Goal: Task Accomplishment & Management: Manage account settings

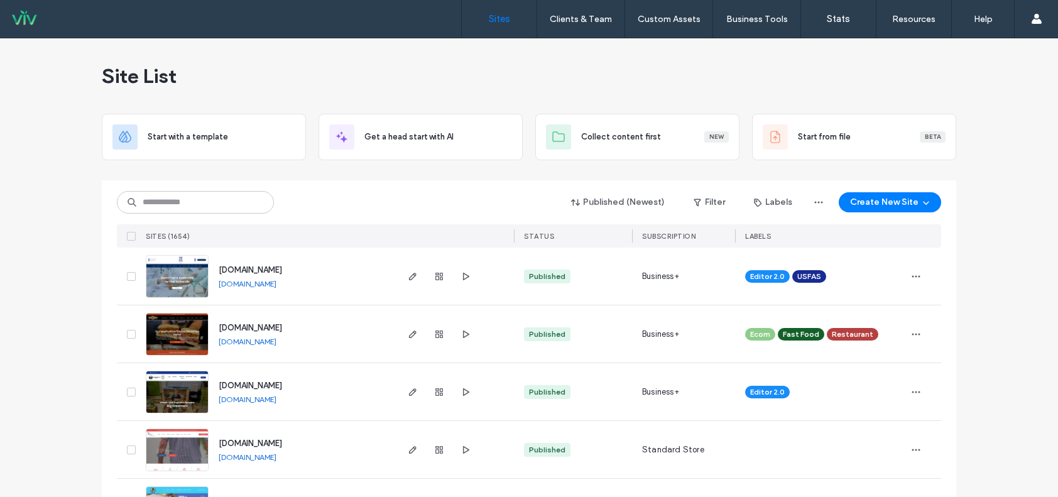
click at [371, 204] on div "Published (Newest) Filter Labels Create New Site" at bounding box center [529, 202] width 824 height 24
click at [312, 35] on div "Sites Clients & Team Client Management Custom Assets Custom Templates Custom Se…" at bounding box center [529, 19] width 1058 height 38
click at [232, 202] on input at bounding box center [195, 202] width 157 height 23
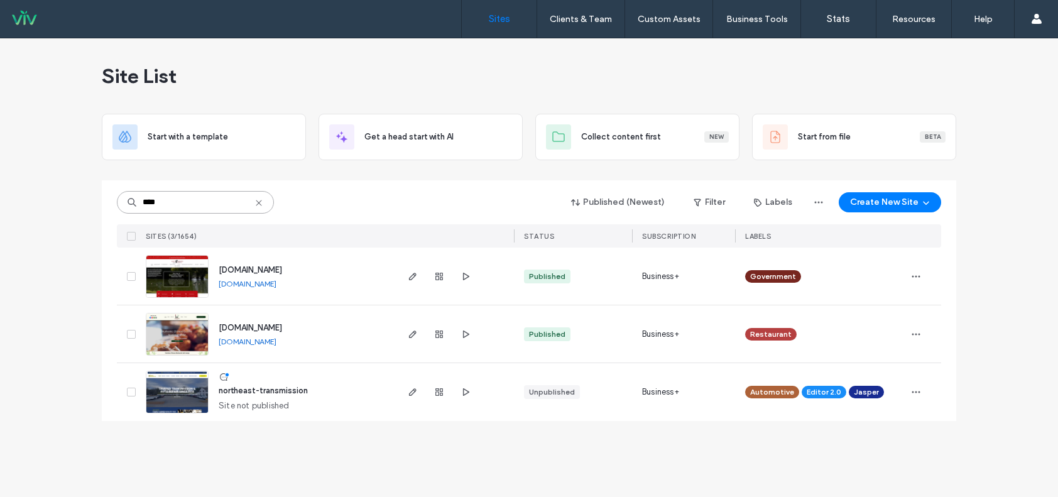
type input "****"
click at [168, 278] on img at bounding box center [177, 298] width 62 height 85
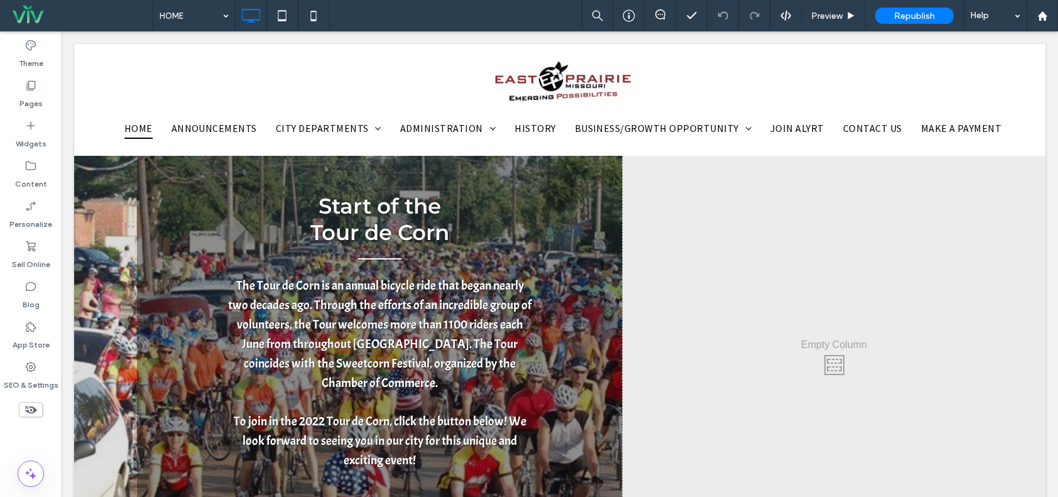
scroll to position [1382, 0]
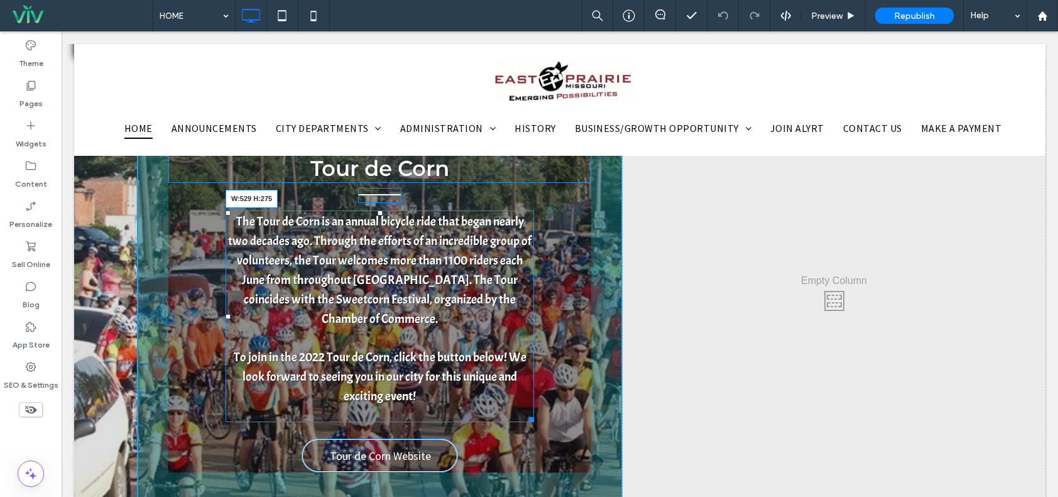
drag, startPoint x: 530, startPoint y: 378, endPoint x: 603, endPoint y: 409, distance: 79.4
click at [542, 378] on div "Start of the Tour de Corn The Tour de Corn is an annual bicycle ride that began…" at bounding box center [380, 298] width 486 height 476
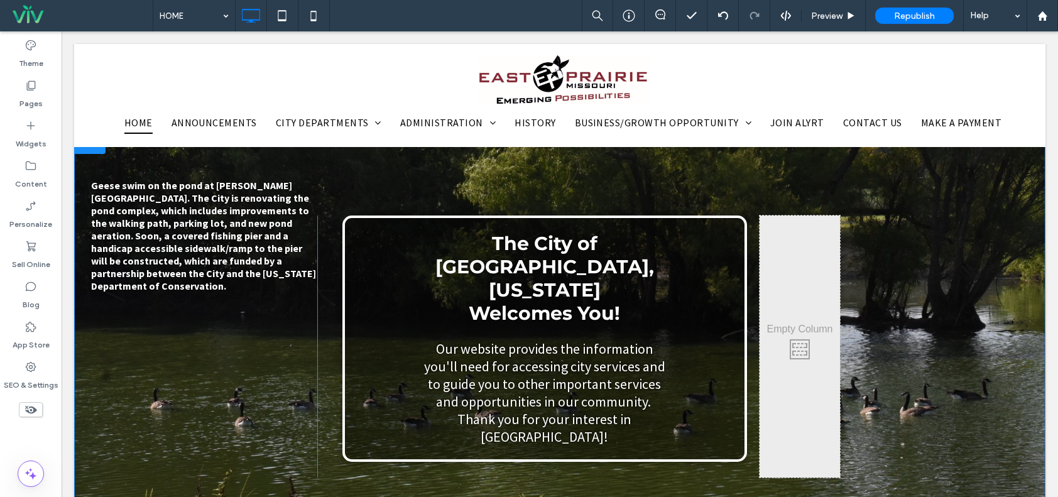
scroll to position [0, 0]
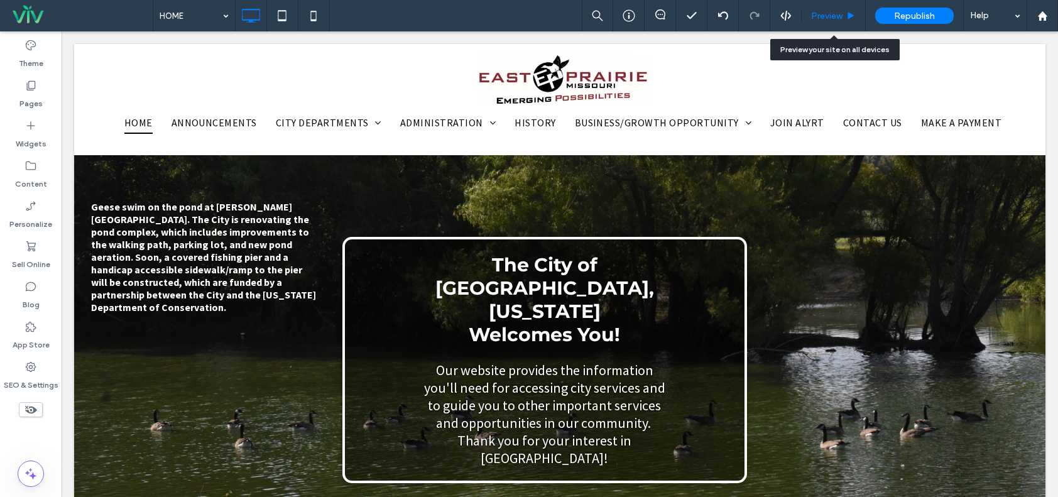
click at [833, 8] on div "Preview" at bounding box center [834, 15] width 64 height 31
click at [833, 13] on span "Preview" at bounding box center [826, 16] width 31 height 11
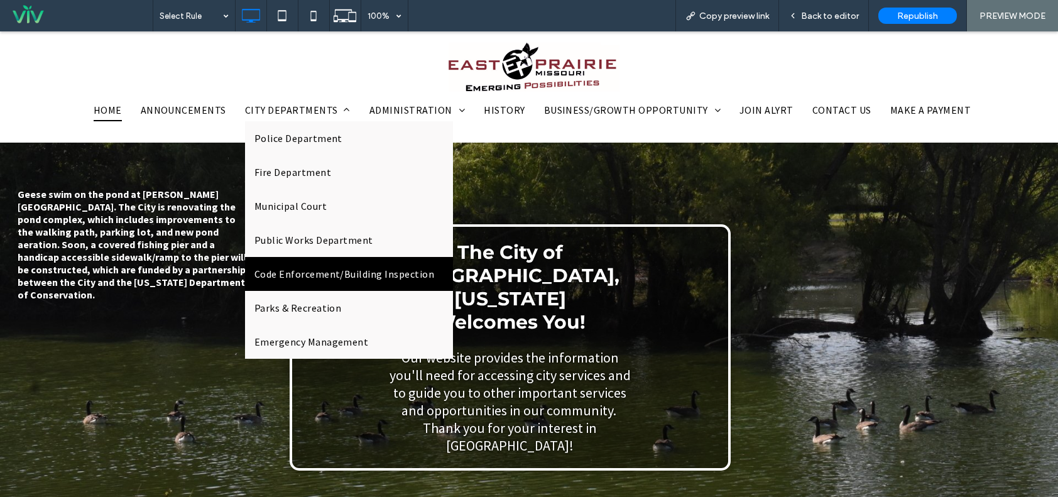
click at [351, 277] on span "Code Enforcement/Building Inspection" at bounding box center [344, 273] width 180 height 15
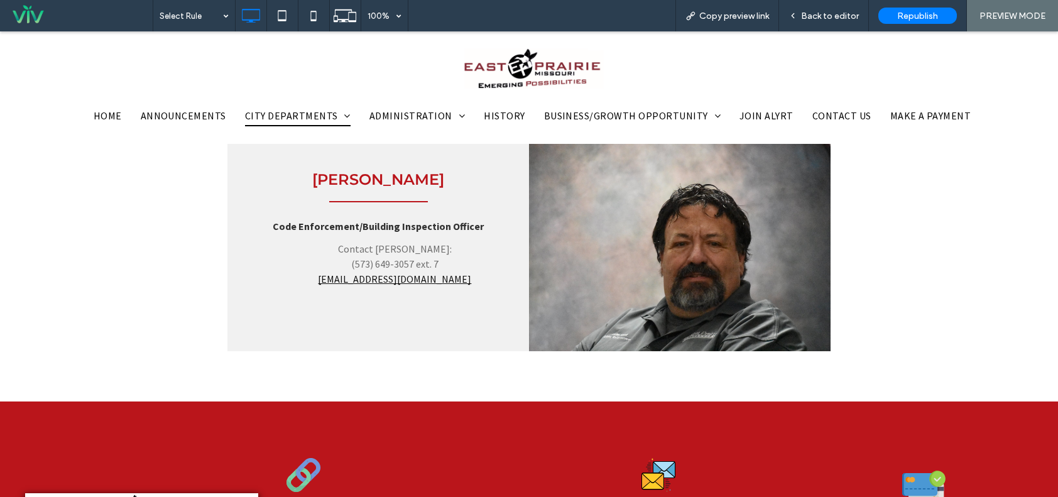
scroll to position [188, 0]
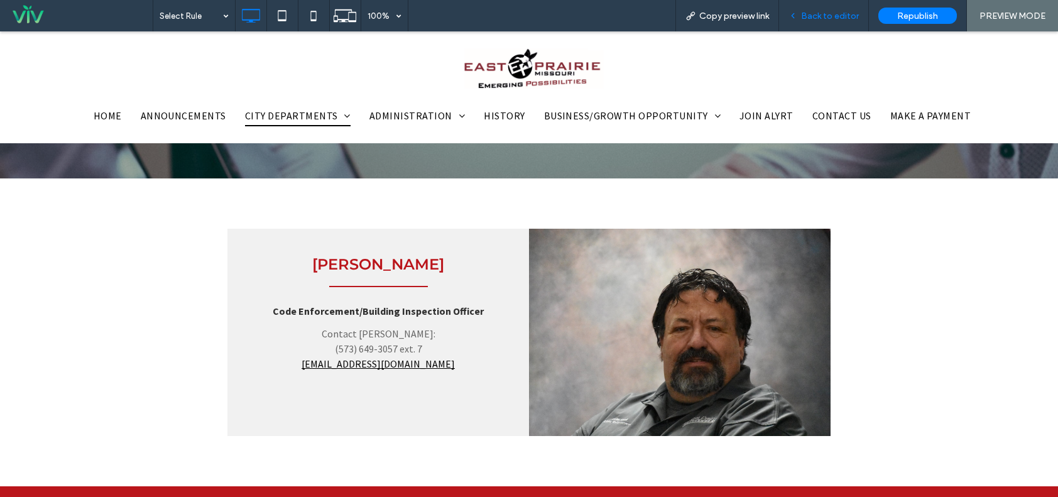
click at [804, 18] on span "Back to editor" at bounding box center [830, 16] width 58 height 11
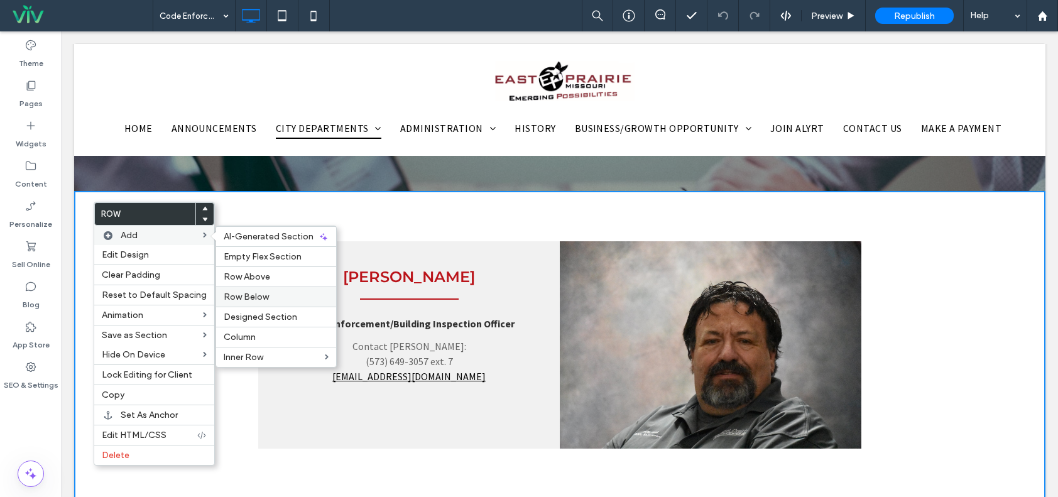
drag, startPoint x: 253, startPoint y: 287, endPoint x: 191, endPoint y: 253, distance: 70.3
click at [253, 287] on div "Row Below" at bounding box center [276, 296] width 120 height 20
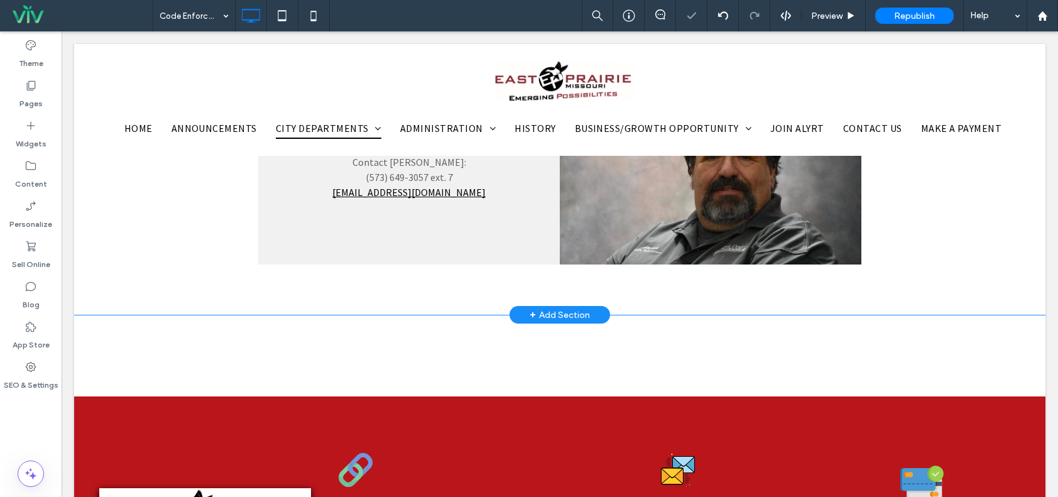
scroll to position [377, 0]
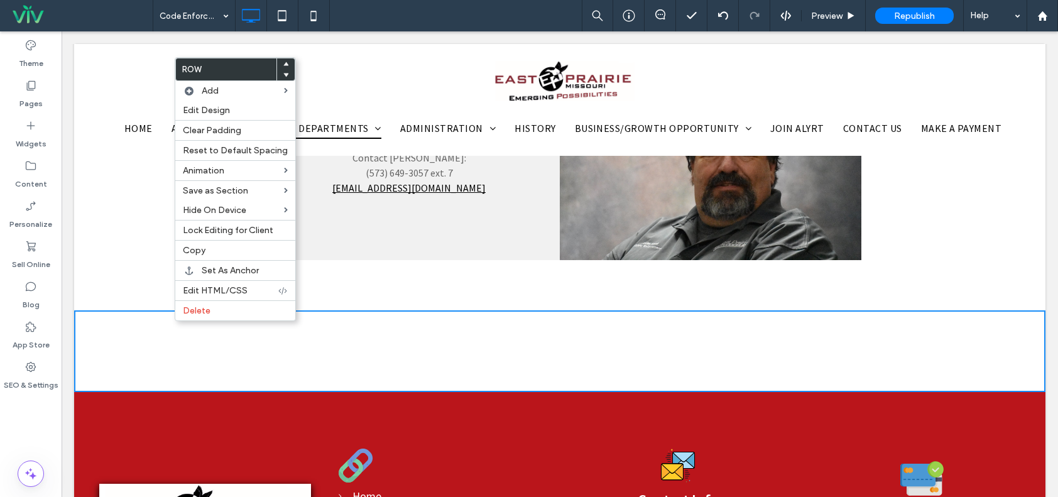
click at [104, 194] on div "Collin Cecil Code Enforcement/Building Inspection Officer Contact Collin Cecil:…" at bounding box center [559, 157] width 971 height 308
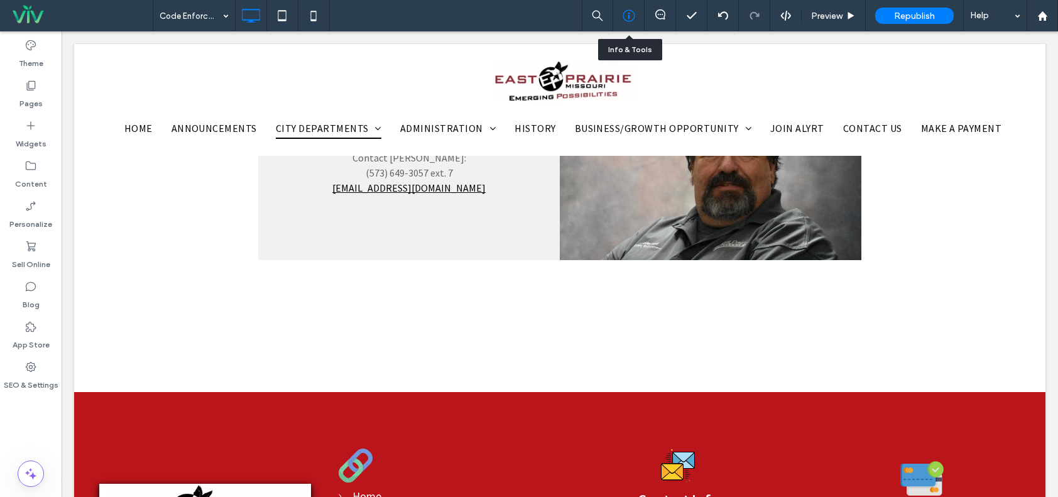
click at [631, 19] on icon at bounding box center [629, 15] width 13 height 13
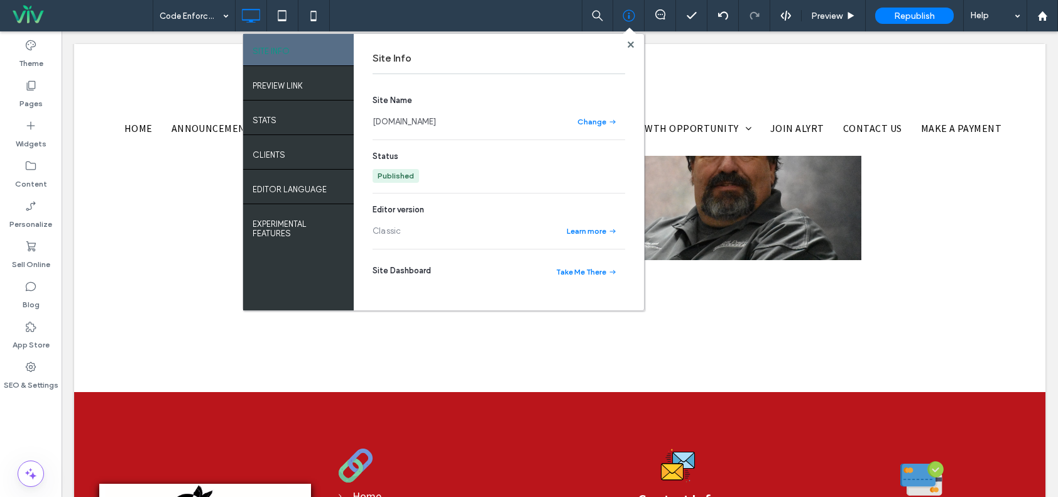
click at [459, 115] on section "Site Name www.eastprairiemo.net Change" at bounding box center [499, 111] width 253 height 35
click at [436, 117] on link "www.eastprairiemo.net" at bounding box center [404, 122] width 63 height 13
click at [630, 41] on icon at bounding box center [631, 44] width 6 height 6
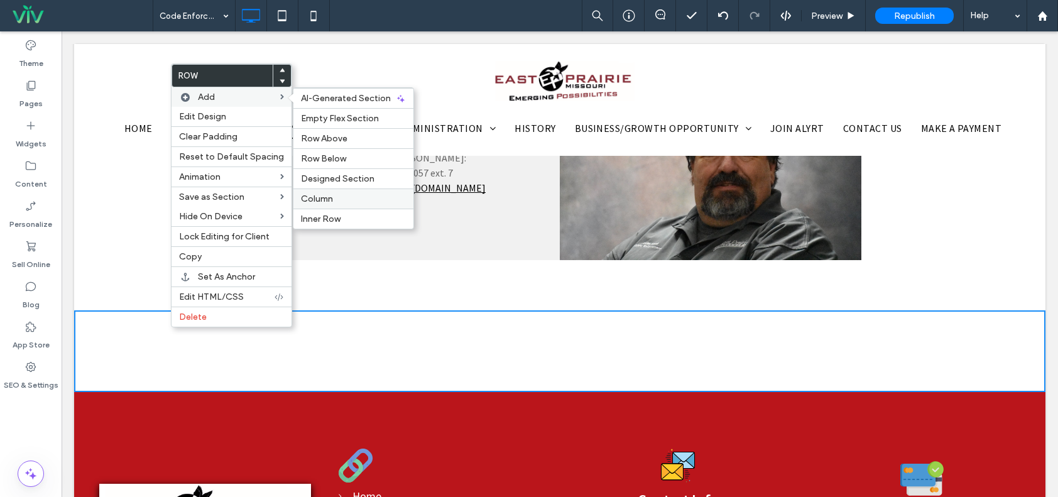
click at [354, 192] on div "Column" at bounding box center [353, 198] width 120 height 20
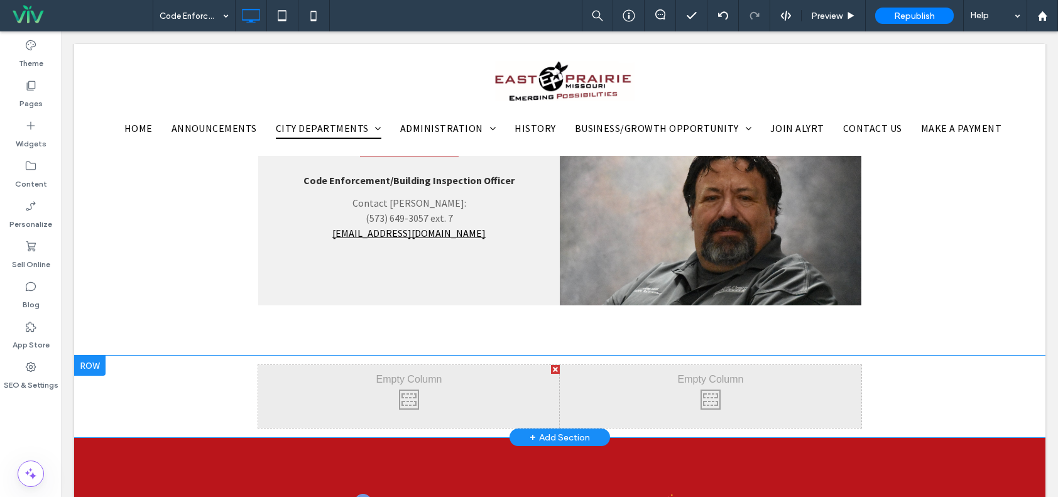
scroll to position [440, 0]
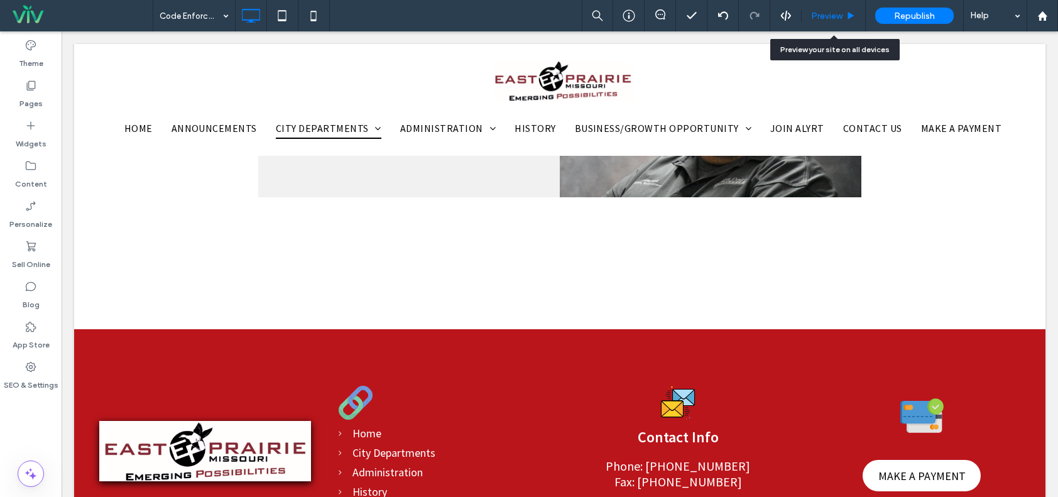
click at [826, 18] on span "Preview" at bounding box center [826, 16] width 31 height 11
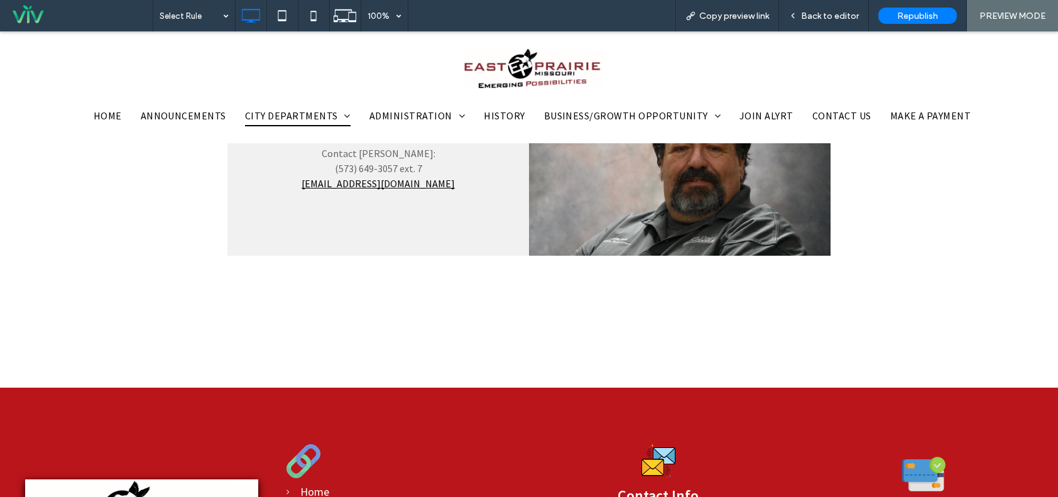
scroll to position [314, 0]
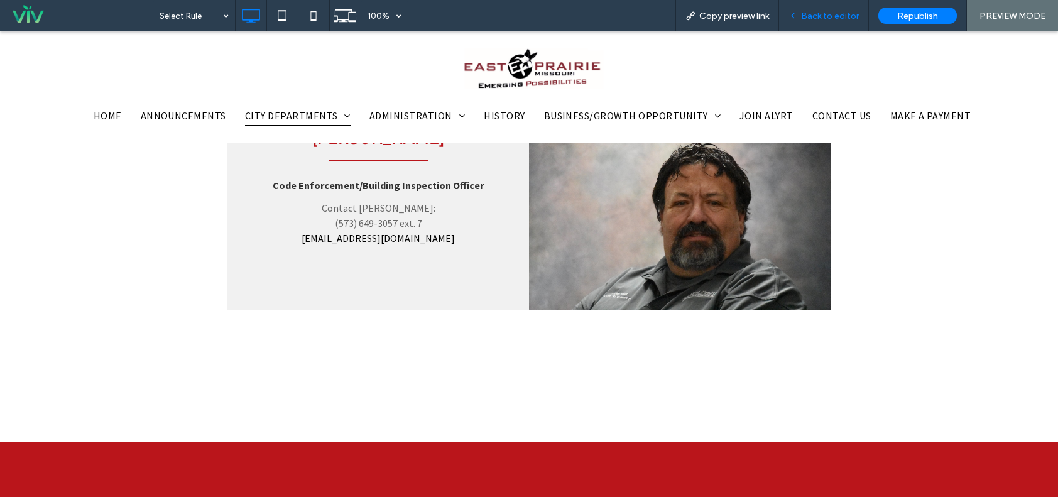
click at [849, 13] on span "Back to editor" at bounding box center [830, 16] width 58 height 11
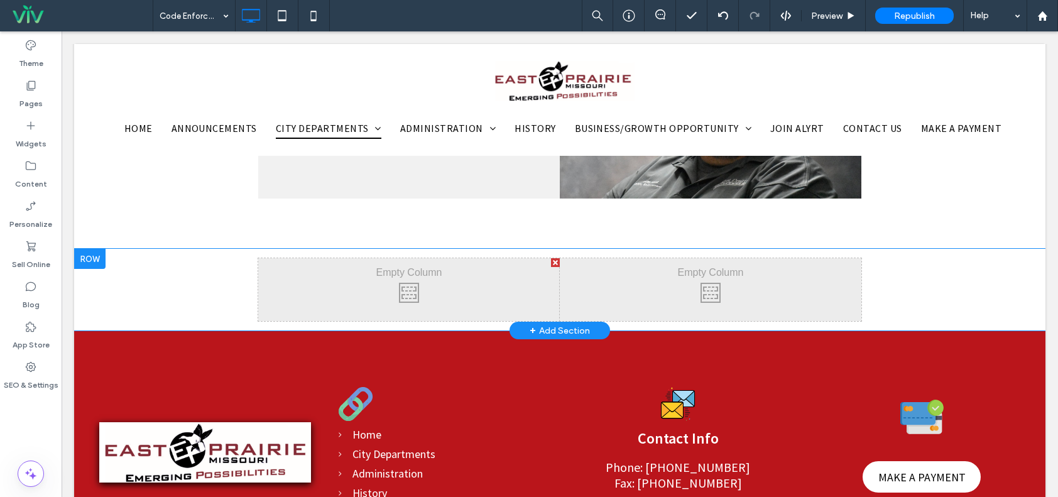
scroll to position [440, 0]
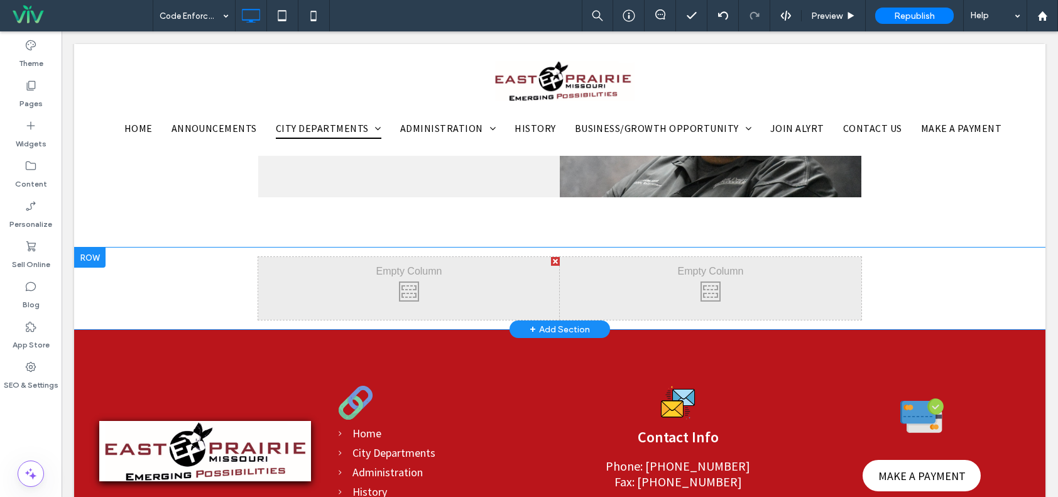
click at [197, 248] on div "Click To Paste Click To Paste Click To Paste Click To Paste Row + Add Section" at bounding box center [559, 289] width 971 height 82
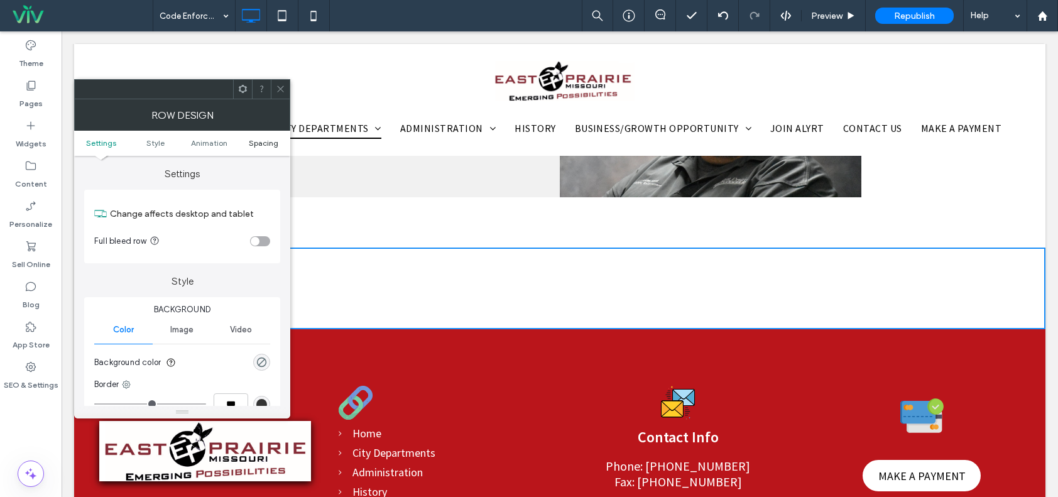
click at [266, 145] on span "Spacing" at bounding box center [264, 142] width 30 height 9
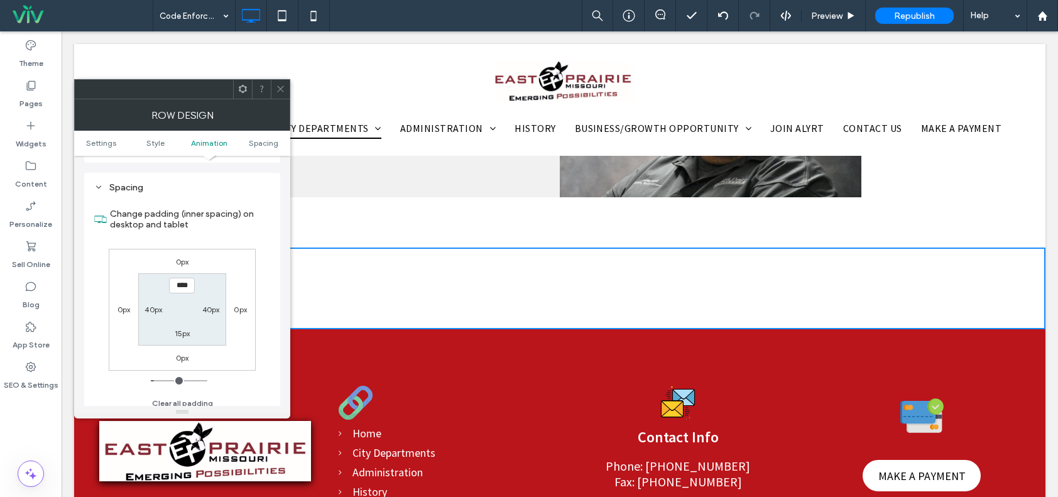
scroll to position [355, 0]
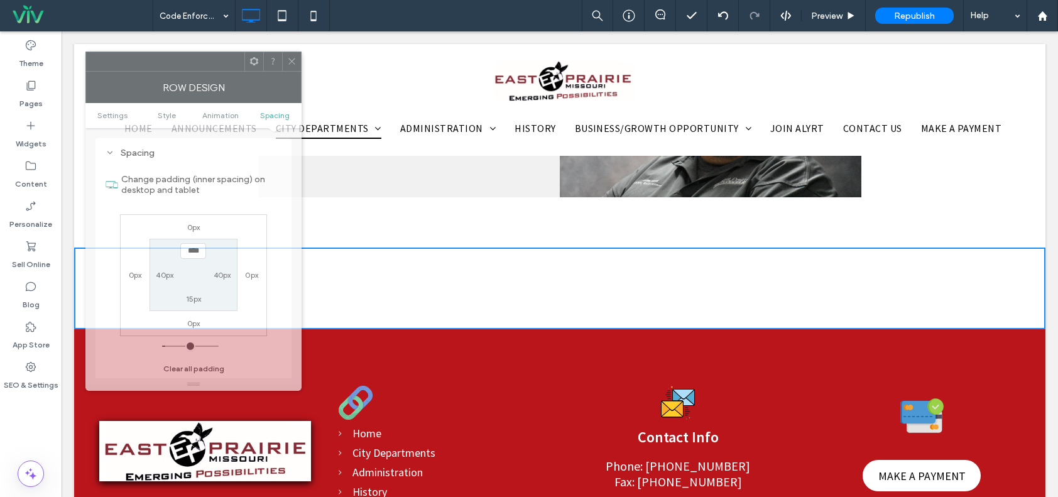
drag, startPoint x: 210, startPoint y: 92, endPoint x: 219, endPoint y: 67, distance: 26.6
click at [219, 67] on div at bounding box center [165, 61] width 158 height 19
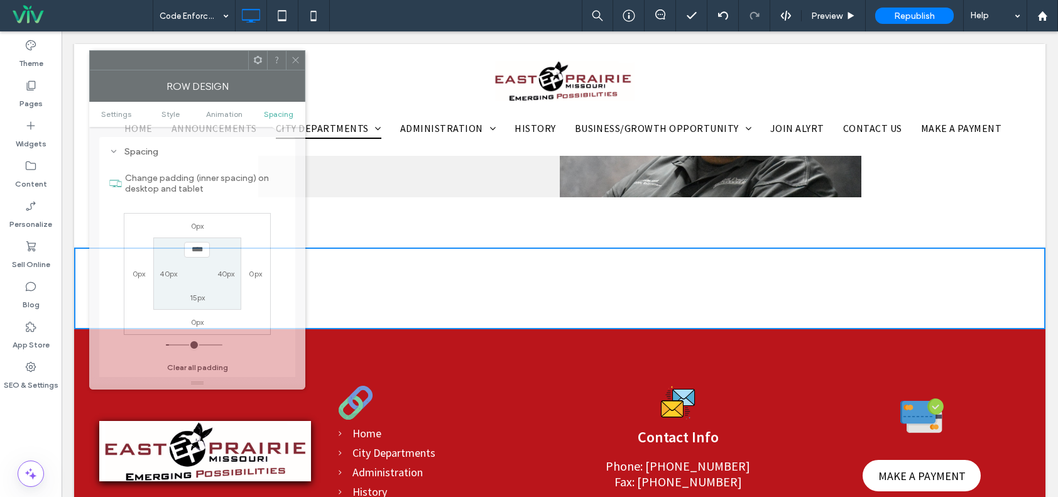
drag, startPoint x: 223, startPoint y: 65, endPoint x: 226, endPoint y: 57, distance: 8.8
click at [226, 57] on div at bounding box center [169, 60] width 158 height 19
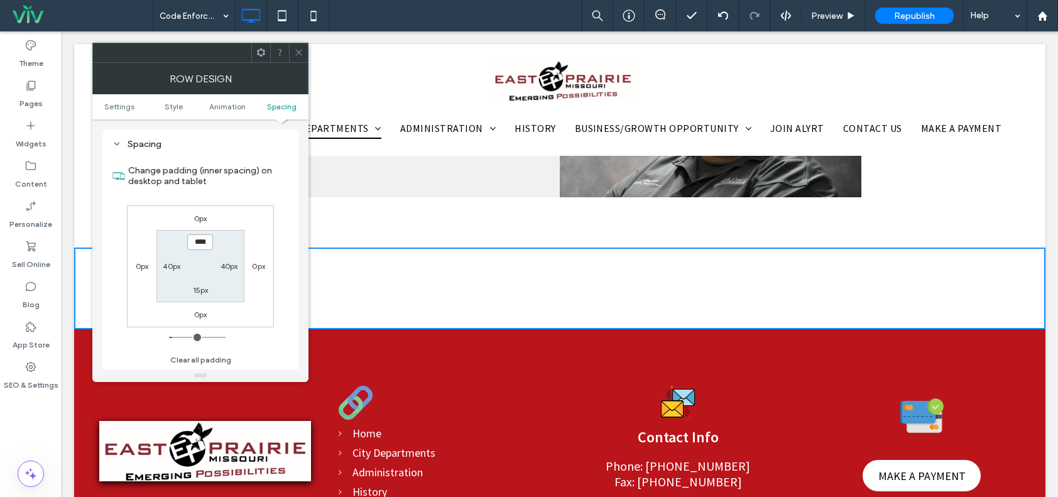
click at [206, 241] on input "****" at bounding box center [200, 242] width 26 height 16
type input "****"
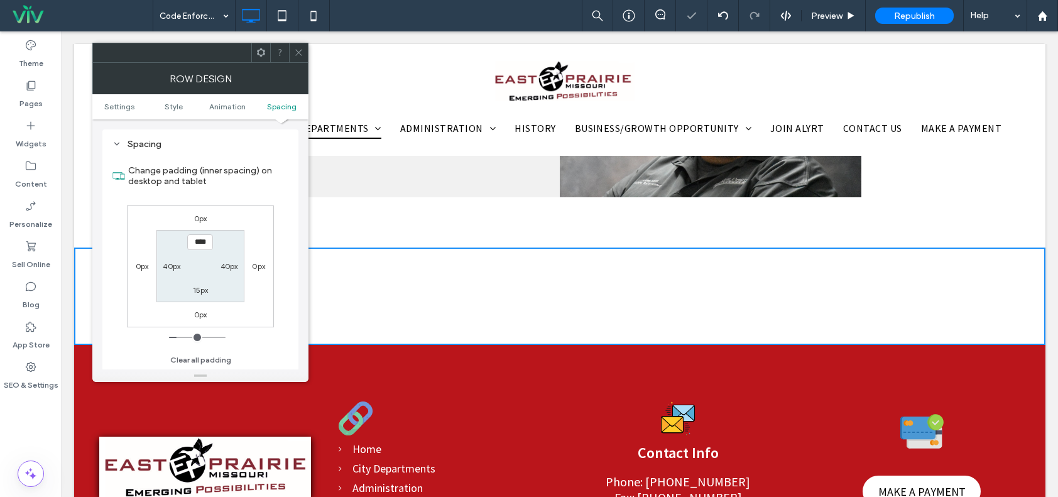
click at [207, 290] on label "15px" at bounding box center [201, 289] width 16 height 9
type input "**"
type input "****"
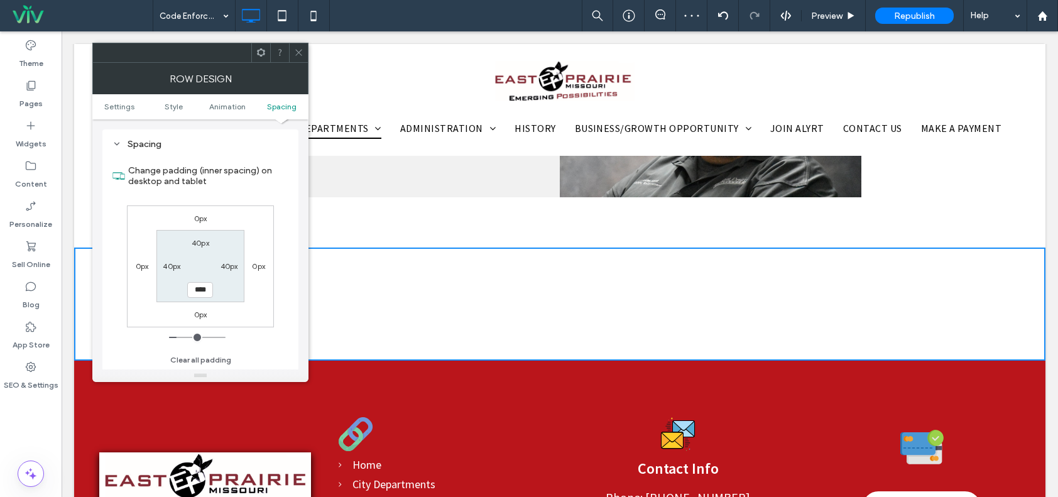
click at [299, 50] on icon at bounding box center [298, 52] width 9 height 9
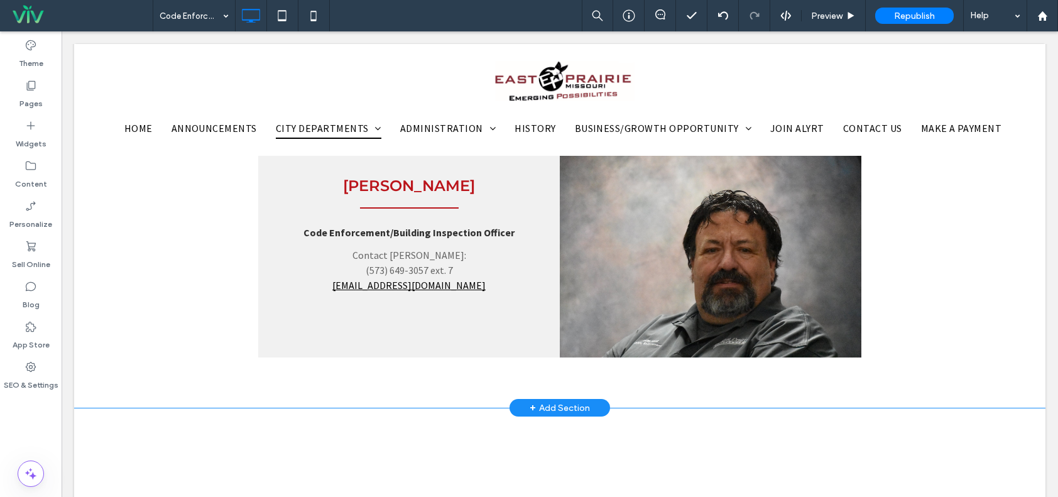
scroll to position [440, 0]
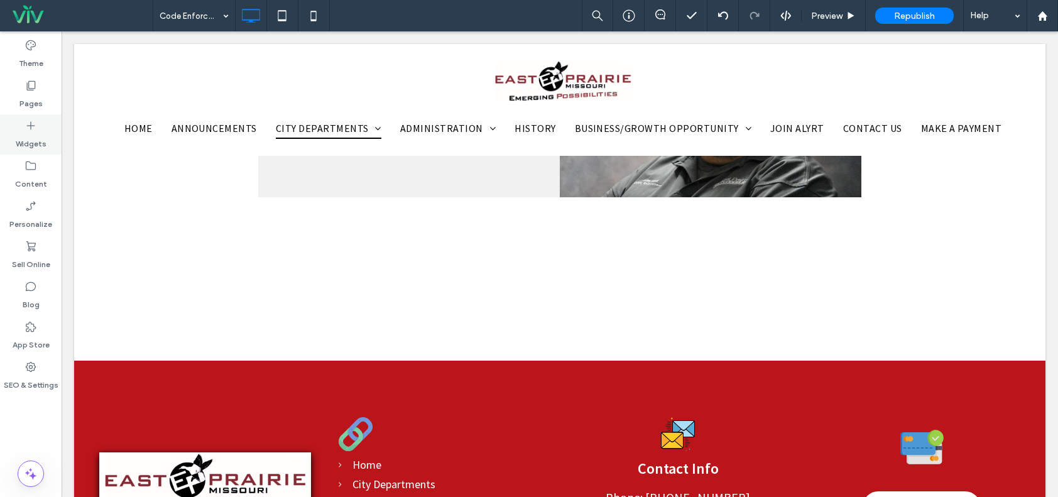
click at [25, 124] on icon at bounding box center [31, 125] width 13 height 13
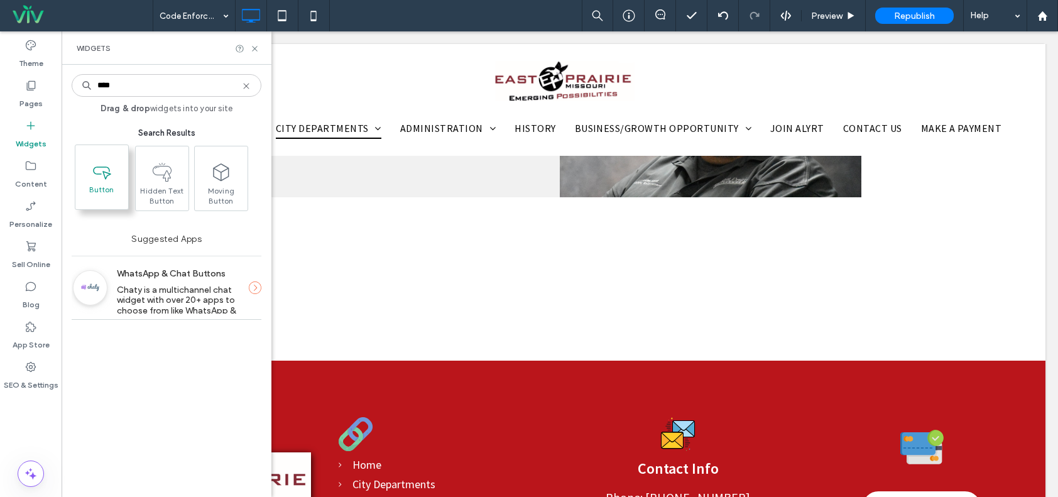
type input "****"
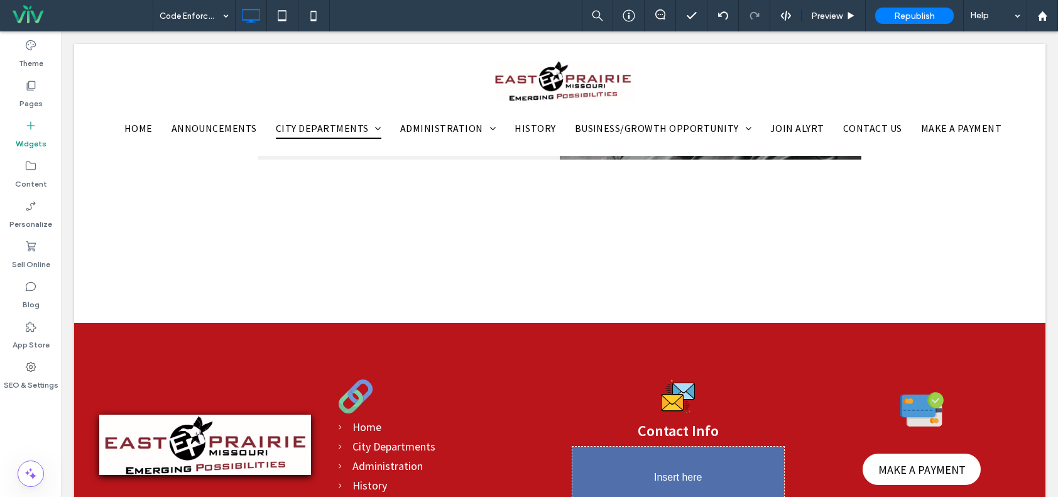
scroll to position [481, 0]
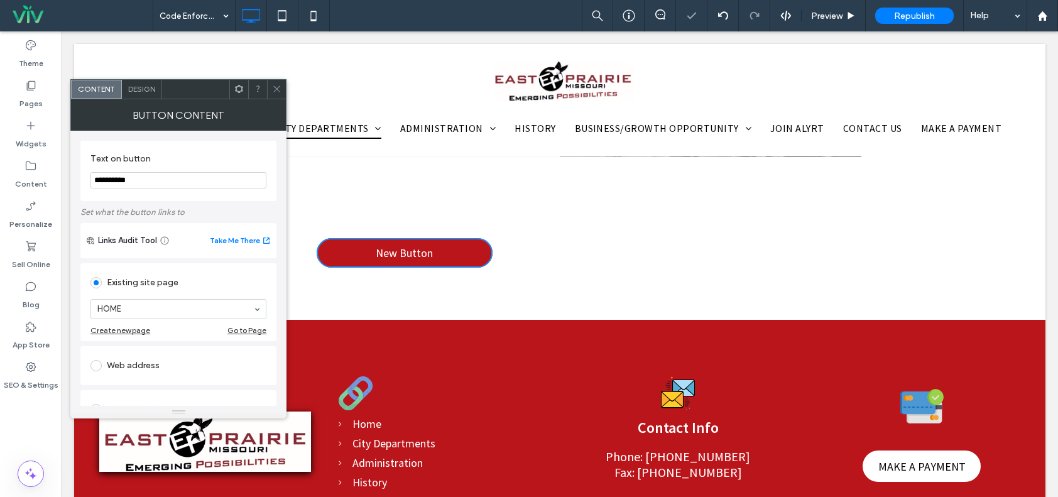
click at [271, 93] on div at bounding box center [276, 89] width 19 height 19
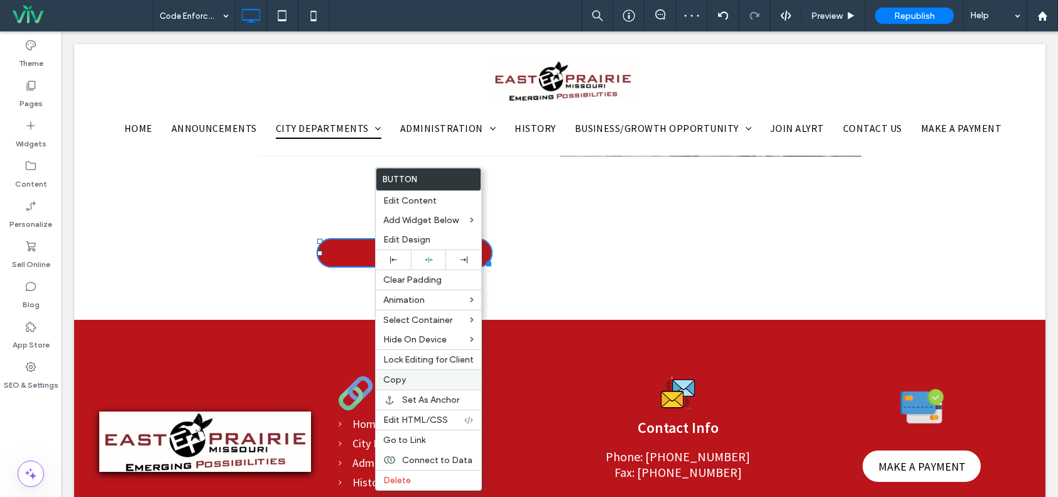
click at [426, 374] on div "Copy" at bounding box center [429, 379] width 106 height 20
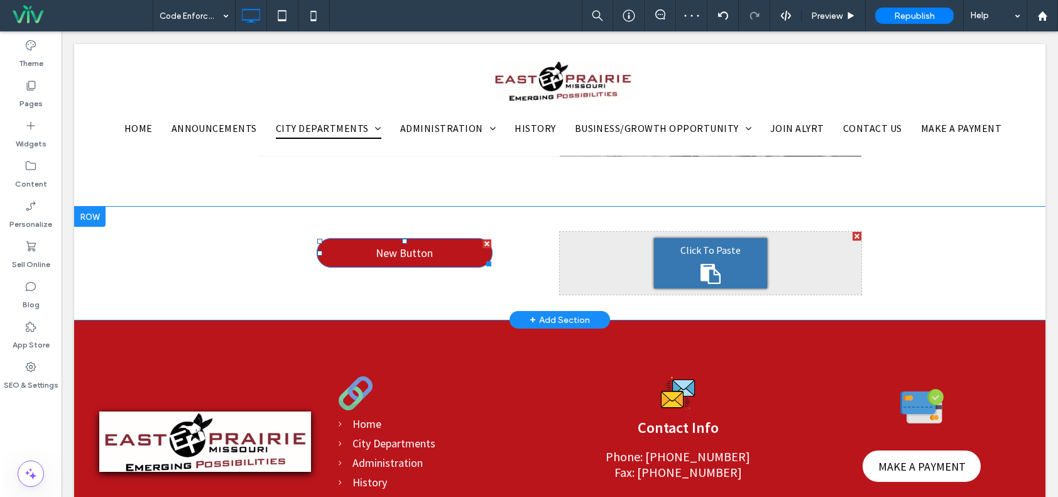
click at [698, 256] on span "Click To Paste" at bounding box center [710, 250] width 60 height 15
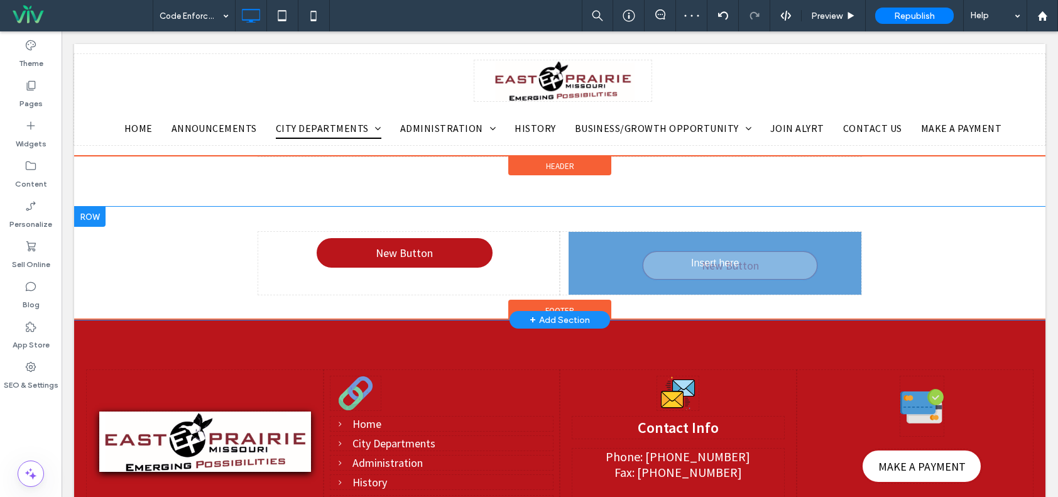
drag, startPoint x: 648, startPoint y: 259, endPoint x: 706, endPoint y: 263, distance: 57.9
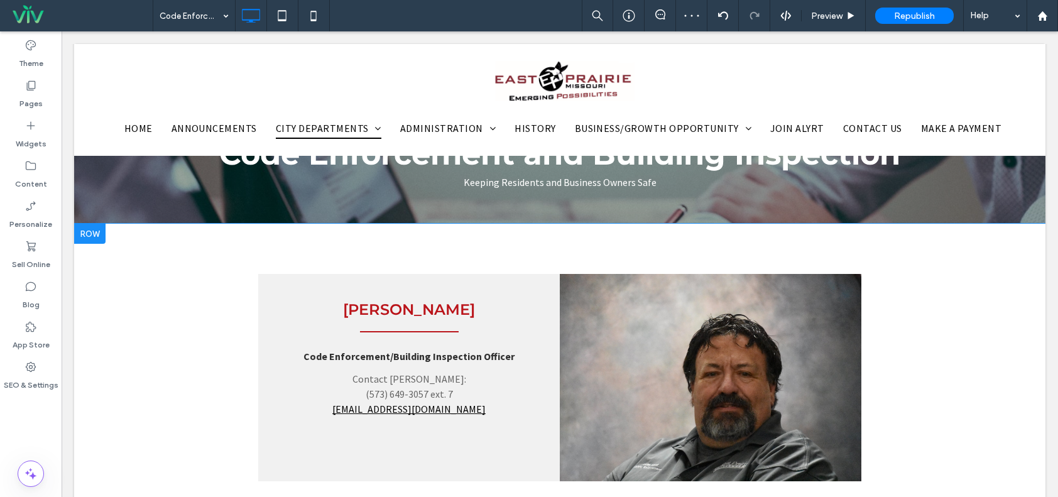
scroll to position [292, 0]
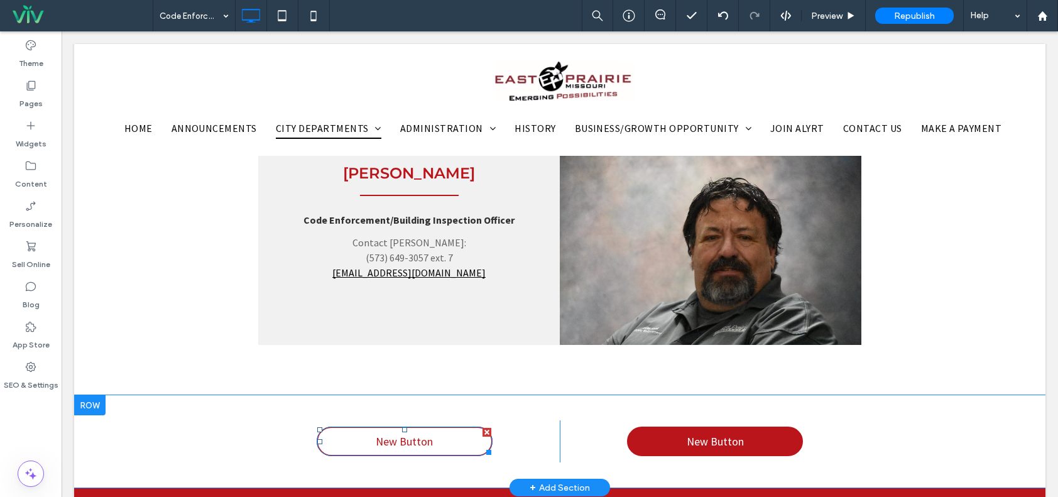
drag, startPoint x: 483, startPoint y: 429, endPoint x: 562, endPoint y: 462, distance: 86.2
click at [483, 429] on div at bounding box center [487, 432] width 9 height 9
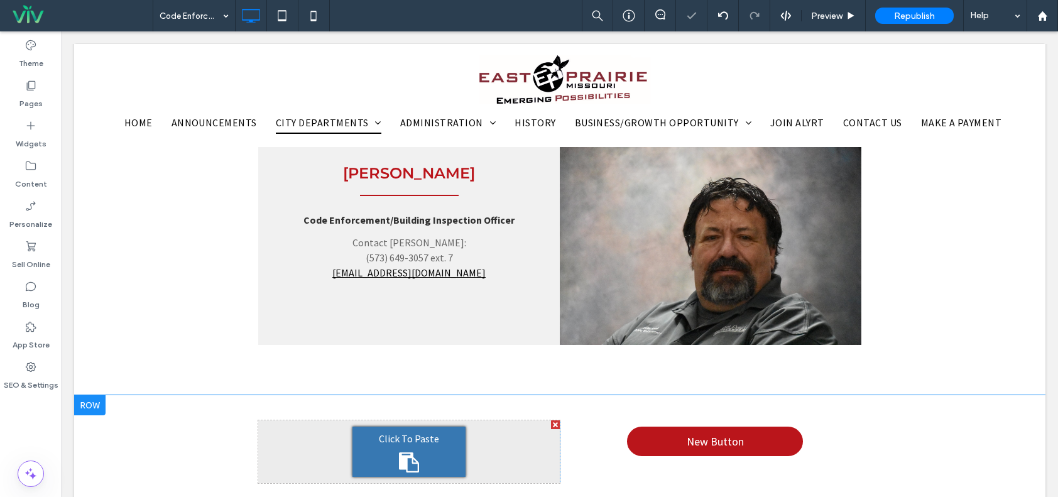
click at [551, 423] on div at bounding box center [555, 424] width 9 height 9
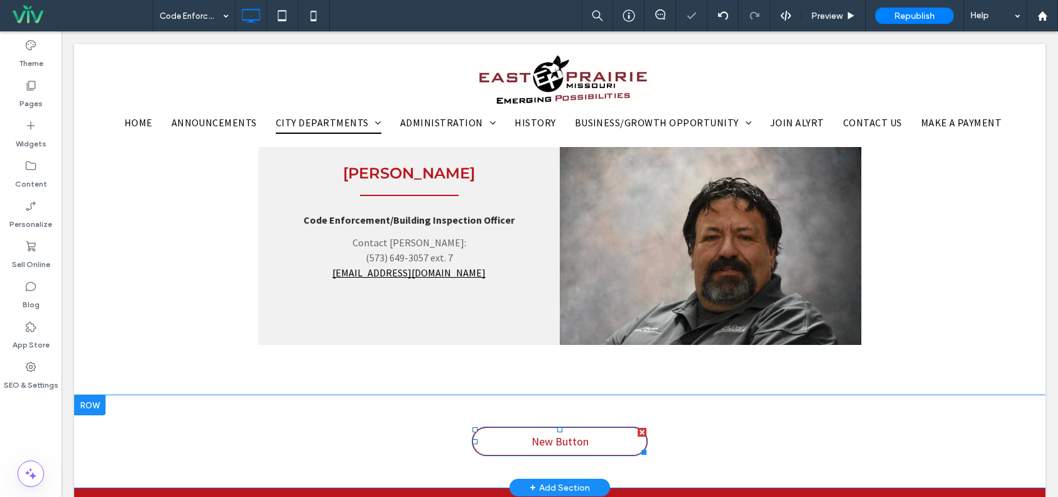
click at [639, 430] on div at bounding box center [642, 432] width 9 height 9
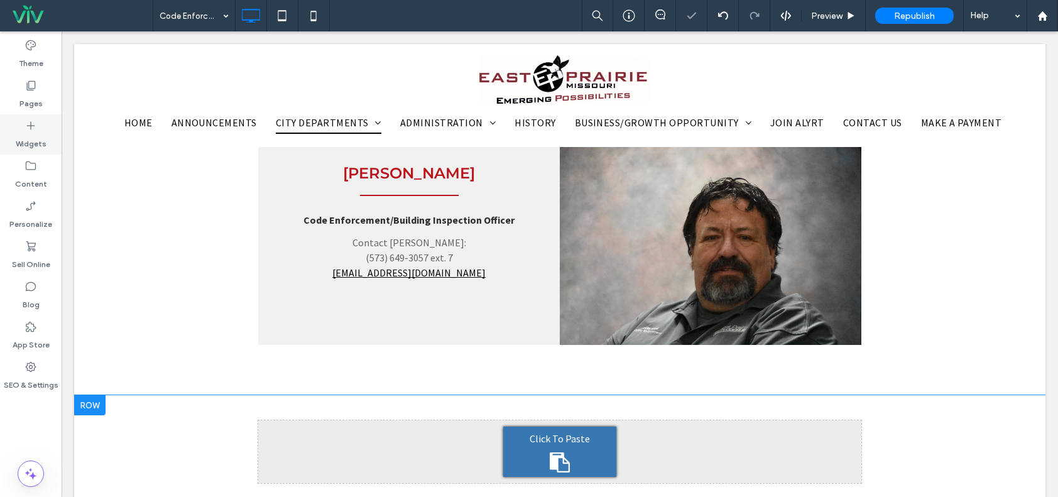
click at [27, 143] on label "Widgets" at bounding box center [31, 141] width 31 height 18
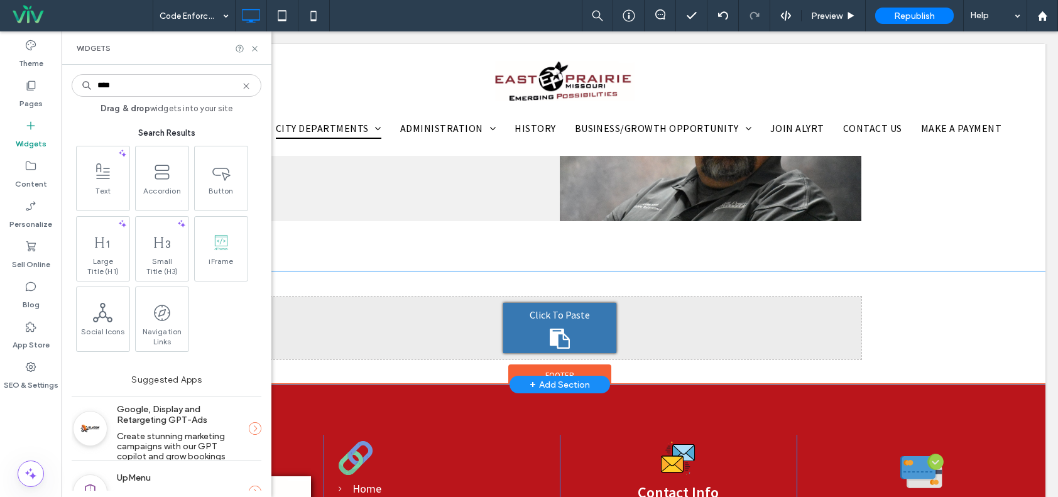
scroll to position [481, 0]
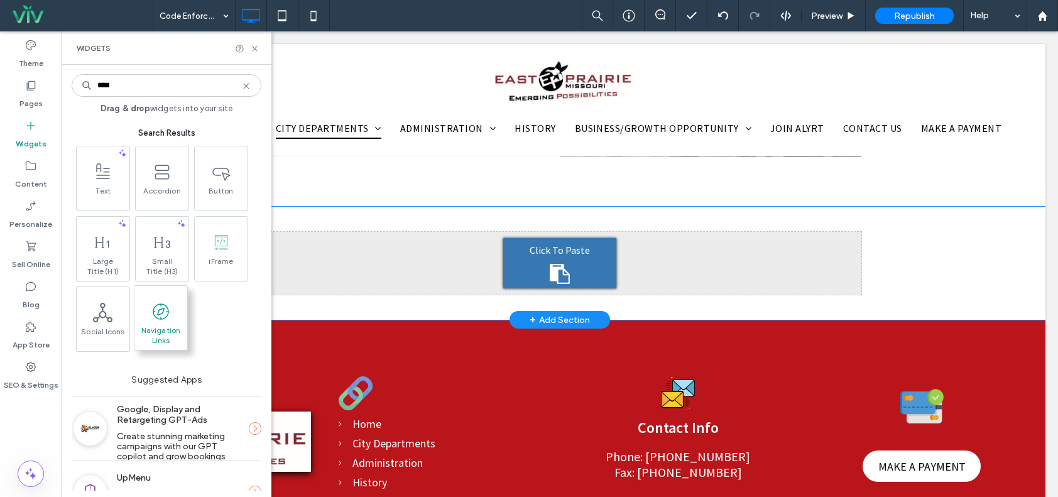
type input "****"
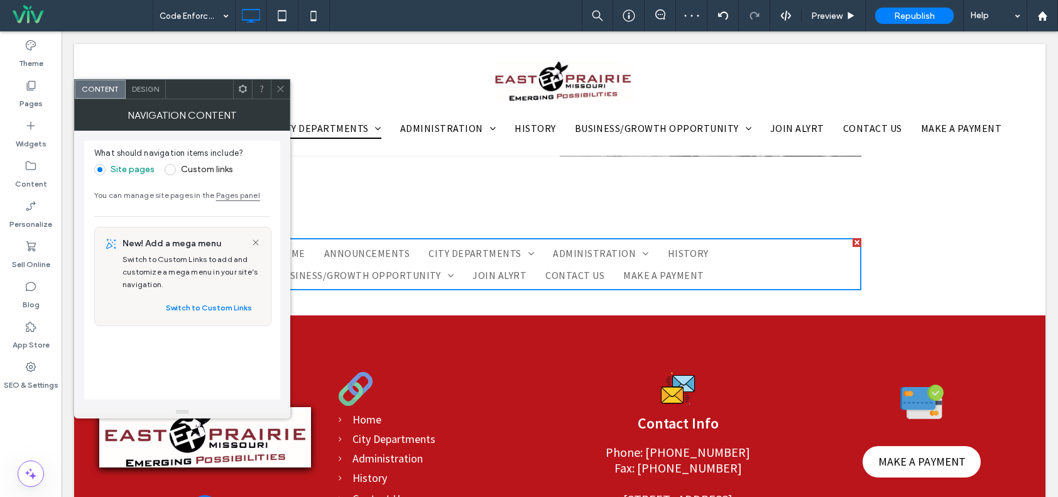
click at [189, 167] on label "Custom links" at bounding box center [207, 169] width 52 height 11
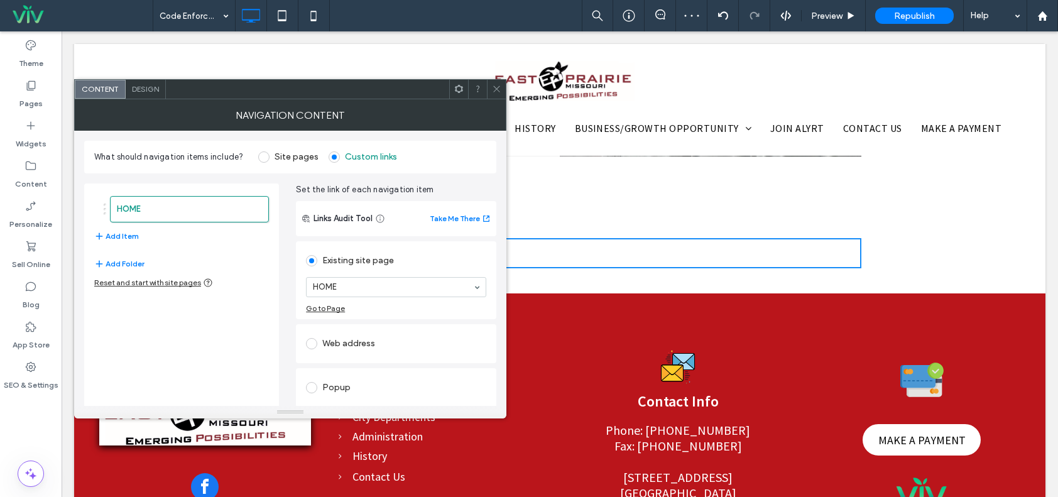
click at [151, 94] on div "Design" at bounding box center [146, 89] width 40 height 19
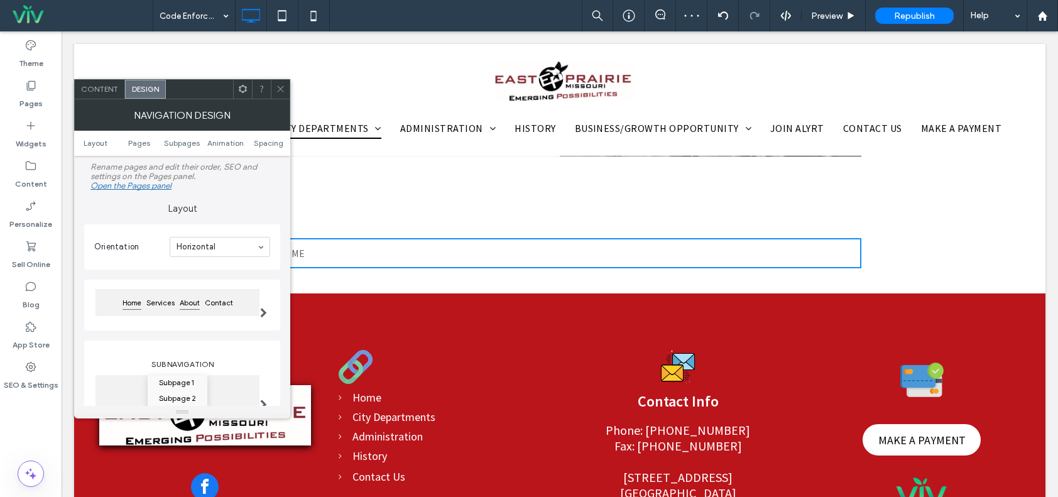
click at [197, 297] on span "About" at bounding box center [189, 303] width 25 height 16
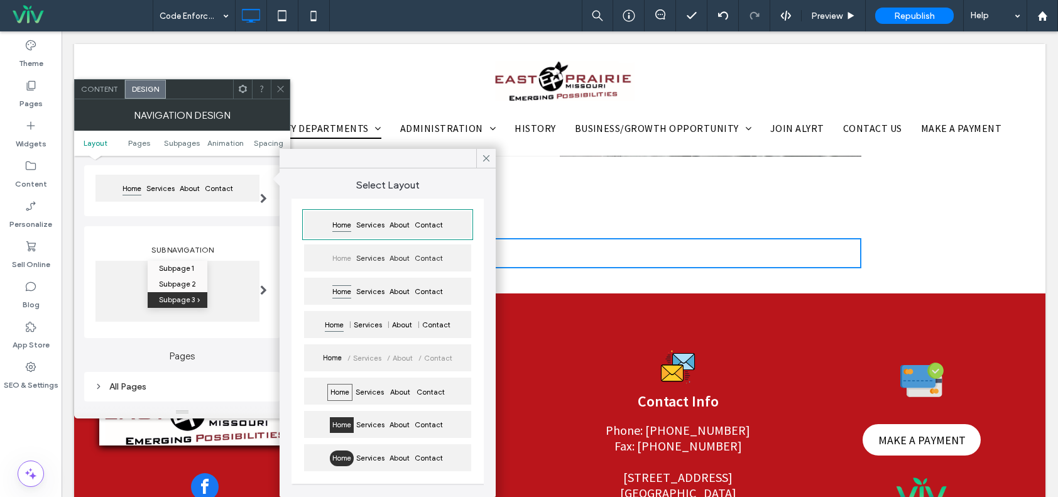
scroll to position [126, 0]
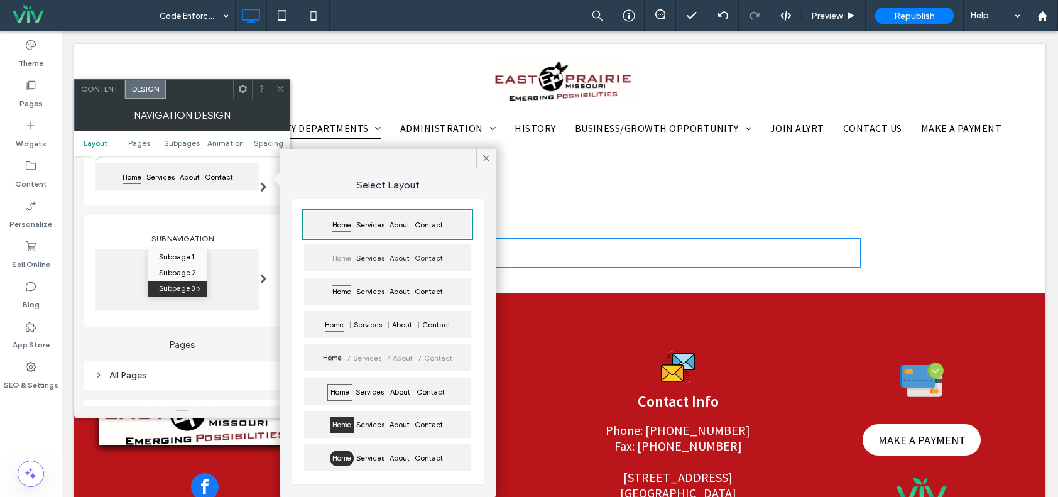
click at [238, 322] on div "Sub Navigation Subpage 1 Subpage 2 Subpage 3" at bounding box center [182, 271] width 196 height 112
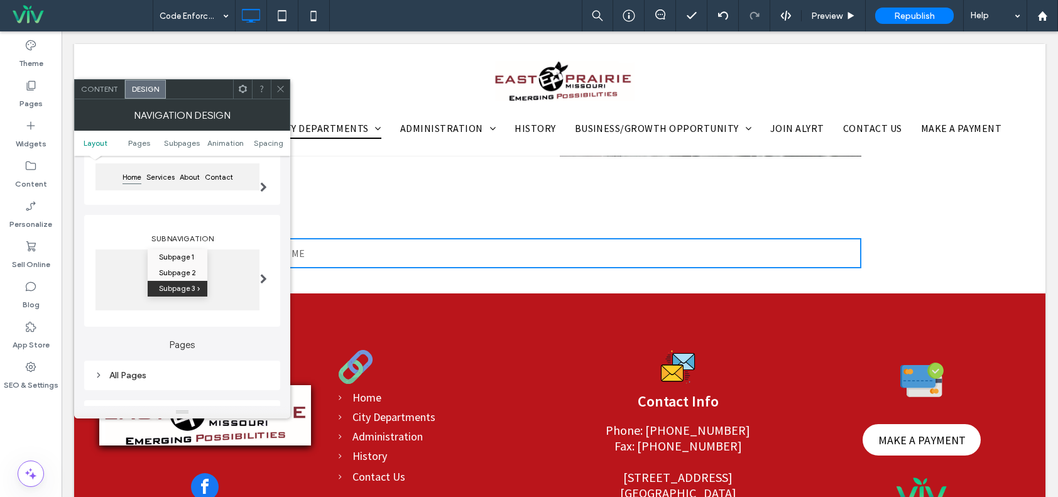
scroll to position [251, 0]
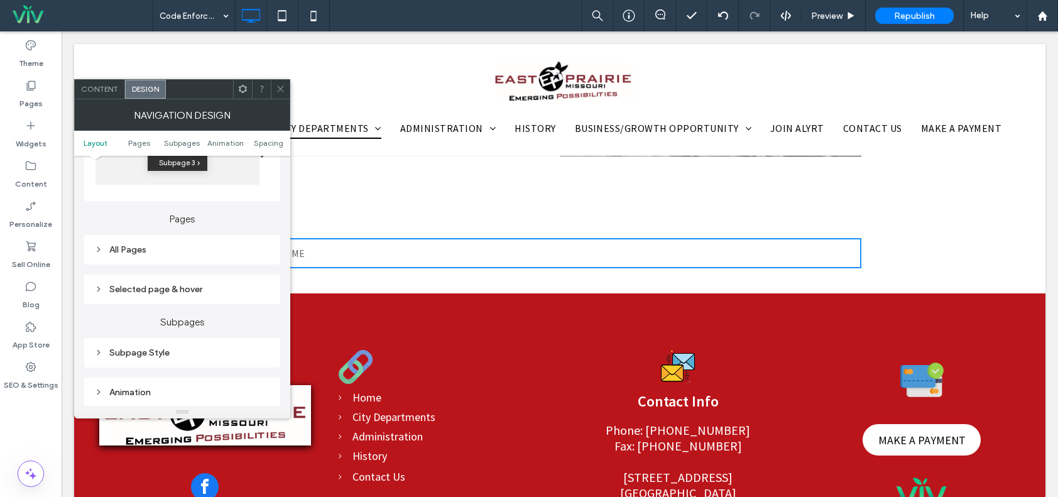
click at [194, 174] on div "Subpage 1 Subpage 2 Subpage 3" at bounding box center [177, 154] width 164 height 61
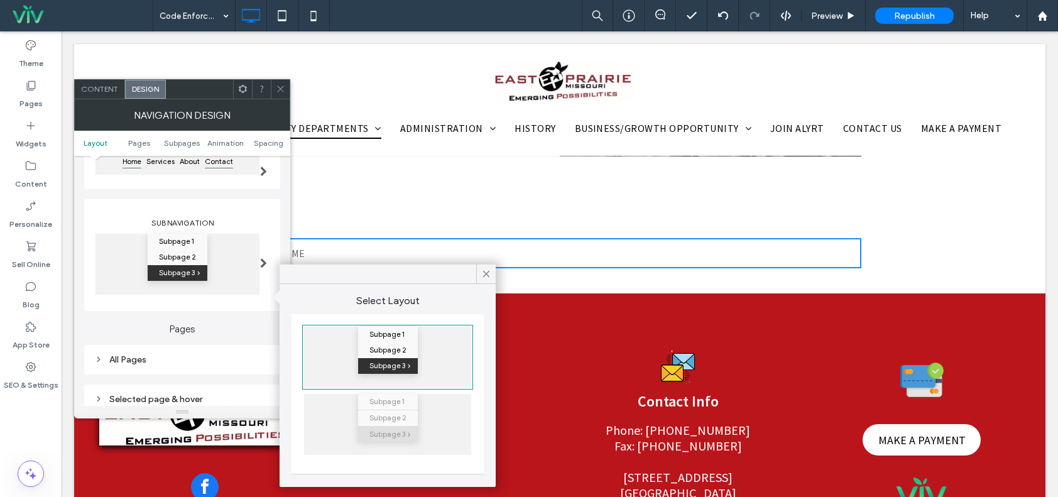
scroll to position [63, 0]
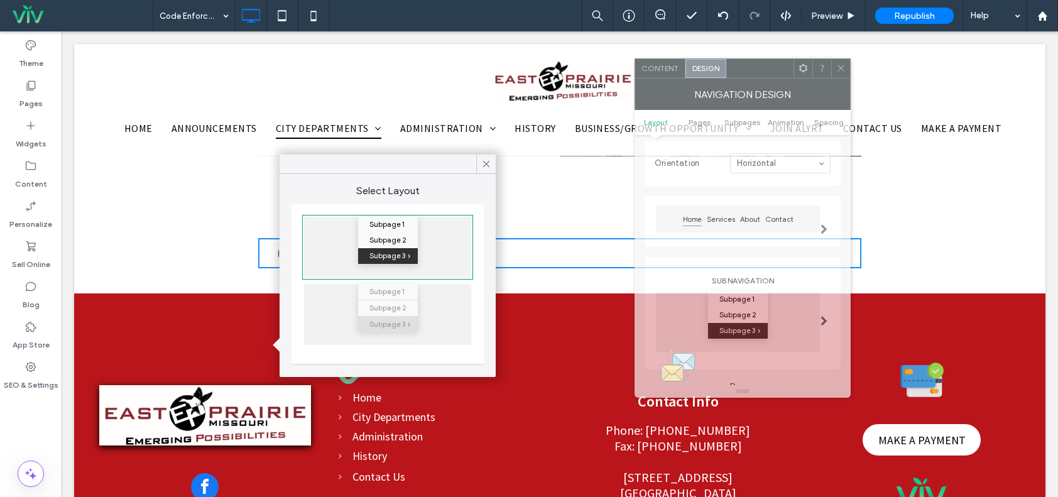
drag, startPoint x: 244, startPoint y: 89, endPoint x: 745, endPoint y: 72, distance: 501.0
click at [755, 72] on div at bounding box center [759, 68] width 67 height 19
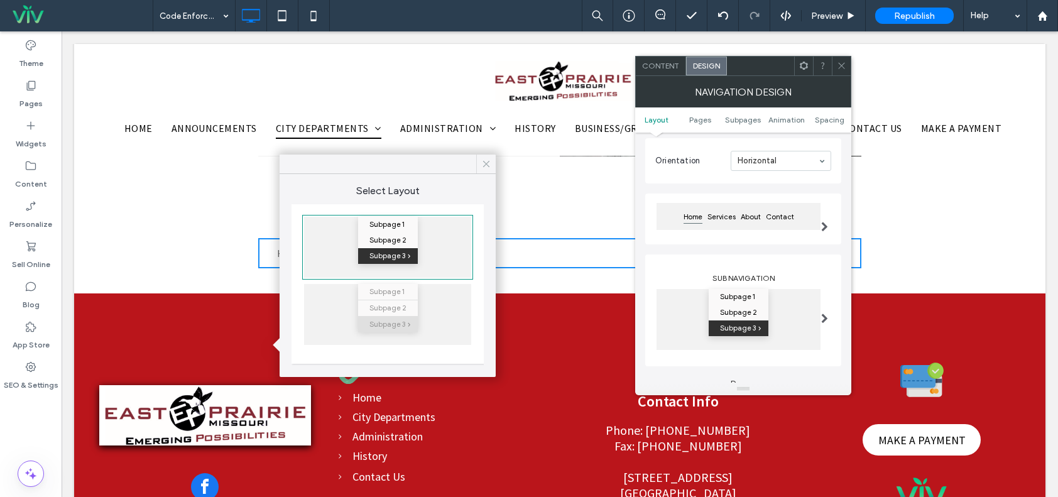
drag, startPoint x: 488, startPoint y: 159, endPoint x: 531, endPoint y: 151, distance: 43.5
click at [488, 159] on icon at bounding box center [486, 163] width 11 height 11
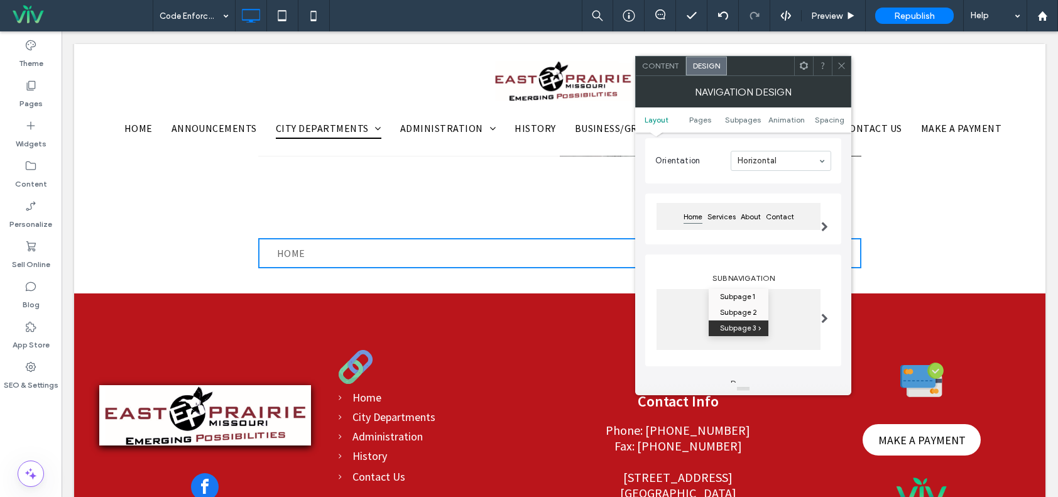
click at [667, 70] on div "Content" at bounding box center [661, 66] width 50 height 19
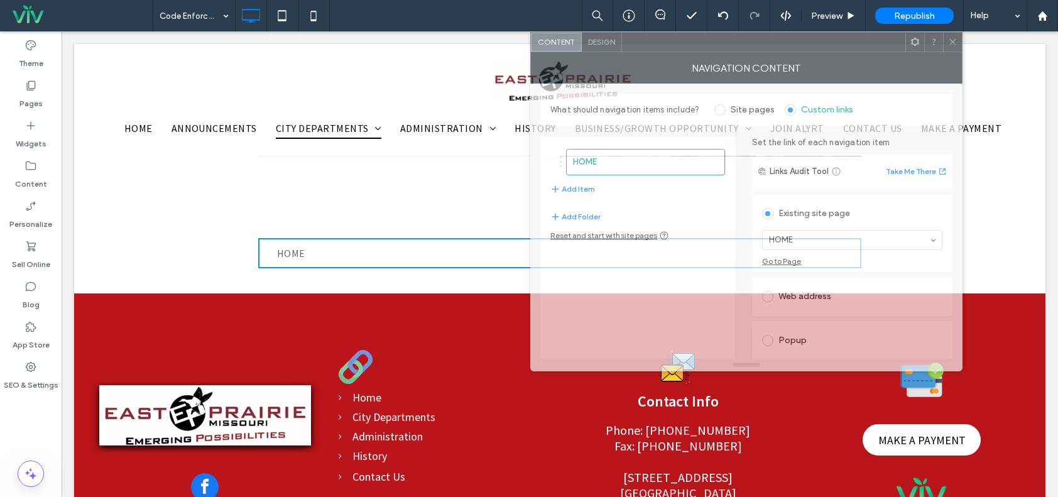
drag, startPoint x: 772, startPoint y: 69, endPoint x: 668, endPoint y: 44, distance: 106.1
click at [668, 44] on div at bounding box center [763, 42] width 283 height 19
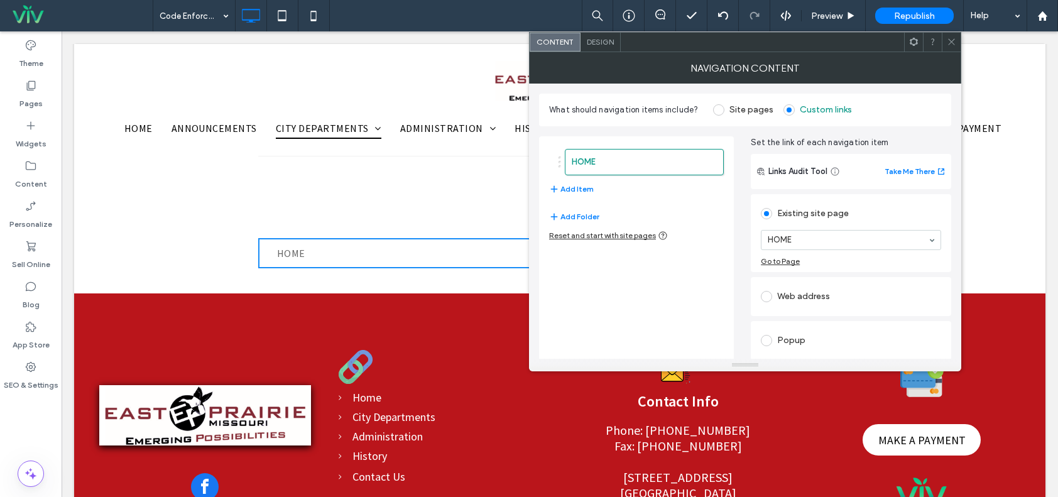
click at [591, 43] on span "Design" at bounding box center [600, 41] width 27 height 9
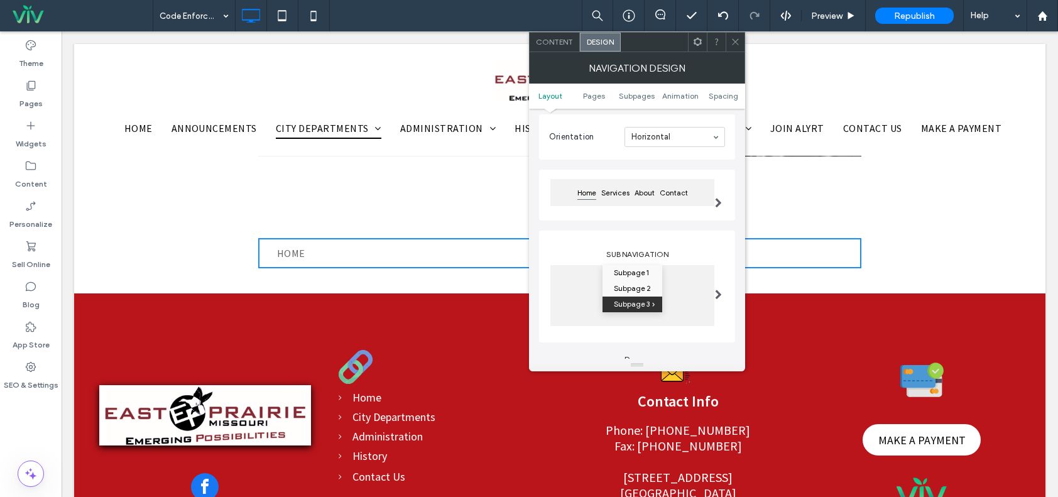
click at [670, 121] on section "Orientation Horizontal" at bounding box center [637, 137] width 176 height 33
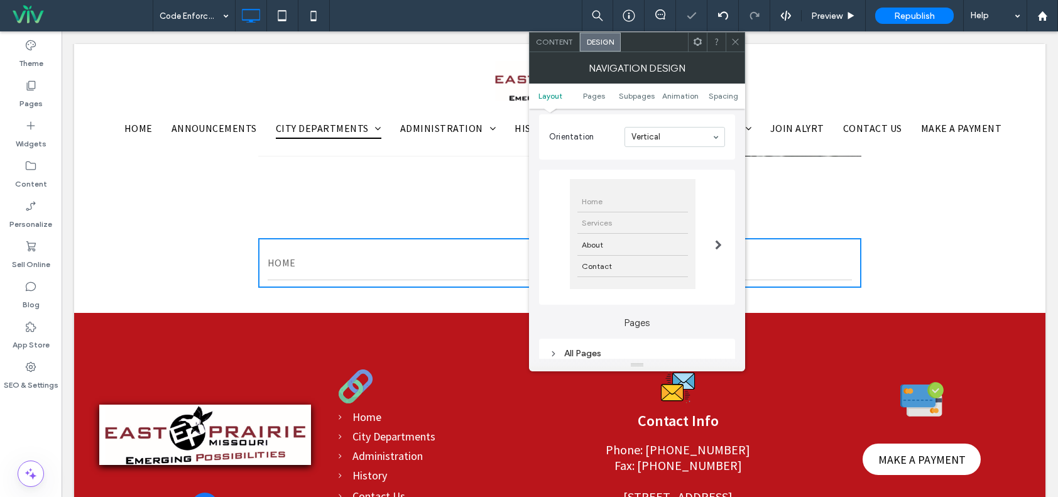
click at [638, 230] on div "Services" at bounding box center [632, 222] width 111 height 21
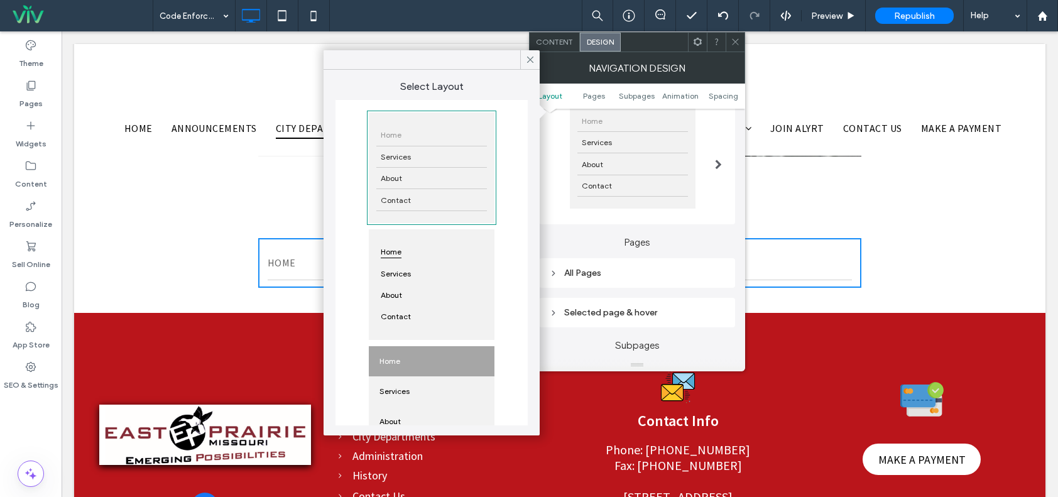
scroll to position [188, 0]
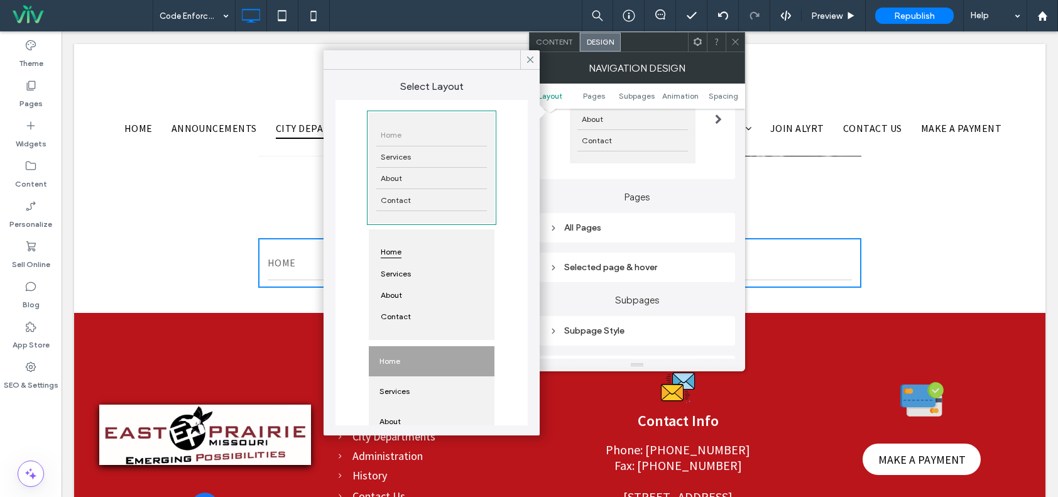
click at [600, 196] on label "Pages" at bounding box center [637, 191] width 196 height 24
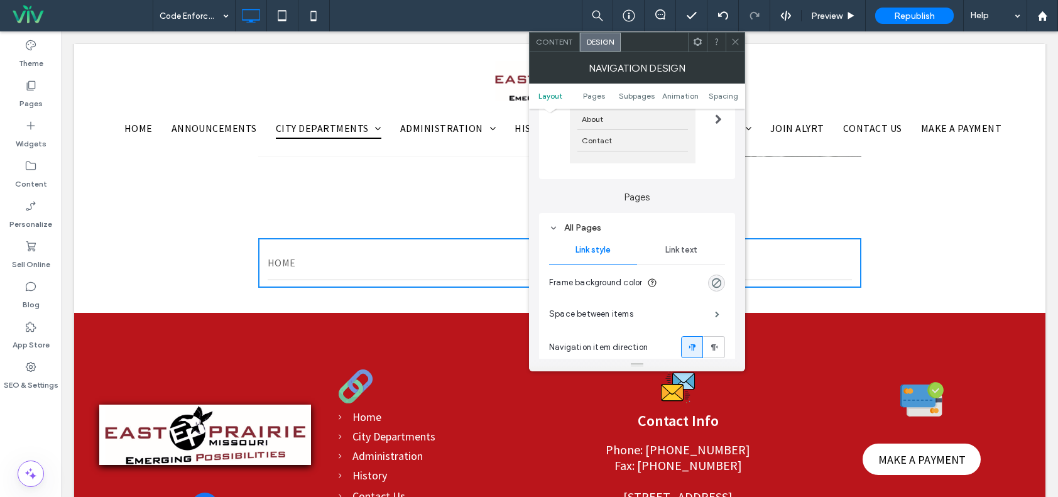
click at [682, 252] on span "Link text" at bounding box center [681, 250] width 32 height 10
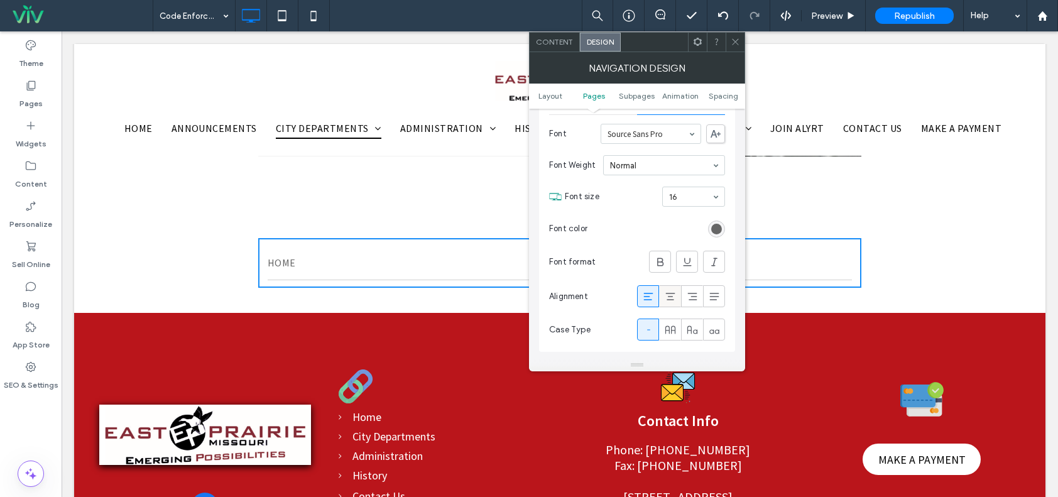
scroll to position [377, 0]
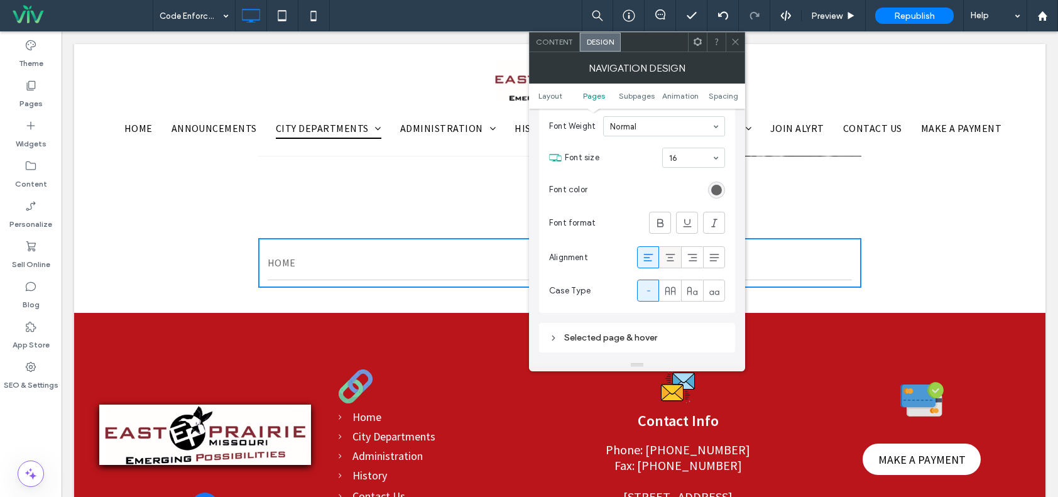
click at [672, 259] on icon at bounding box center [670, 257] width 13 height 13
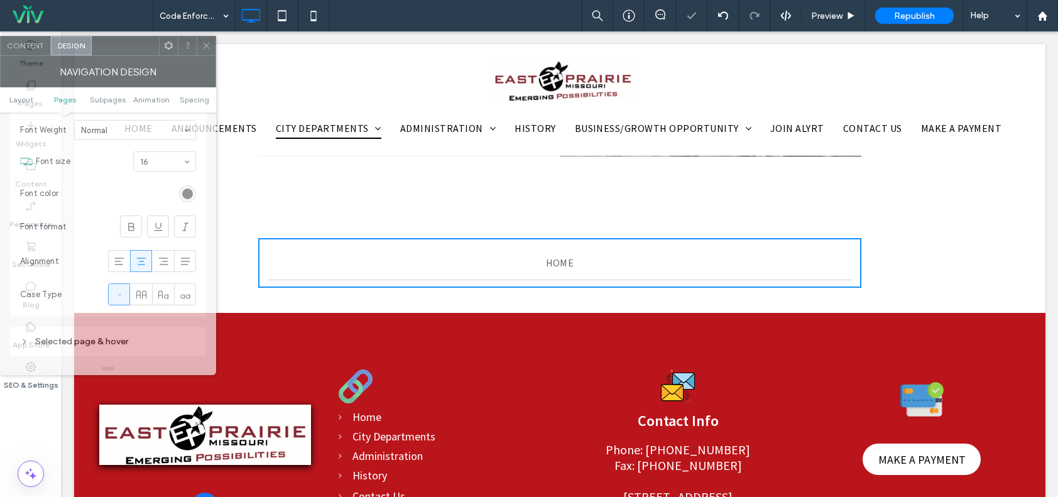
drag, startPoint x: 667, startPoint y: 37, endPoint x: 270, endPoint y: 38, distance: 396.4
click at [159, 38] on div at bounding box center [125, 45] width 67 height 19
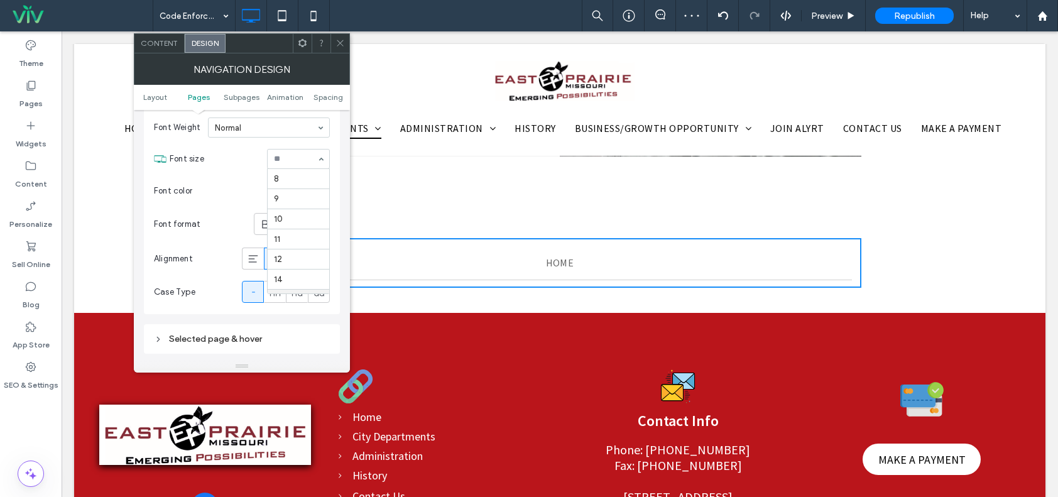
scroll to position [121, 0]
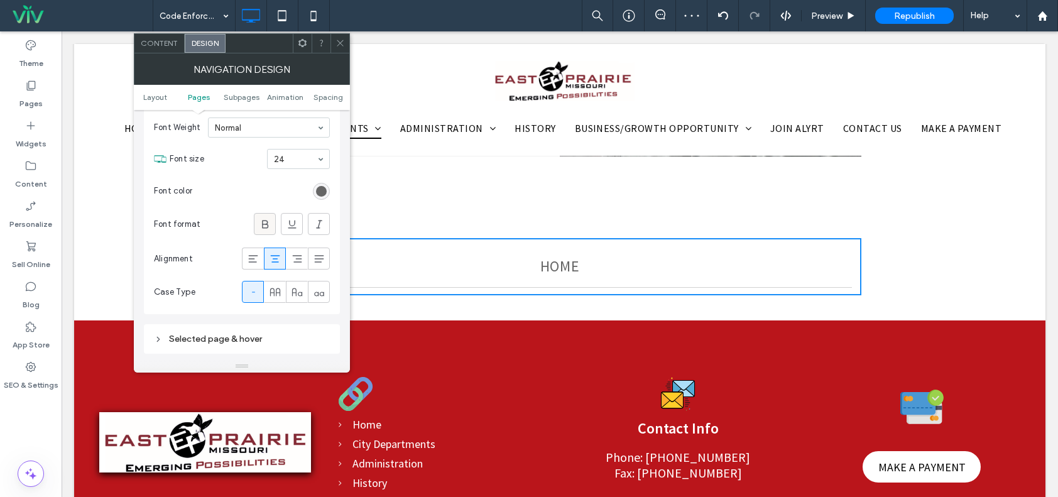
click at [261, 227] on icon at bounding box center [265, 224] width 13 height 13
click at [222, 145] on section "Font size 24" at bounding box center [250, 159] width 160 height 33
click at [289, 215] on span at bounding box center [292, 224] width 13 height 21
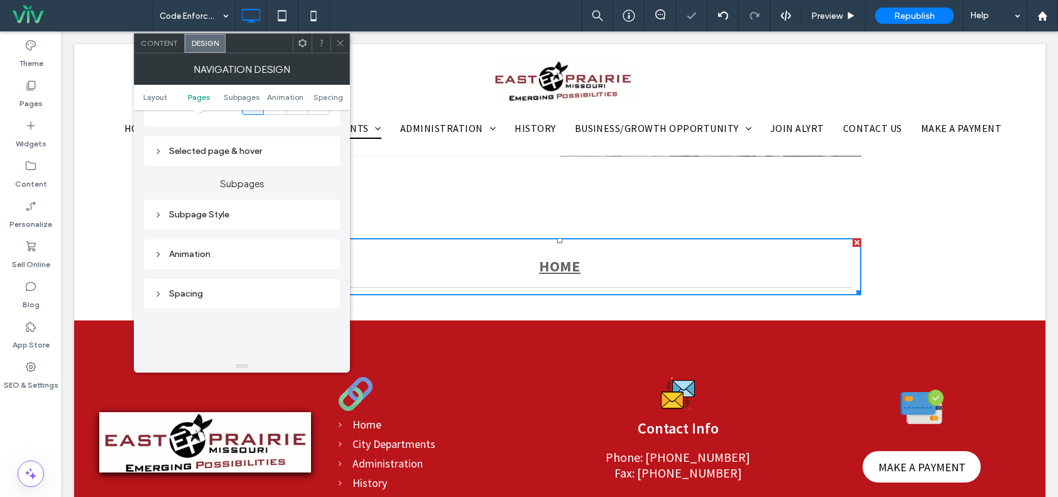
scroll to position [565, 0]
click at [227, 151] on div "Selected page & hover" at bounding box center [242, 150] width 176 height 11
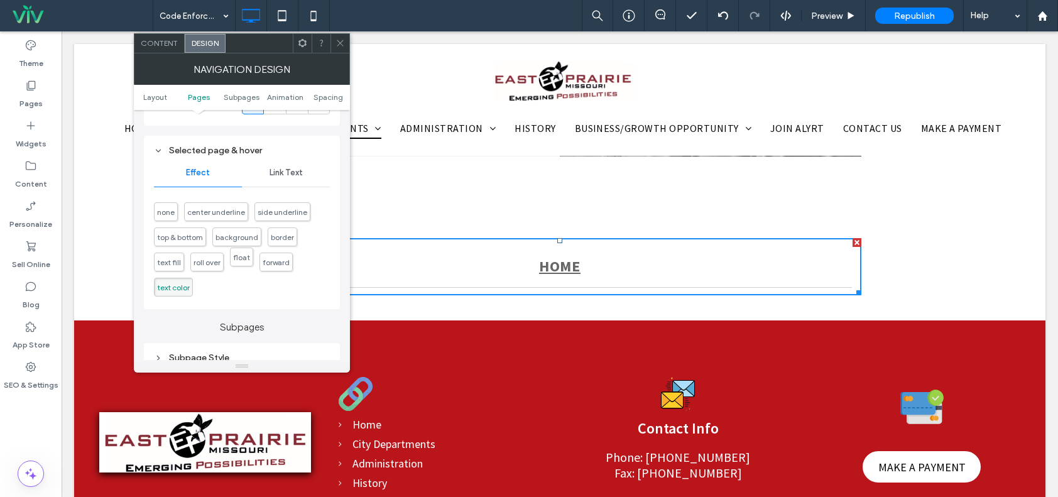
click at [240, 263] on span "float" at bounding box center [241, 257] width 23 height 19
click at [175, 289] on span "text color" at bounding box center [173, 287] width 33 height 9
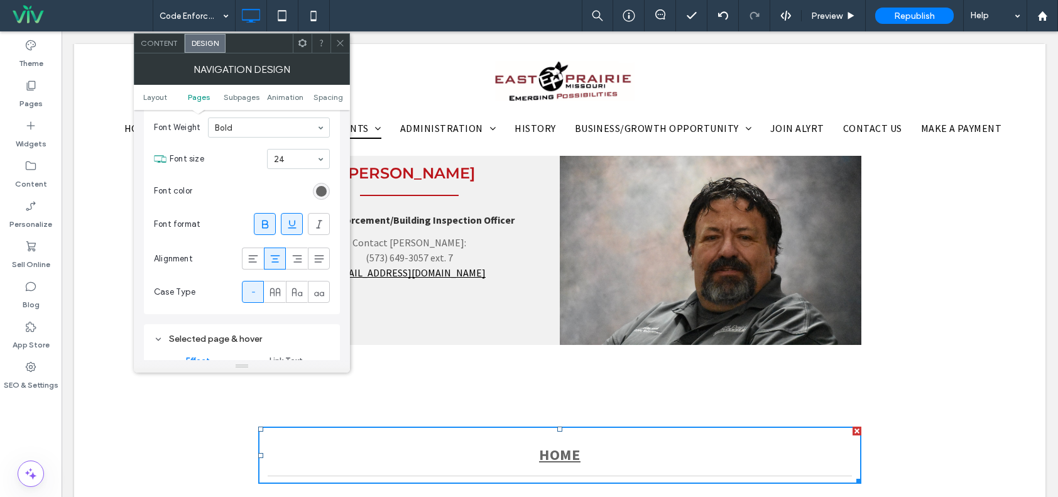
scroll to position [355, 0]
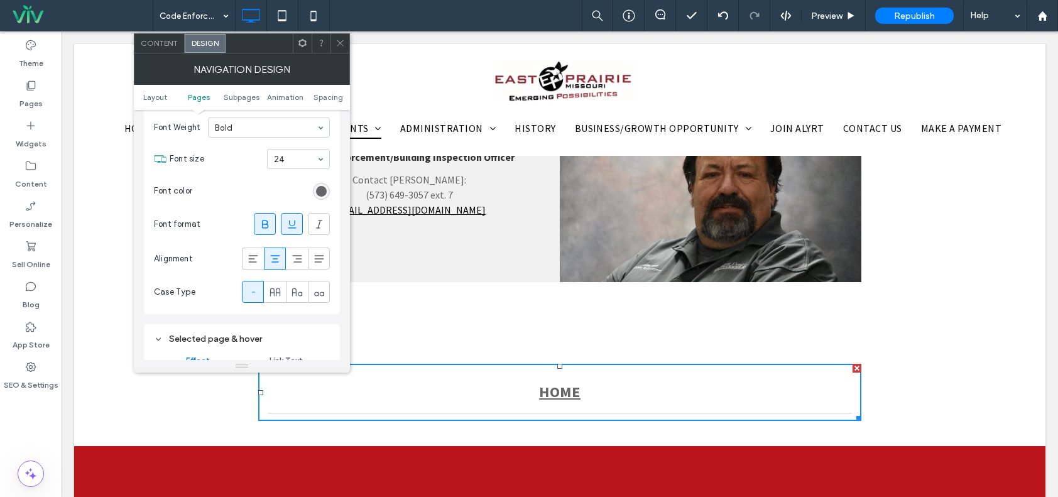
click at [337, 40] on use at bounding box center [340, 43] width 6 height 6
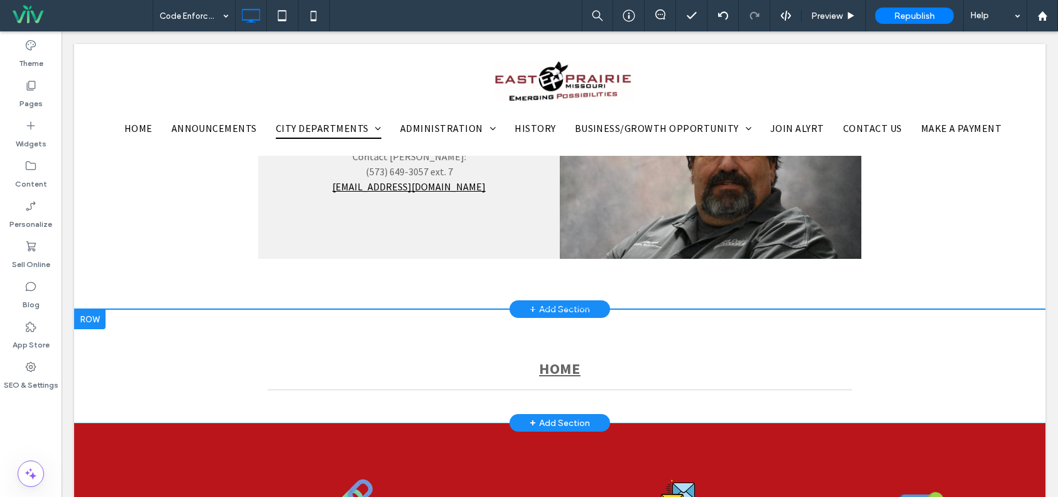
scroll to position [440, 0]
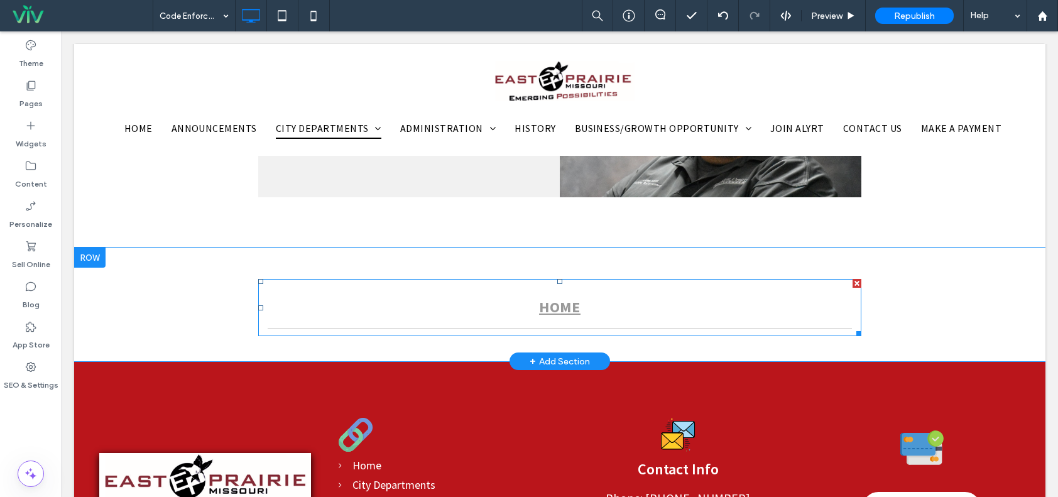
click at [515, 302] on link "HOME" at bounding box center [560, 306] width 584 height 41
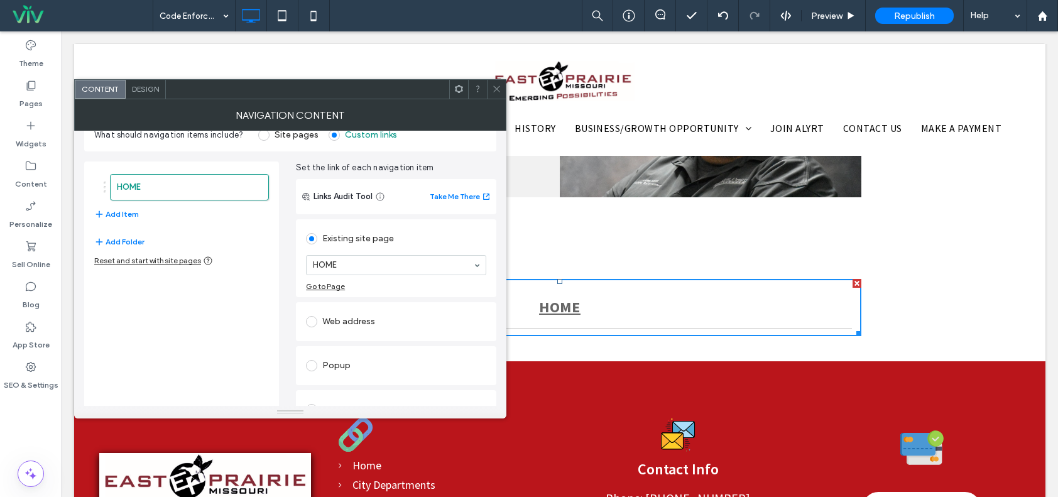
scroll to position [0, 0]
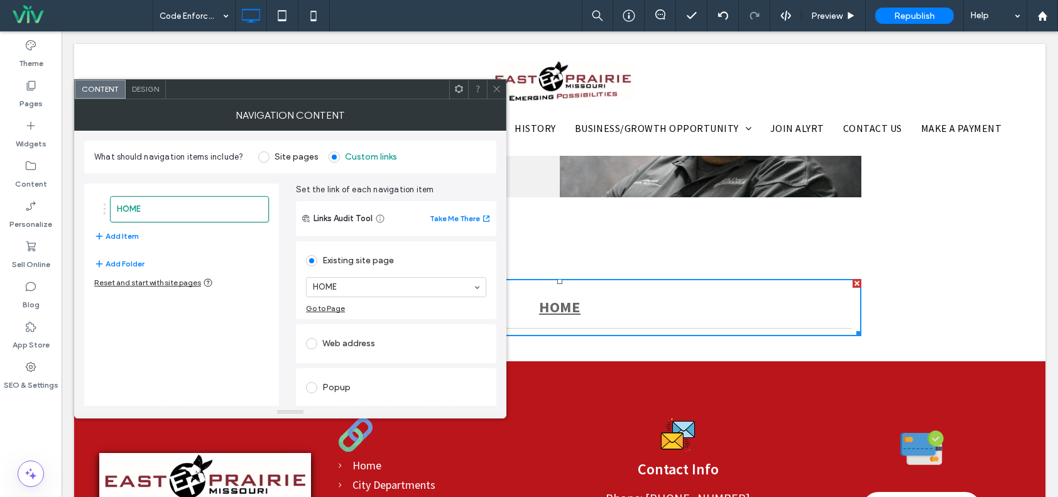
click at [364, 342] on div "Web address" at bounding box center [396, 344] width 180 height 20
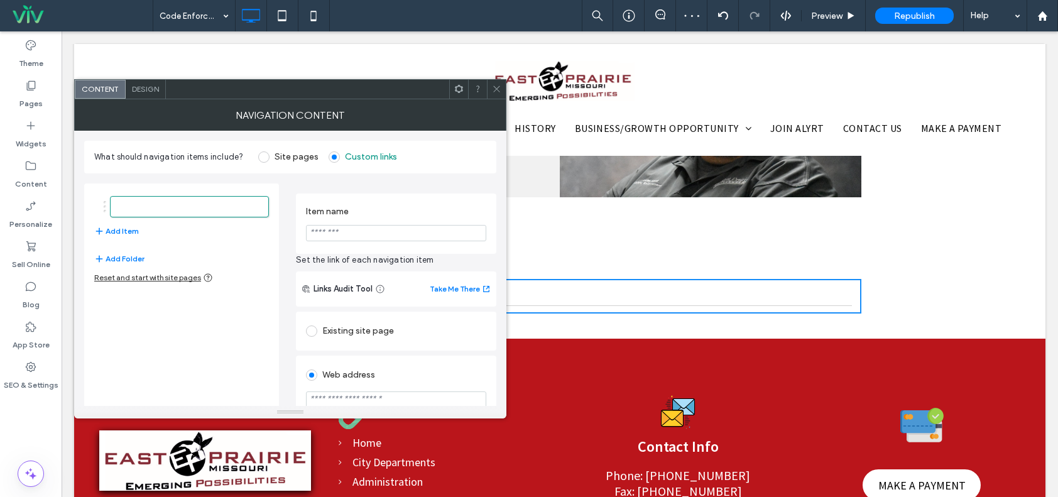
click at [497, 92] on icon at bounding box center [496, 88] width 9 height 9
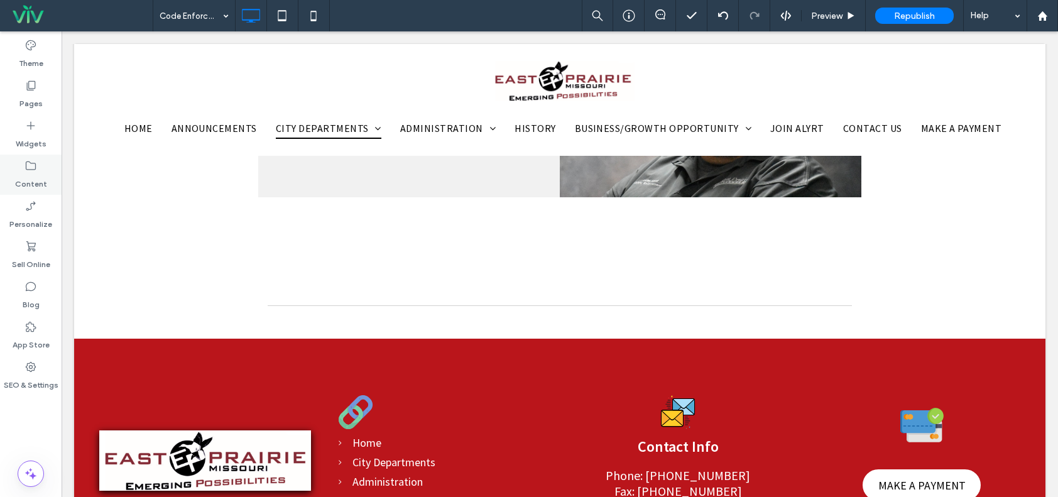
click at [38, 168] on div "Content" at bounding box center [31, 175] width 62 height 40
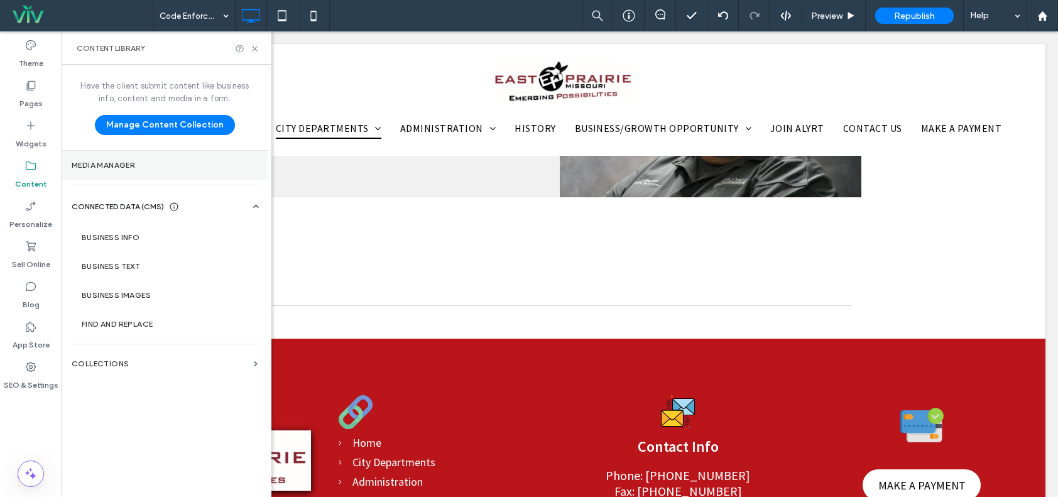
click at [117, 158] on section "Media Manager" at bounding box center [165, 165] width 206 height 29
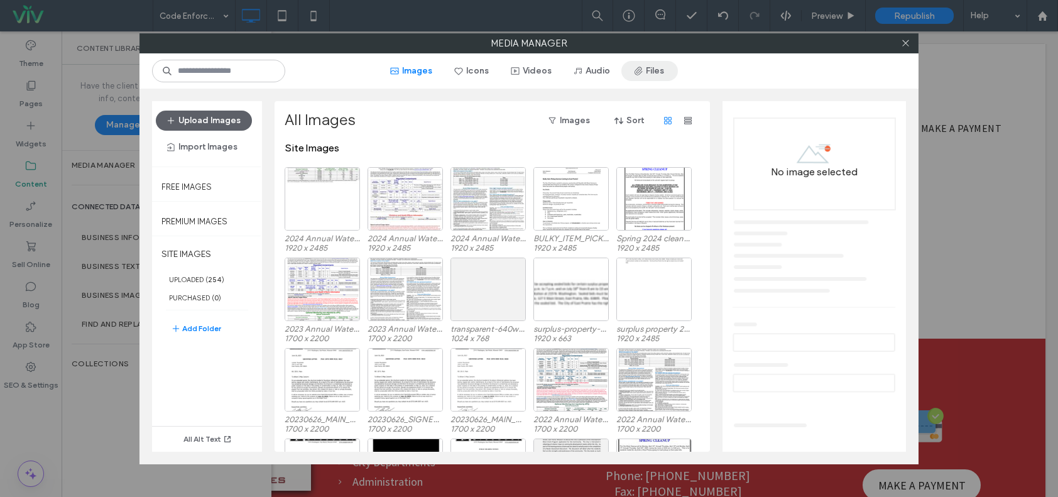
click at [647, 68] on button "Files" at bounding box center [649, 71] width 57 height 20
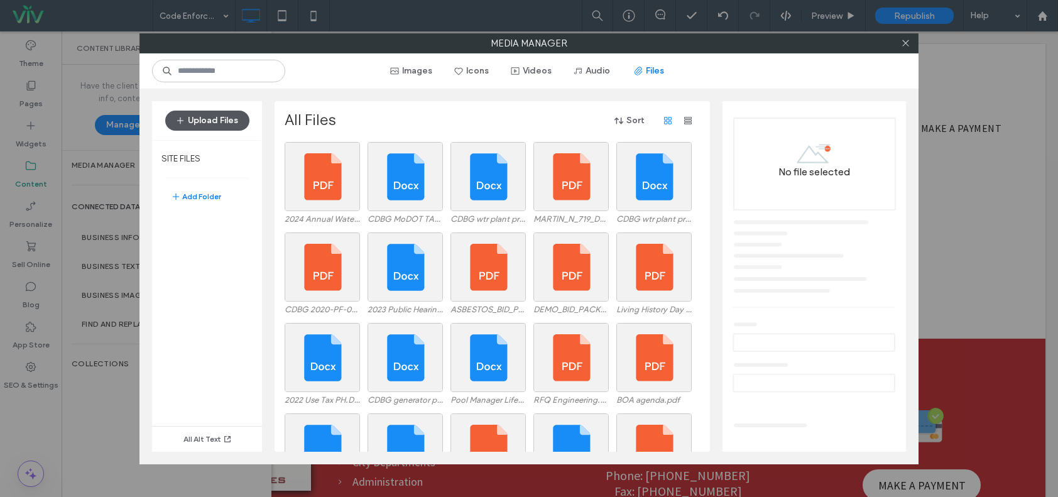
click at [209, 121] on button "Upload Files" at bounding box center [207, 121] width 84 height 20
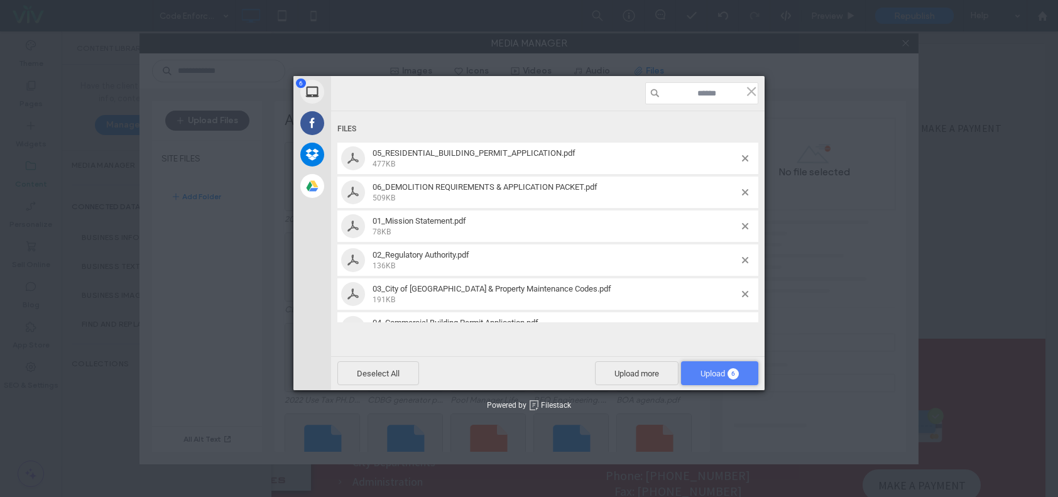
click at [733, 369] on span "6" at bounding box center [733, 373] width 11 height 11
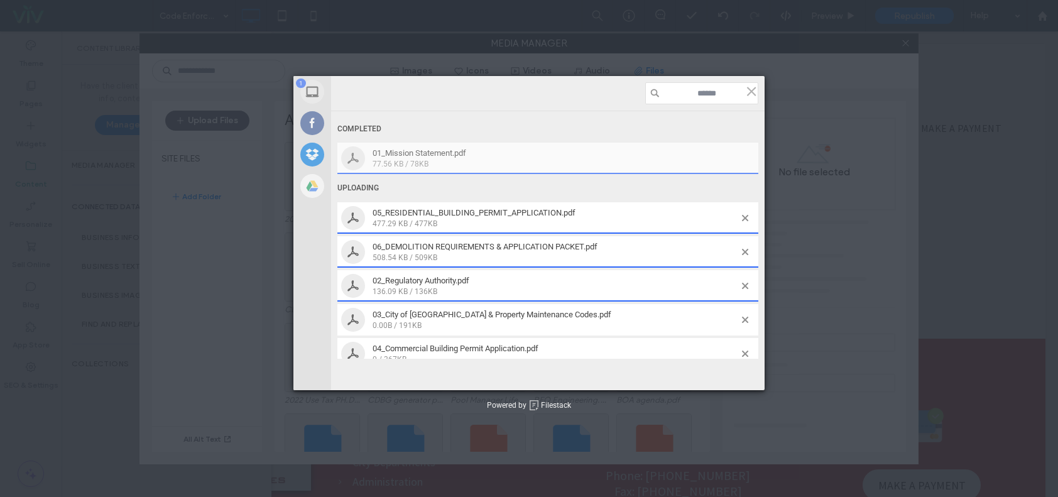
scroll to position [16, 0]
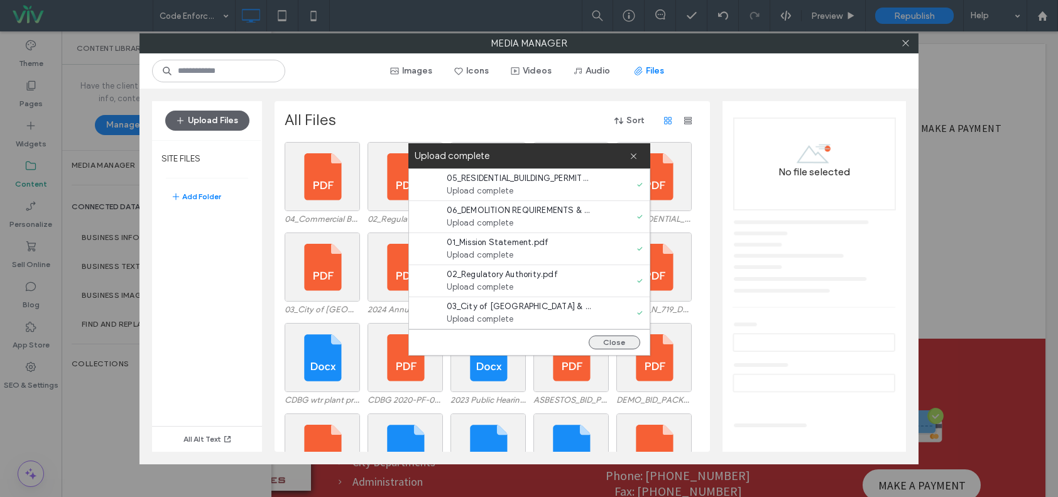
click at [603, 343] on button "Close" at bounding box center [615, 343] width 52 height 14
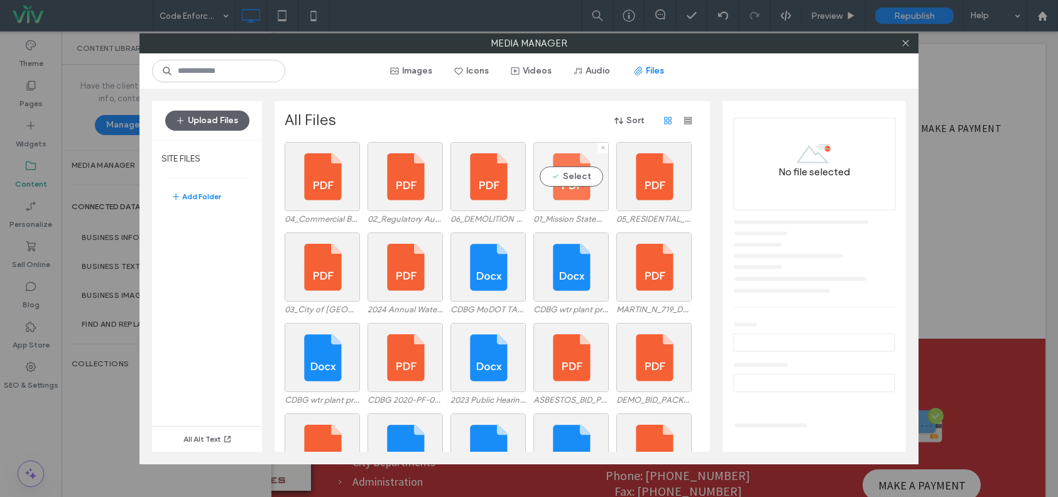
click at [573, 186] on div "Select" at bounding box center [570, 176] width 75 height 69
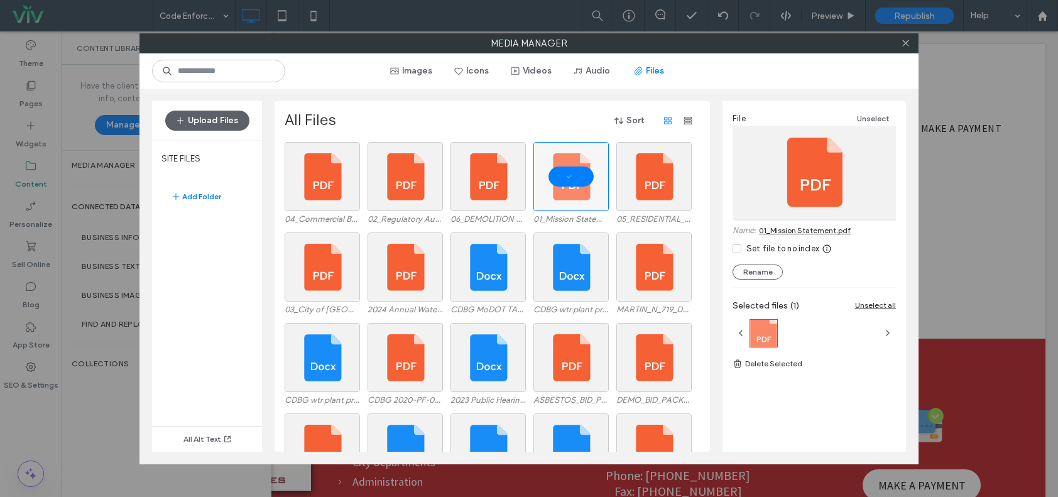
click at [806, 230] on link "01_Mission Statement.pdf" at bounding box center [805, 230] width 92 height 9
click at [903, 43] on icon at bounding box center [905, 42] width 9 height 9
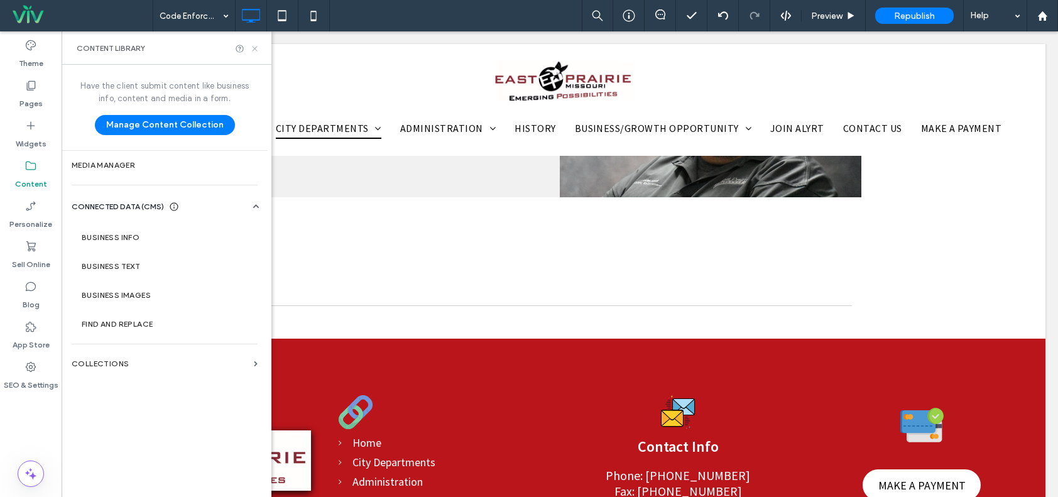
click at [254, 49] on use at bounding box center [254, 48] width 5 height 5
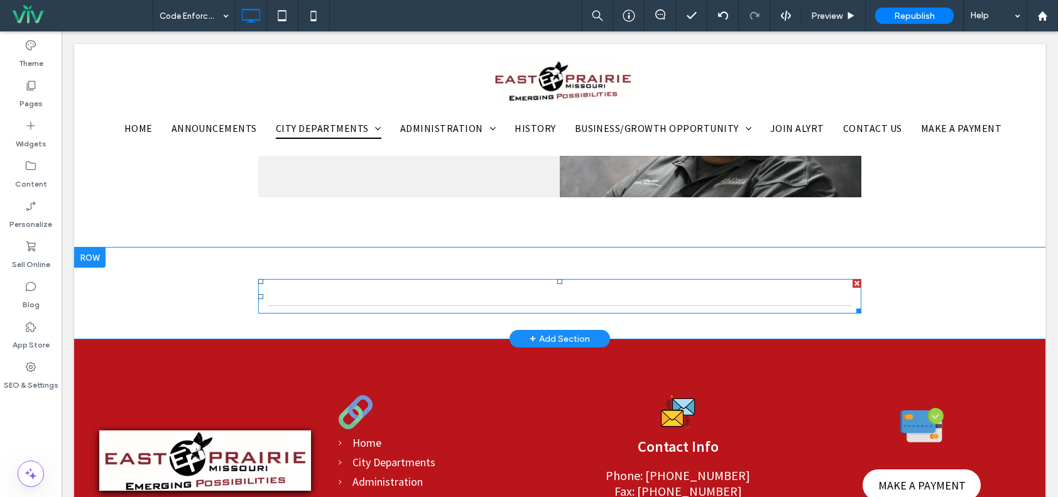
click at [438, 282] on nav at bounding box center [559, 296] width 603 height 35
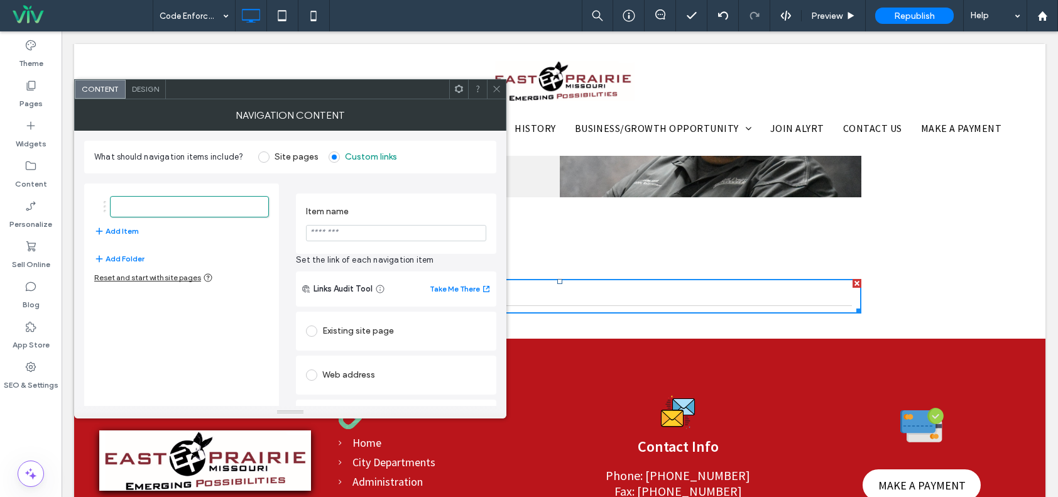
click at [370, 332] on div "Existing site page" at bounding box center [396, 331] width 180 height 20
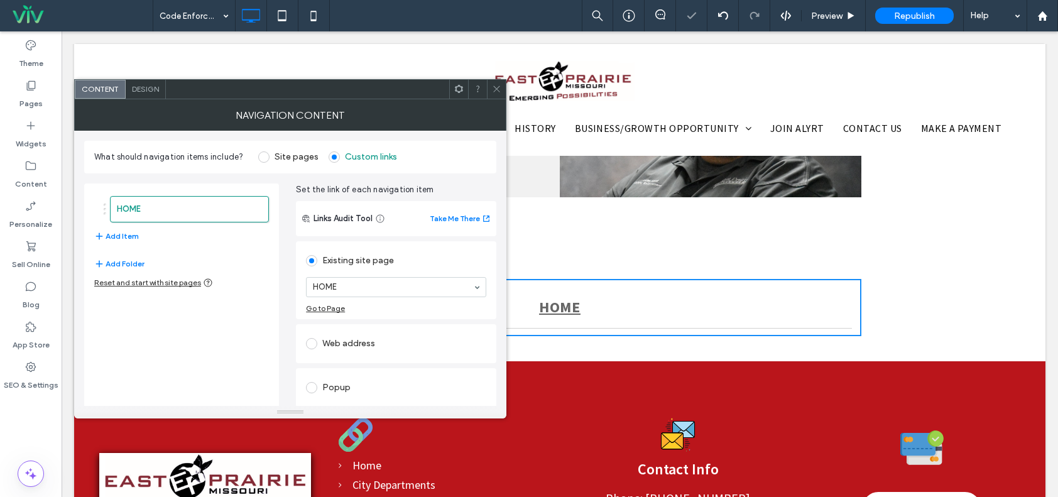
click at [364, 344] on div "Web address" at bounding box center [396, 344] width 180 height 20
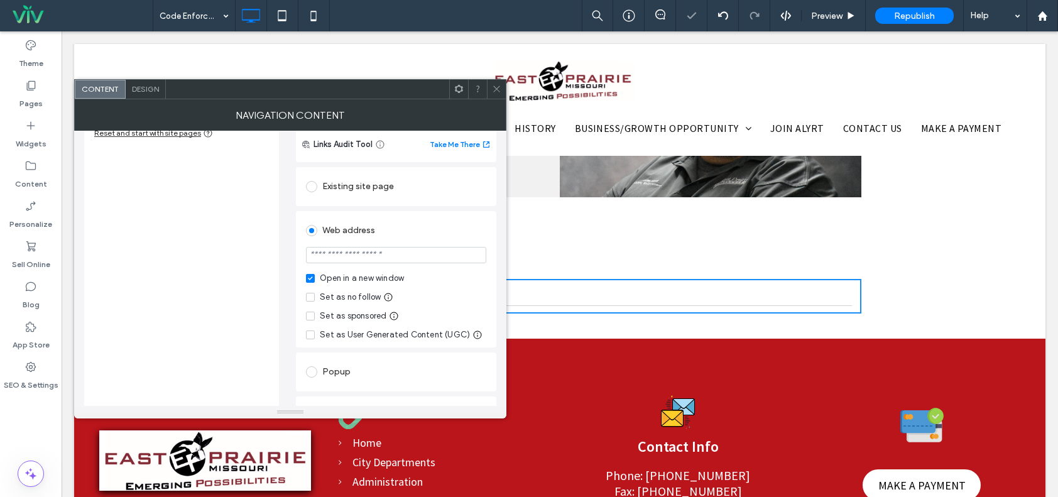
scroll to position [175, 0]
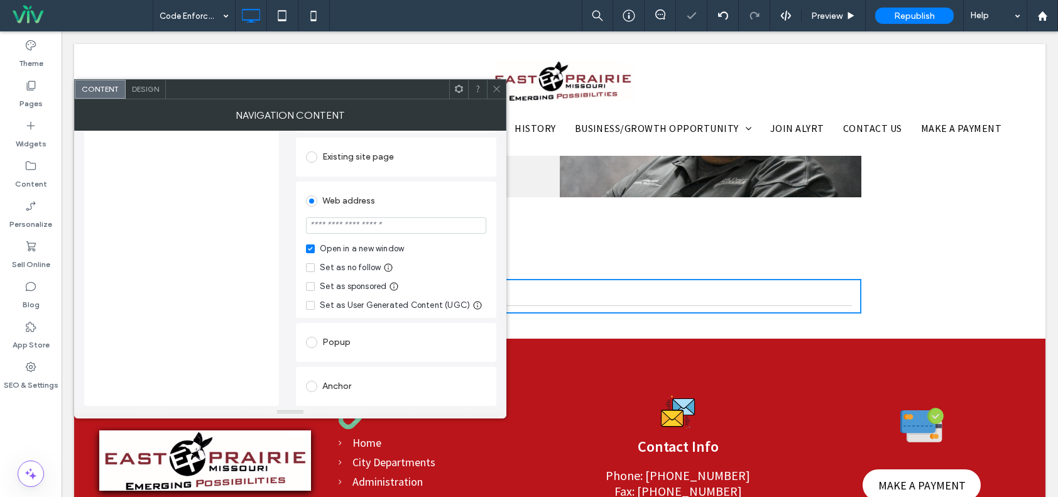
click at [371, 227] on input "url" at bounding box center [396, 225] width 180 height 16
paste input "**********"
type input "**********"
click at [388, 180] on div "**********" at bounding box center [396, 270] width 200 height 271
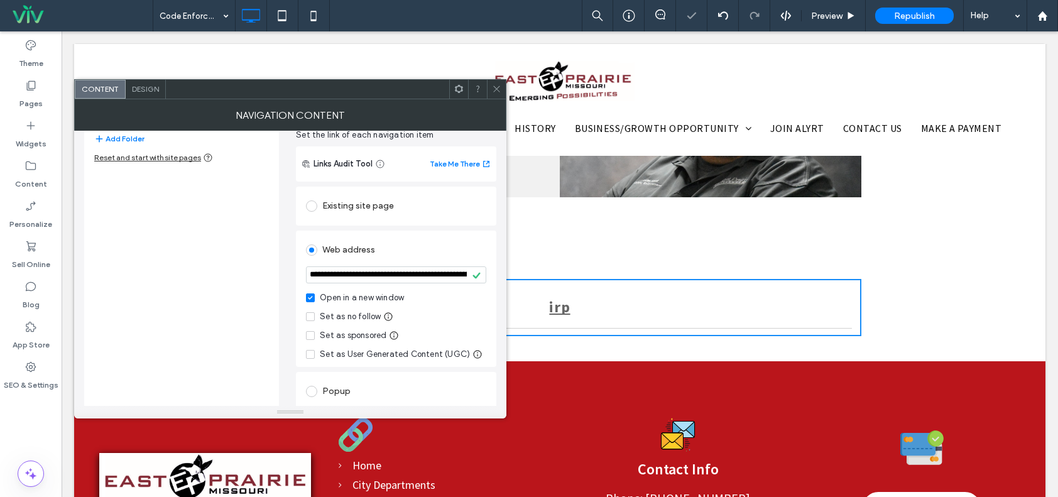
scroll to position [49, 0]
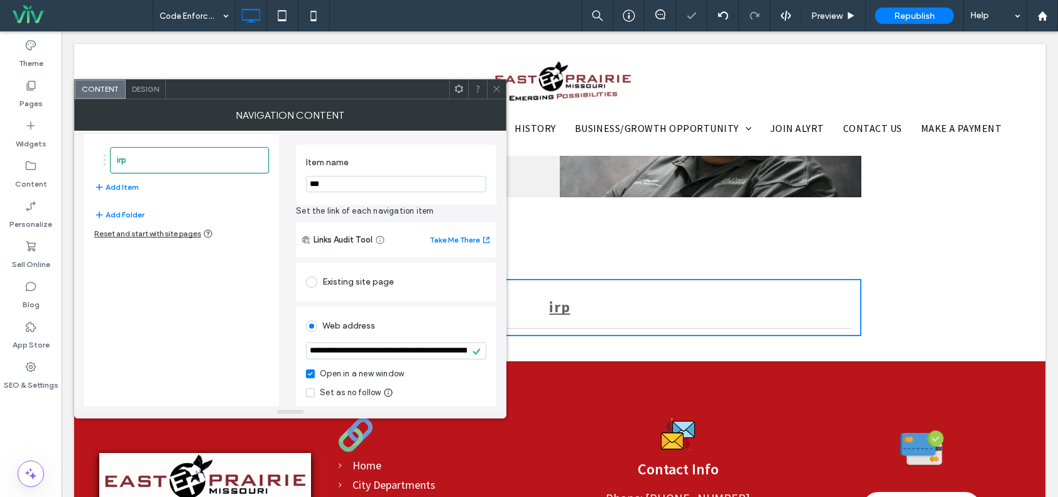
drag, startPoint x: 345, startPoint y: 185, endPoint x: 305, endPoint y: 177, distance: 40.4
click at [305, 177] on div "Item name ***" at bounding box center [396, 175] width 200 height 60
type input "**********"
click at [360, 199] on div "**********" at bounding box center [396, 175] width 200 height 60
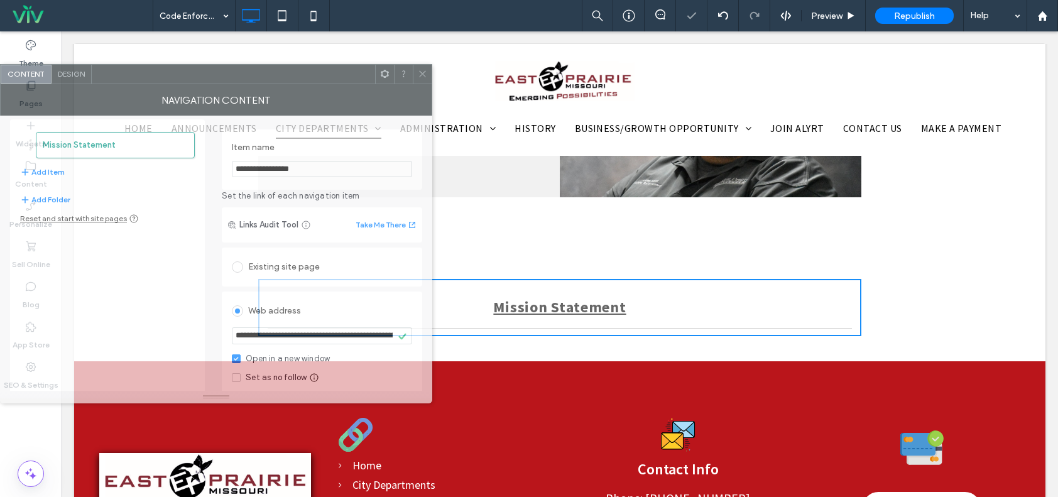
drag, startPoint x: 334, startPoint y: 89, endPoint x: 218, endPoint y: 74, distance: 116.6
click at [218, 74] on div at bounding box center [233, 74] width 283 height 19
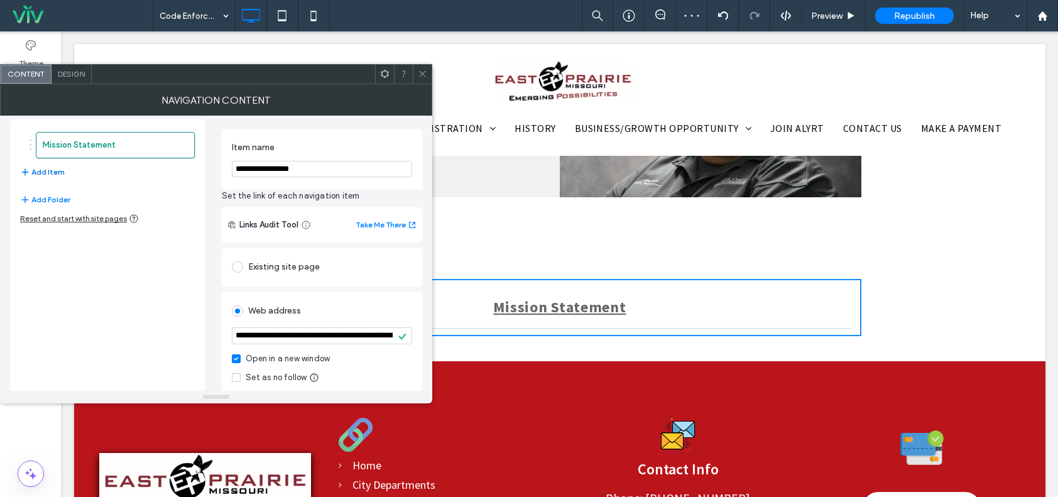
click at [55, 168] on button "Add Item" at bounding box center [42, 172] width 45 height 15
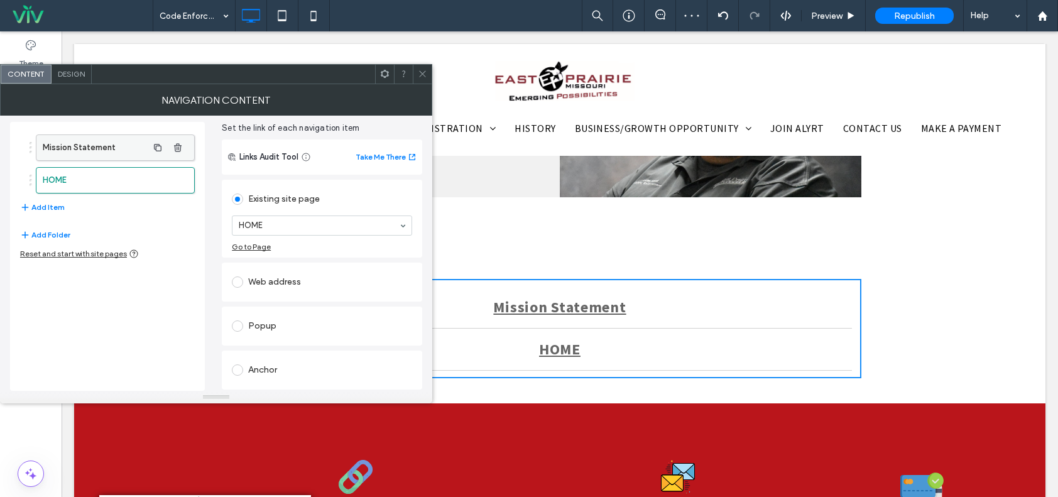
click at [89, 148] on label "Mission Statement" at bounding box center [95, 147] width 105 height 25
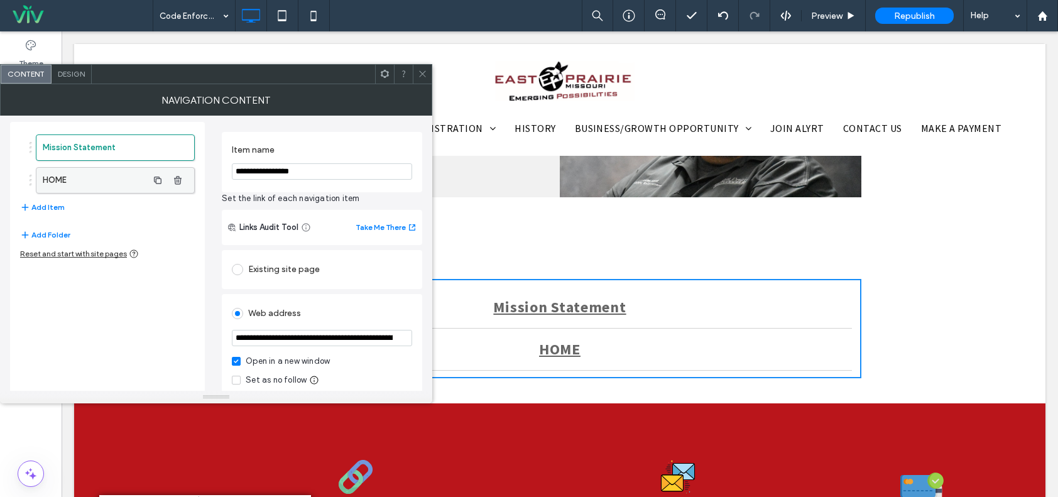
click at [68, 190] on label "HOME" at bounding box center [95, 180] width 105 height 25
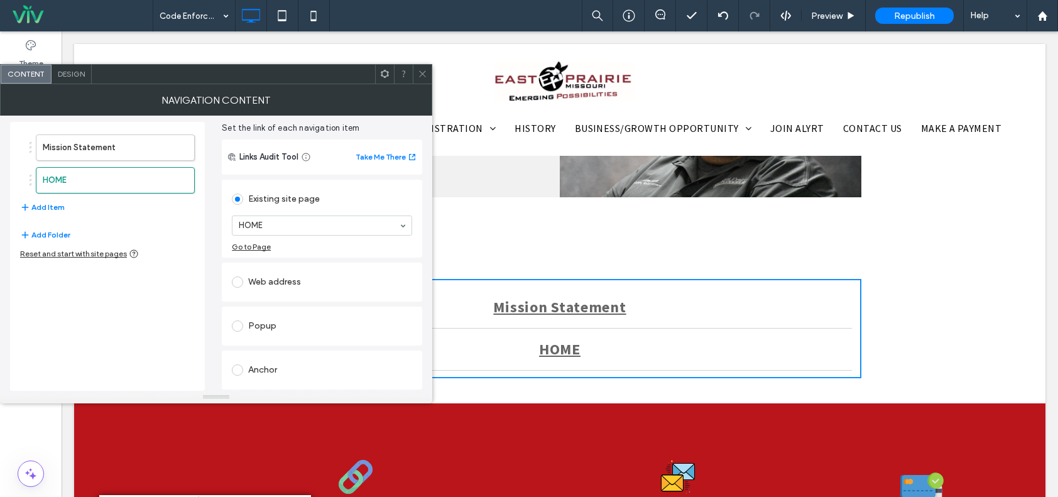
click at [297, 281] on div "Web address" at bounding box center [322, 282] width 180 height 20
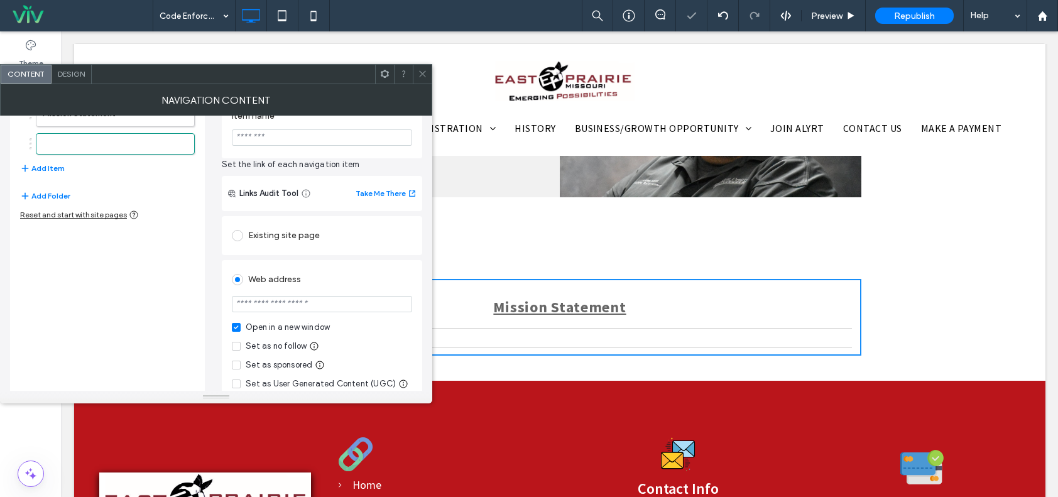
scroll to position [109, 0]
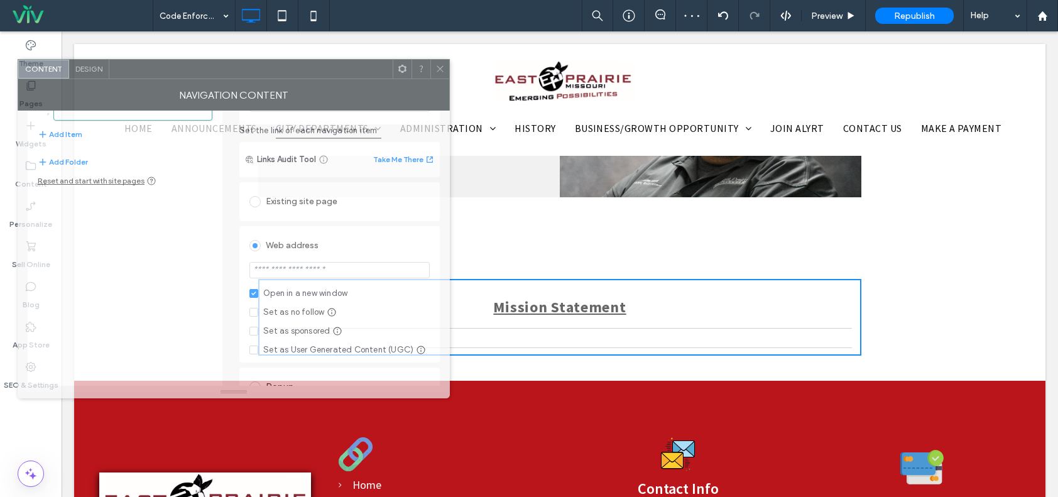
click at [303, 68] on div at bounding box center [250, 69] width 283 height 19
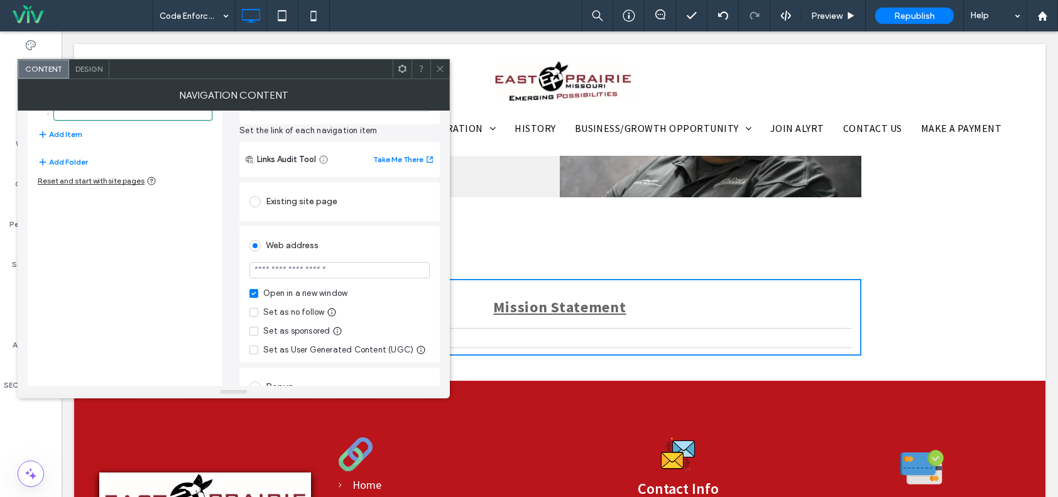
click at [435, 70] on icon at bounding box center [439, 68] width 9 height 9
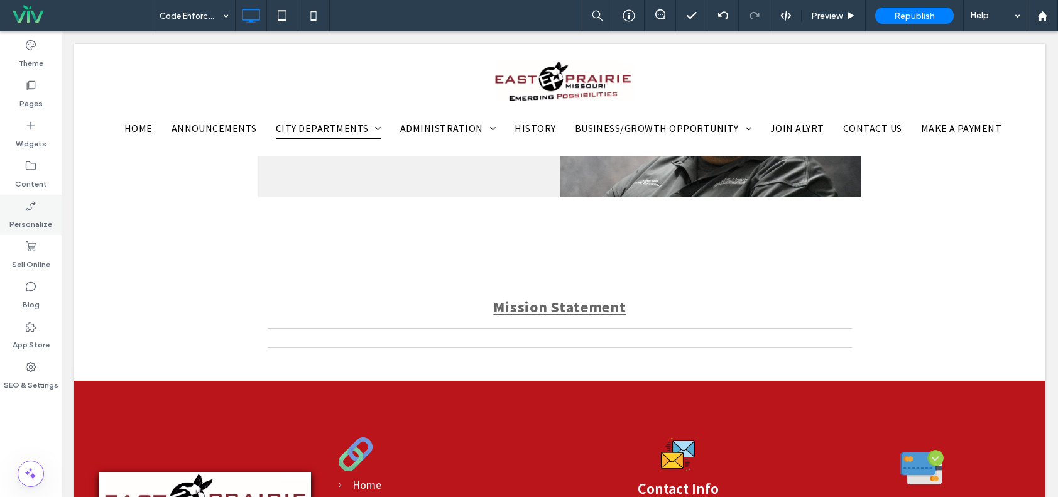
click at [27, 219] on label "Personalize" at bounding box center [30, 221] width 43 height 18
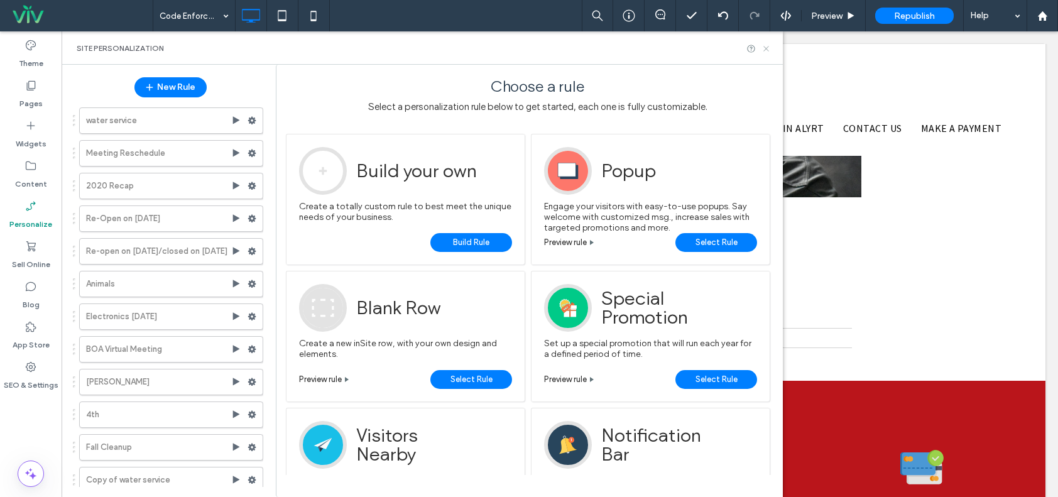
drag, startPoint x: 765, startPoint y: 49, endPoint x: 492, endPoint y: 65, distance: 273.8
click at [765, 49] on icon at bounding box center [765, 48] width 9 height 9
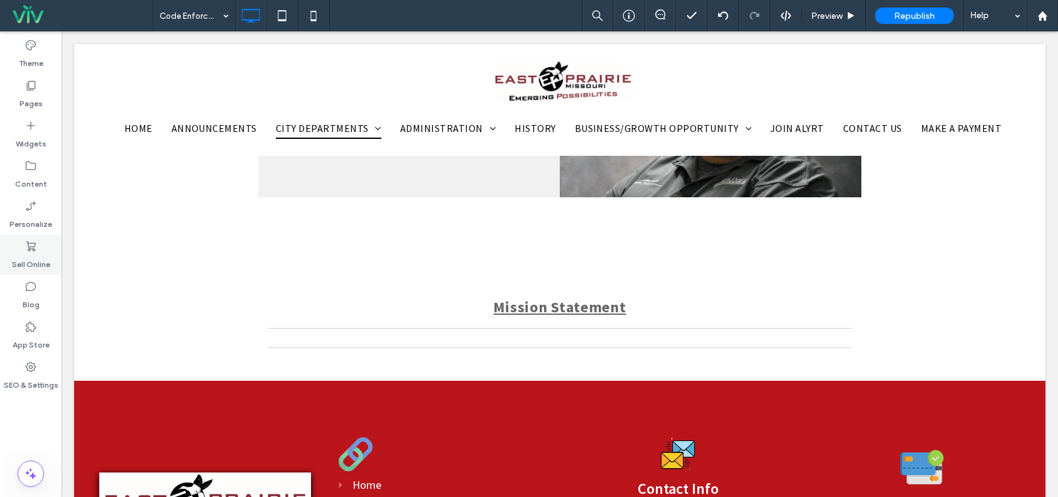
click at [28, 262] on label "Sell Online" at bounding box center [31, 262] width 38 height 18
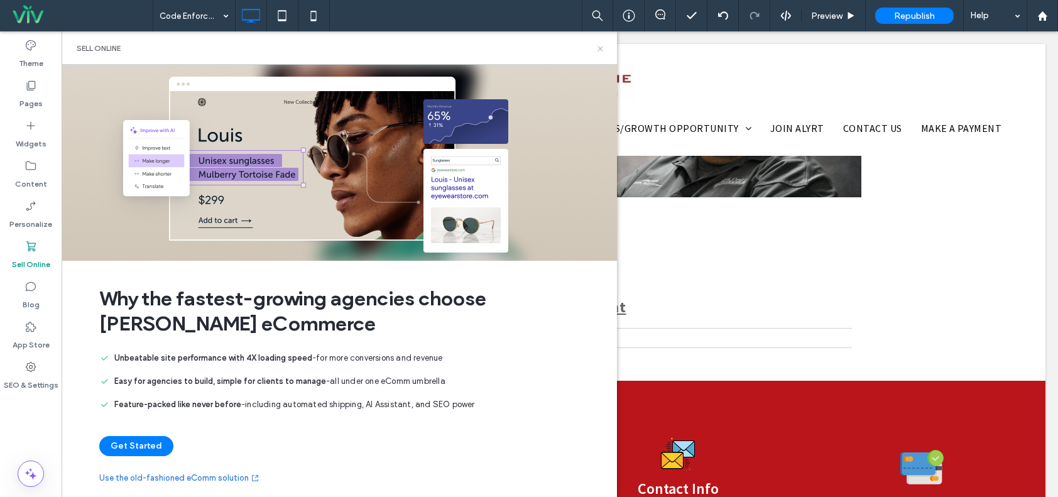
drag, startPoint x: 598, startPoint y: 48, endPoint x: 536, endPoint y: 16, distance: 69.7
click at [598, 48] on icon at bounding box center [600, 48] width 9 height 9
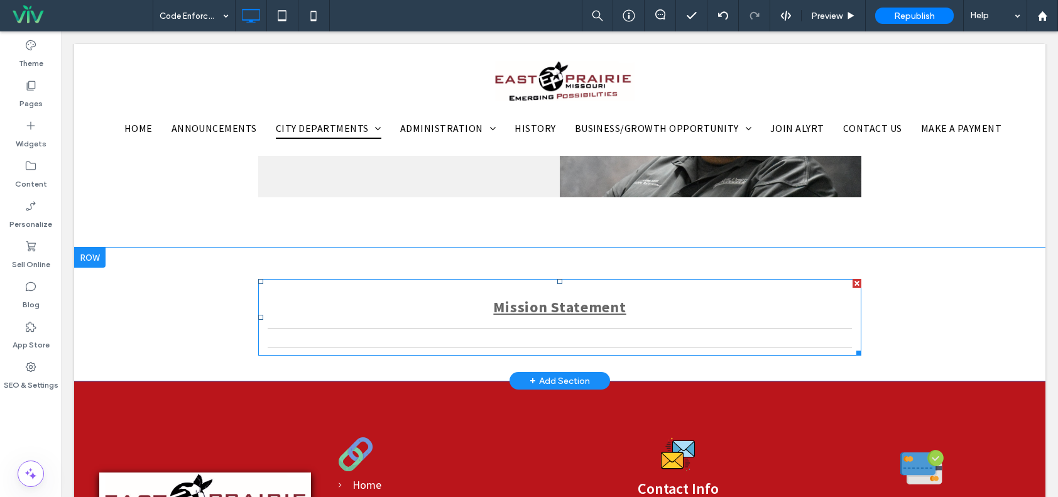
click at [342, 332] on link at bounding box center [560, 338] width 584 height 19
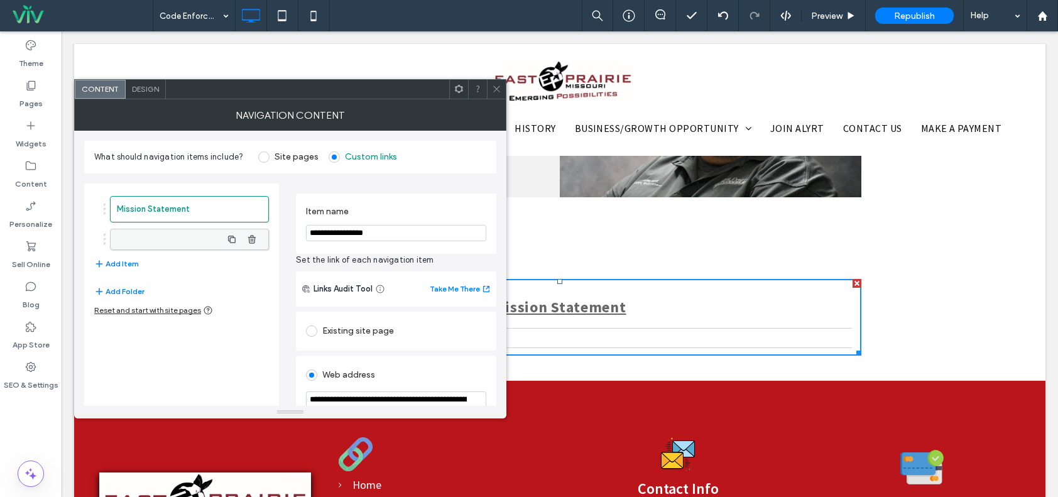
click at [208, 243] on label at bounding box center [169, 239] width 105 height 13
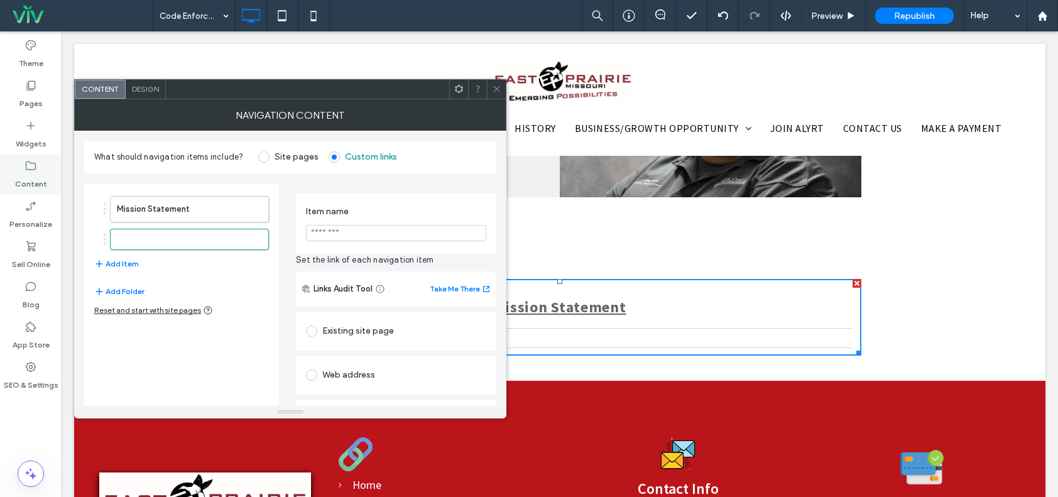
click at [43, 175] on label "Content" at bounding box center [31, 181] width 32 height 18
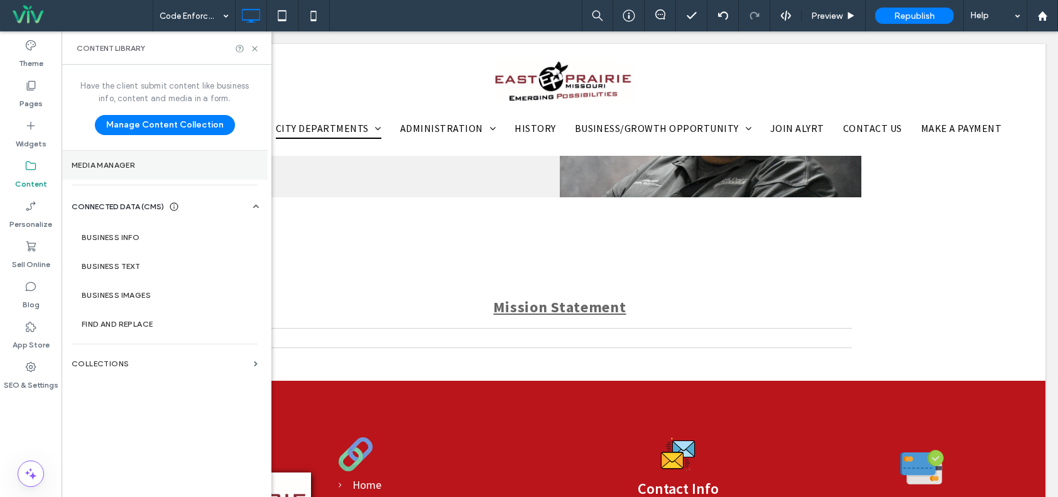
click at [139, 168] on label "Media Manager" at bounding box center [165, 165] width 186 height 9
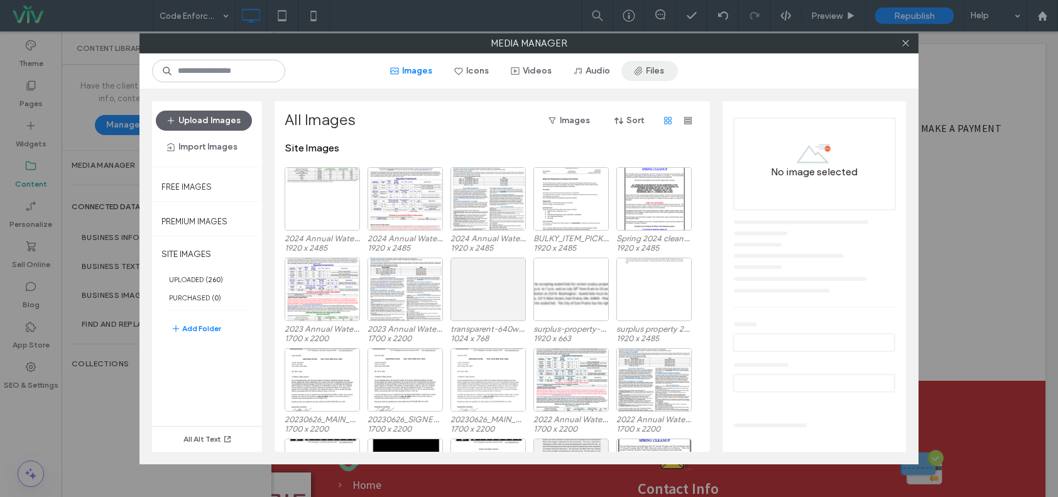
click at [636, 74] on use "button" at bounding box center [639, 71] width 8 height 8
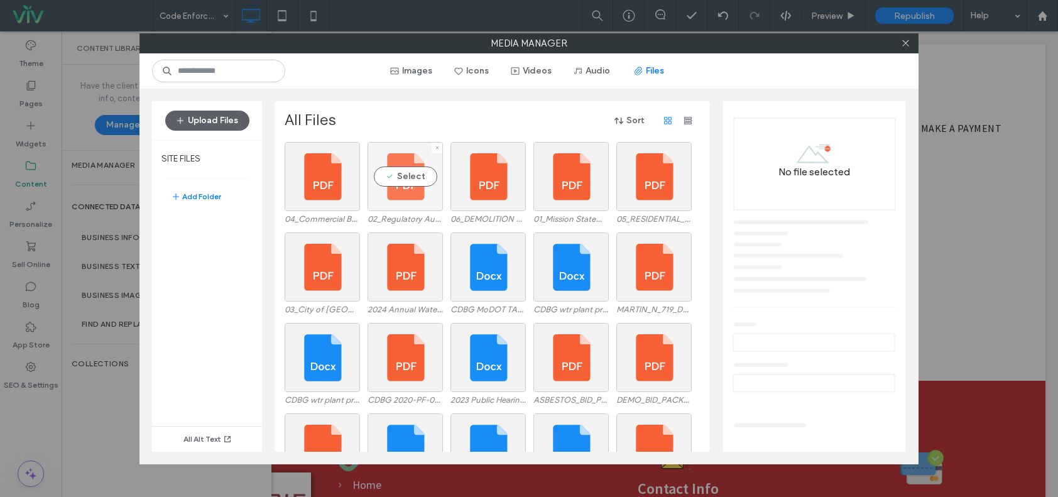
click at [407, 170] on div "Select" at bounding box center [405, 176] width 75 height 69
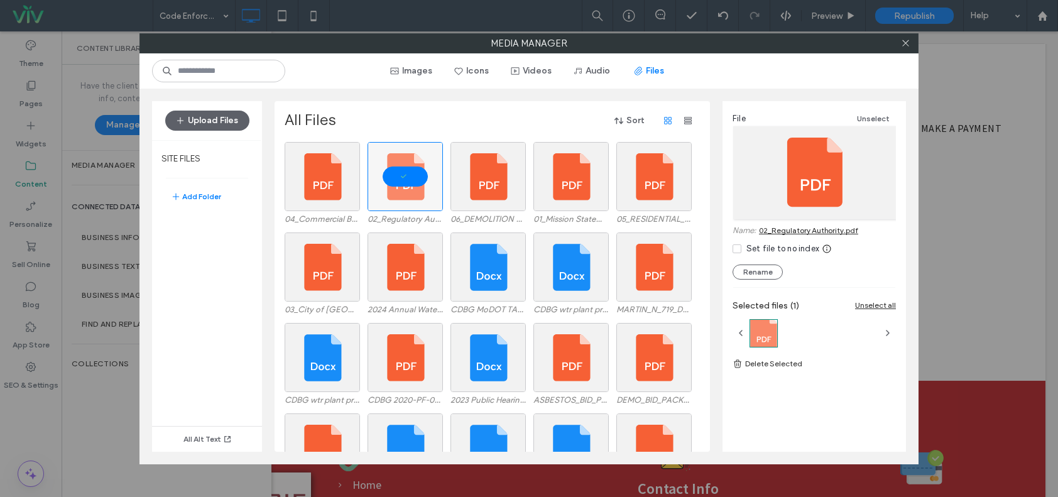
click at [823, 234] on link "02_Regulatory Authority.pdf" at bounding box center [808, 230] width 99 height 9
click at [902, 44] on icon at bounding box center [905, 42] width 9 height 9
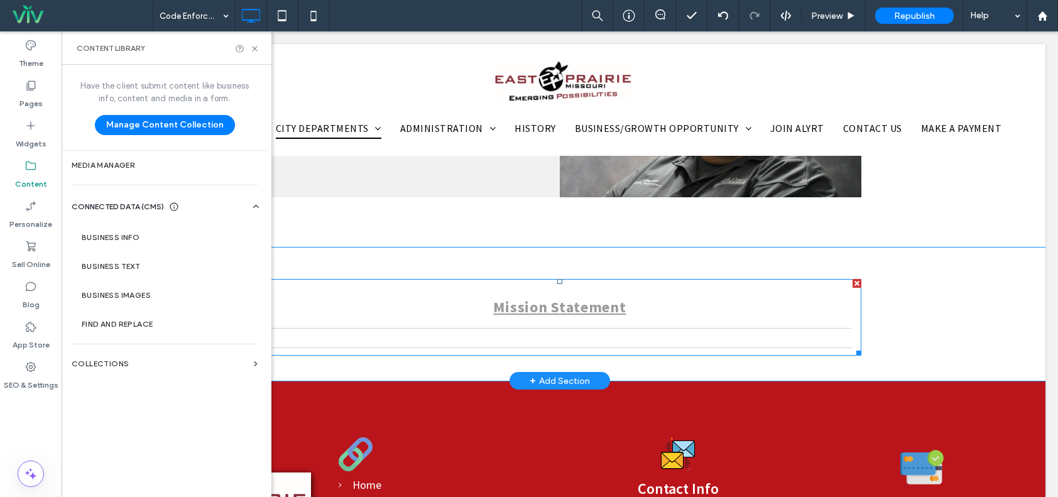
click at [472, 306] on link "Mission Statement" at bounding box center [560, 306] width 584 height 41
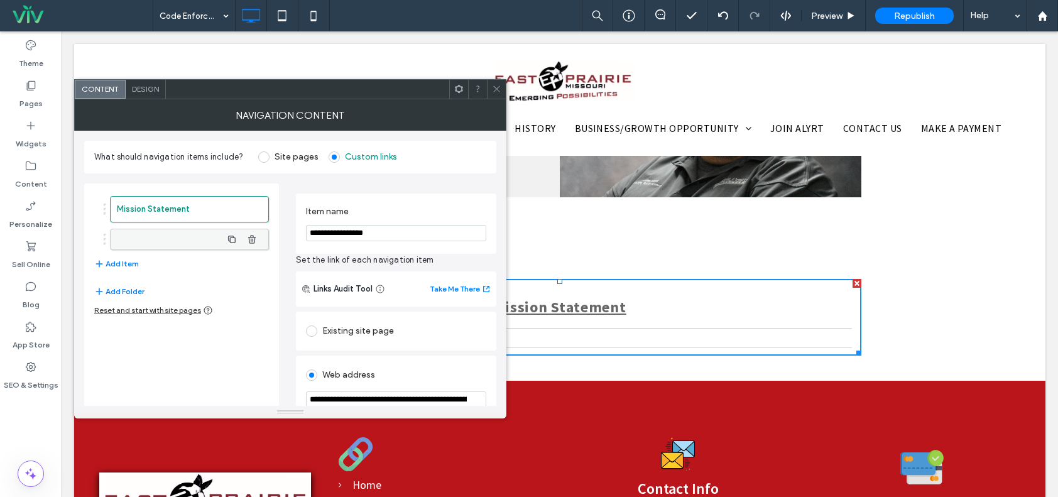
click at [188, 236] on label at bounding box center [169, 239] width 105 height 13
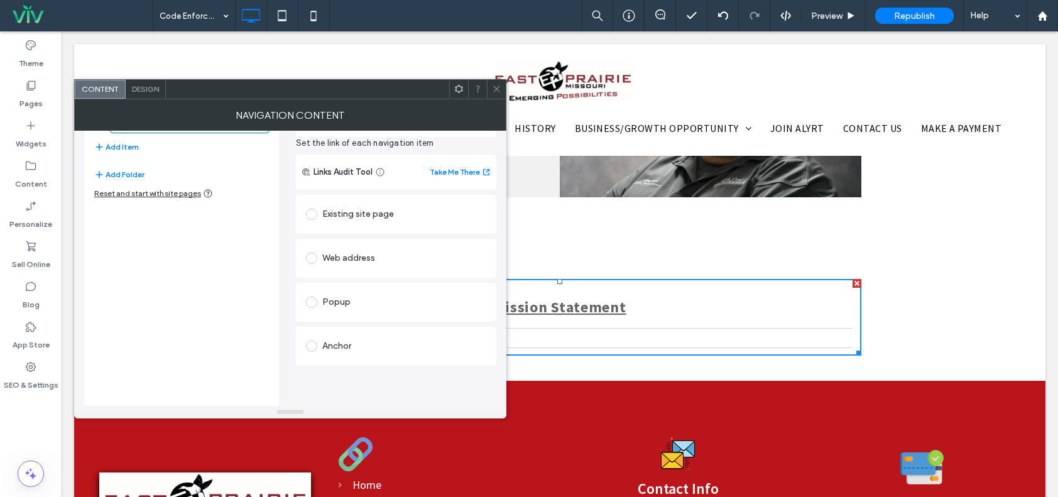
click at [385, 216] on div "Existing site page" at bounding box center [396, 214] width 180 height 20
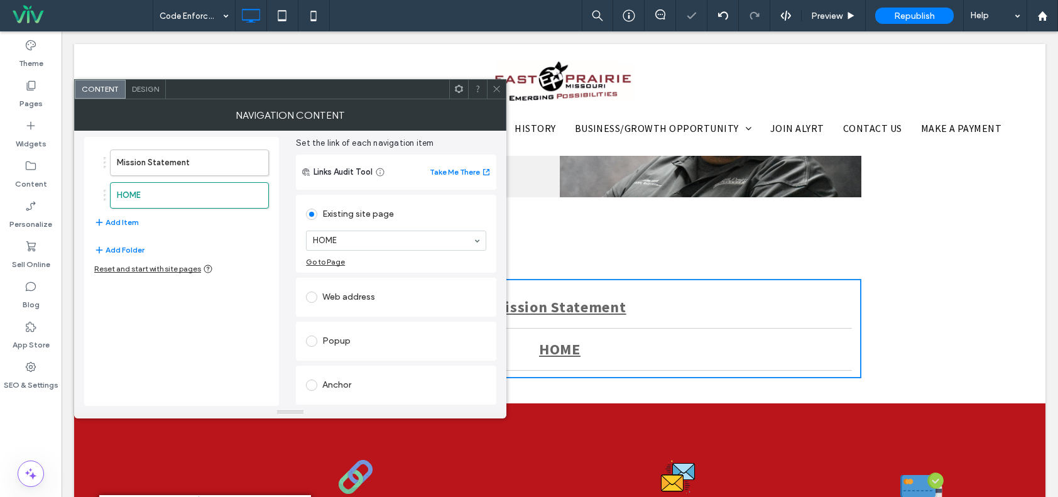
click at [363, 310] on div "Web address" at bounding box center [396, 297] width 180 height 26
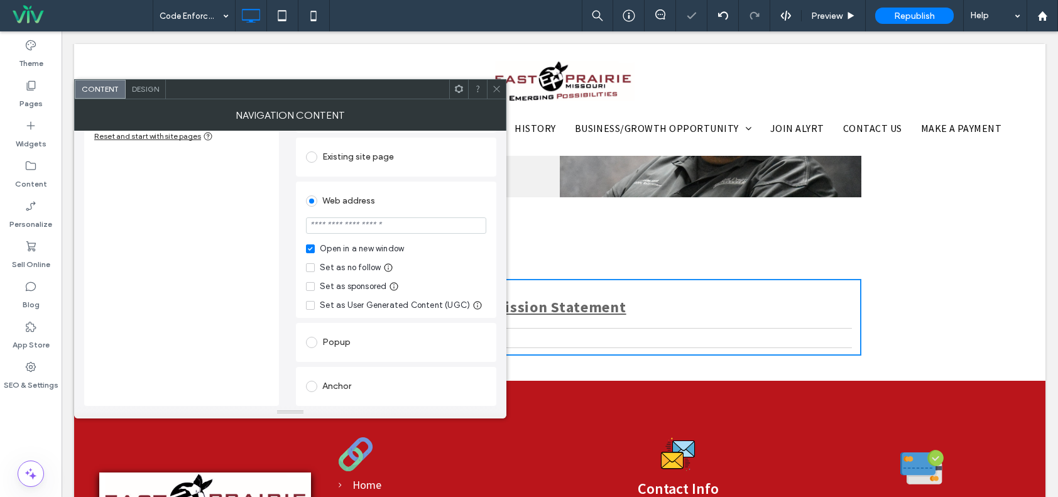
click at [365, 339] on div "Popup" at bounding box center [396, 342] width 180 height 20
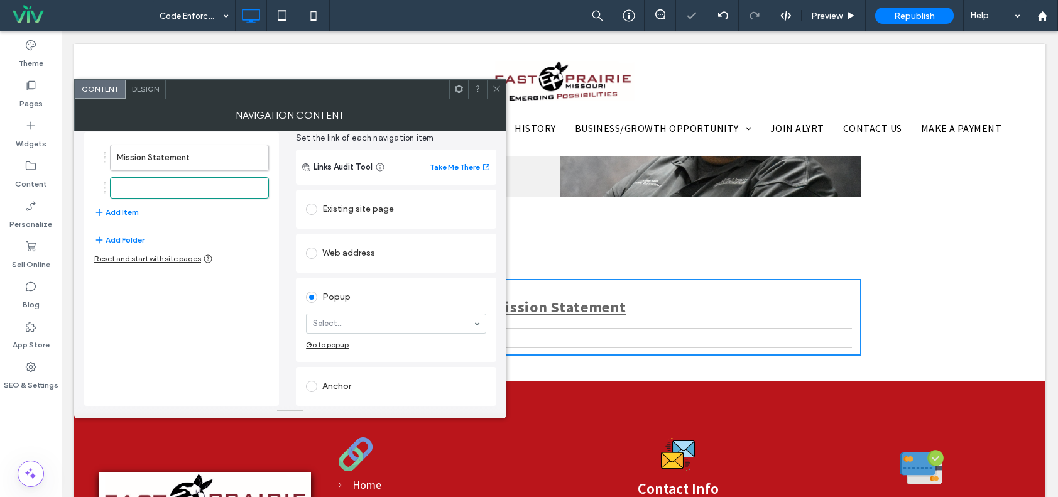
scroll to position [52, 0]
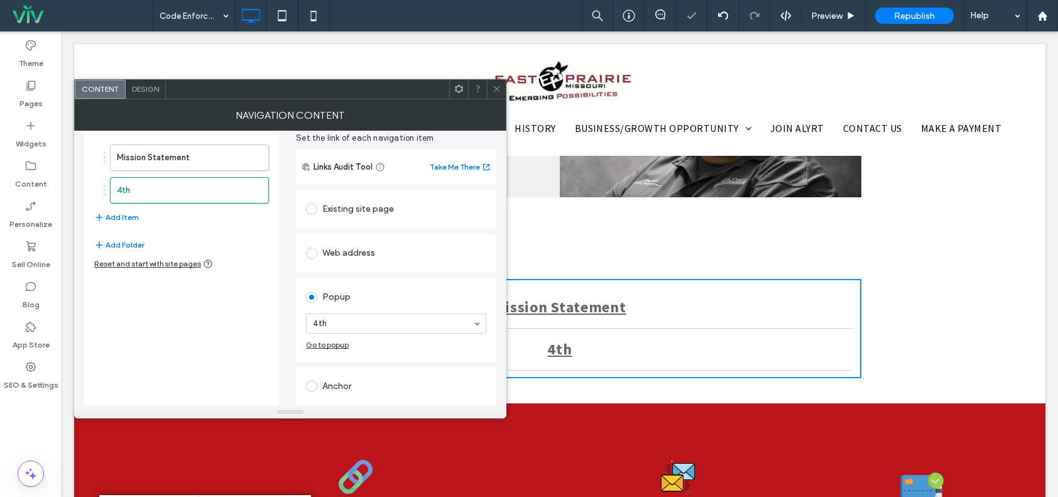
click at [373, 247] on div "Web address" at bounding box center [396, 253] width 180 height 20
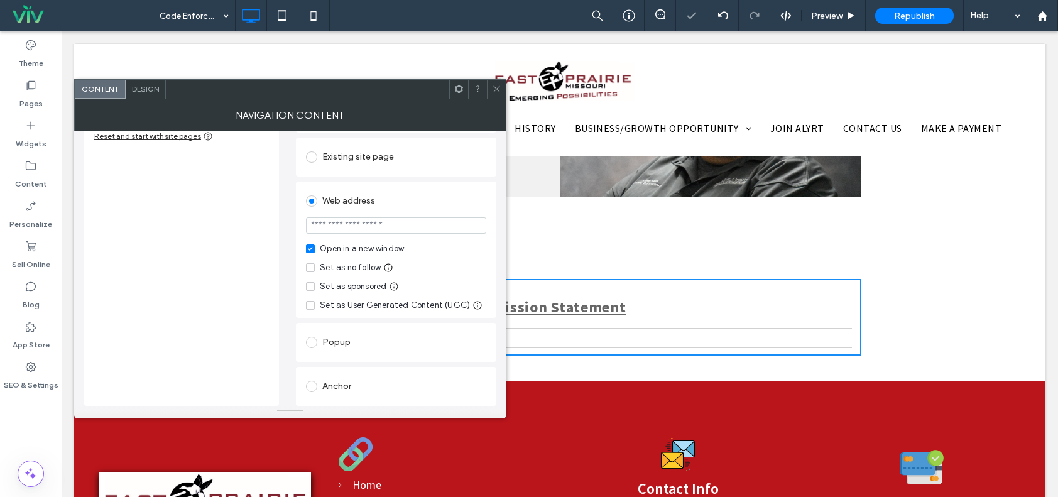
click at [365, 226] on input "url" at bounding box center [396, 225] width 180 height 16
paste input "**********"
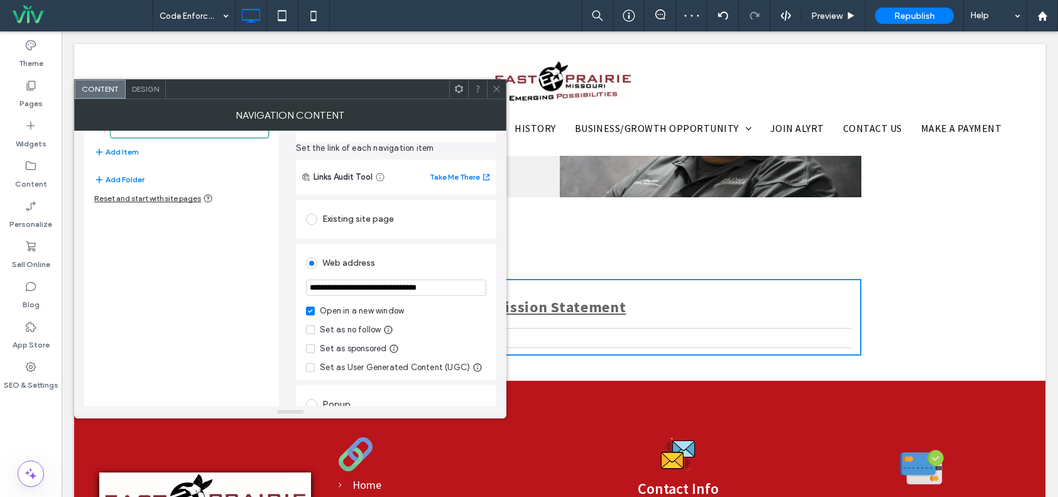
scroll to position [0, 0]
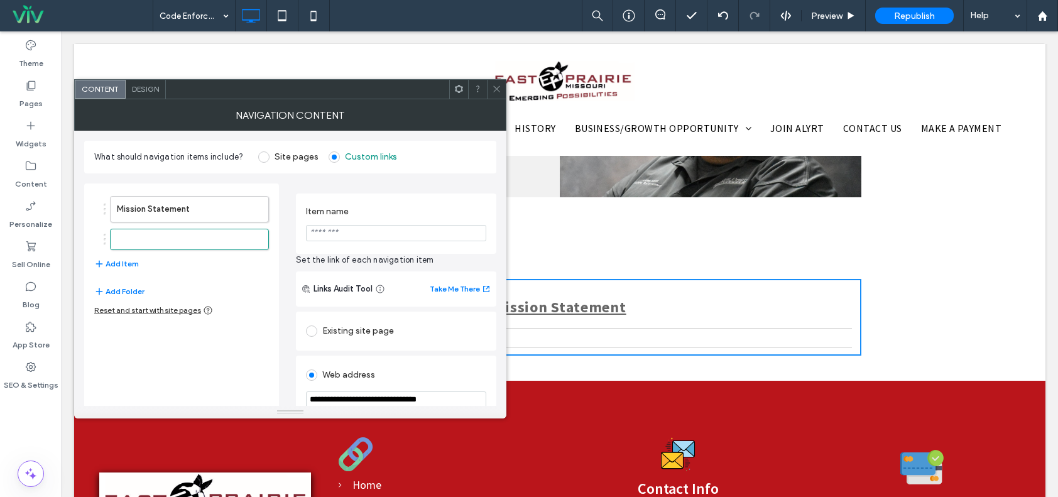
type input "**********"
click at [356, 232] on input "Item name" at bounding box center [396, 233] width 180 height 16
paste input "**********"
type input "**********"
click at [379, 258] on span "Set the link of each navigation item" at bounding box center [396, 260] width 200 height 13
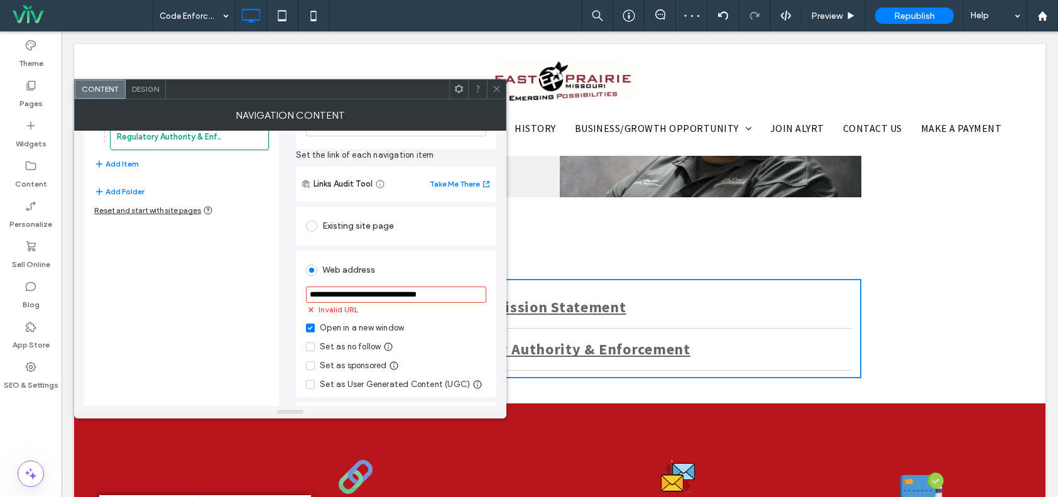
scroll to position [185, 0]
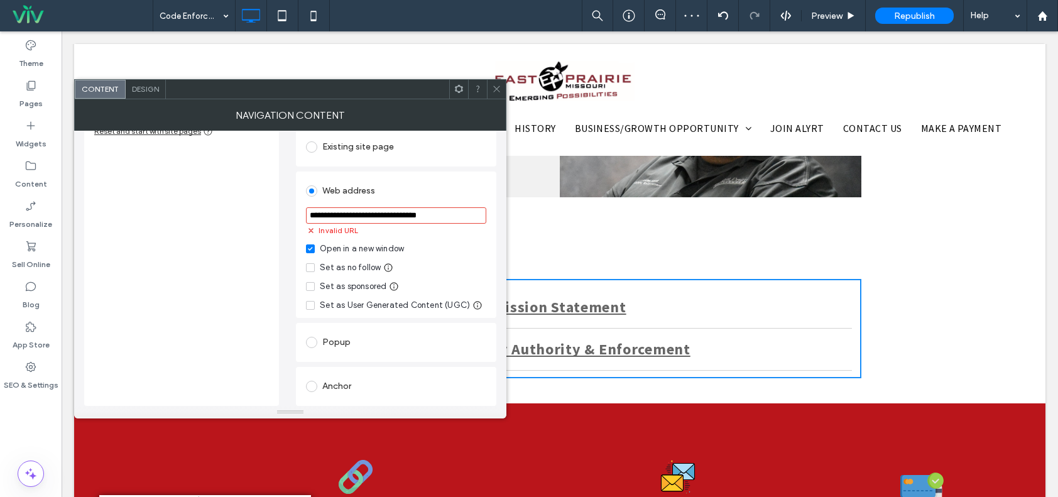
drag, startPoint x: 460, startPoint y: 217, endPoint x: 212, endPoint y: 205, distance: 248.5
click at [212, 205] on div "**********" at bounding box center [290, 197] width 412 height 417
paste input "**********"
type input "**********"
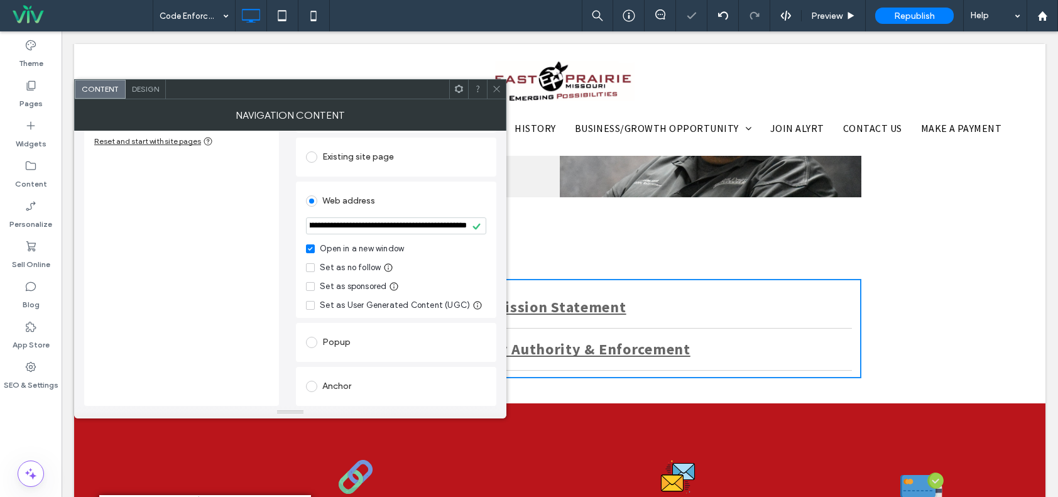
click at [423, 165] on div "Existing site page HOME Go to Page" at bounding box center [396, 157] width 200 height 39
drag, startPoint x: 308, startPoint y: 224, endPoint x: 477, endPoint y: 226, distance: 169.0
click at [477, 226] on div "**********" at bounding box center [396, 225] width 180 height 17
click at [446, 177] on div "**********" at bounding box center [396, 270] width 200 height 271
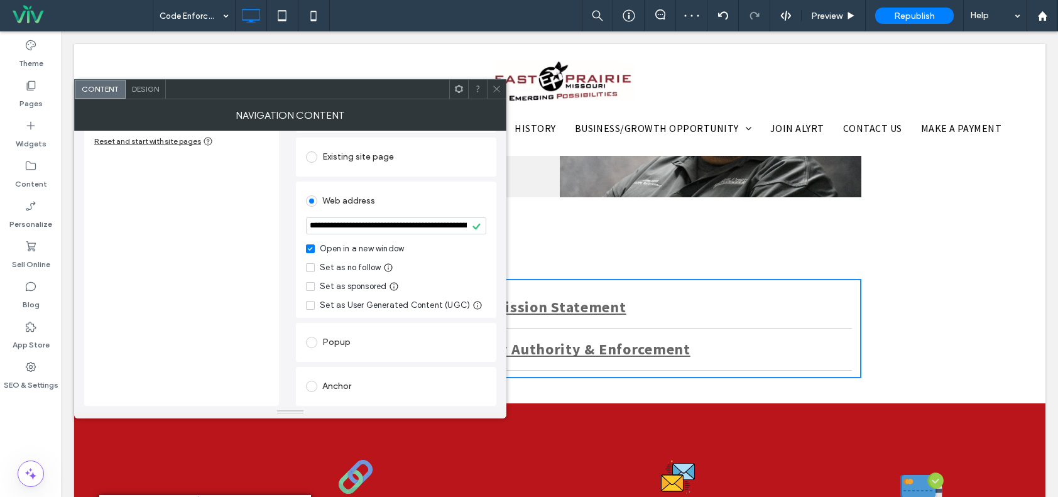
click at [498, 84] on icon at bounding box center [496, 88] width 9 height 9
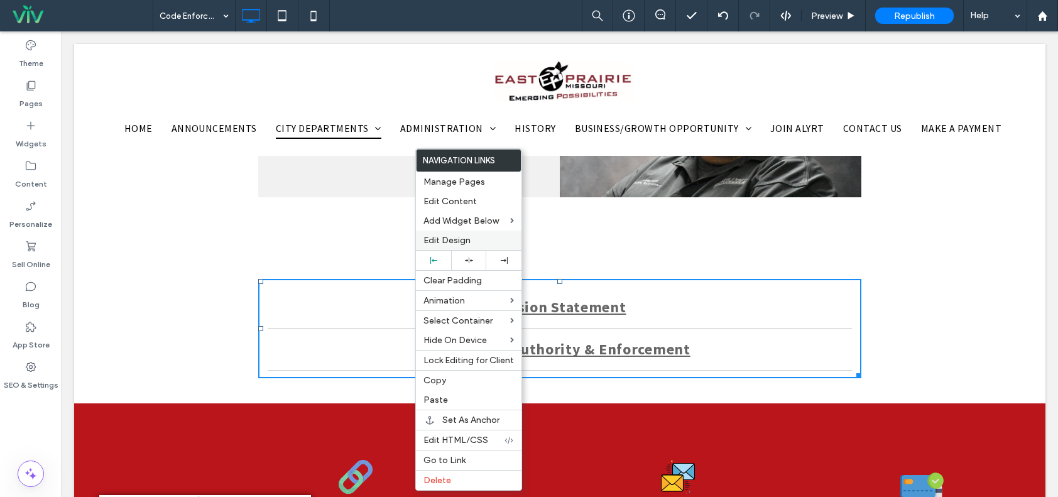
click at [470, 242] on span "Edit Design" at bounding box center [446, 240] width 47 height 11
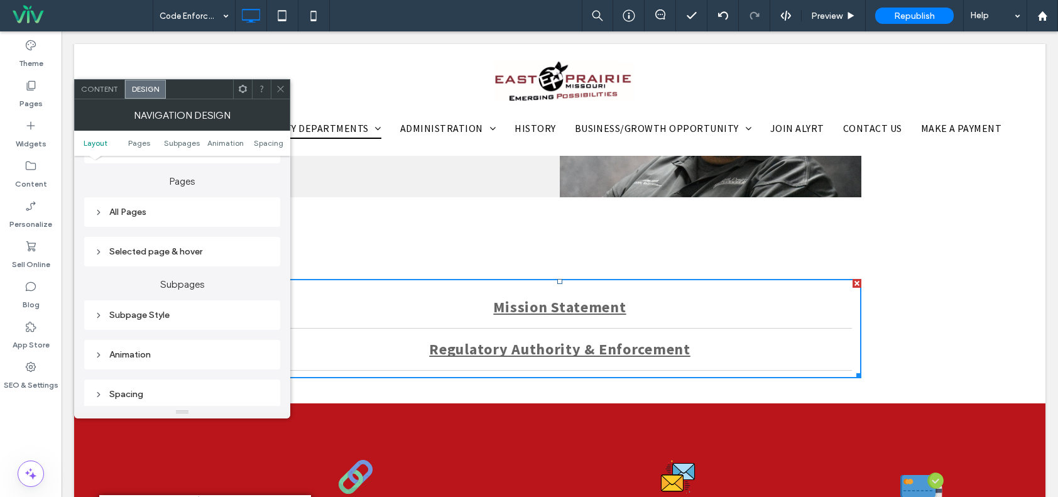
click at [137, 254] on div "Selected page & hover" at bounding box center [182, 251] width 176 height 11
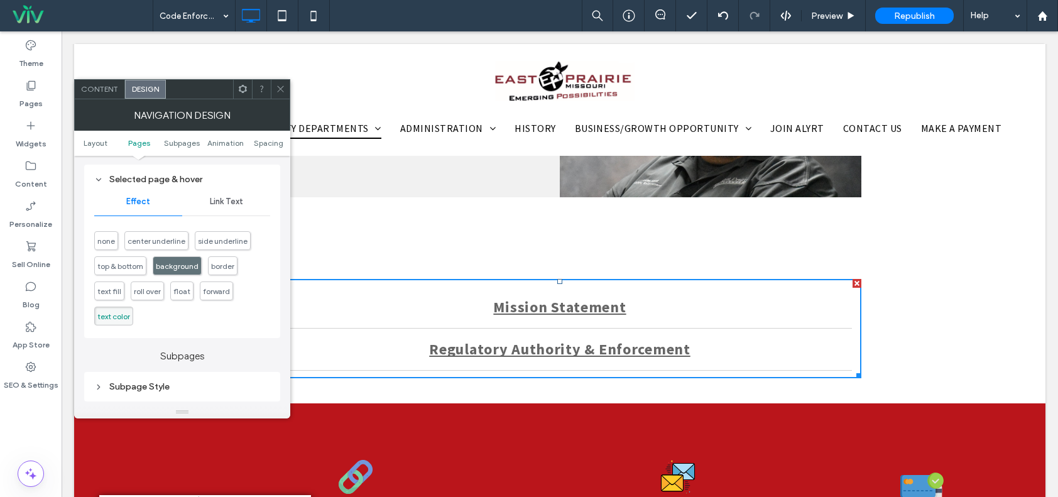
scroll to position [314, 0]
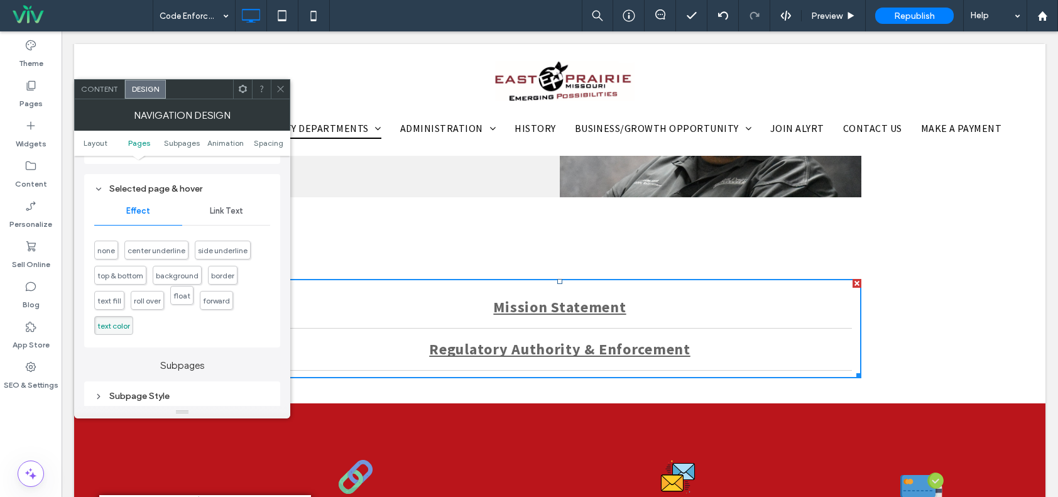
click at [183, 299] on span "float" at bounding box center [181, 295] width 17 height 9
click at [275, 89] on div at bounding box center [280, 89] width 19 height 19
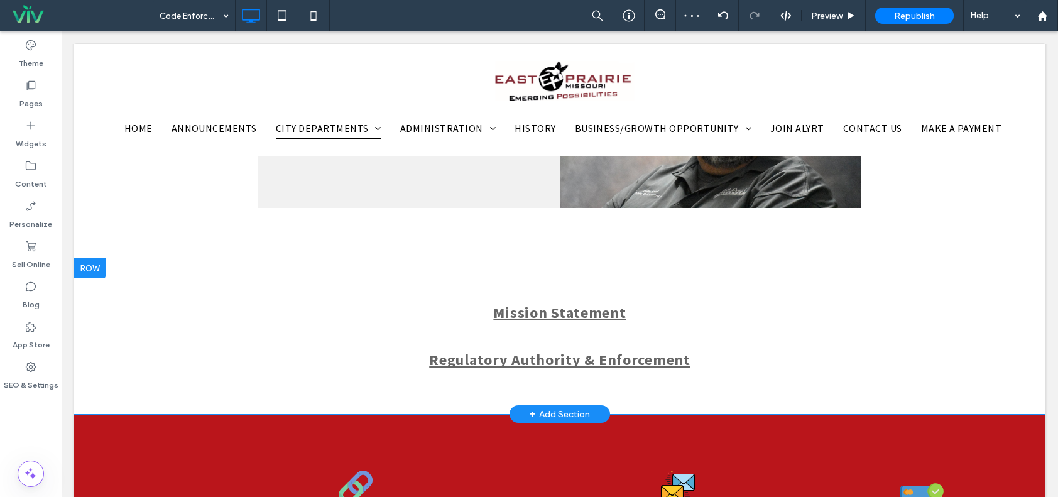
scroll to position [440, 0]
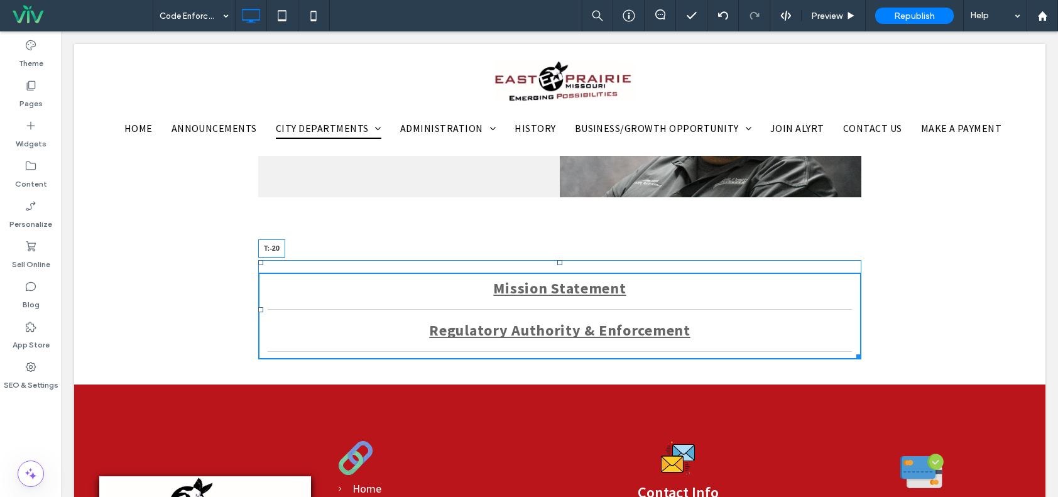
drag, startPoint x: 554, startPoint y: 280, endPoint x: 555, endPoint y: 261, distance: 18.9
click at [557, 261] on div at bounding box center [559, 262] width 5 height 5
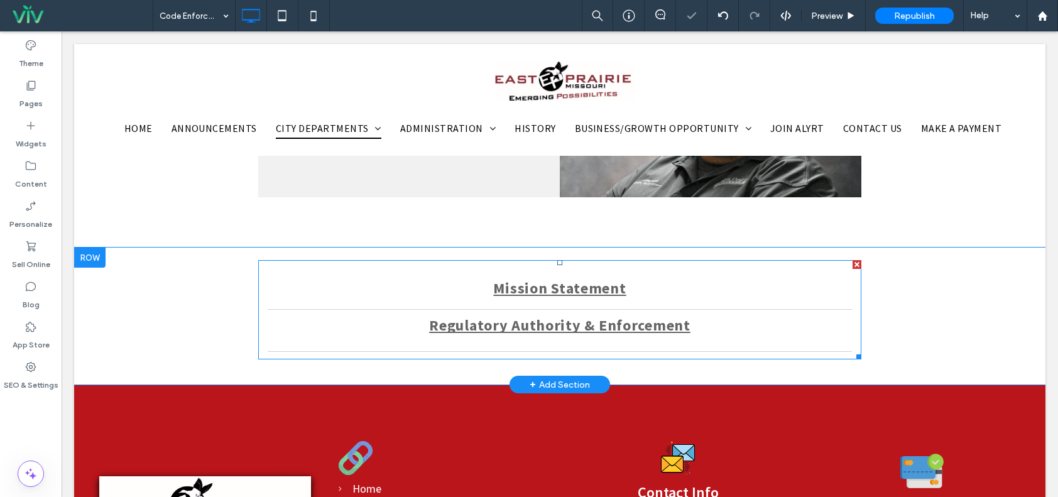
click at [441, 316] on span "Regulatory Authority & Enforcement" at bounding box center [559, 325] width 261 height 23
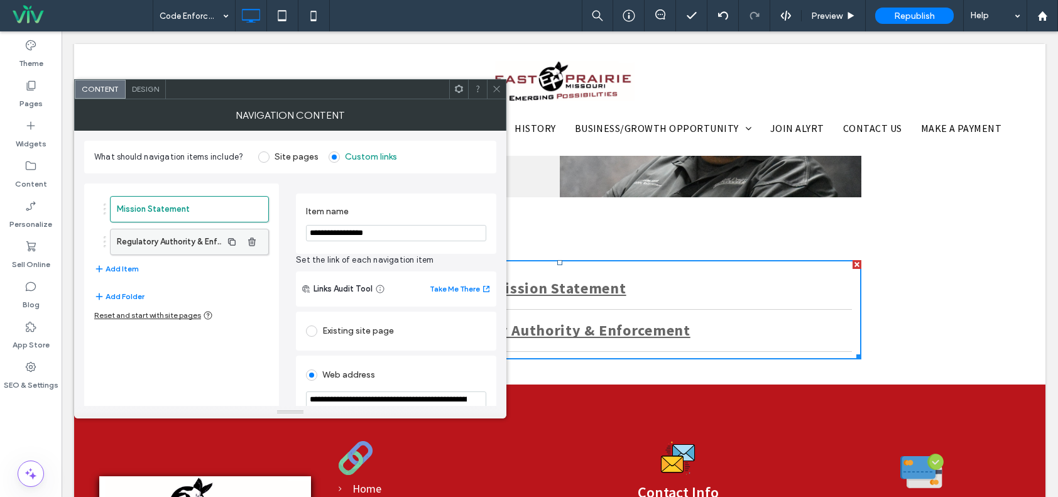
click at [217, 237] on label "Regulatory Authority & Enforcement" at bounding box center [169, 241] width 105 height 25
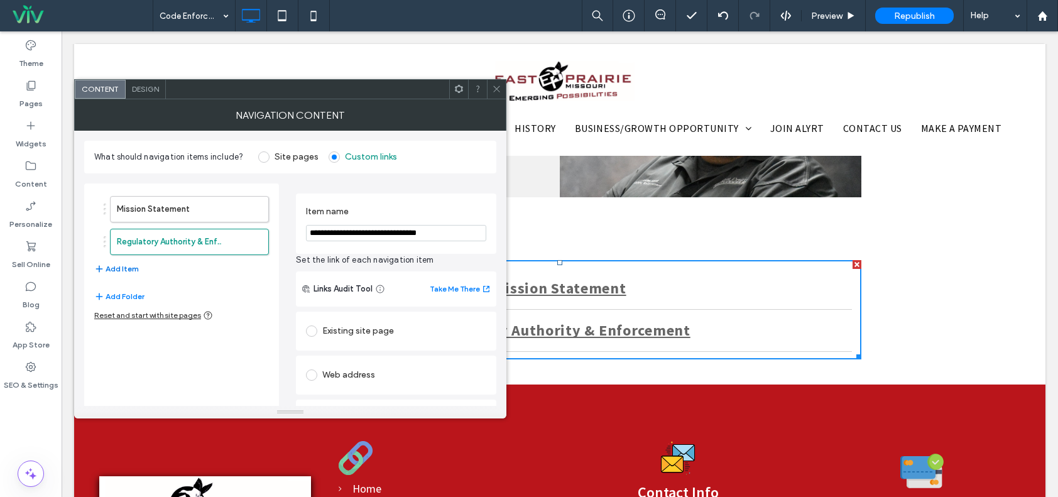
click at [121, 272] on button "Add Item" at bounding box center [116, 268] width 45 height 15
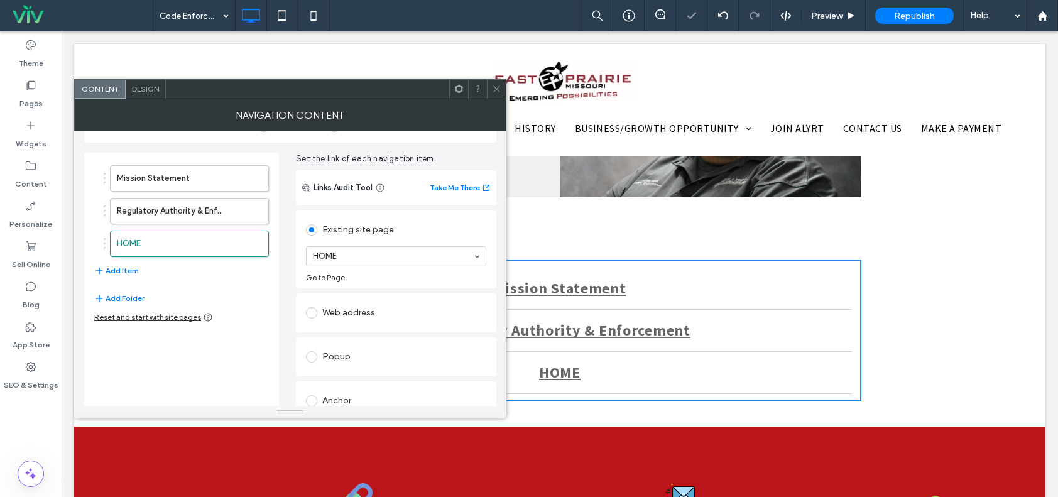
scroll to position [46, 0]
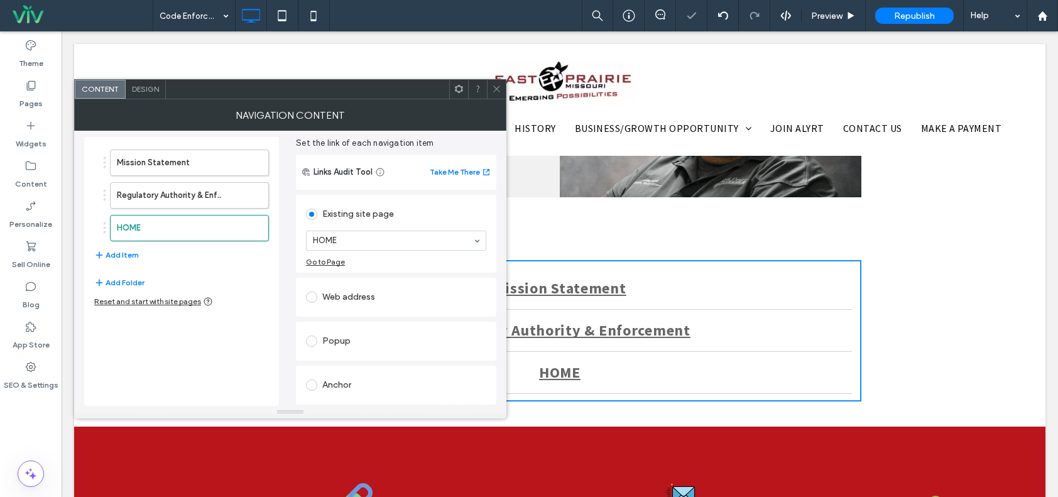
click at [351, 295] on div "Web address" at bounding box center [396, 297] width 180 height 20
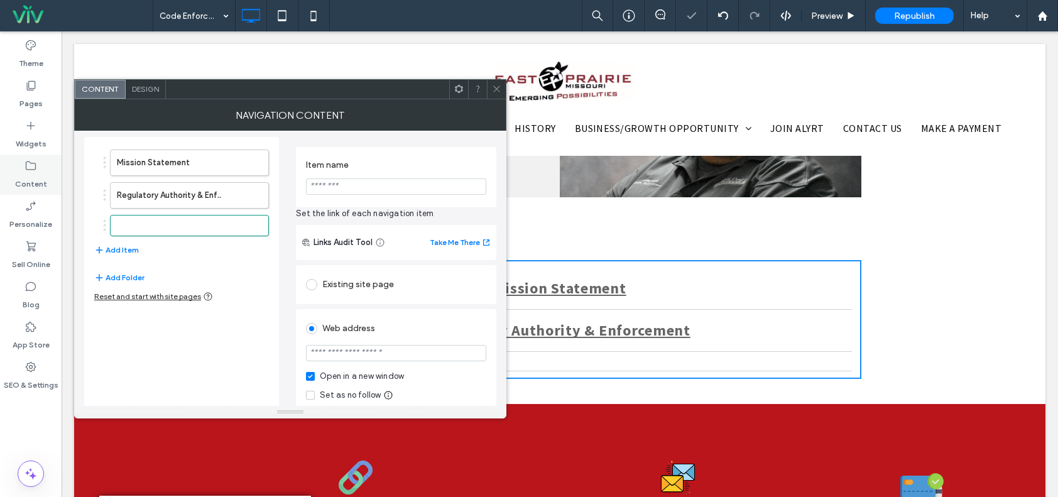
click at [38, 178] on label "Content" at bounding box center [31, 181] width 32 height 18
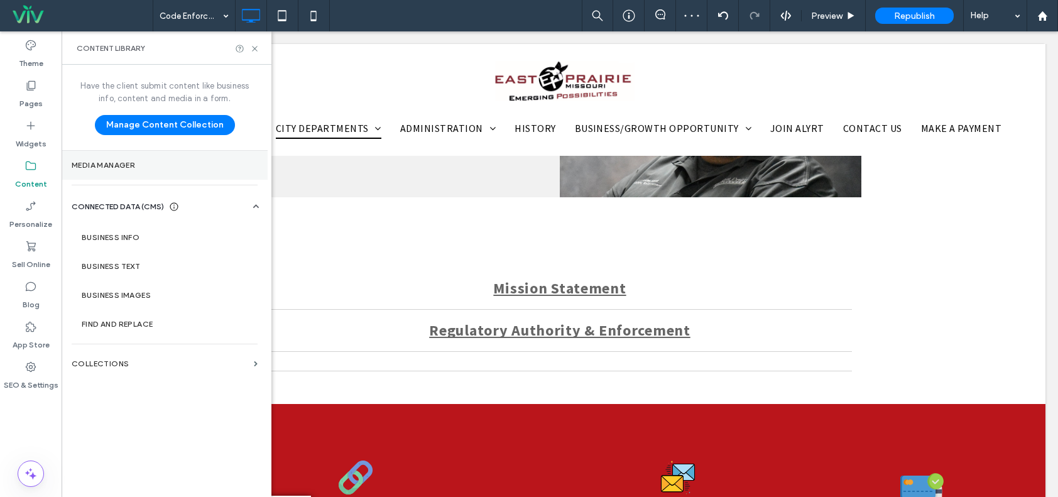
click at [161, 158] on section "Media Manager" at bounding box center [165, 165] width 206 height 29
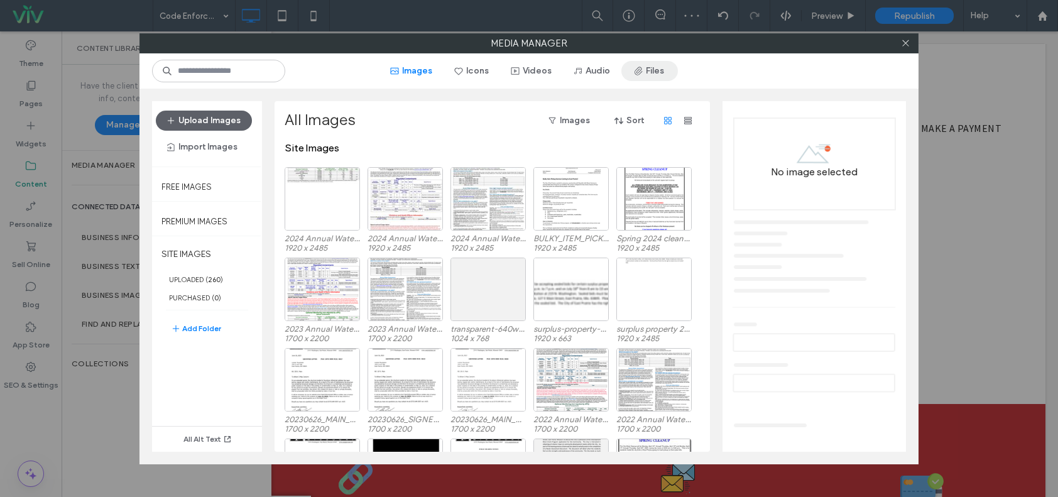
click at [661, 72] on button "Files" at bounding box center [649, 71] width 57 height 20
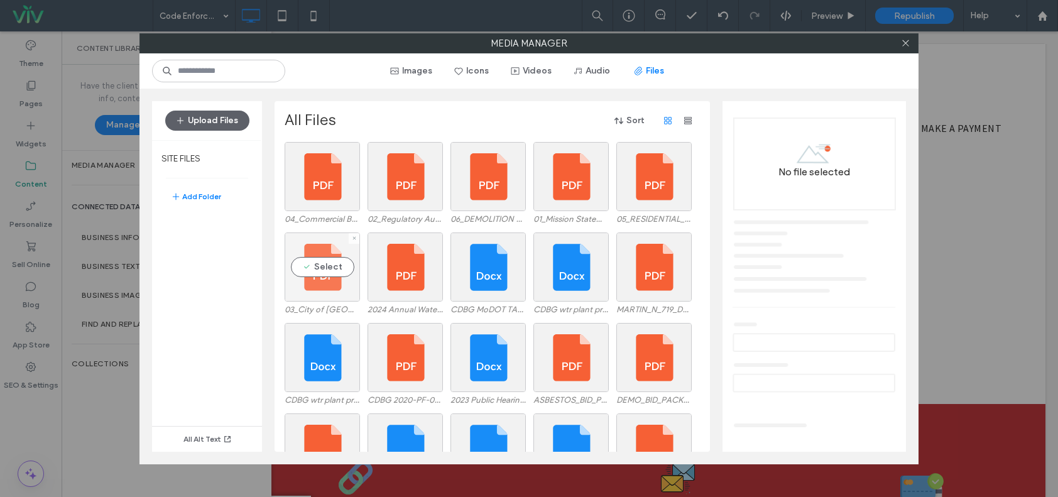
click at [324, 263] on div "Select" at bounding box center [322, 266] width 75 height 69
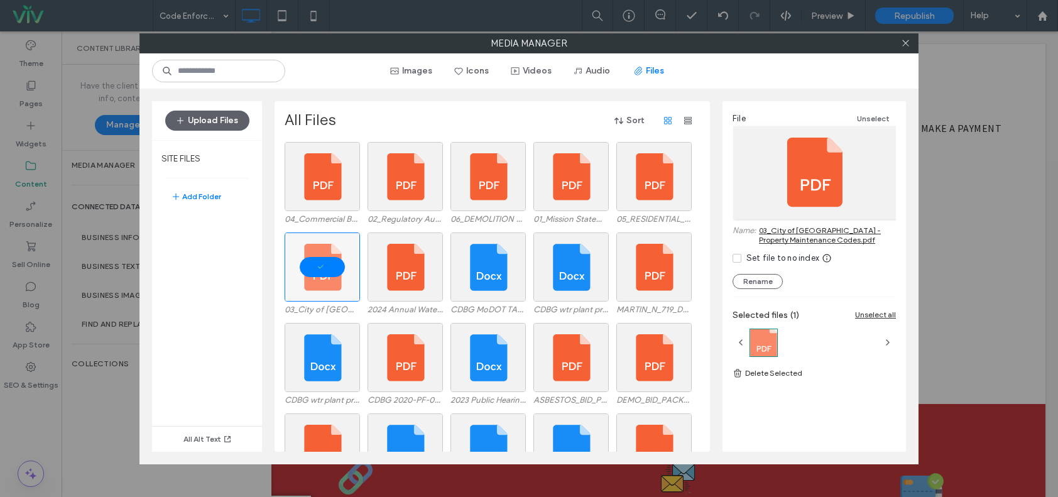
click at [771, 241] on link "03_City of East Prairie Building - Property Maintenance Codes.pdf" at bounding box center [827, 235] width 137 height 19
click at [907, 41] on icon at bounding box center [905, 42] width 9 height 9
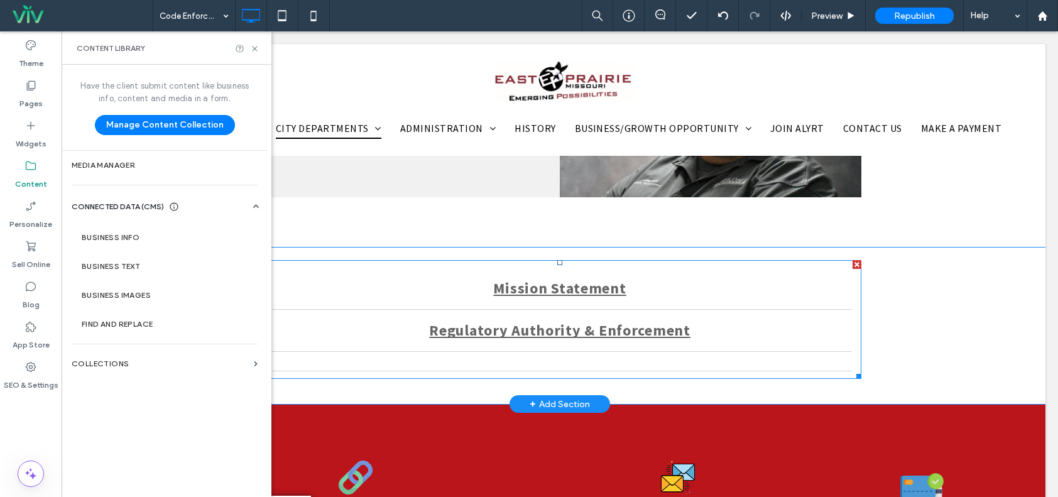
click at [591, 354] on link at bounding box center [560, 356] width 584 height 19
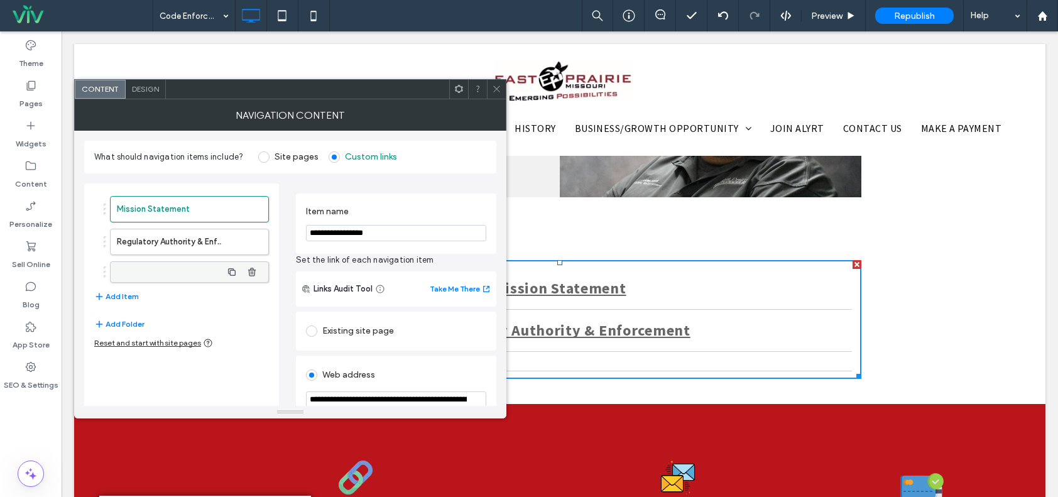
click at [204, 268] on label at bounding box center [169, 272] width 105 height 13
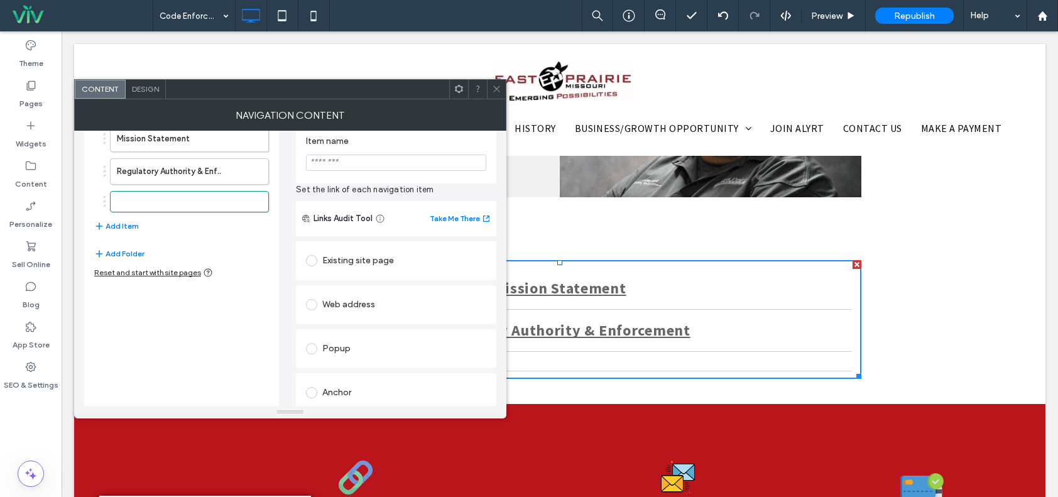
scroll to position [117, 0]
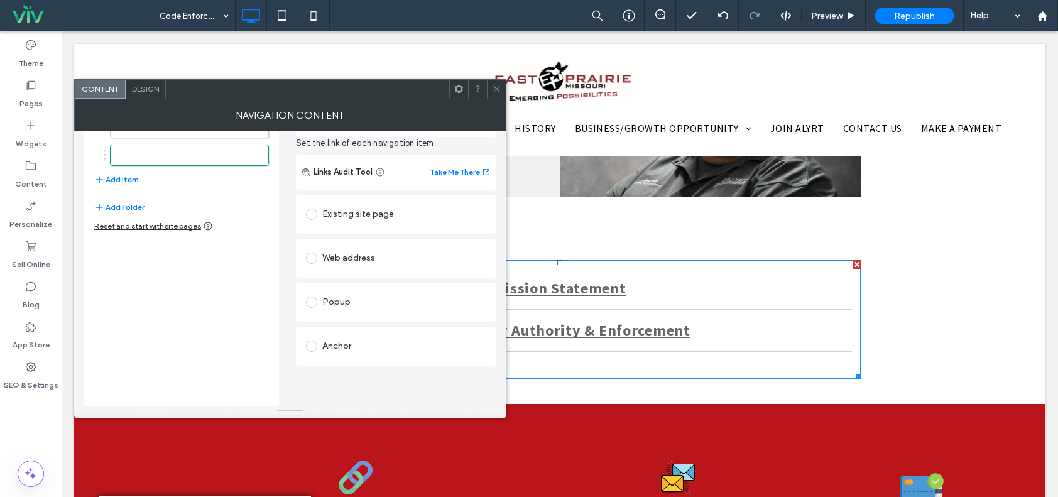
click at [341, 259] on div "Web address" at bounding box center [396, 258] width 180 height 20
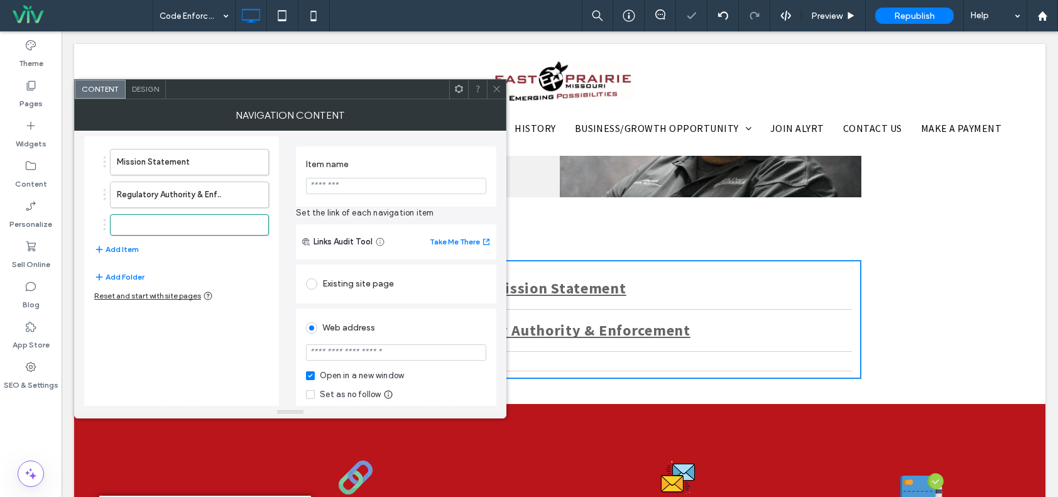
scroll to position [0, 0]
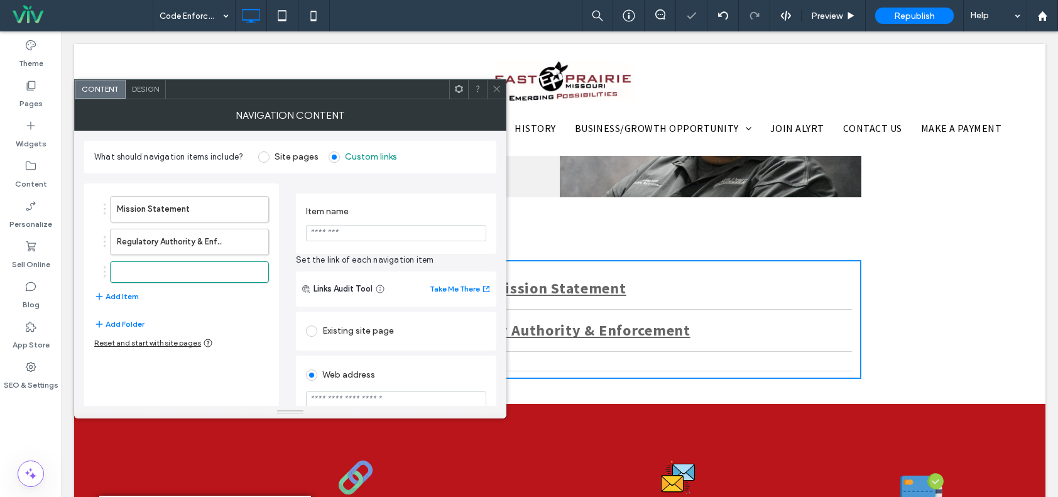
click at [341, 231] on input "Item name" at bounding box center [396, 233] width 180 height 16
paste input "**********"
type input "**********"
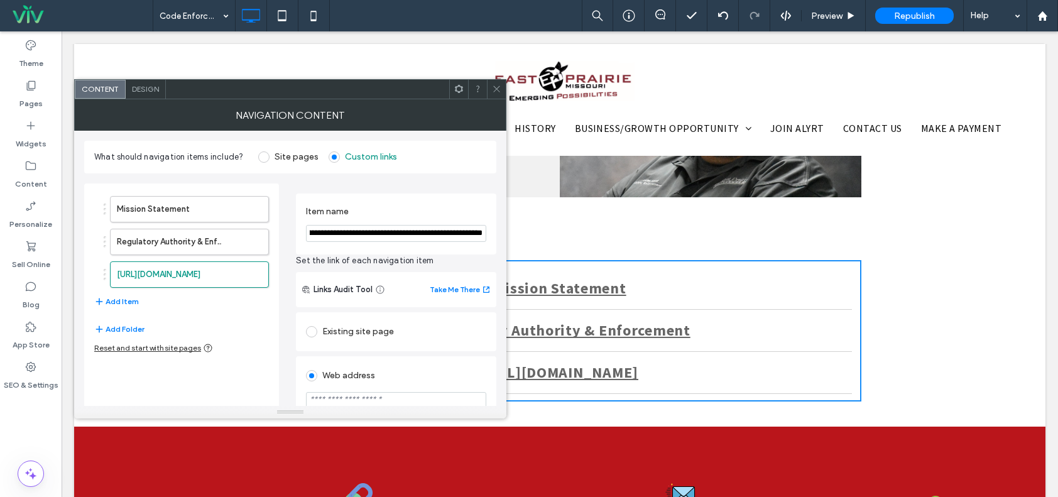
drag, startPoint x: 372, startPoint y: 265, endPoint x: 544, endPoint y: 229, distance: 176.0
click at [387, 246] on section "Item name" at bounding box center [396, 224] width 180 height 48
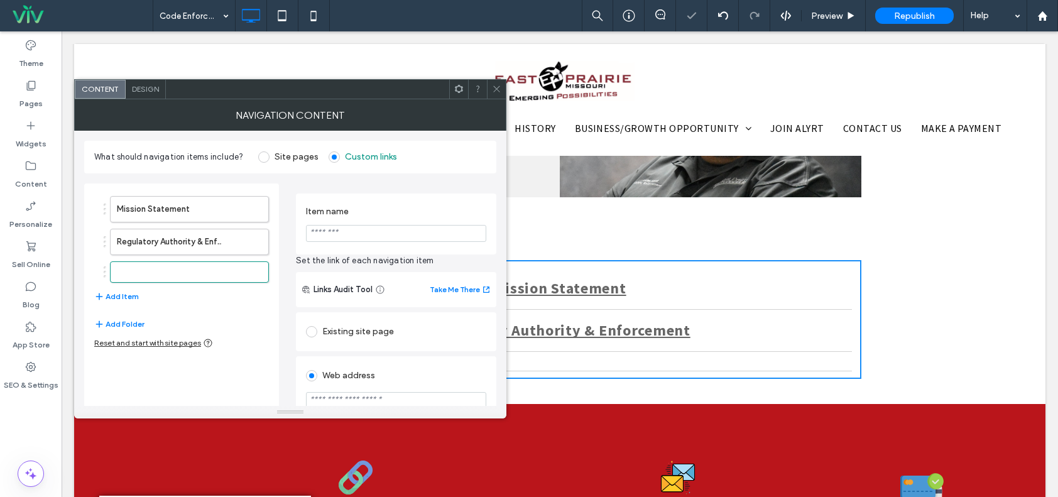
click at [357, 239] on input "Item name" at bounding box center [396, 233] width 180 height 17
paste input "**********"
type input "**********"
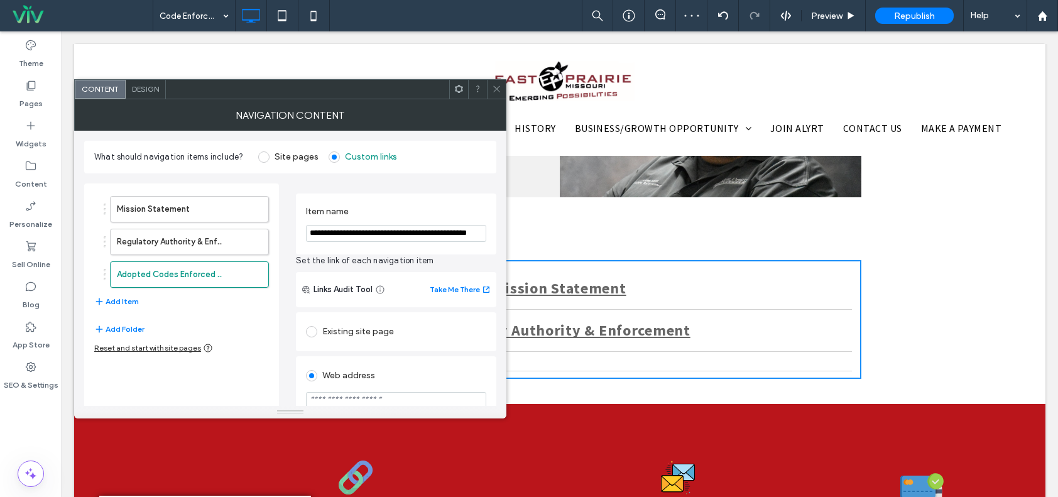
click at [352, 251] on div "**********" at bounding box center [396, 224] width 200 height 61
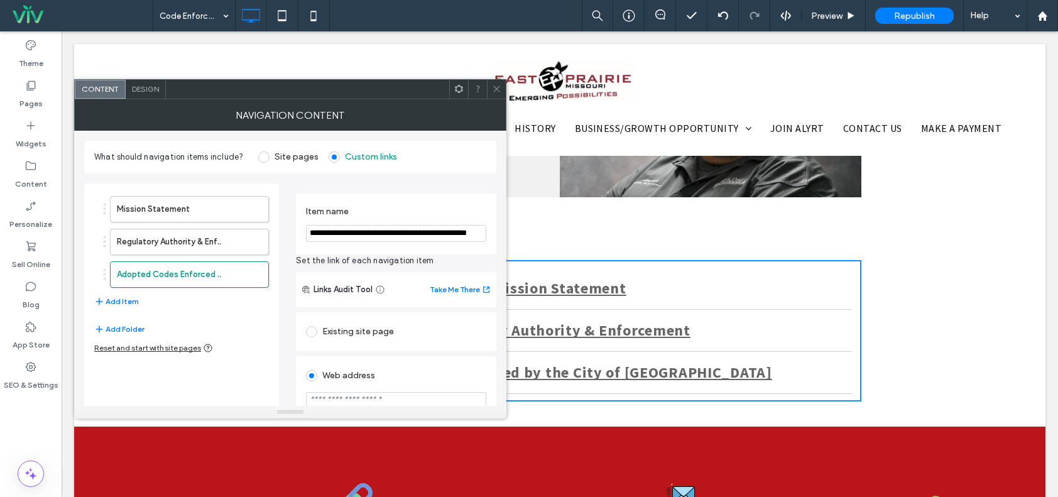
click at [353, 401] on input "url" at bounding box center [396, 400] width 180 height 16
paste input "**********"
type input "**********"
click at [351, 351] on div "**********" at bounding box center [396, 445] width 200 height 271
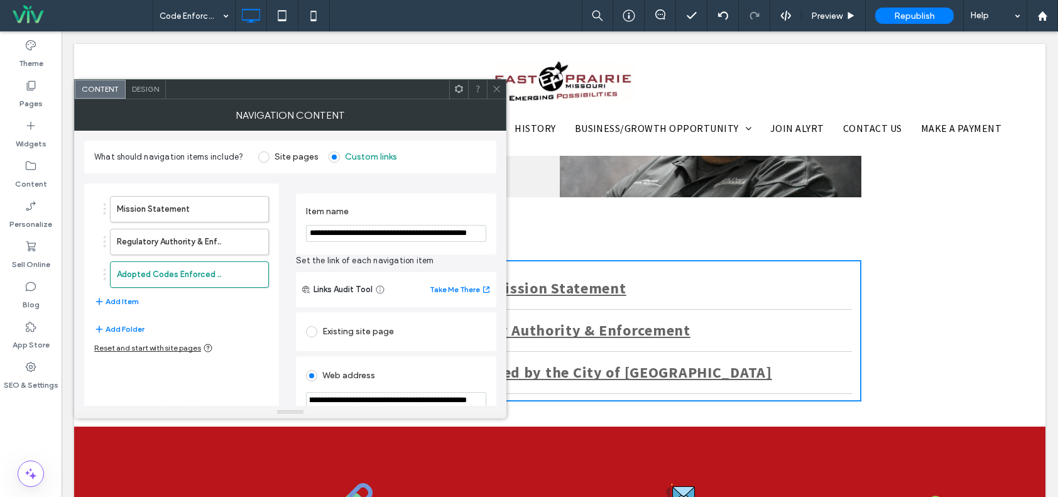
scroll to position [0, 0]
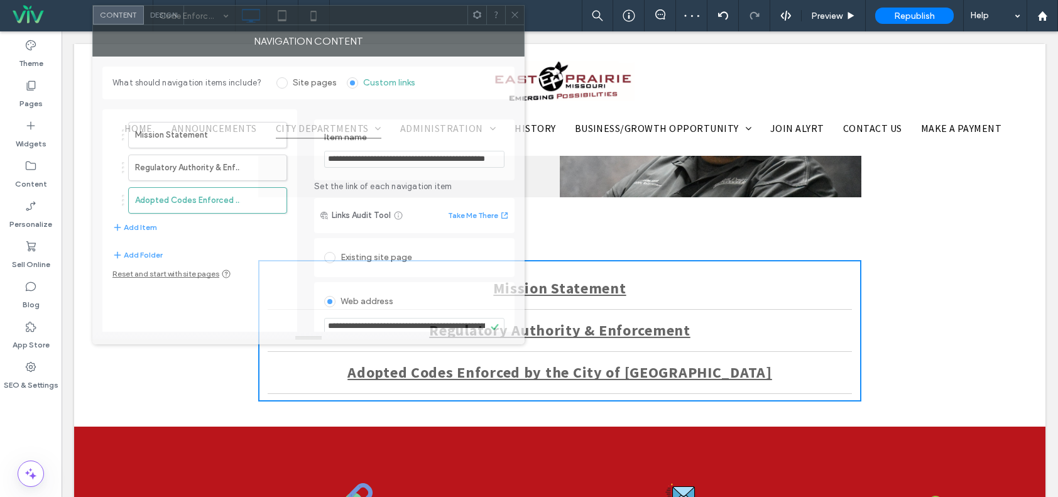
drag, startPoint x: 398, startPoint y: 92, endPoint x: 393, endPoint y: 18, distance: 74.9
click at [395, 18] on div at bounding box center [325, 15] width 283 height 19
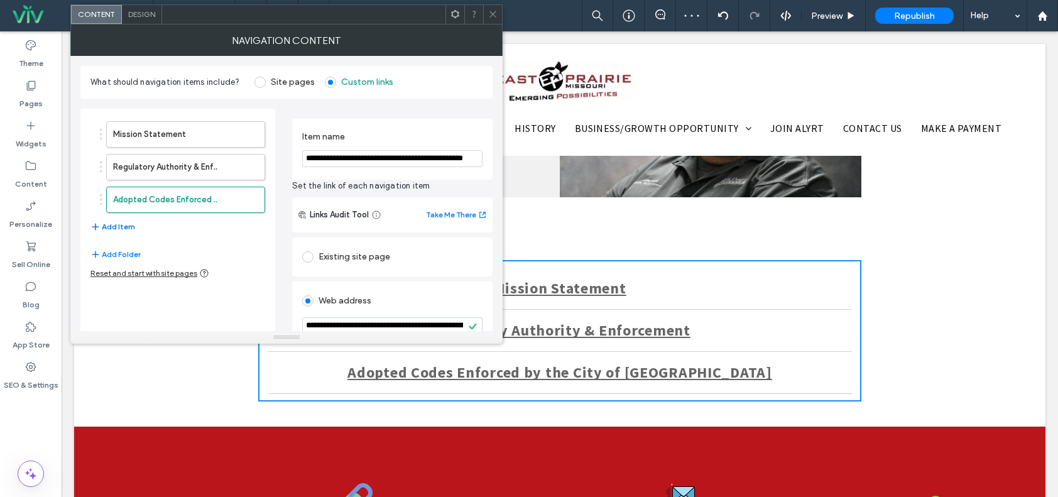
click at [124, 220] on button "Add Item" at bounding box center [112, 226] width 45 height 15
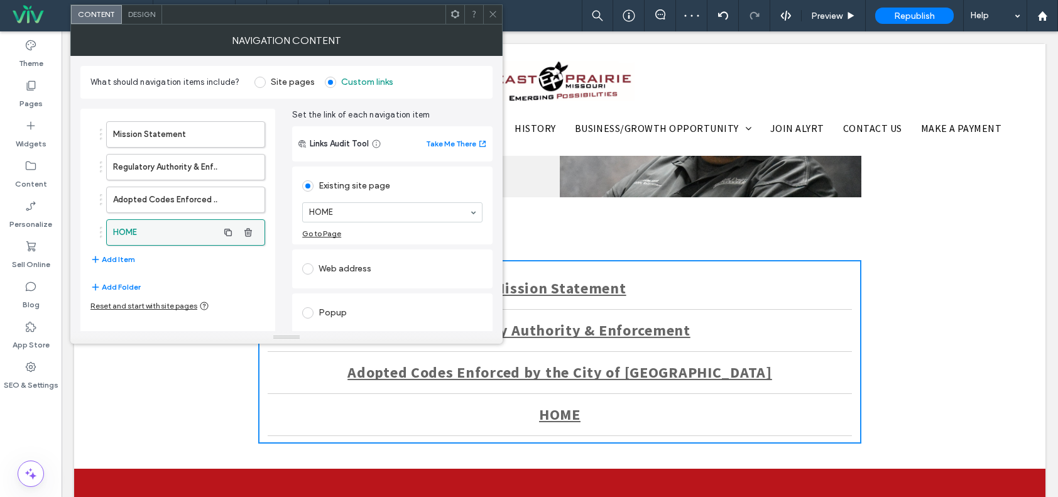
click at [157, 221] on label "HOME" at bounding box center [165, 232] width 105 height 25
click at [33, 174] on label "Content" at bounding box center [31, 181] width 32 height 18
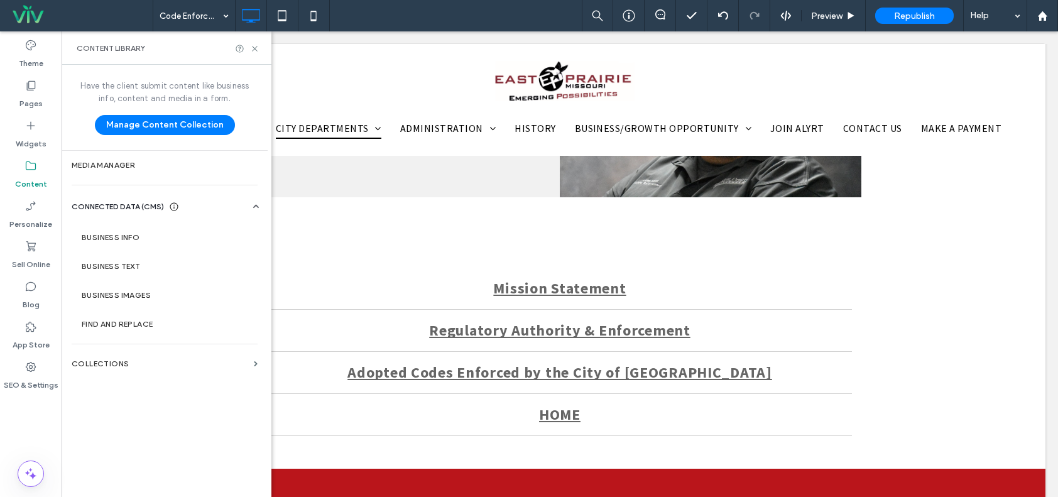
click at [141, 150] on hr at bounding box center [165, 150] width 206 height 1
click at [145, 160] on section "Media Manager" at bounding box center [165, 165] width 206 height 29
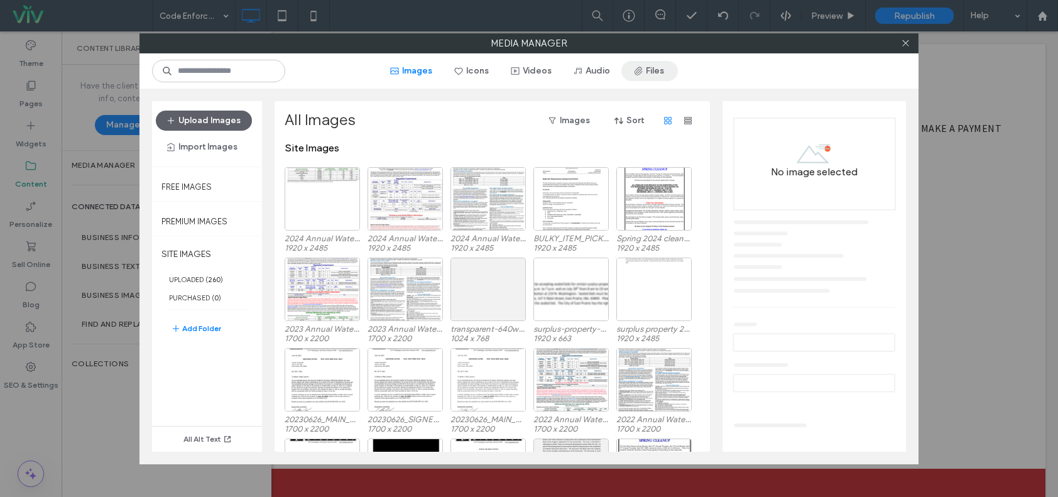
click at [665, 70] on button "Files" at bounding box center [649, 71] width 57 height 20
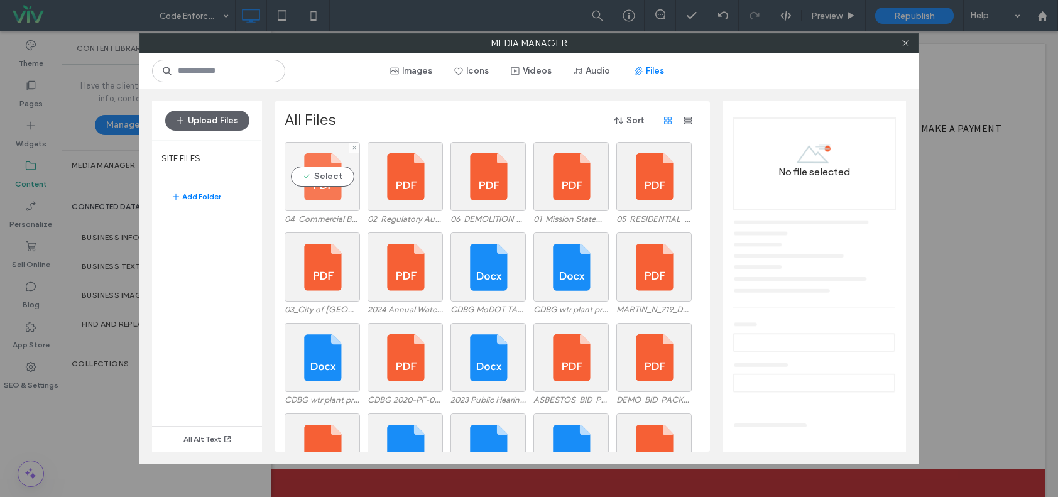
click at [320, 181] on div "Select" at bounding box center [322, 176] width 75 height 69
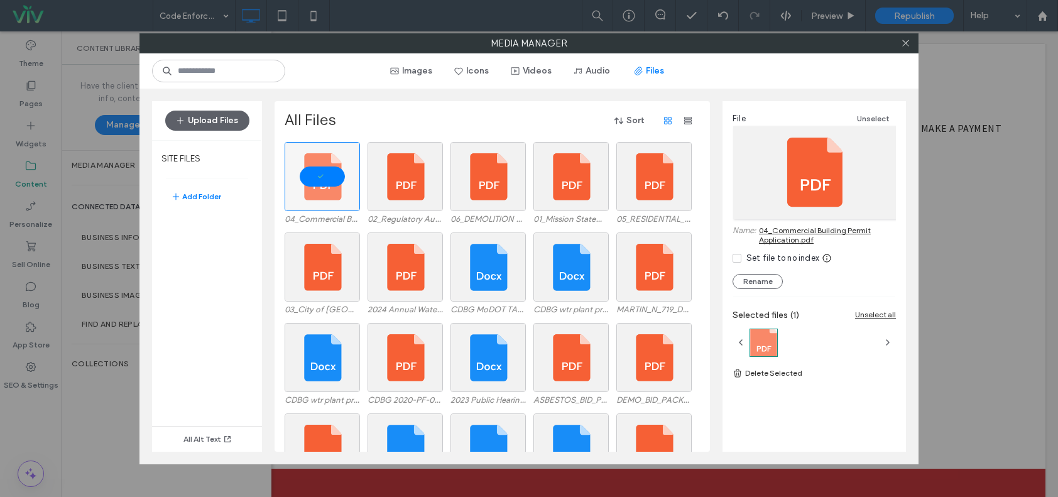
click at [809, 229] on link "04_Commercial Building Permit Application.pdf" at bounding box center [827, 235] width 137 height 19
click at [906, 40] on icon at bounding box center [905, 42] width 9 height 9
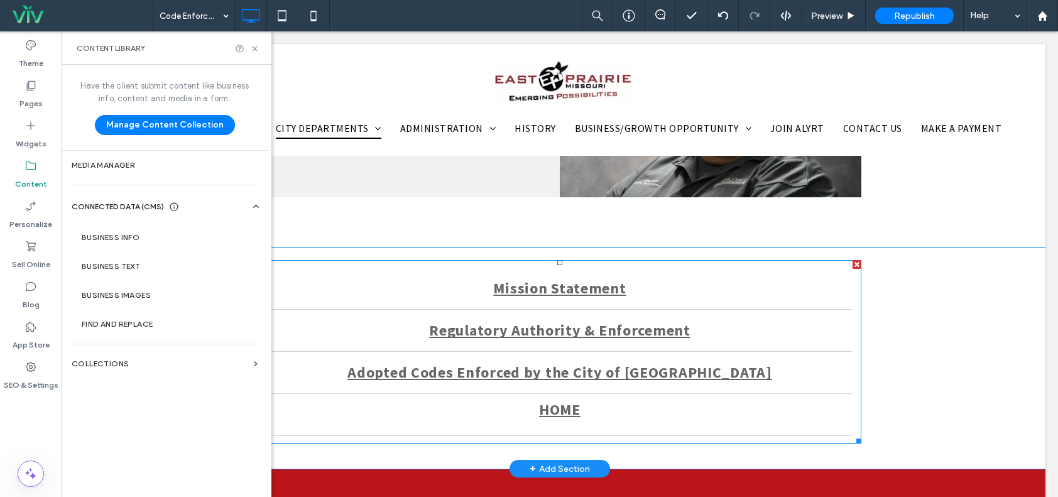
click at [750, 404] on link "HOME" at bounding box center [560, 409] width 584 height 41
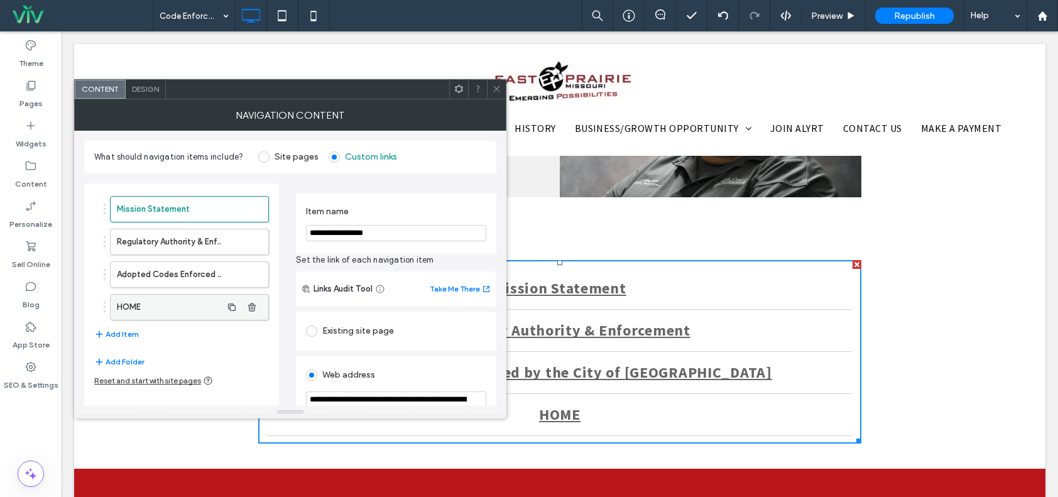
click at [172, 307] on label "HOME" at bounding box center [169, 307] width 105 height 25
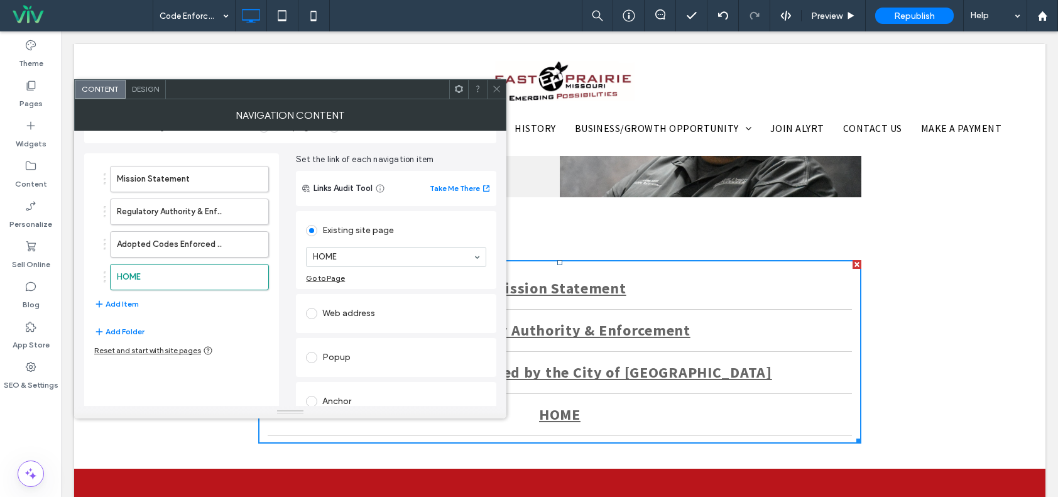
scroll to position [46, 0]
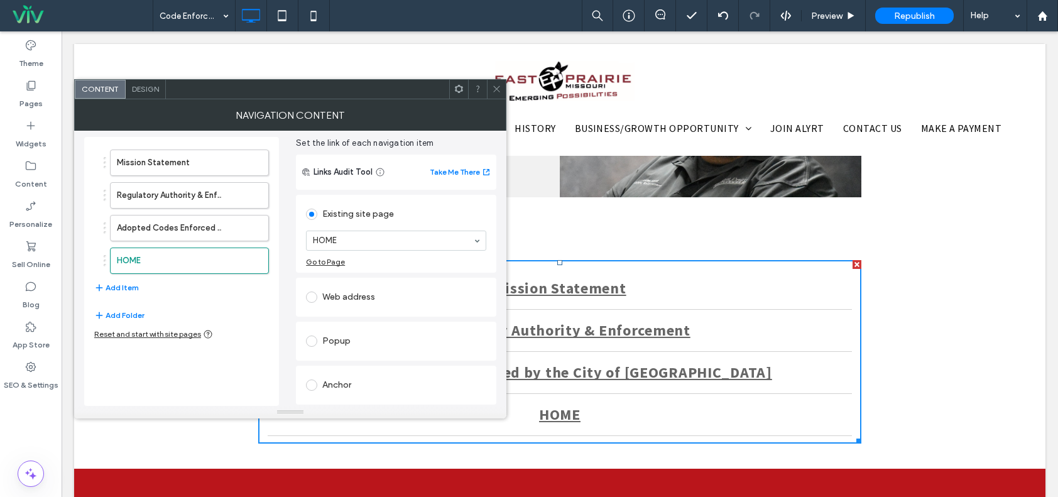
click at [348, 296] on div "Web address" at bounding box center [396, 297] width 180 height 20
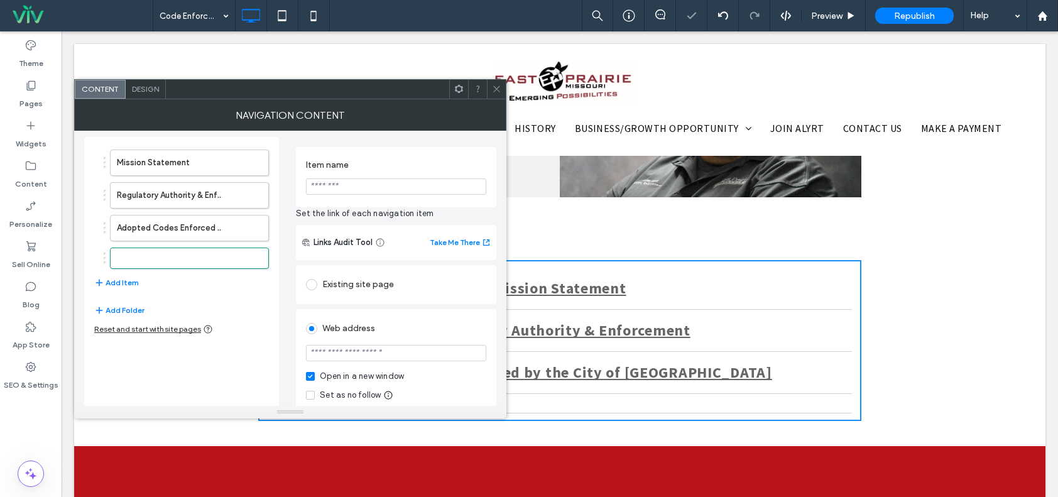
click at [362, 188] on input "Item name" at bounding box center [396, 186] width 180 height 16
paste input "**********"
click at [346, 212] on span "Set the link of each navigation item" at bounding box center [396, 213] width 200 height 13
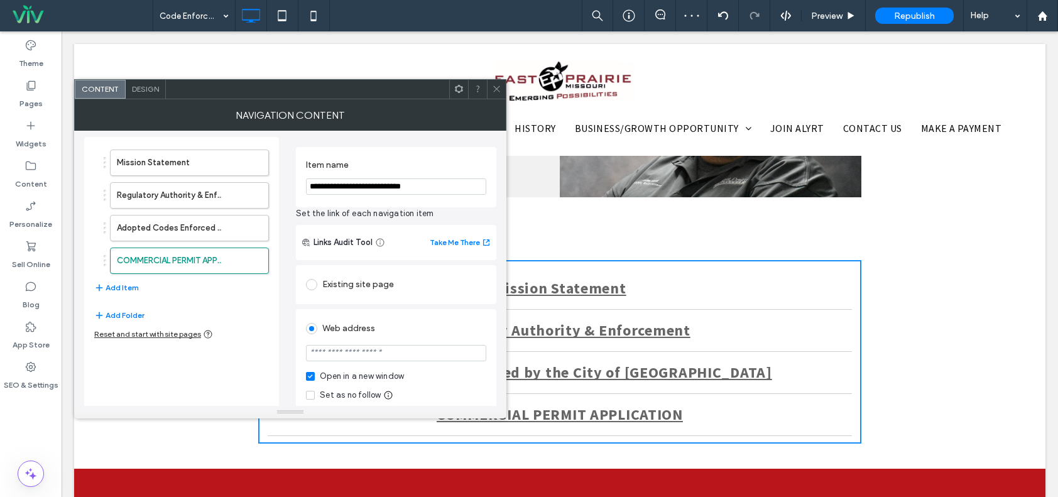
drag, startPoint x: 334, startPoint y: 180, endPoint x: 300, endPoint y: 179, distance: 34.0
click at [300, 179] on div "**********" at bounding box center [396, 177] width 200 height 60
type input "**********"
click at [359, 209] on span "Set the link of each navigation item" at bounding box center [396, 213] width 200 height 13
click at [356, 344] on section at bounding box center [396, 354] width 180 height 31
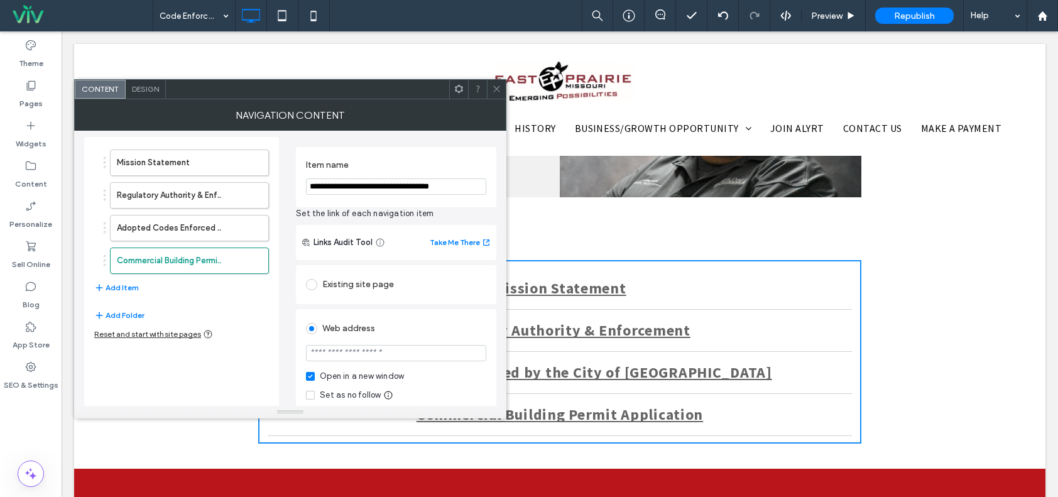
click at [356, 349] on input "url" at bounding box center [396, 353] width 180 height 16
paste input "**********"
type input "**********"
click at [361, 303] on div "Existing site page HOME Go to Page" at bounding box center [396, 284] width 200 height 39
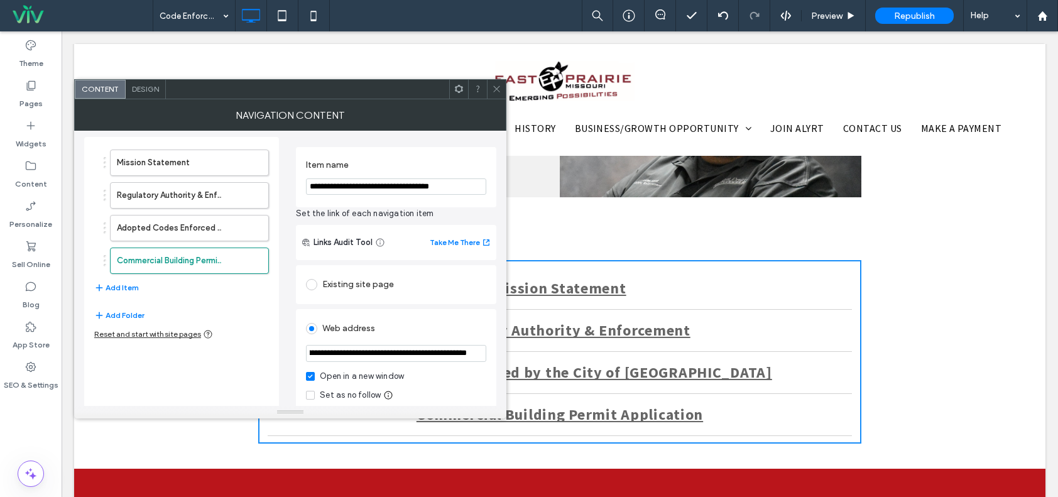
scroll to position [0, 0]
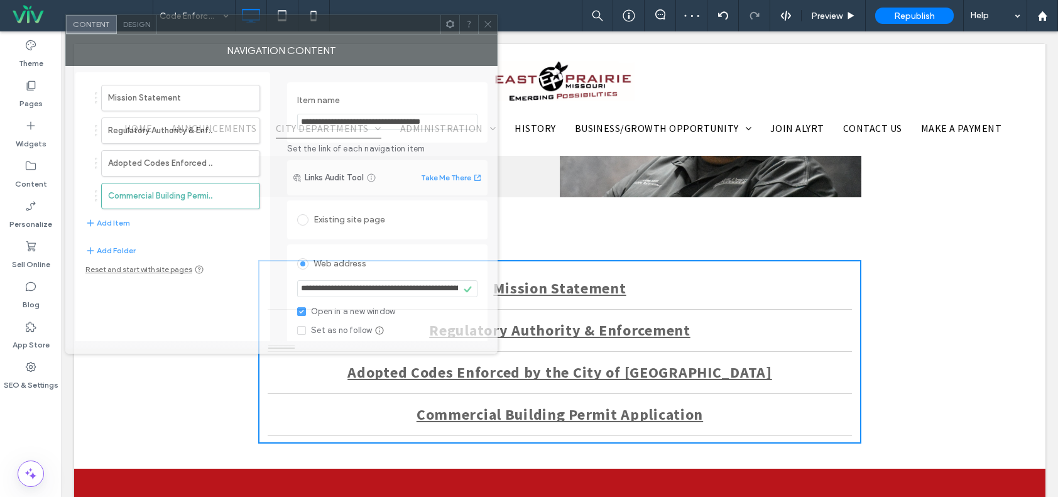
drag, startPoint x: 354, startPoint y: 82, endPoint x: 367, endPoint y: 83, distance: 12.6
click at [379, 34] on div at bounding box center [298, 24] width 283 height 19
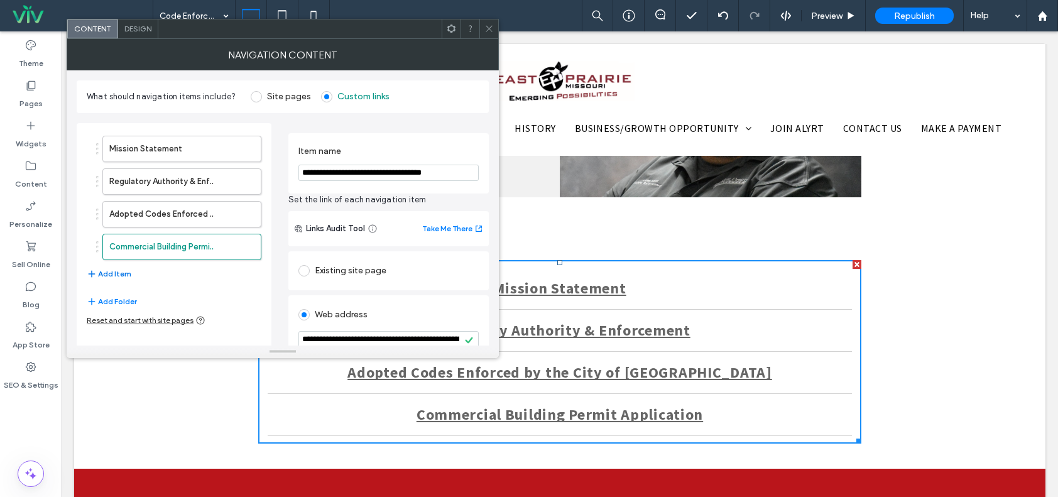
click at [126, 270] on button "Add Item" at bounding box center [109, 273] width 45 height 15
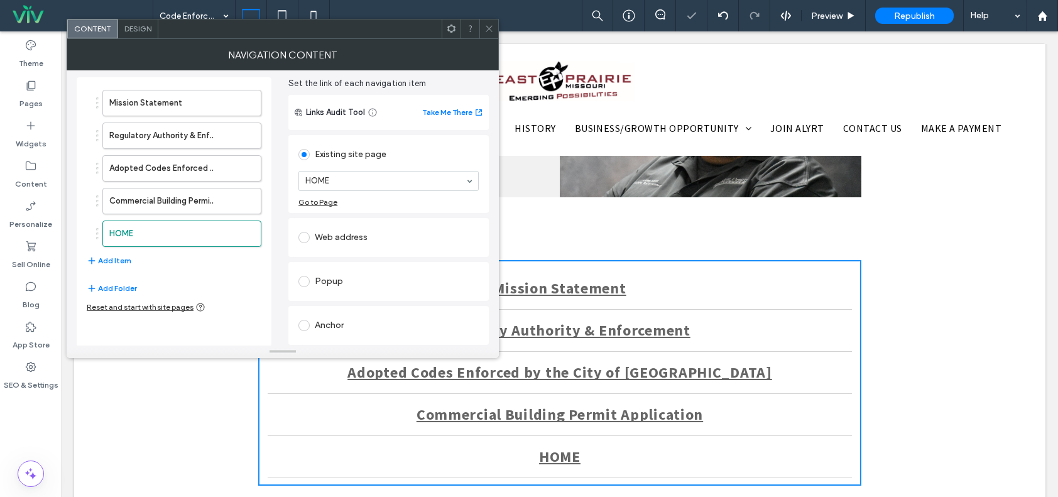
scroll to position [46, 0]
click at [366, 230] on div "Web address" at bounding box center [388, 237] width 180 height 20
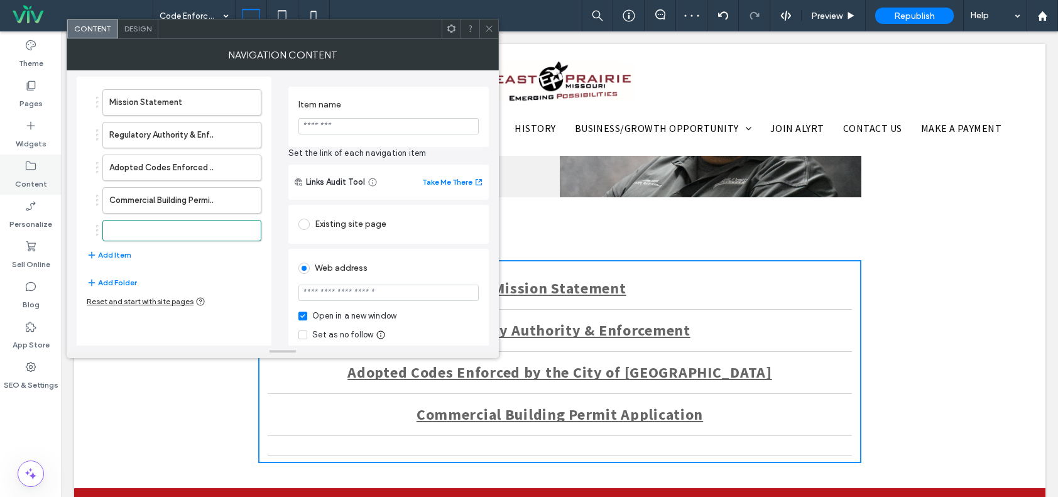
click at [35, 183] on label "Content" at bounding box center [31, 181] width 32 height 18
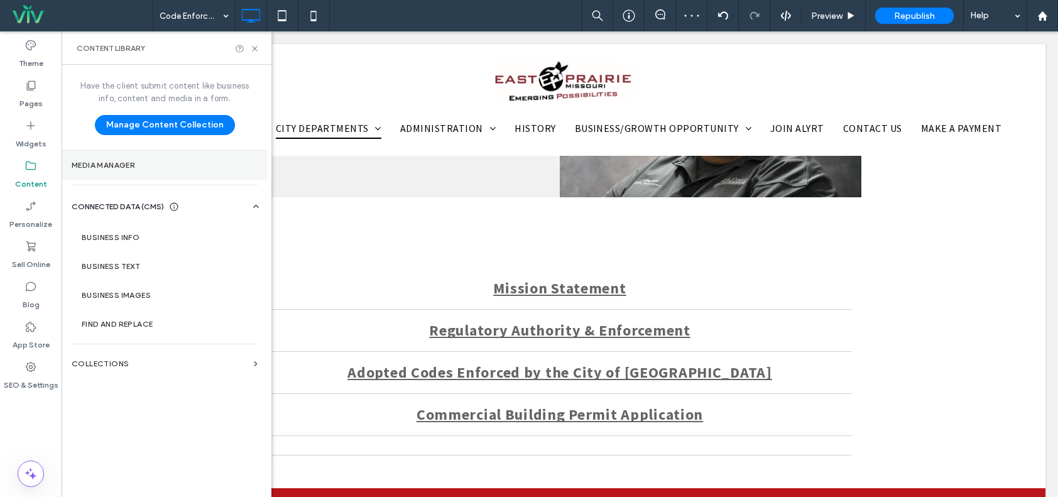
click at [134, 175] on section "Media Manager" at bounding box center [165, 165] width 206 height 29
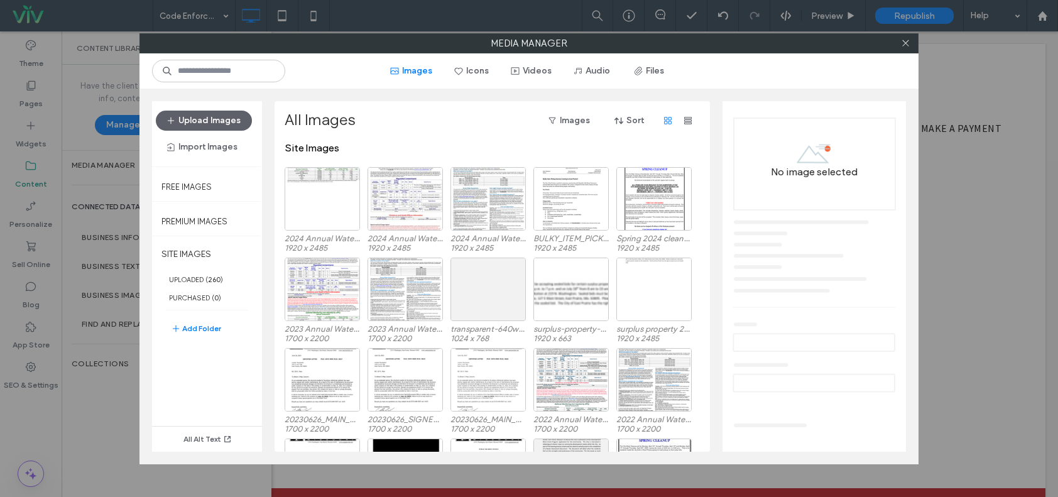
click at [649, 81] on div "Images Icons Videos Audio Files" at bounding box center [528, 70] width 779 height 35
click at [649, 68] on button "Files" at bounding box center [649, 71] width 57 height 20
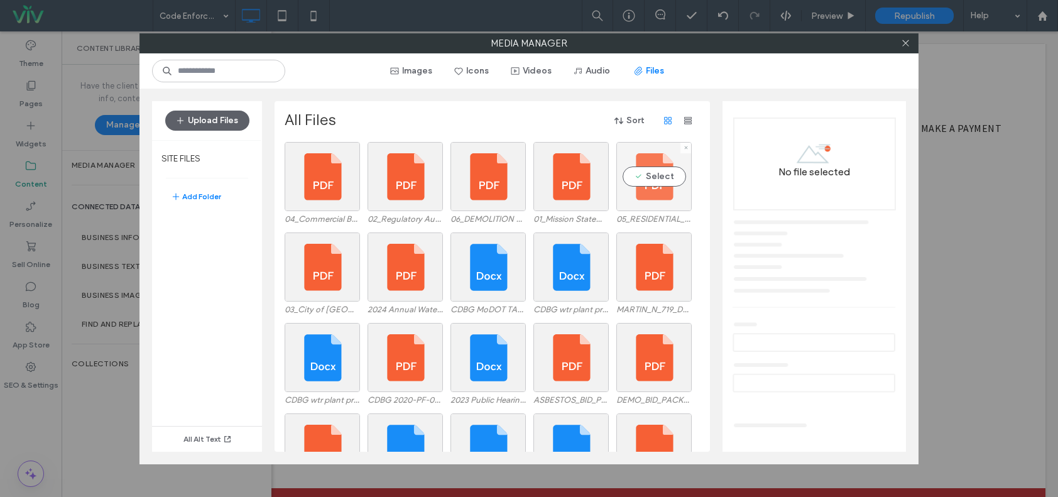
click at [636, 178] on div "Select" at bounding box center [653, 176] width 75 height 69
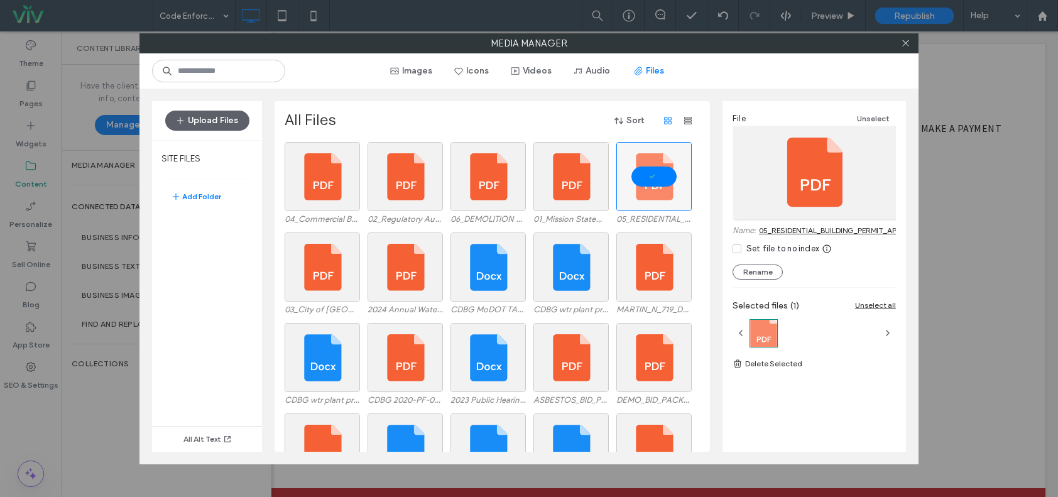
click at [773, 229] on link "05_RESIDENTIAL_BUILDING_PERMIT_APPLICATION.pdf" at bounding box center [855, 230] width 192 height 9
click at [907, 42] on icon at bounding box center [905, 42] width 9 height 9
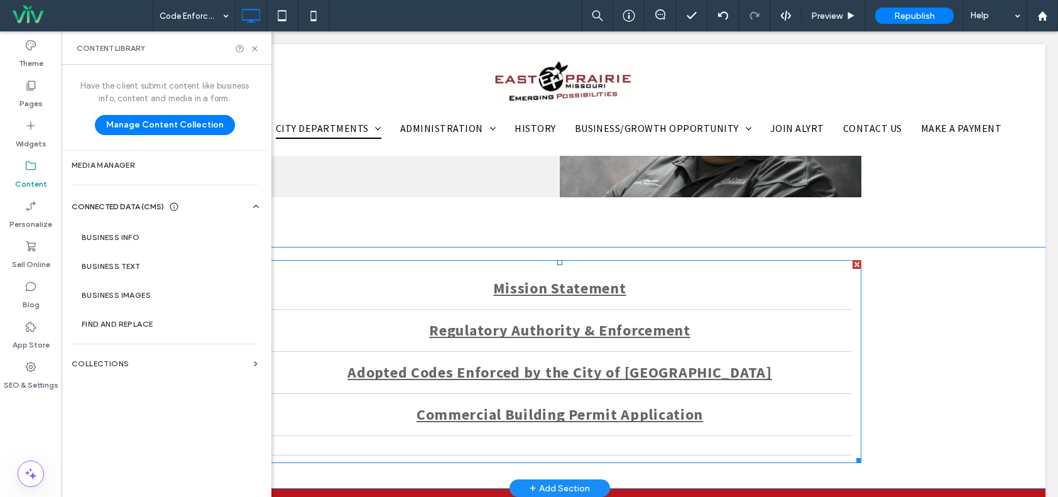
click at [635, 442] on link at bounding box center [560, 440] width 584 height 19
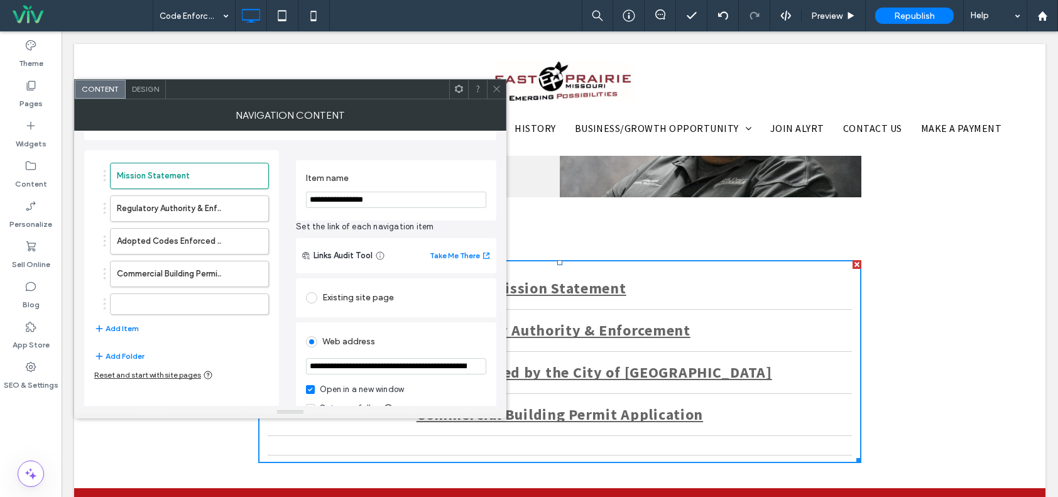
scroll to position [63, 0]
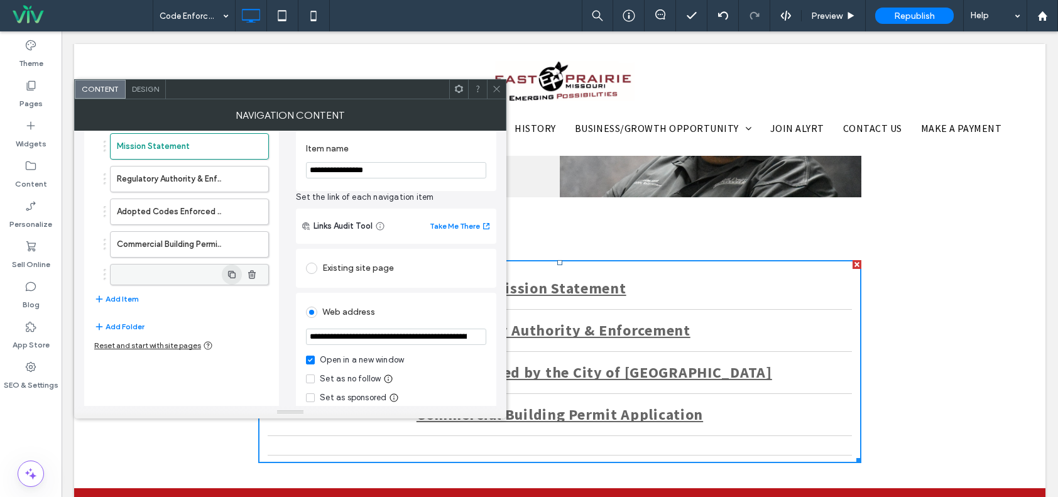
click at [238, 273] on span "button" at bounding box center [232, 275] width 20 height 20
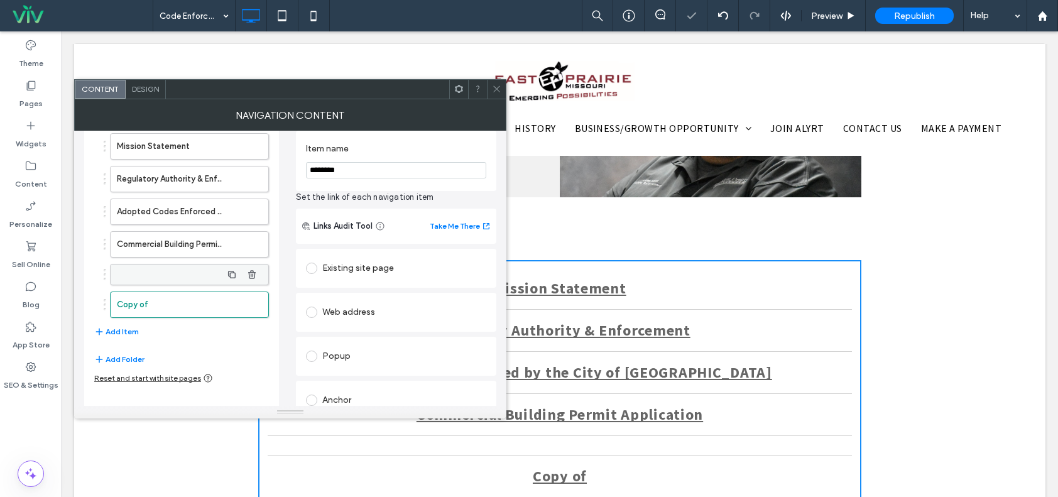
click at [204, 270] on label at bounding box center [169, 274] width 105 height 13
click at [237, 301] on icon "button" at bounding box center [232, 305] width 10 height 10
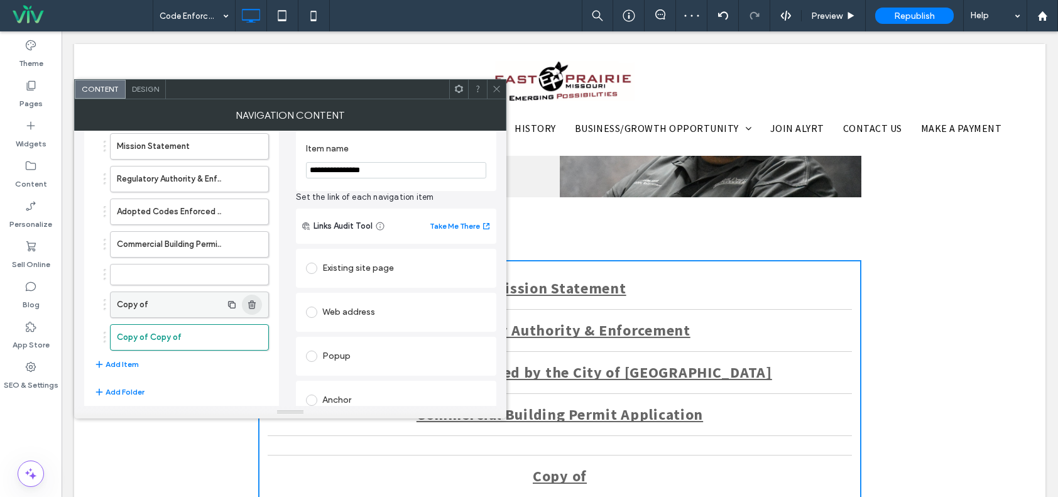
click at [252, 304] on icon "button" at bounding box center [252, 305] width 10 height 10
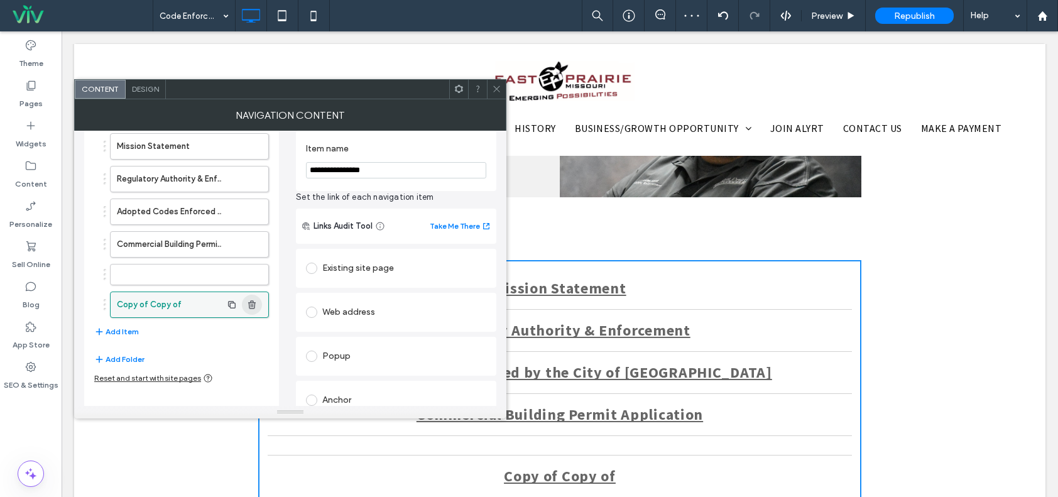
click at [252, 304] on icon "button" at bounding box center [252, 305] width 10 height 10
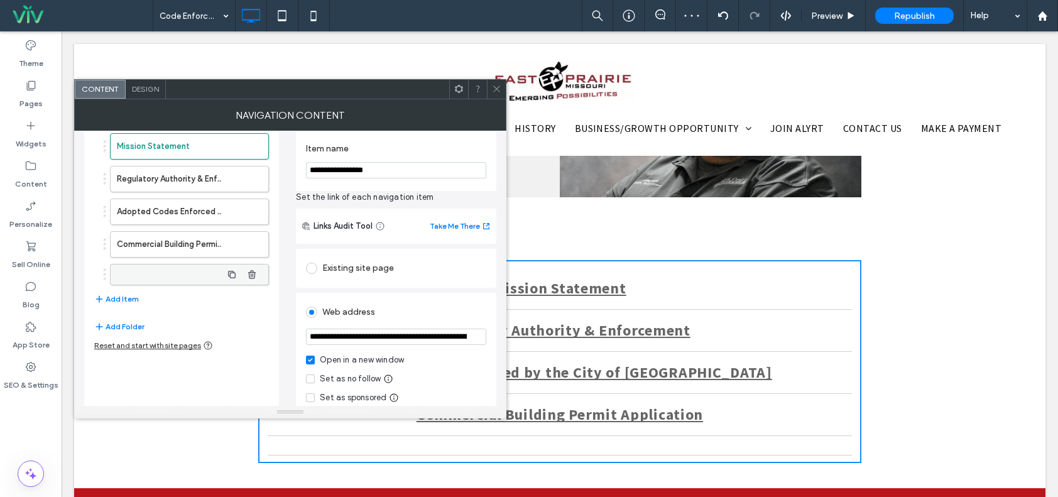
click at [183, 276] on label at bounding box center [169, 274] width 105 height 13
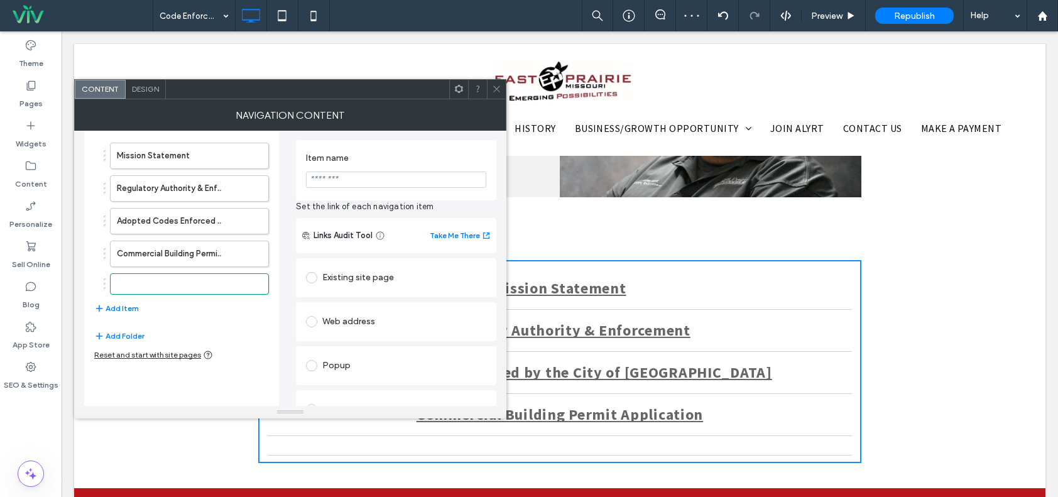
scroll to position [0, 0]
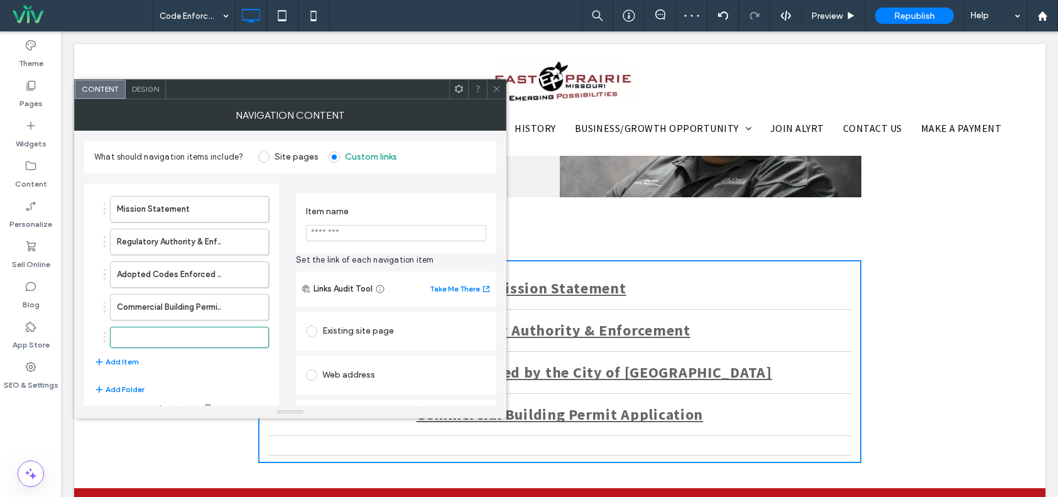
click at [356, 382] on div "Web address" at bounding box center [396, 375] width 180 height 20
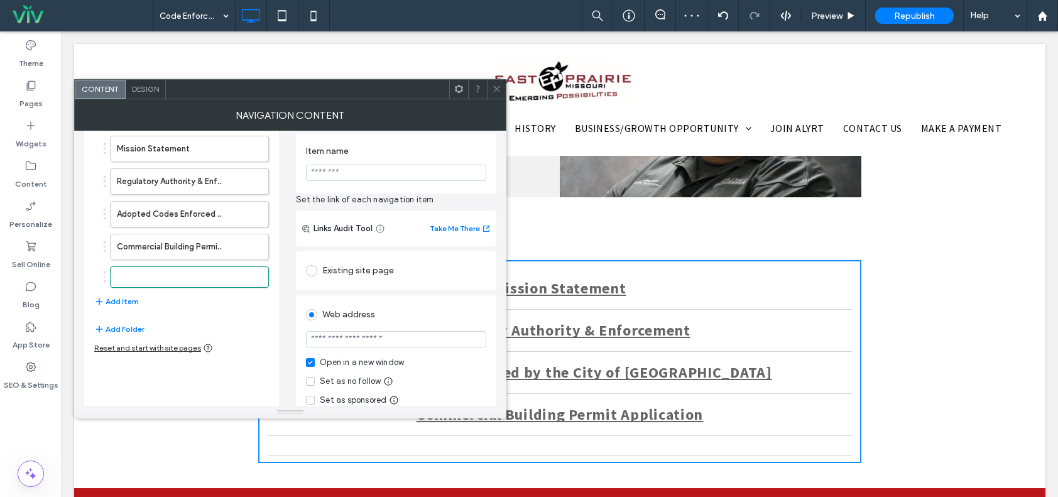
scroll to position [175, 0]
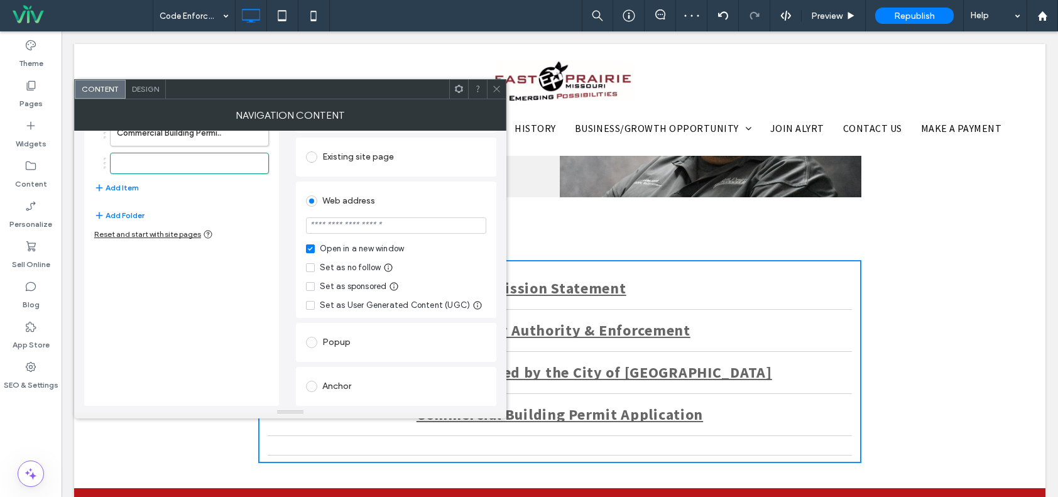
click at [334, 228] on input "url" at bounding box center [396, 225] width 180 height 16
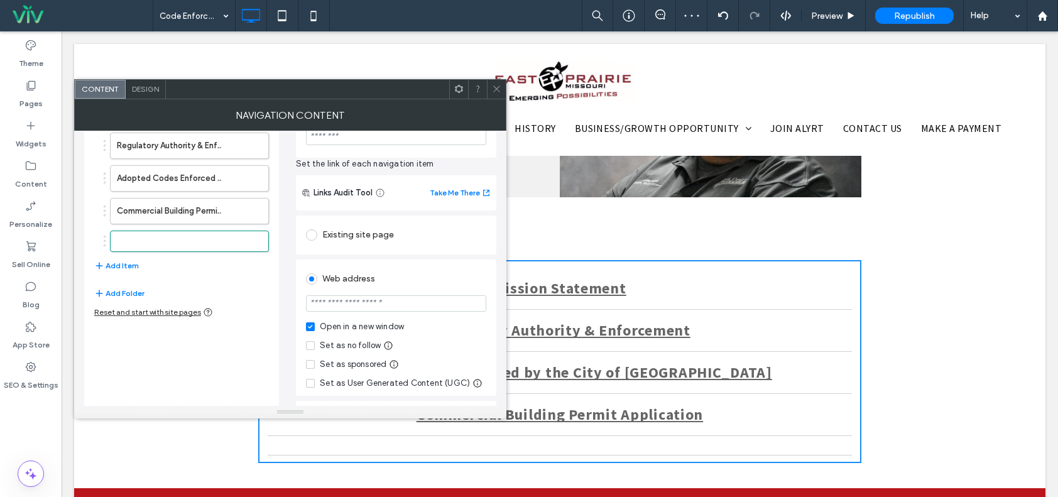
scroll to position [49, 0]
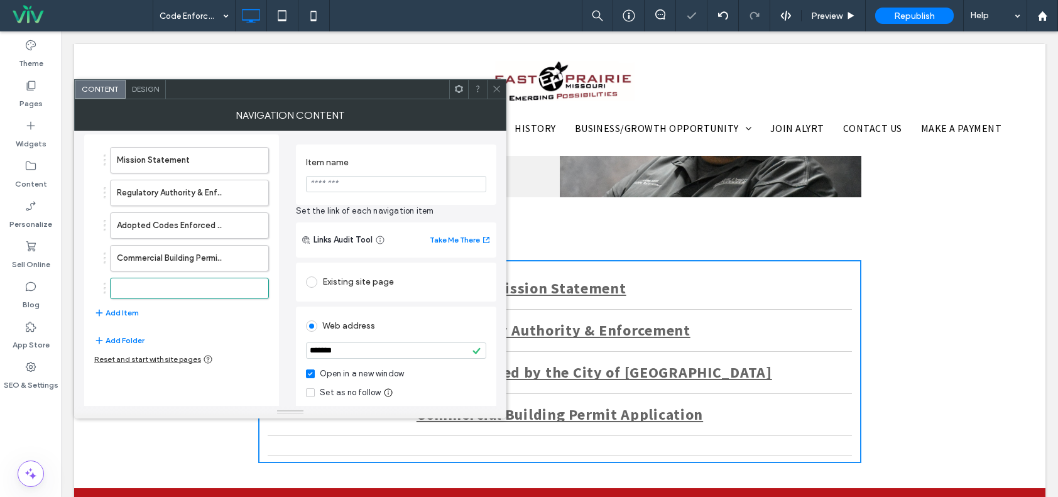
type input "*******"
click at [326, 185] on input "Item name" at bounding box center [396, 184] width 180 height 16
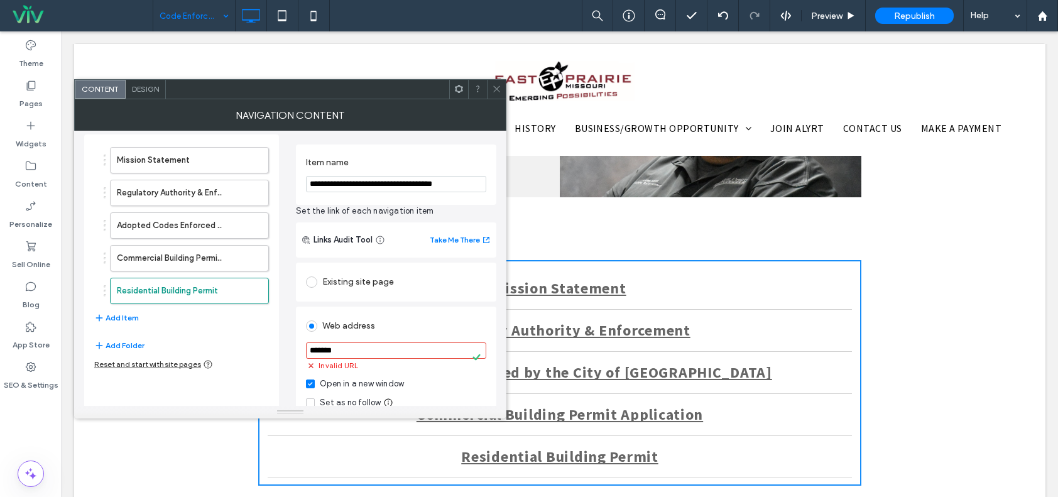
type input "**********"
click at [462, 213] on span "Set the link of each navigation item" at bounding box center [396, 211] width 200 height 13
drag, startPoint x: 369, startPoint y: 346, endPoint x: 247, endPoint y: 334, distance: 123.0
click at [237, 332] on div "**********" at bounding box center [290, 332] width 412 height 417
paste input "**********"
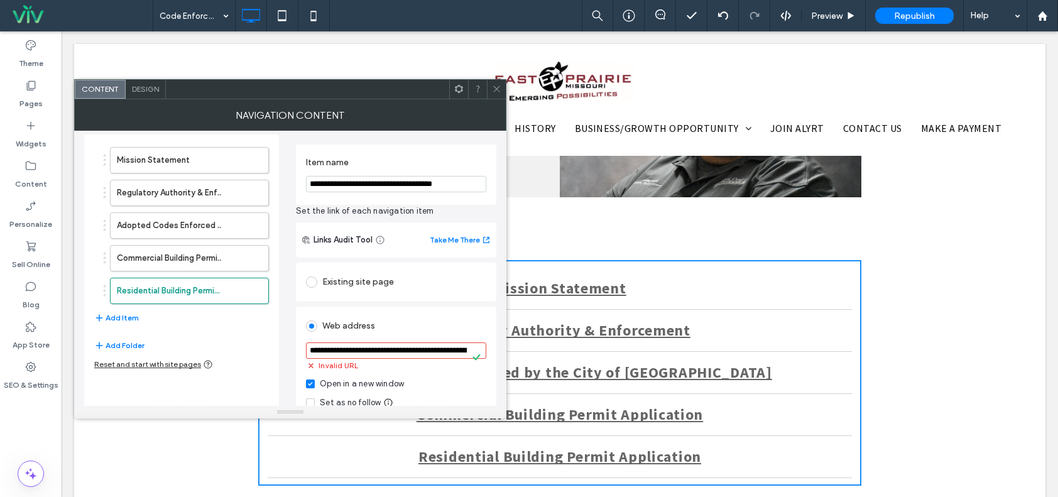
scroll to position [0, 266]
type input "**********"
click at [403, 305] on div "**********" at bounding box center [396, 395] width 200 height 271
click at [121, 314] on button "Add Item" at bounding box center [116, 317] width 45 height 15
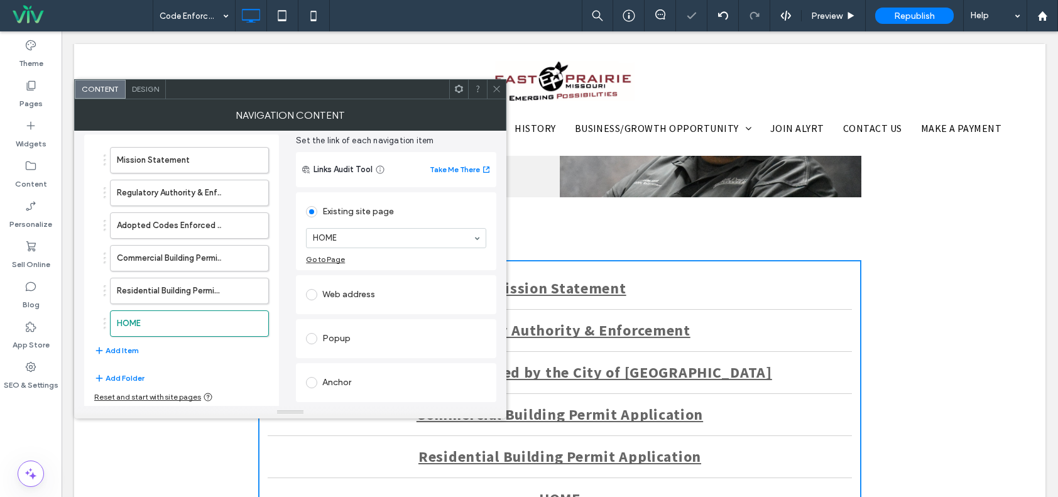
click at [347, 295] on div "Web address" at bounding box center [396, 295] width 180 height 20
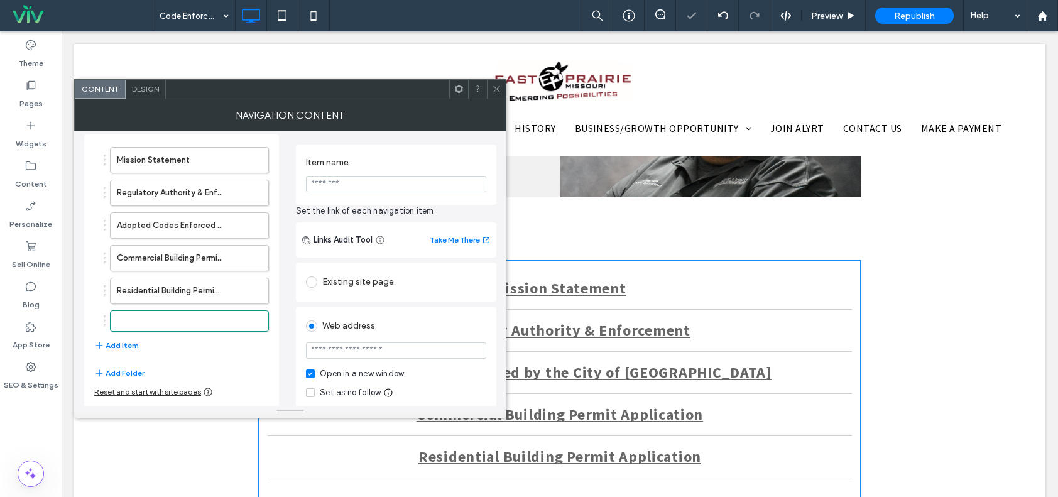
drag, startPoint x: 367, startPoint y: 357, endPoint x: 368, endPoint y: 351, distance: 7.0
click at [367, 357] on input "url" at bounding box center [396, 350] width 180 height 16
type input "*******"
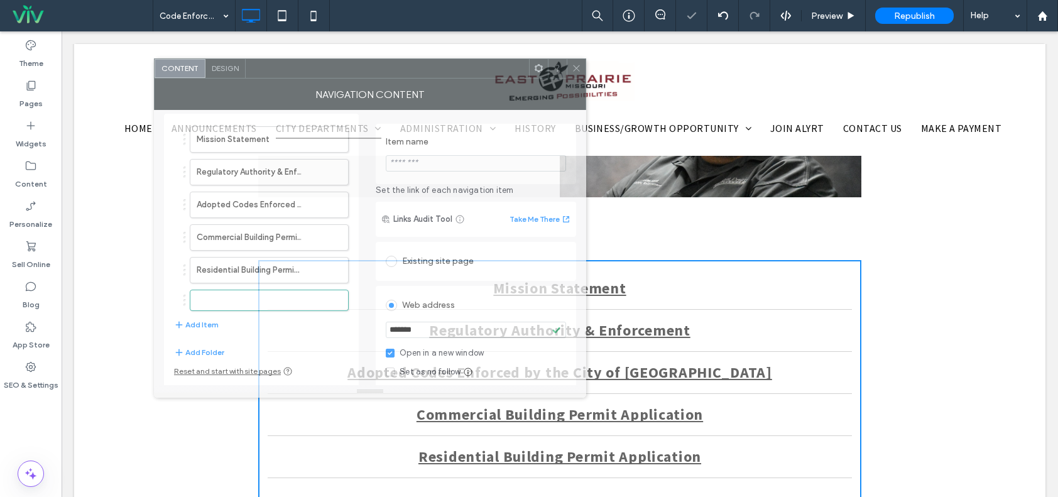
drag, startPoint x: 394, startPoint y: 83, endPoint x: 628, endPoint y: 38, distance: 237.9
click at [529, 59] on div at bounding box center [387, 68] width 283 height 19
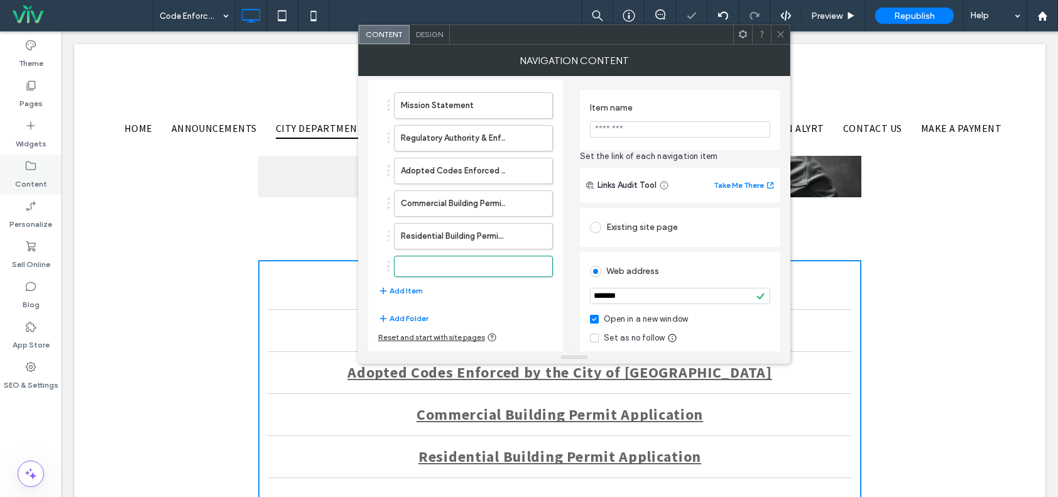
click at [34, 176] on label "Content" at bounding box center [31, 181] width 32 height 18
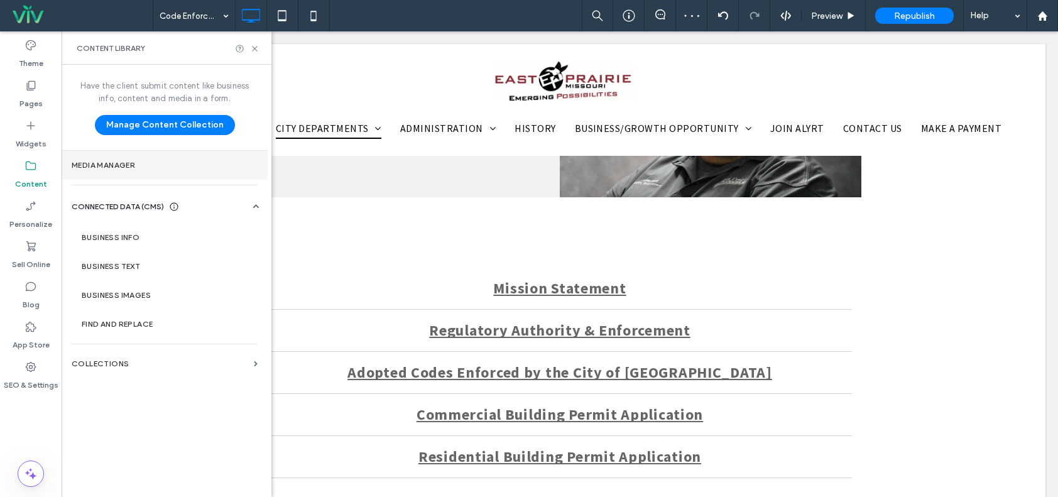
click at [154, 158] on section "Media Manager" at bounding box center [165, 165] width 206 height 29
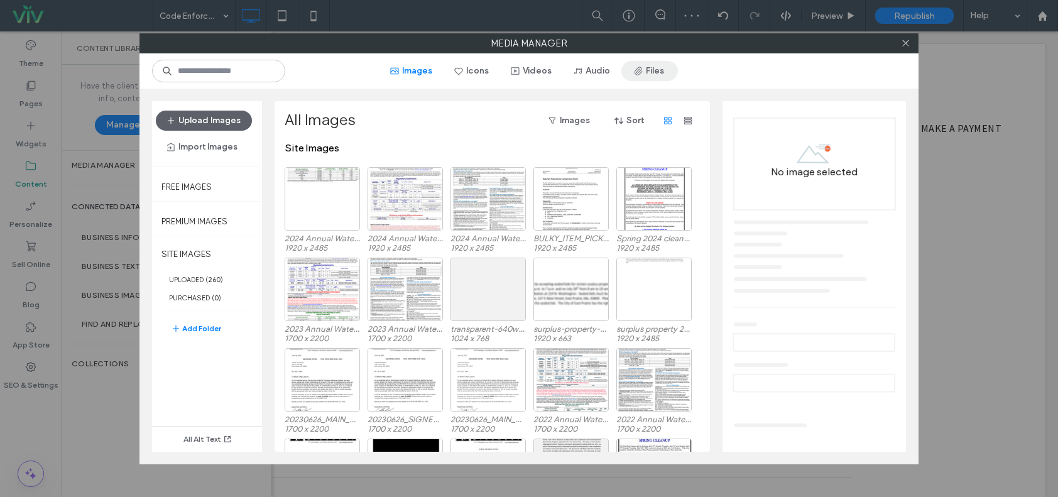
click at [647, 69] on button "Files" at bounding box center [649, 71] width 57 height 20
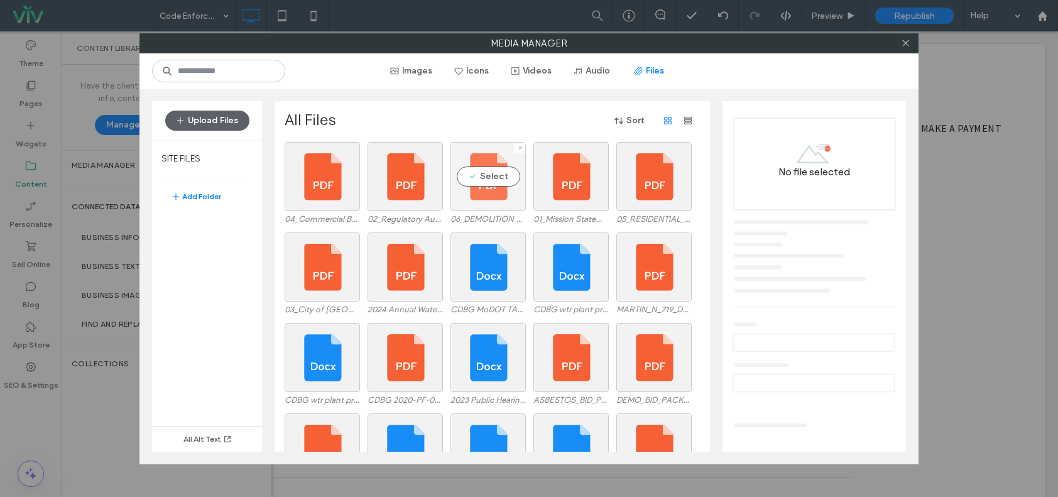
click at [478, 175] on div "Select" at bounding box center [487, 176] width 75 height 69
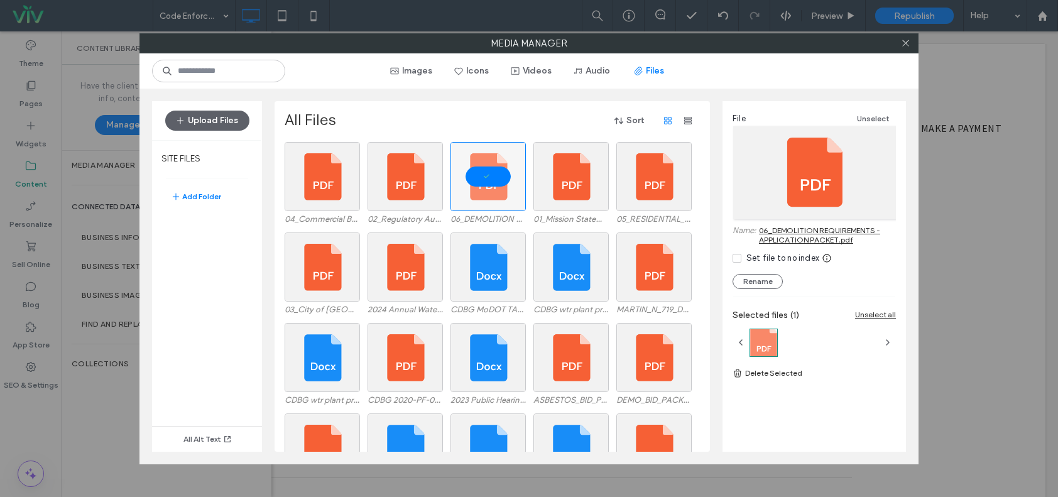
click at [783, 232] on link "06_DEMOLITION REQUIREMENTS - APPLICATION PACKET.pdf" at bounding box center [827, 235] width 137 height 19
click at [907, 43] on icon at bounding box center [905, 42] width 9 height 9
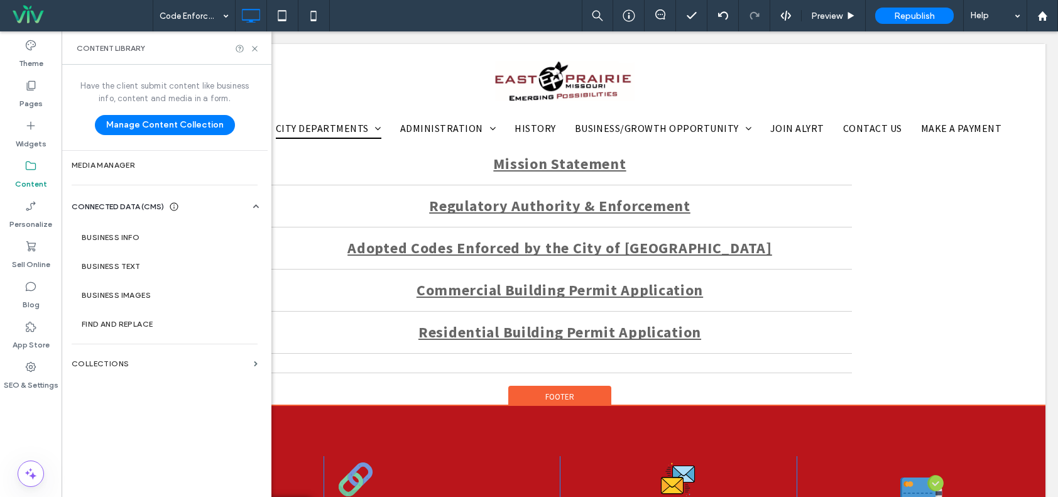
scroll to position [628, 0]
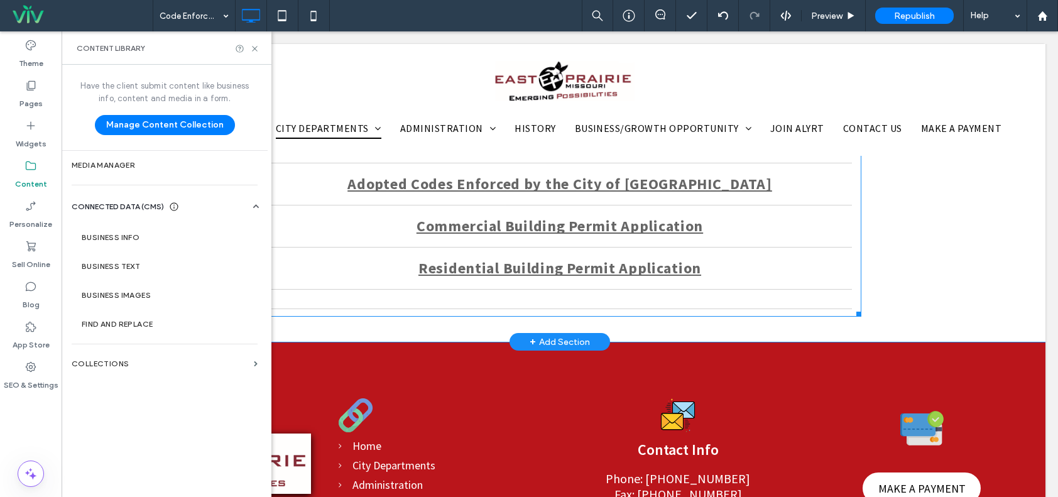
click at [449, 286] on link at bounding box center [560, 294] width 584 height 19
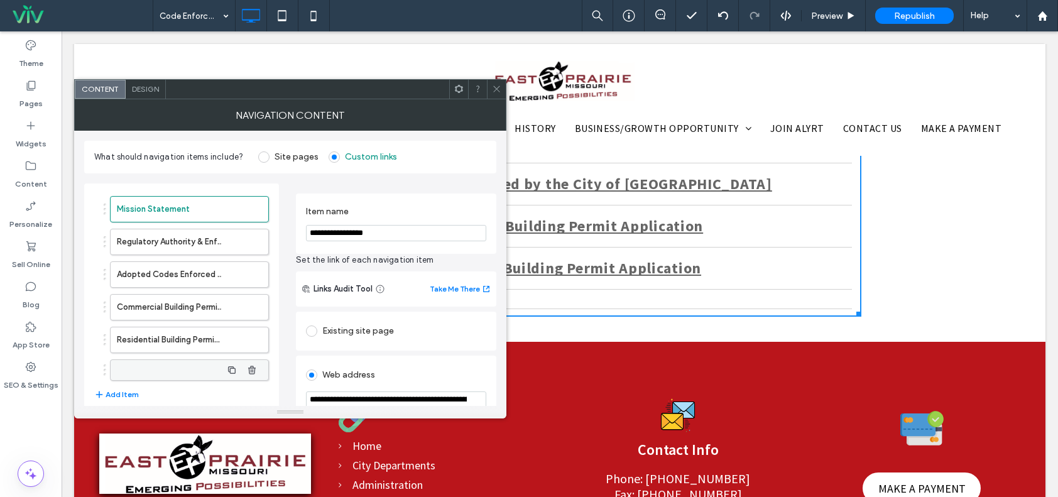
click at [183, 364] on label at bounding box center [169, 370] width 105 height 13
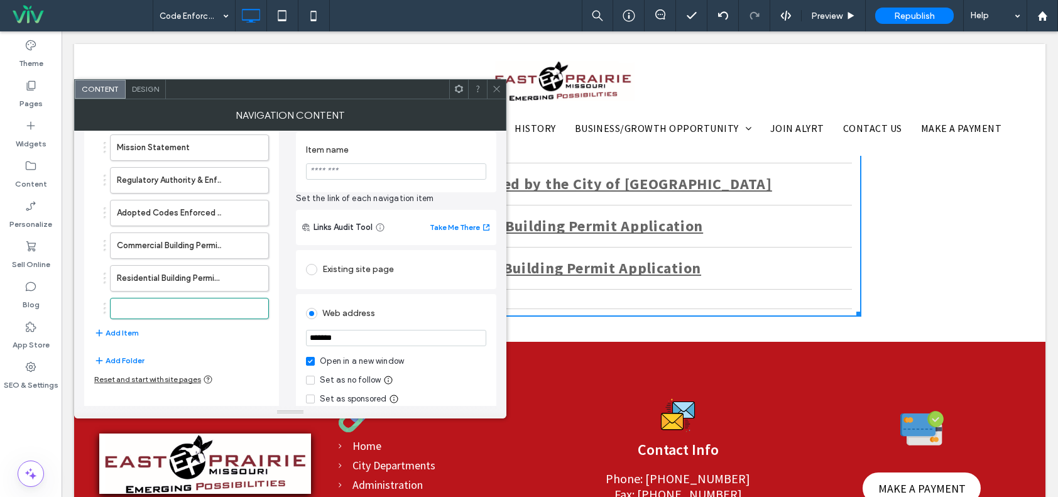
scroll to position [0, 0]
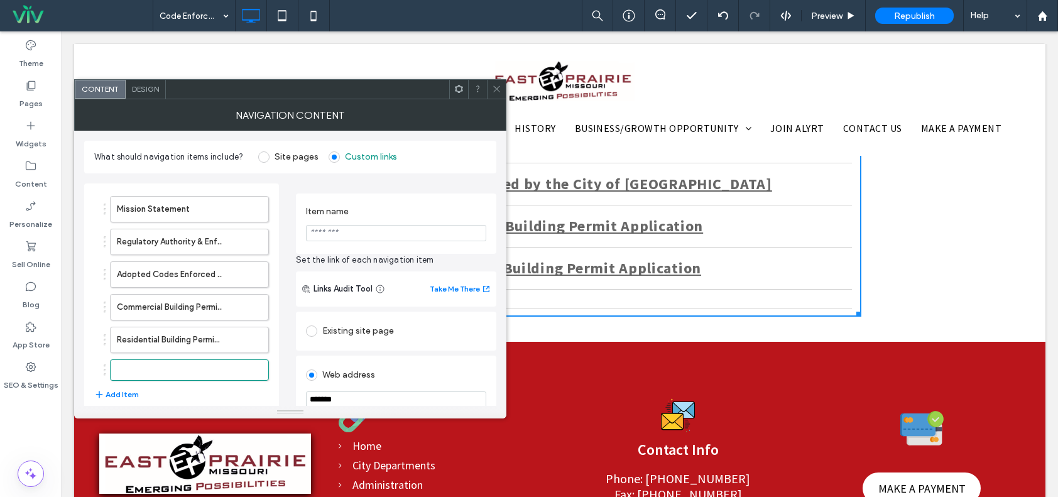
click at [363, 226] on input "Item name" at bounding box center [396, 233] width 180 height 16
click at [415, 255] on span "Set the link of each navigation item" at bounding box center [396, 260] width 200 height 13
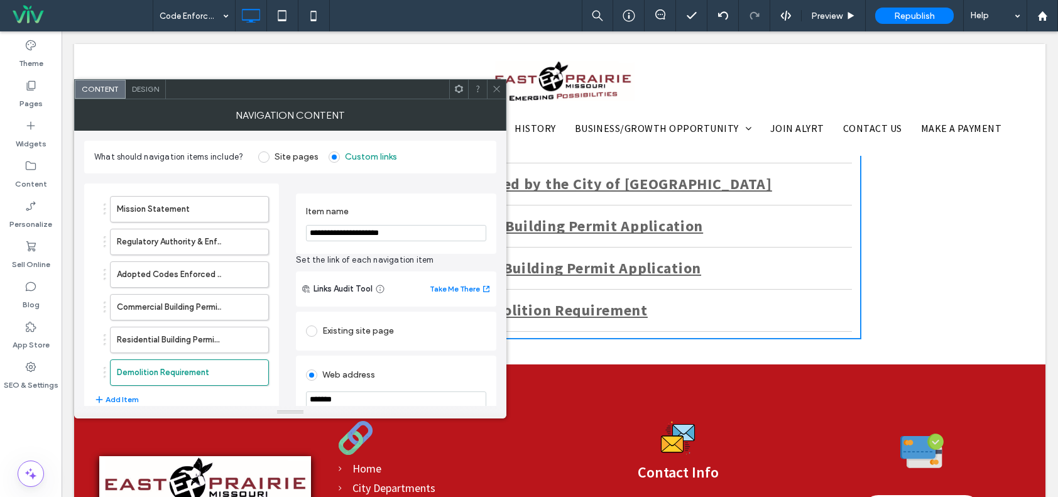
drag, startPoint x: 419, startPoint y: 236, endPoint x: 356, endPoint y: 232, distance: 62.9
click at [356, 232] on input "**********" at bounding box center [396, 233] width 180 height 16
type input "**********"
click at [437, 254] on div "**********" at bounding box center [396, 224] width 200 height 60
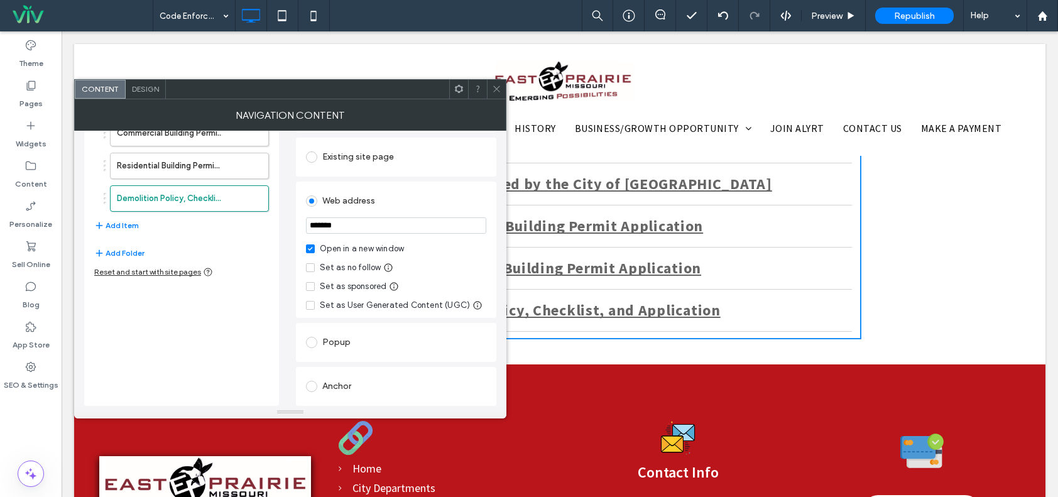
drag, startPoint x: 348, startPoint y: 234, endPoint x: 290, endPoint y: 216, distance: 60.6
click at [290, 217] on div "**********" at bounding box center [290, 202] width 412 height 407
paste input "**********"
type input "**********"
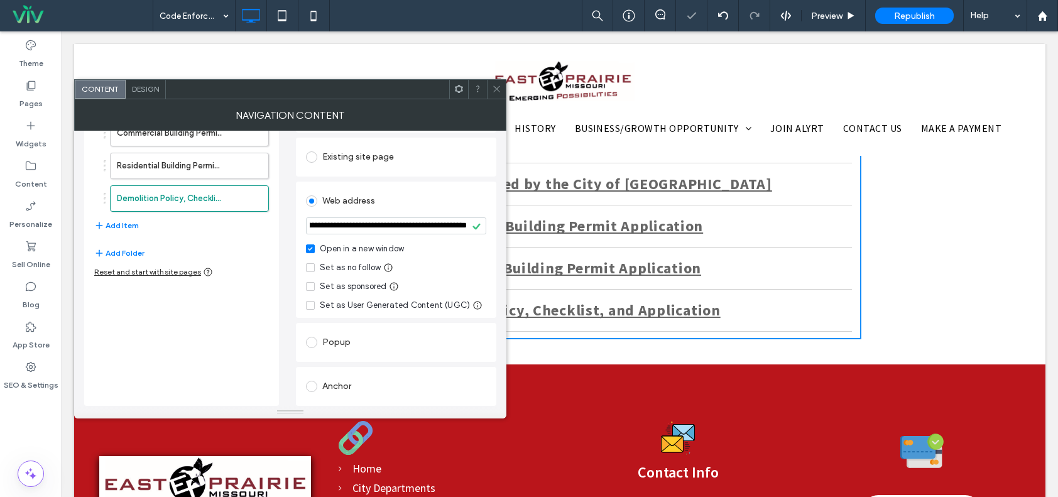
click at [354, 178] on div "**********" at bounding box center [396, 270] width 200 height 271
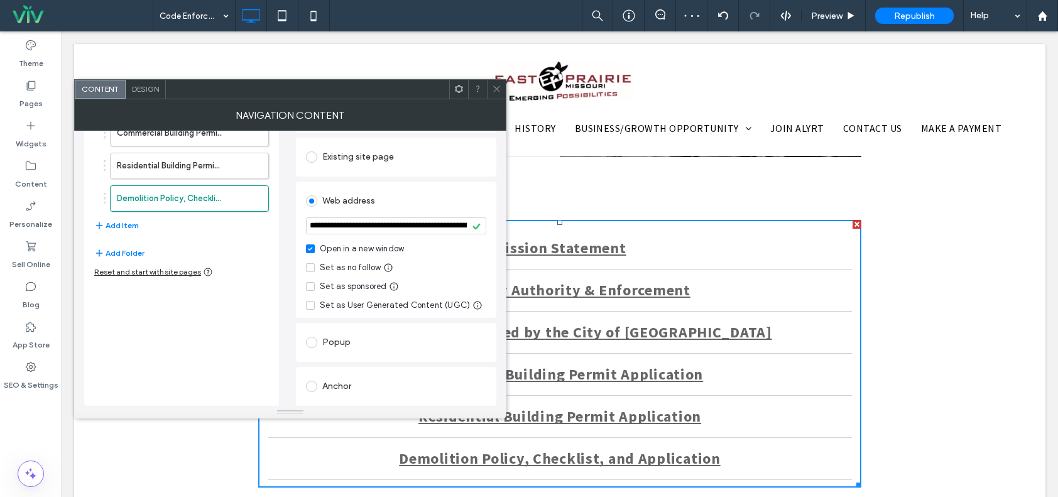
scroll to position [503, 0]
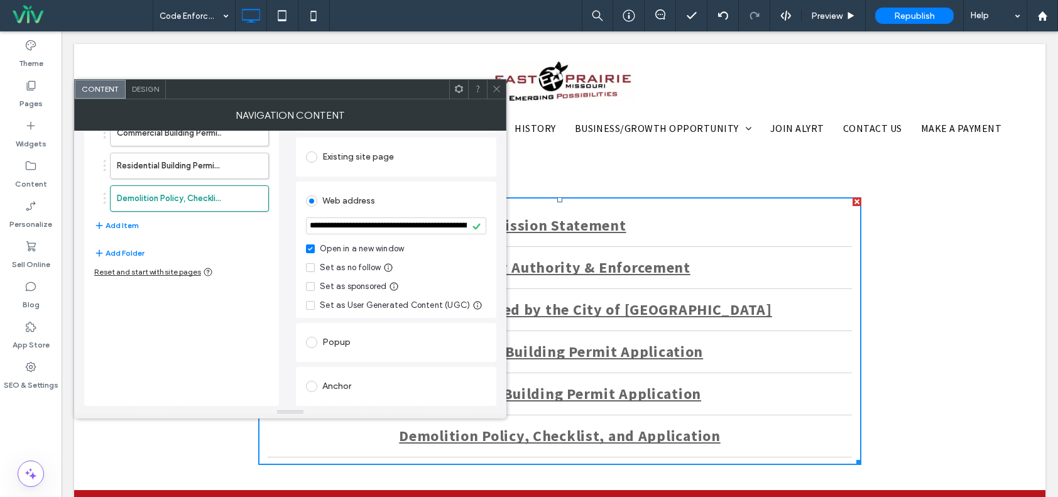
click at [141, 87] on span "Design" at bounding box center [145, 88] width 27 height 9
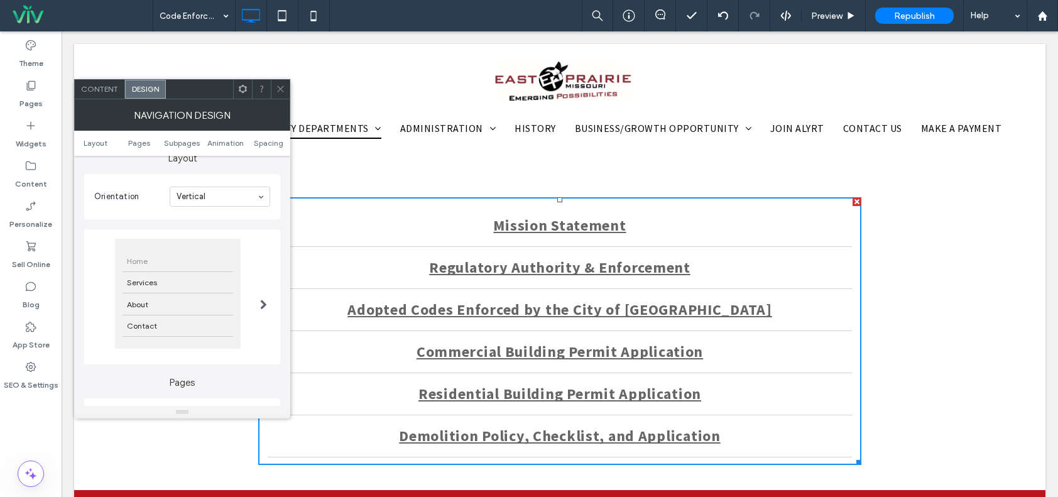
scroll to position [126, 0]
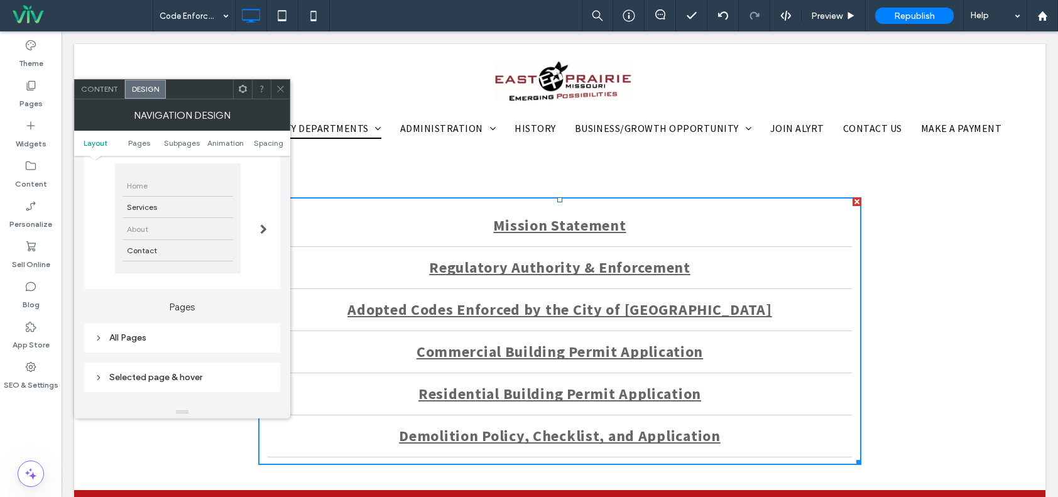
click at [202, 232] on div "About" at bounding box center [178, 228] width 111 height 21
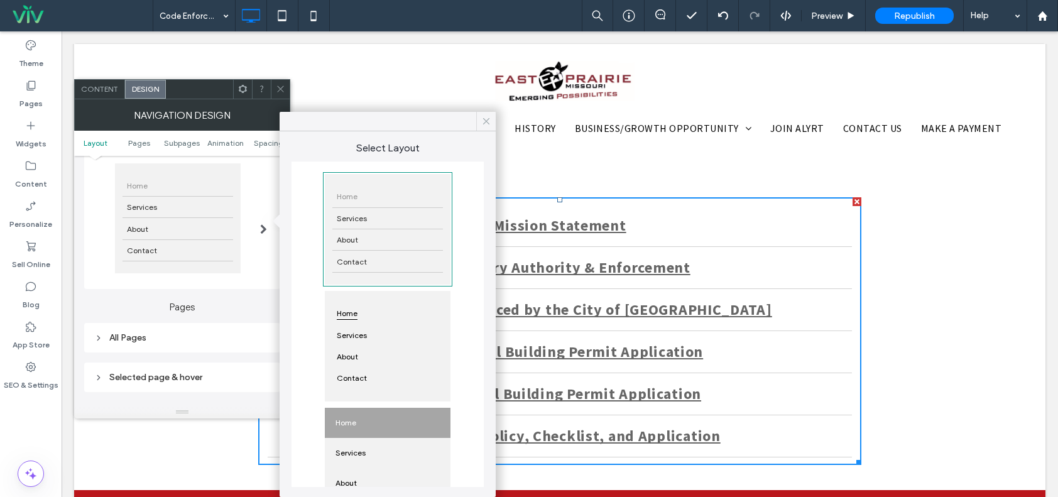
click at [482, 122] on icon at bounding box center [486, 121] width 11 height 11
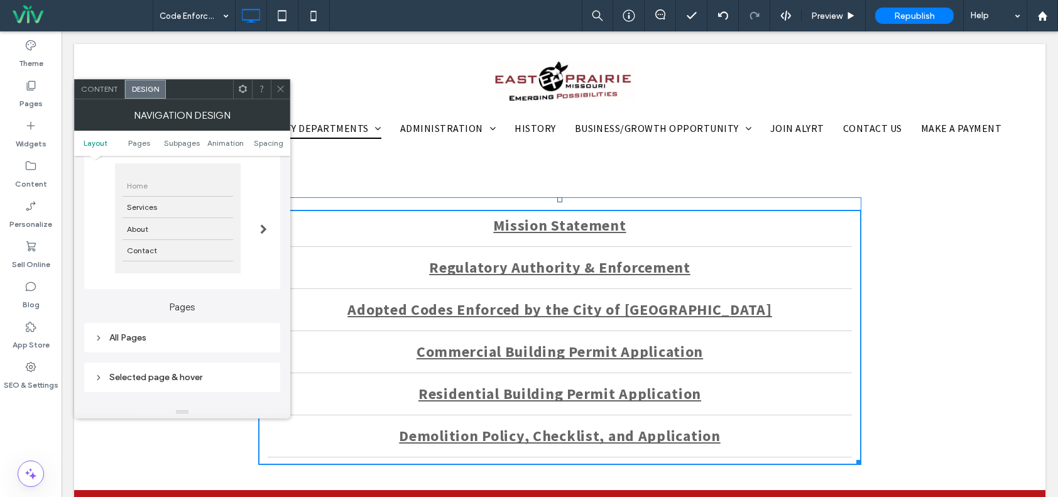
drag, startPoint x: 557, startPoint y: 198, endPoint x: 433, endPoint y: 189, distance: 124.1
click at [554, 183] on div "Code Enforcement and Building Inspection Keeping Residents and Business Owners …" at bounding box center [559, 72] width 971 height 838
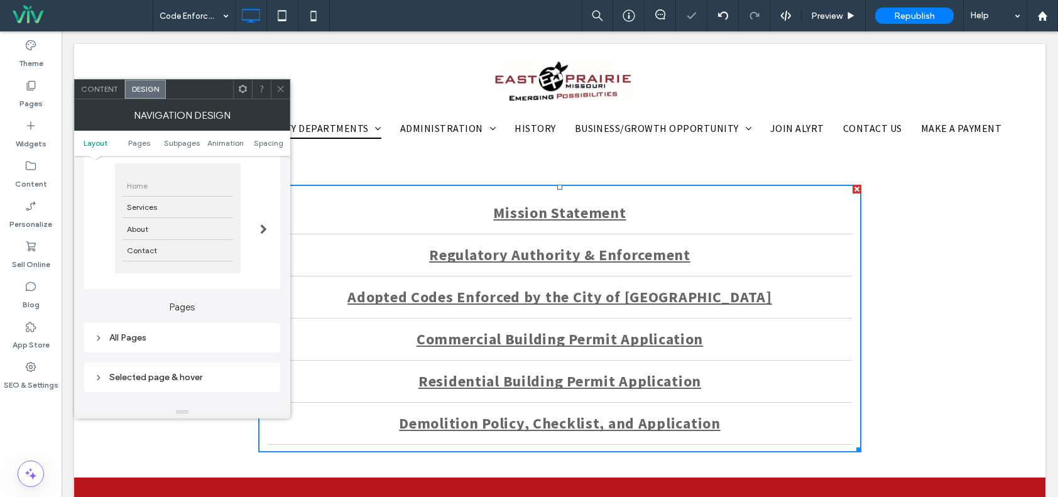
click at [278, 84] on icon at bounding box center [280, 88] width 9 height 9
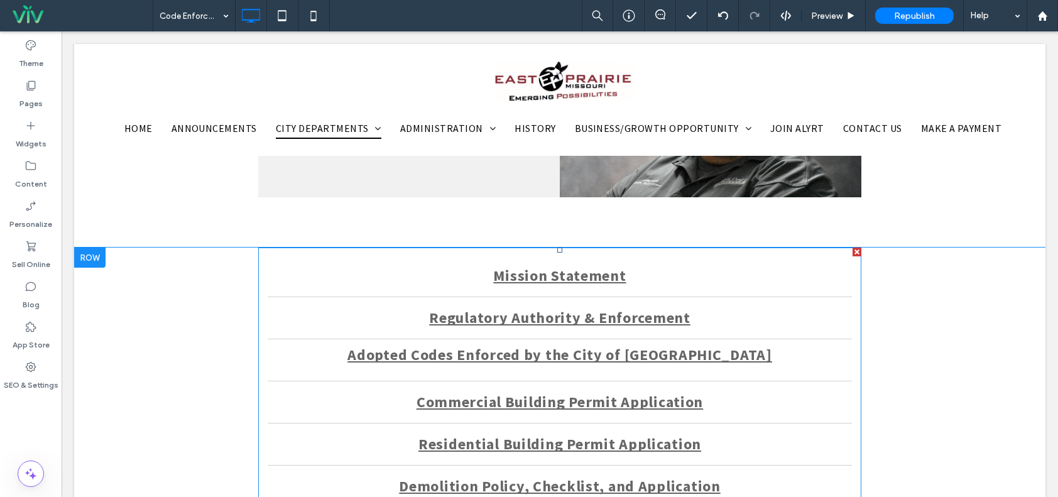
click at [544, 347] on span "Adopted Codes Enforced by the City of [GEOGRAPHIC_DATA]" at bounding box center [559, 355] width 425 height 23
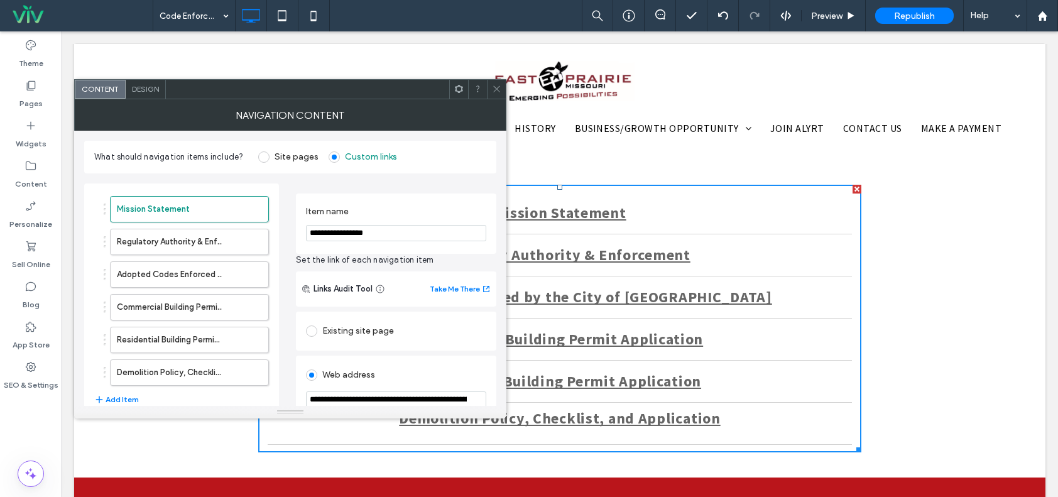
scroll to position [628, 0]
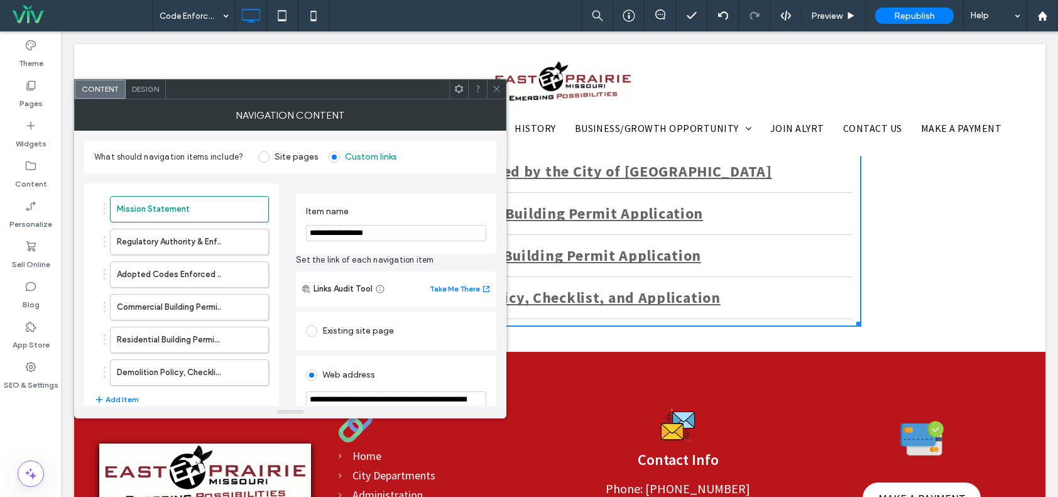
click at [496, 88] on icon at bounding box center [496, 88] width 9 height 9
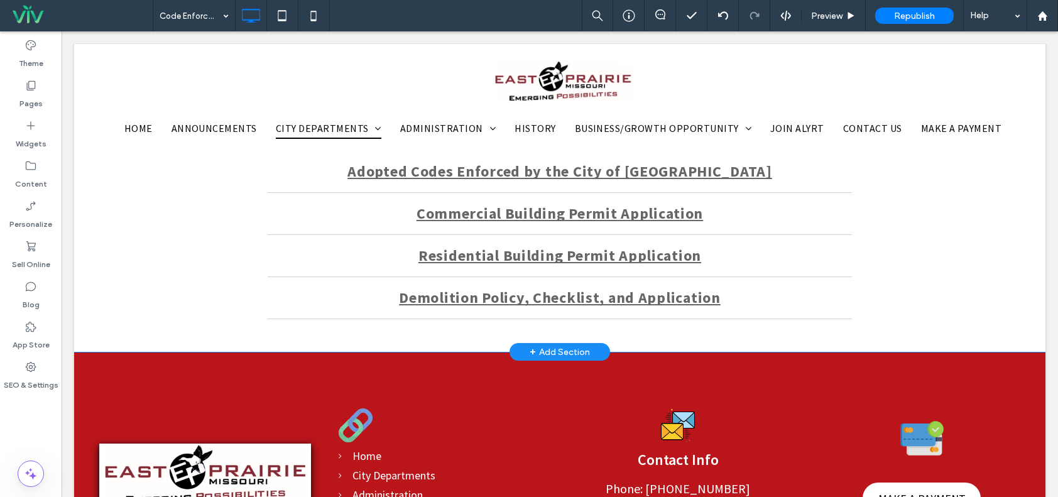
click at [173, 263] on div "Click To Paste Click To Paste Mission Statement Regulatory Authority & Enforcem…" at bounding box center [559, 205] width 971 height 293
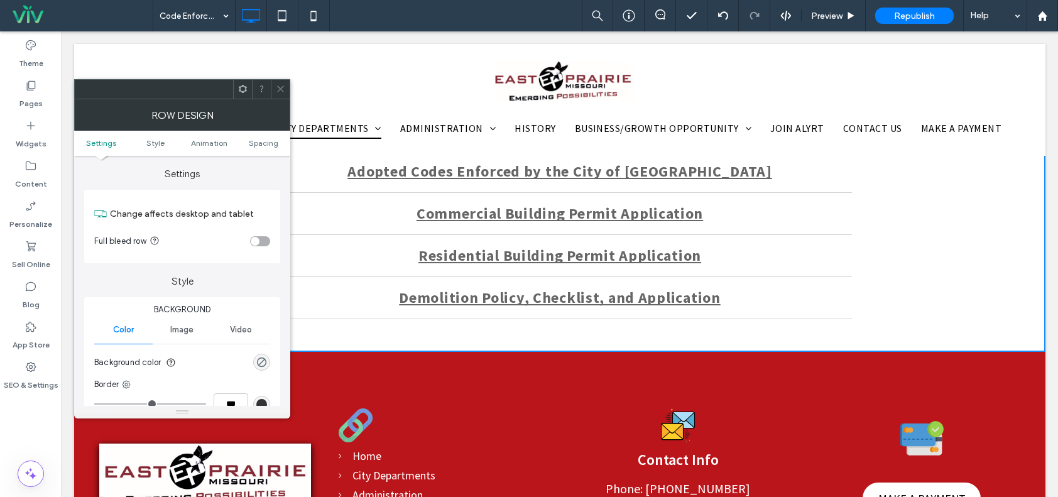
click at [264, 137] on ul "Settings Style Animation Spacing" at bounding box center [182, 143] width 216 height 25
click at [256, 152] on ul "Settings Style Animation Spacing" at bounding box center [182, 143] width 216 height 25
click at [256, 144] on span "Spacing" at bounding box center [264, 142] width 30 height 9
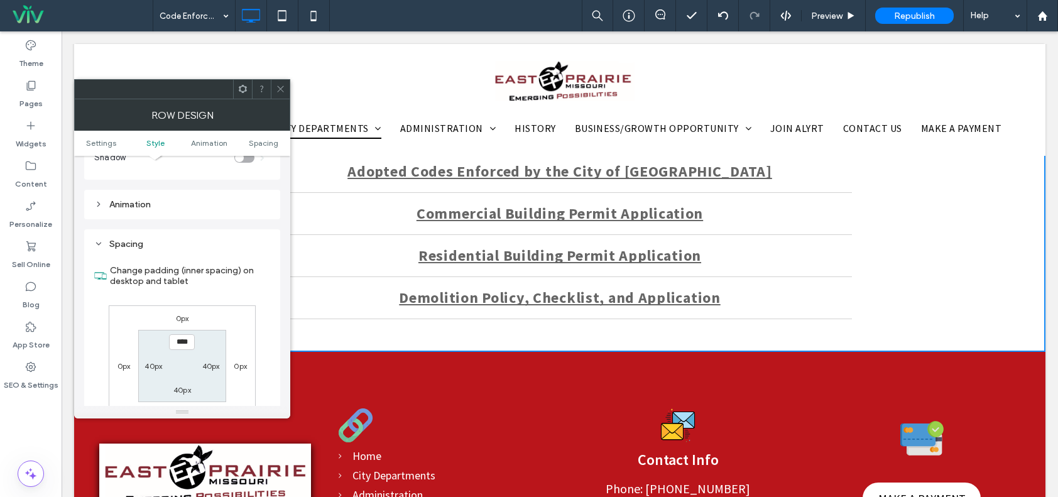
scroll to position [355, 0]
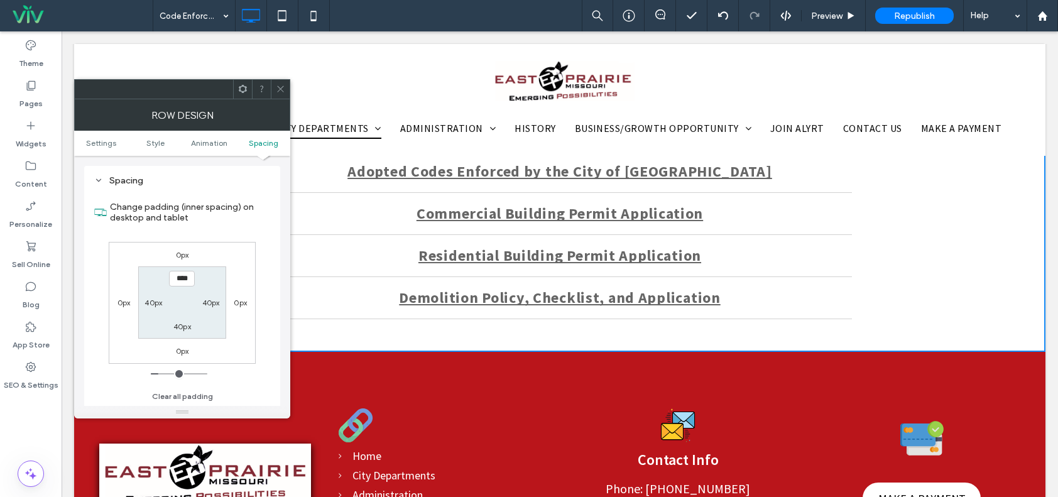
click at [222, 258] on div "0px 0px 0px 0px **** 40px 40px 40px" at bounding box center [182, 303] width 147 height 122
click at [180, 322] on label "40px" at bounding box center [182, 326] width 18 height 9
type input "**"
type input "****"
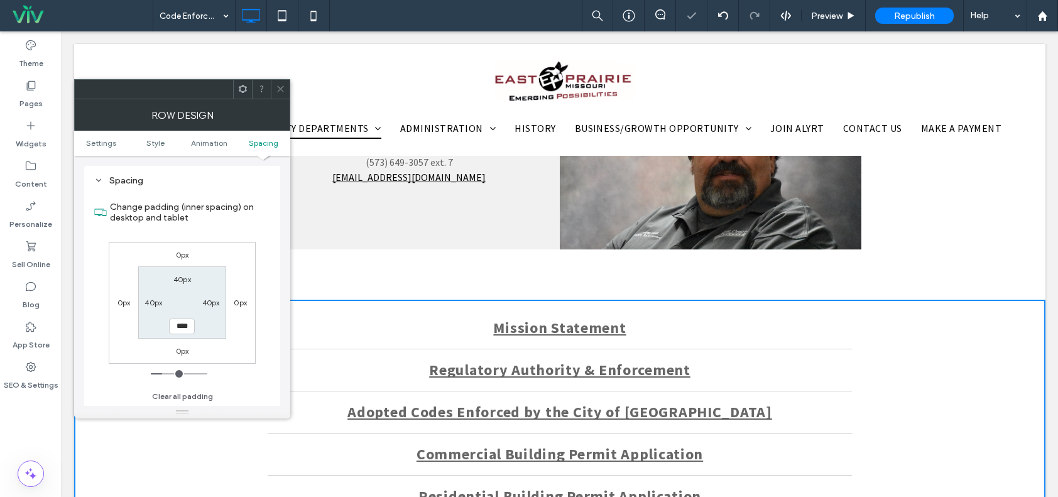
scroll to position [377, 0]
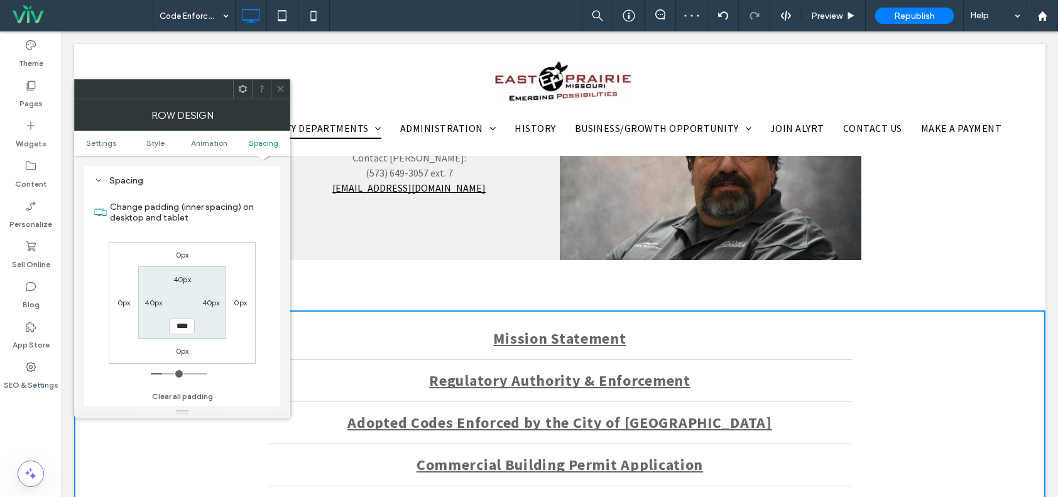
drag, startPoint x: 270, startPoint y: 81, endPoint x: 285, endPoint y: 90, distance: 17.8
click at [270, 80] on div at bounding box center [261, 89] width 19 height 19
click at [279, 84] on icon at bounding box center [280, 88] width 9 height 9
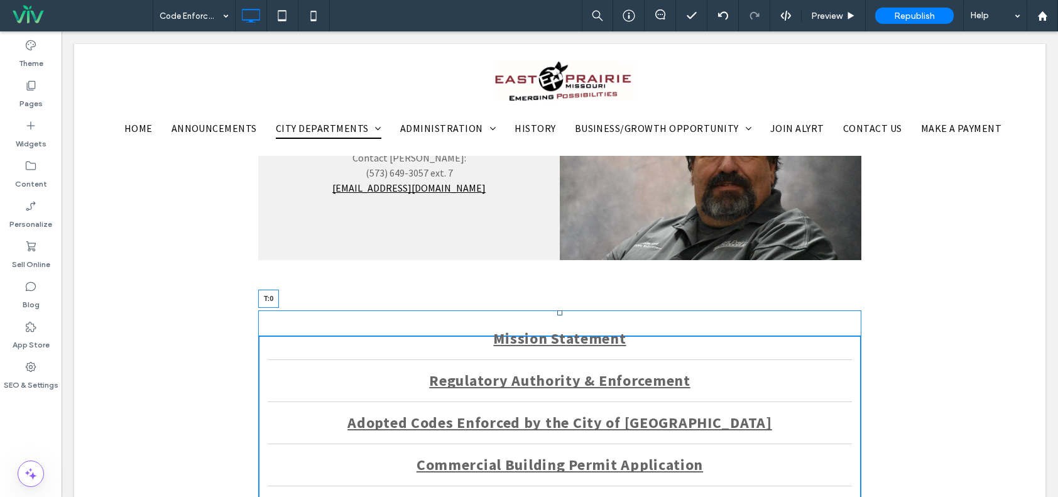
drag, startPoint x: 555, startPoint y: 312, endPoint x: 558, endPoint y: 338, distance: 26.6
click at [558, 338] on nav "Mission Statement Regulatory Authority & Enforcement Adopted Codes Enforced by …" at bounding box center [559, 444] width 603 height 268
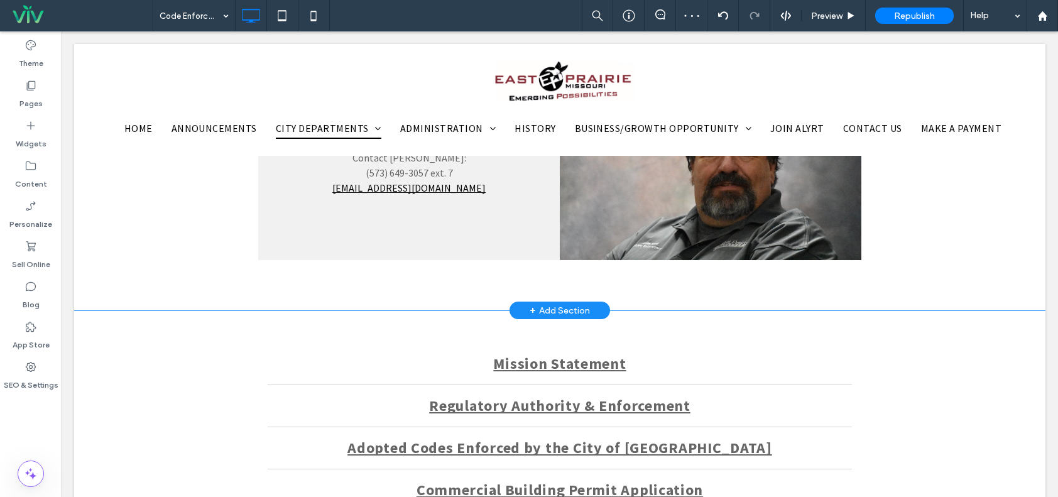
click at [173, 281] on div "Collin Cecil Code Enforcement/Building Inspection Officer Contact Collin Cecil:…" at bounding box center [559, 157] width 971 height 308
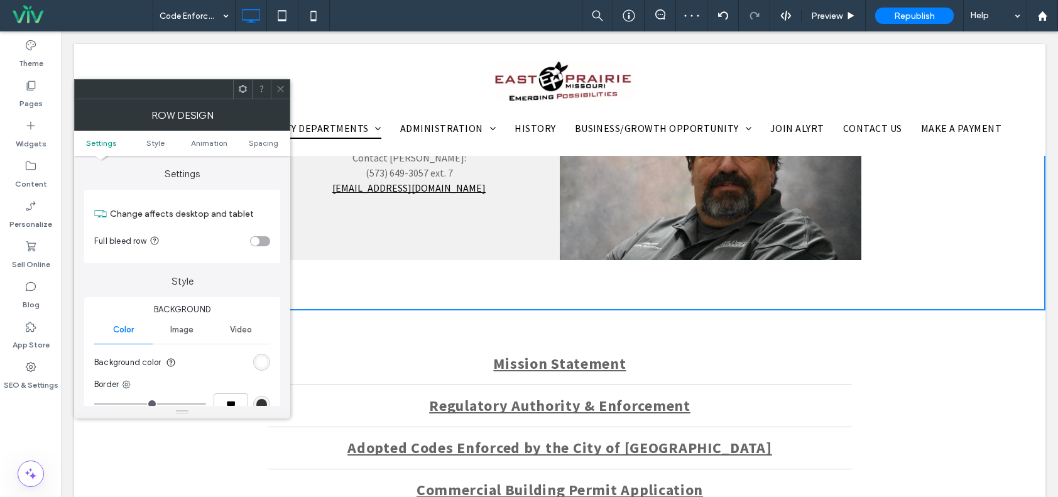
click at [255, 135] on ul "Settings Style Animation Spacing" at bounding box center [182, 143] width 216 height 25
click at [258, 140] on span "Spacing" at bounding box center [264, 142] width 30 height 9
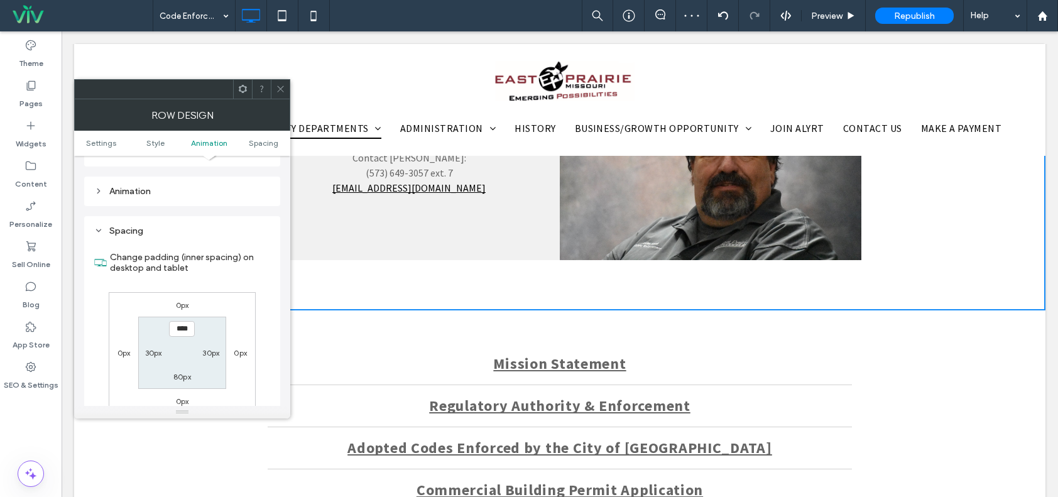
scroll to position [355, 0]
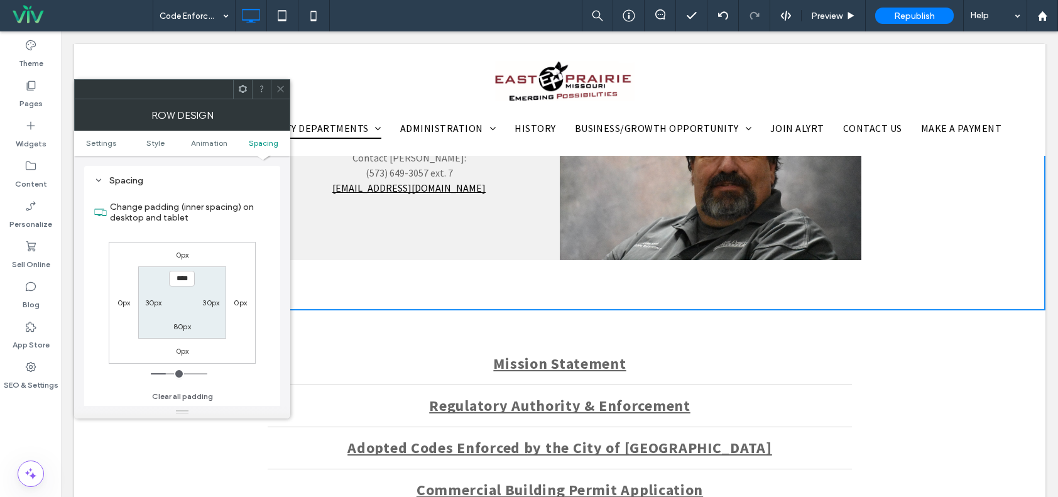
click at [181, 324] on label "80px" at bounding box center [182, 326] width 18 height 9
type input "**"
type input "****"
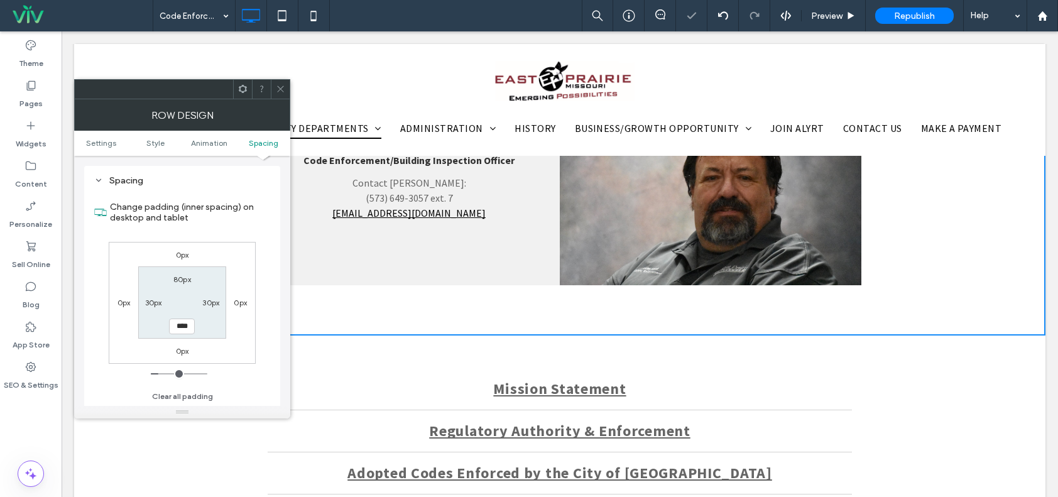
click at [214, 349] on div "0px 0px 0px 0px 80px 30px **** 30px" at bounding box center [182, 303] width 147 height 122
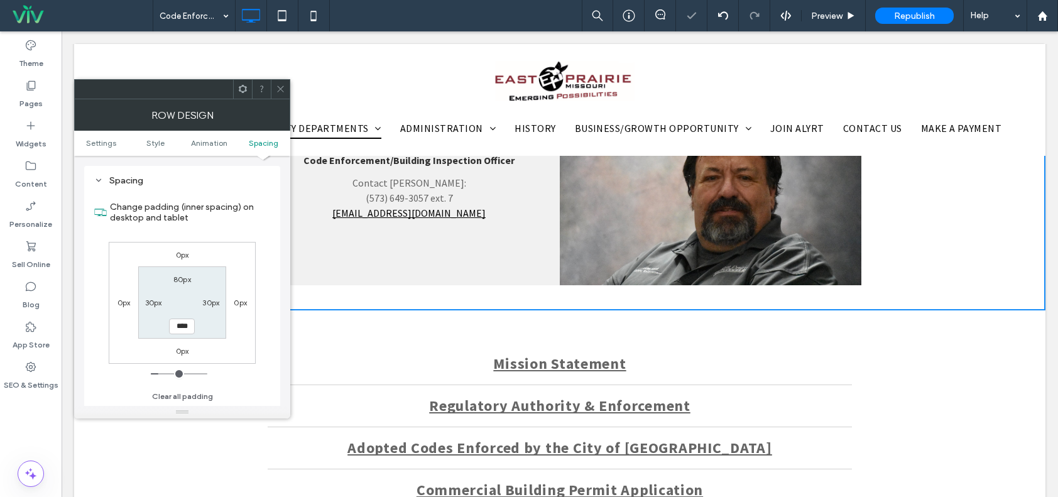
click at [283, 89] on icon at bounding box center [280, 88] width 9 height 9
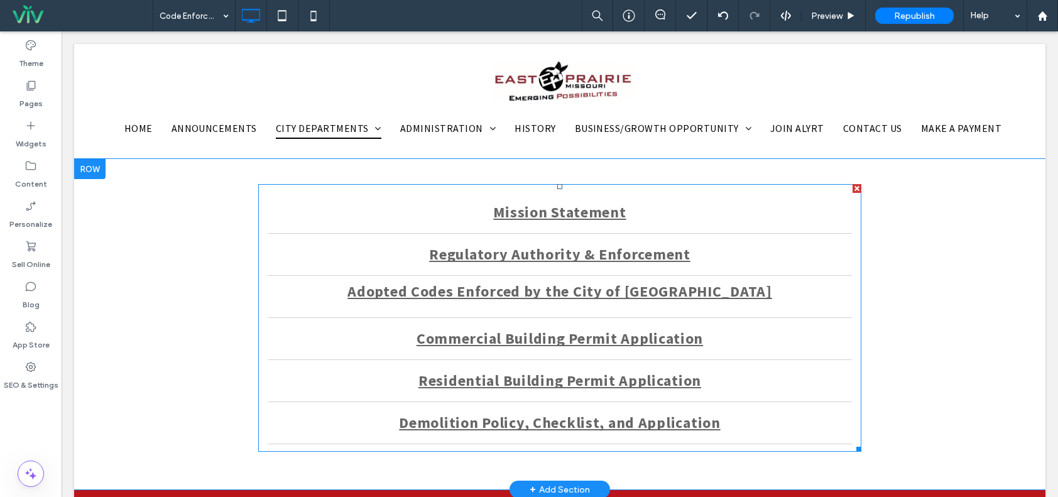
scroll to position [503, 0]
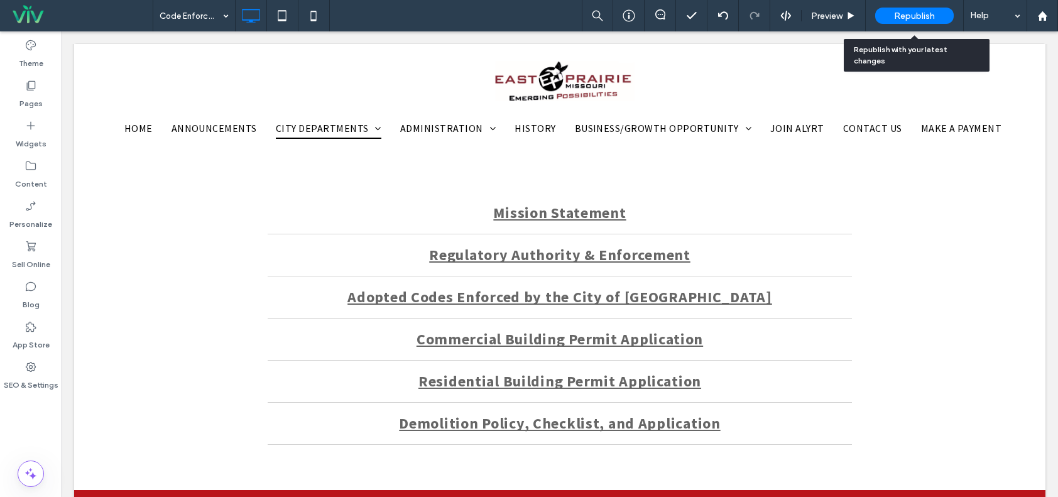
click at [915, 9] on div "Republish" at bounding box center [914, 16] width 79 height 16
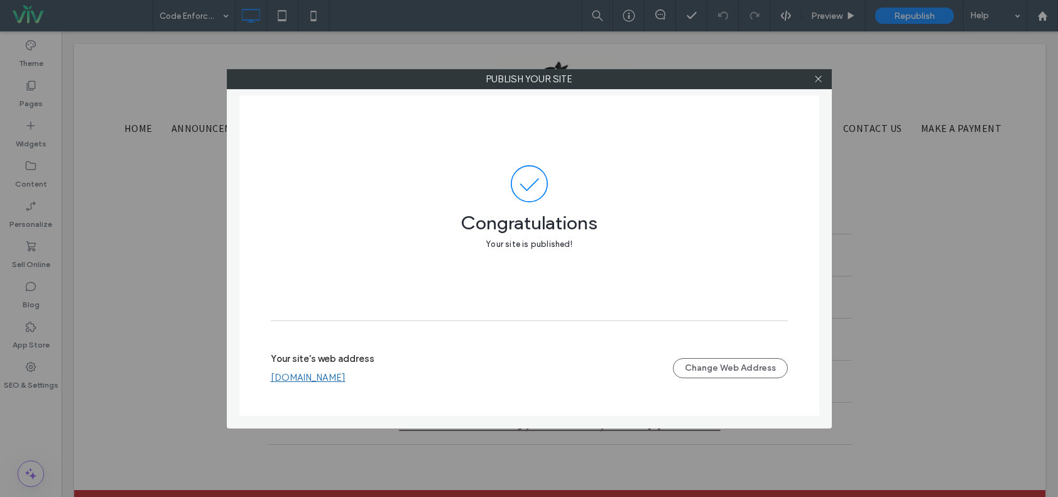
click at [325, 380] on link "[DOMAIN_NAME]" at bounding box center [308, 377] width 75 height 11
click at [814, 79] on icon at bounding box center [818, 78] width 9 height 9
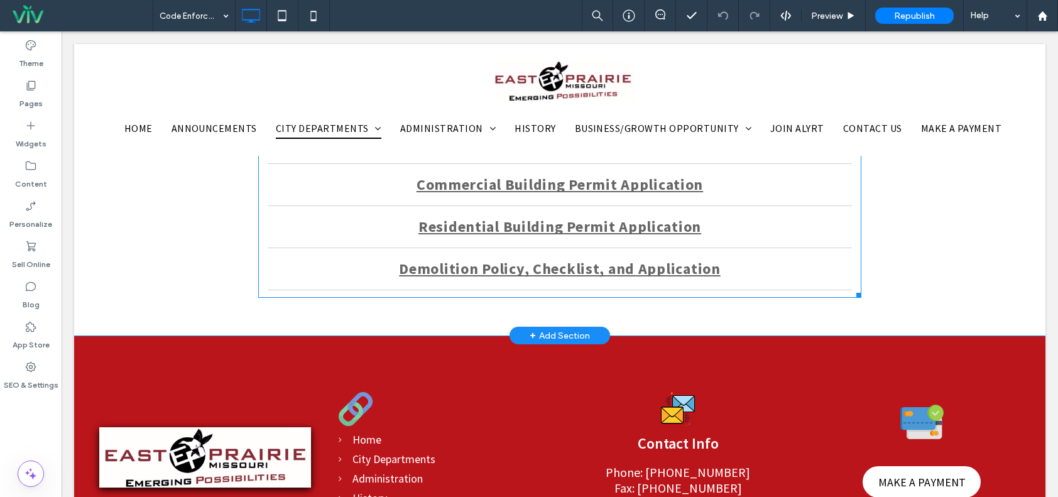
scroll to position [565, 0]
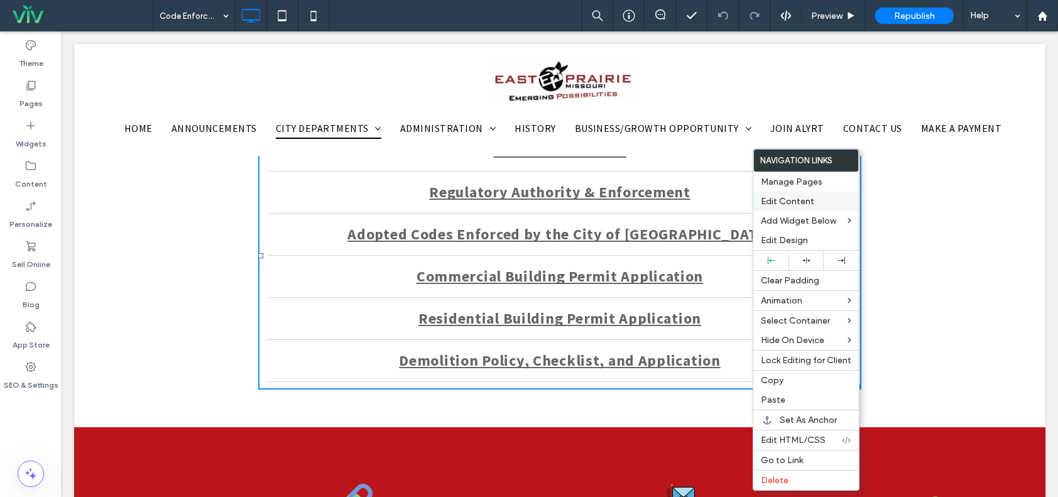
click at [792, 200] on span "Edit Content" at bounding box center [787, 201] width 53 height 11
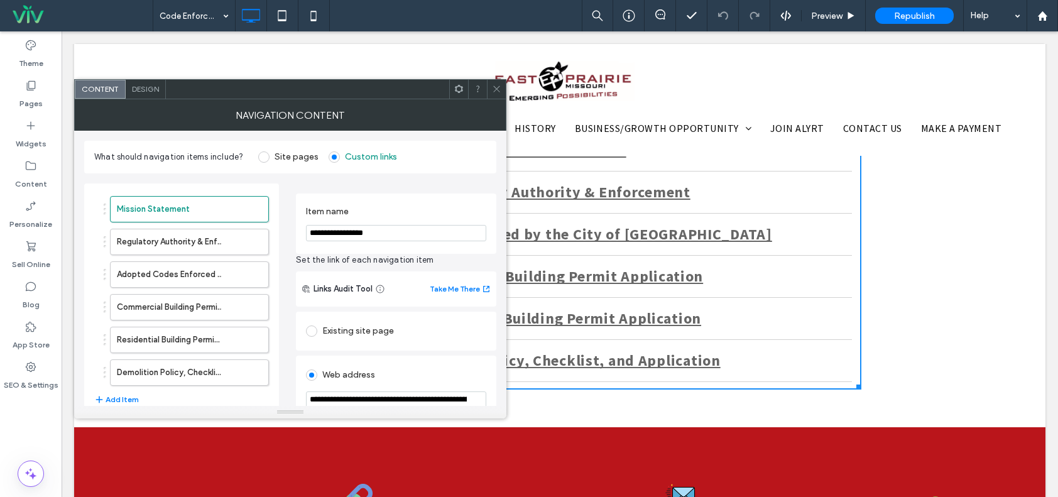
drag, startPoint x: 205, startPoint y: 91, endPoint x: 245, endPoint y: 33, distance: 70.9
click at [246, 80] on div at bounding box center [307, 89] width 283 height 19
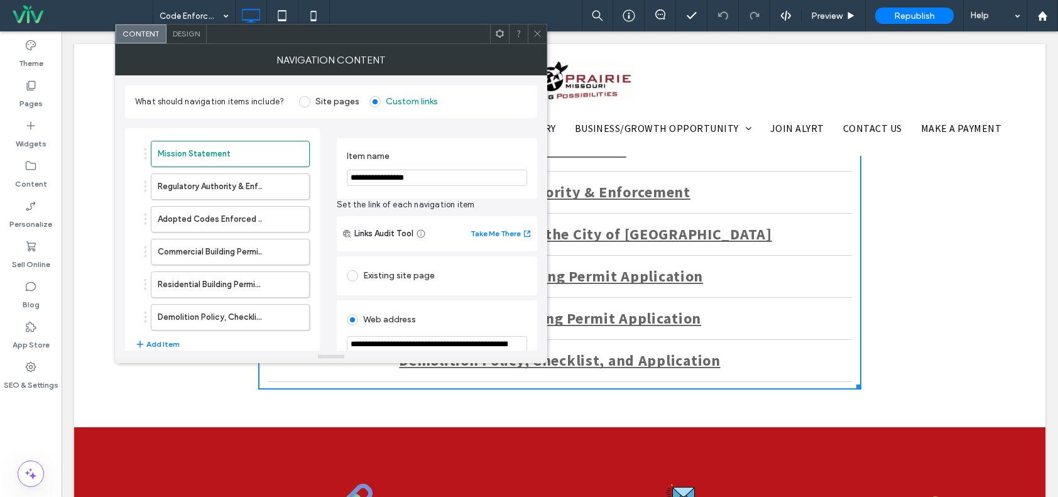
click at [182, 37] on span "Design" at bounding box center [186, 33] width 27 height 9
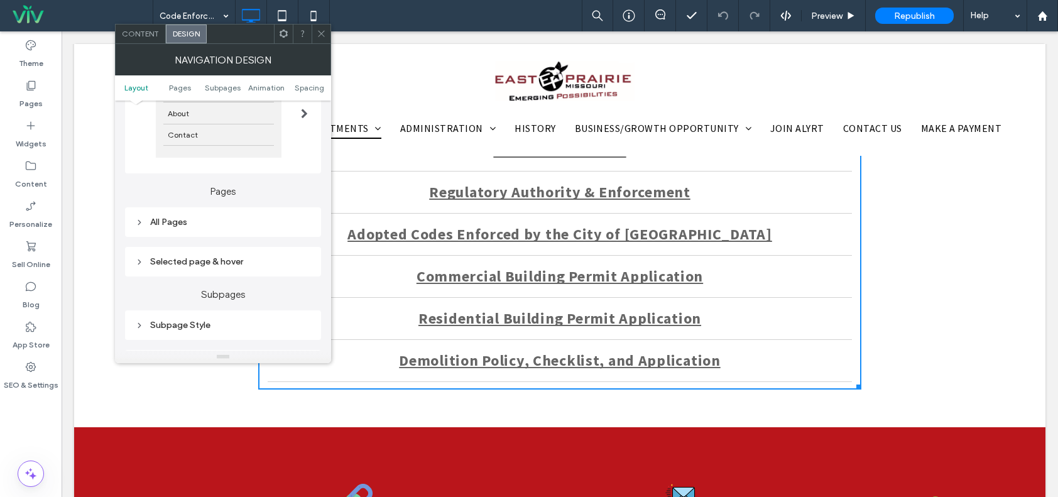
scroll to position [188, 0]
click at [213, 253] on div "Selected page & hover" at bounding box center [223, 259] width 176 height 17
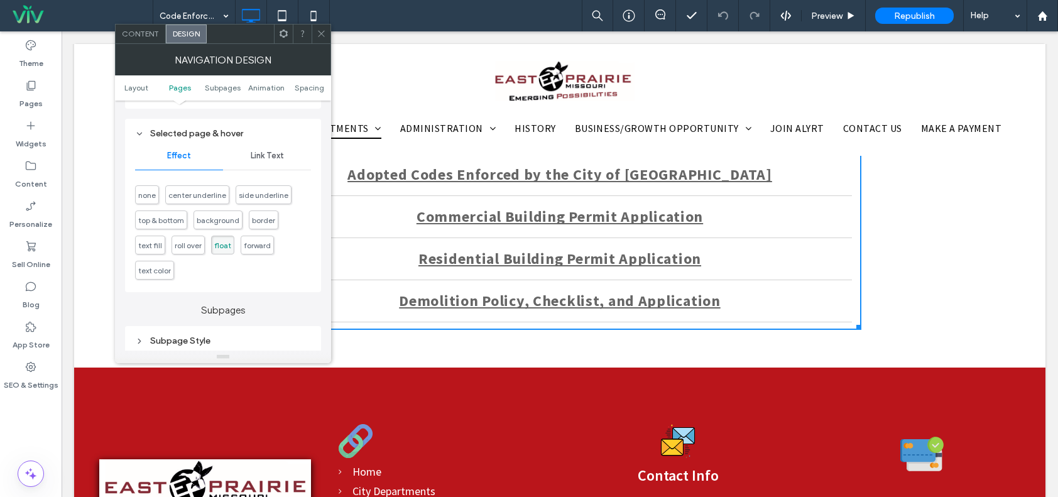
scroll to position [628, 0]
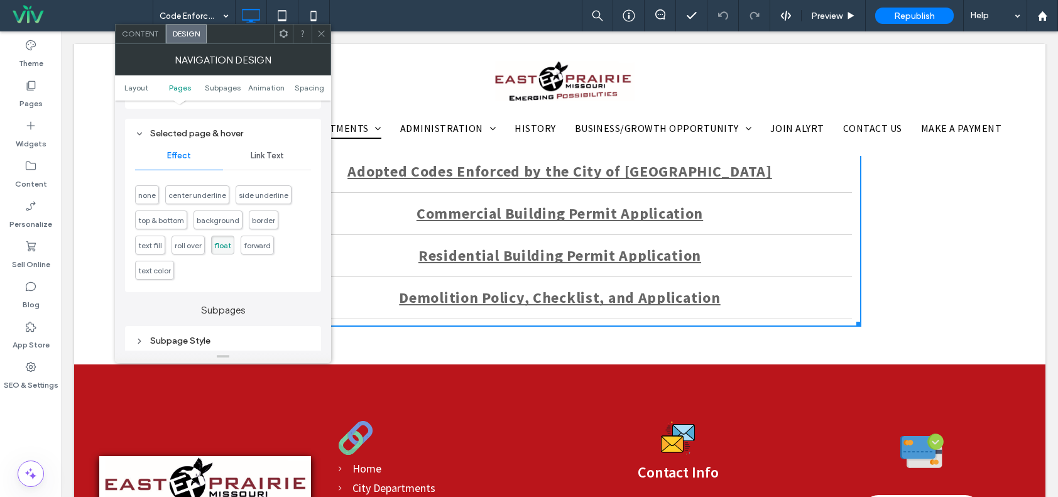
click at [315, 33] on div at bounding box center [321, 34] width 19 height 19
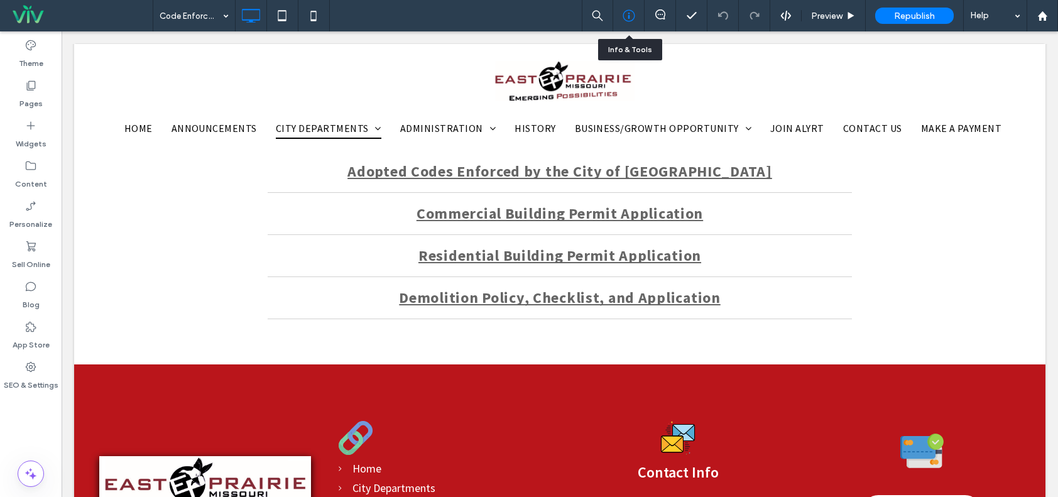
click at [631, 14] on icon at bounding box center [629, 15] width 13 height 13
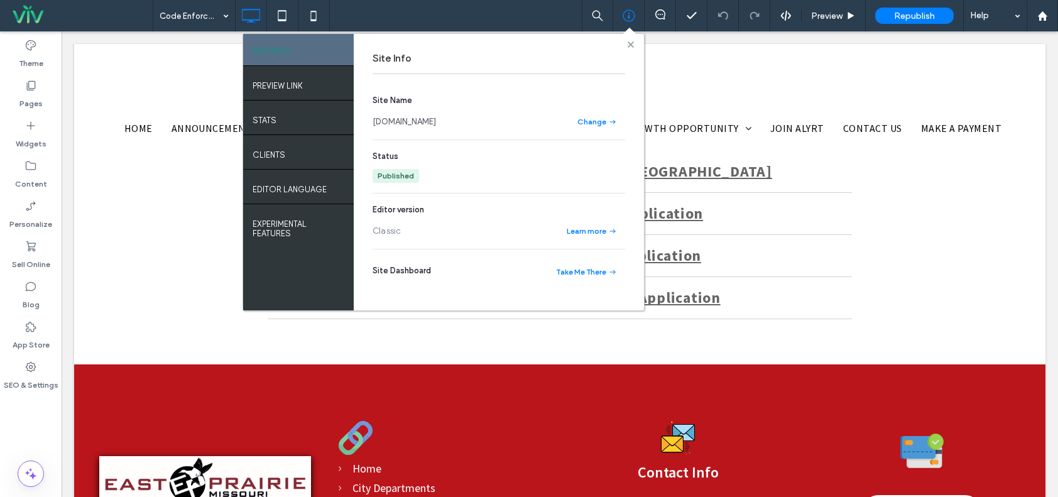
click at [631, 45] on use at bounding box center [630, 44] width 6 height 6
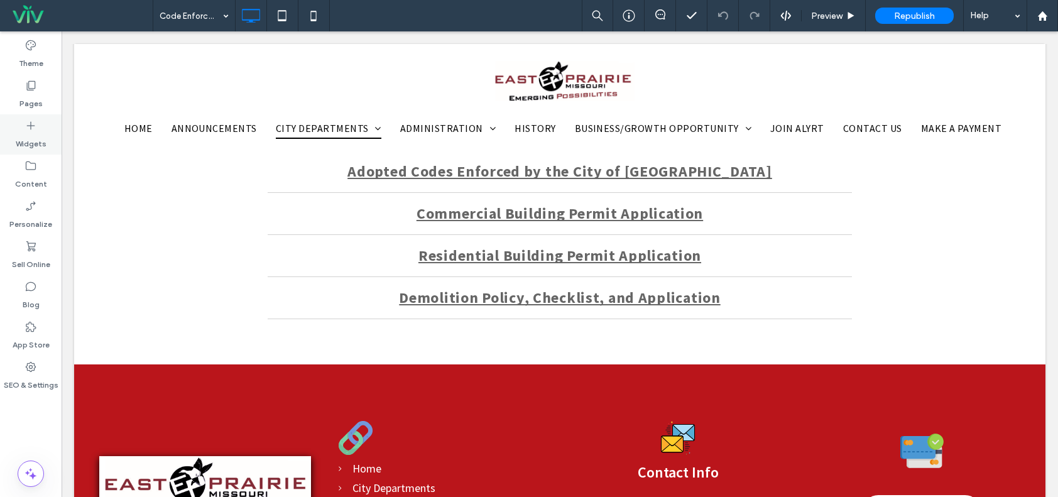
click at [37, 132] on label "Widgets" at bounding box center [31, 141] width 31 height 18
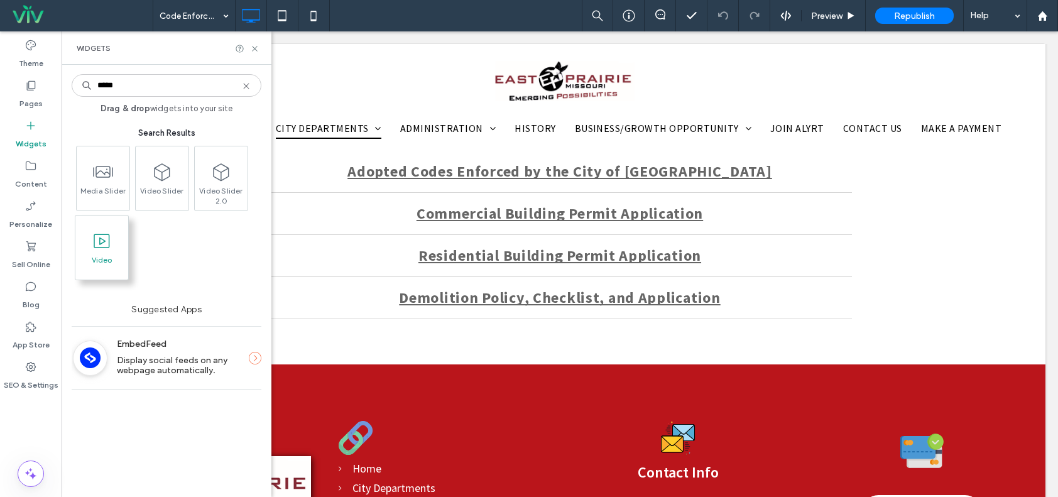
type input "*****"
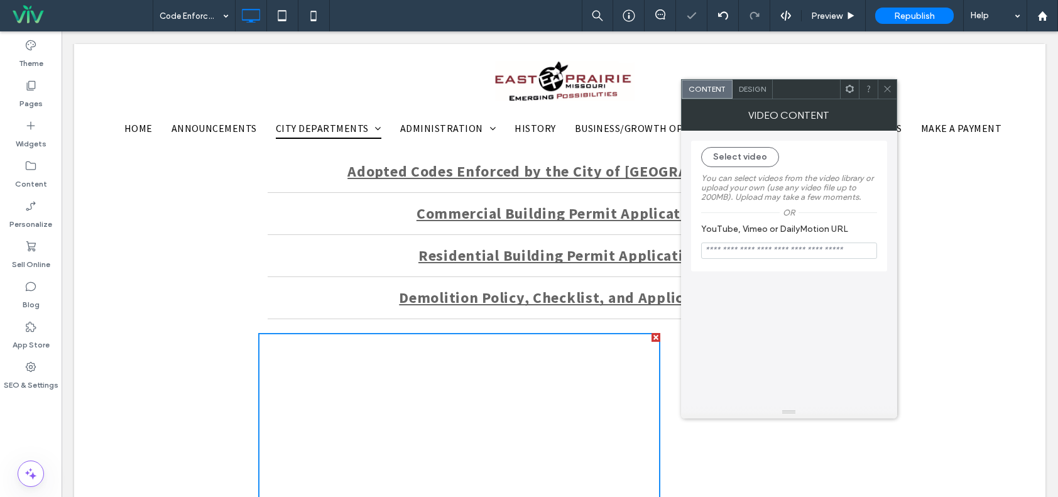
click at [751, 80] on div "Design" at bounding box center [753, 89] width 40 height 19
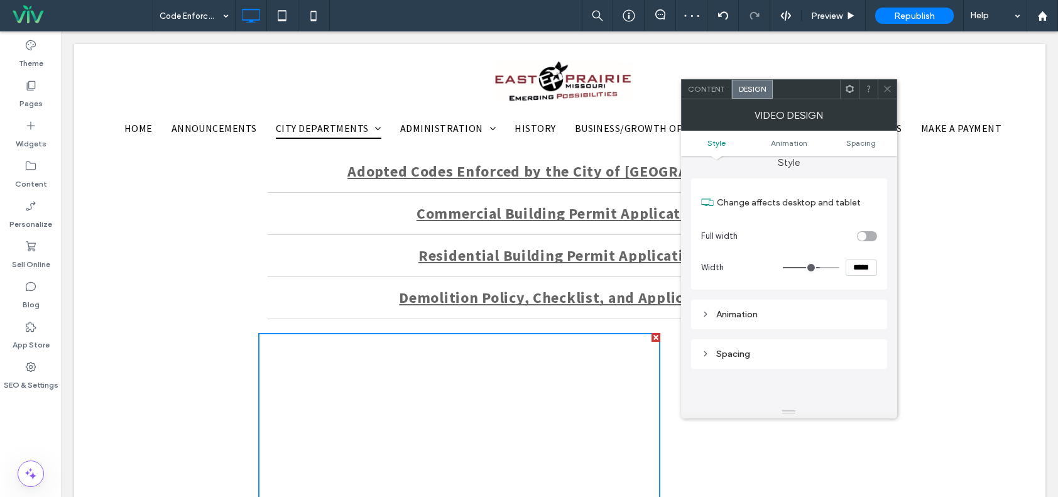
scroll to position [0, 0]
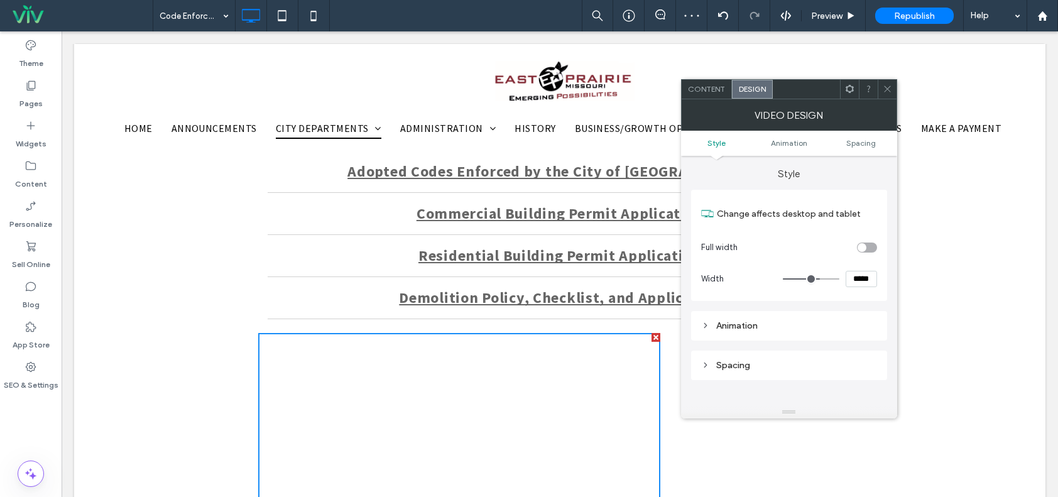
click at [781, 330] on div "Animation" at bounding box center [789, 325] width 176 height 11
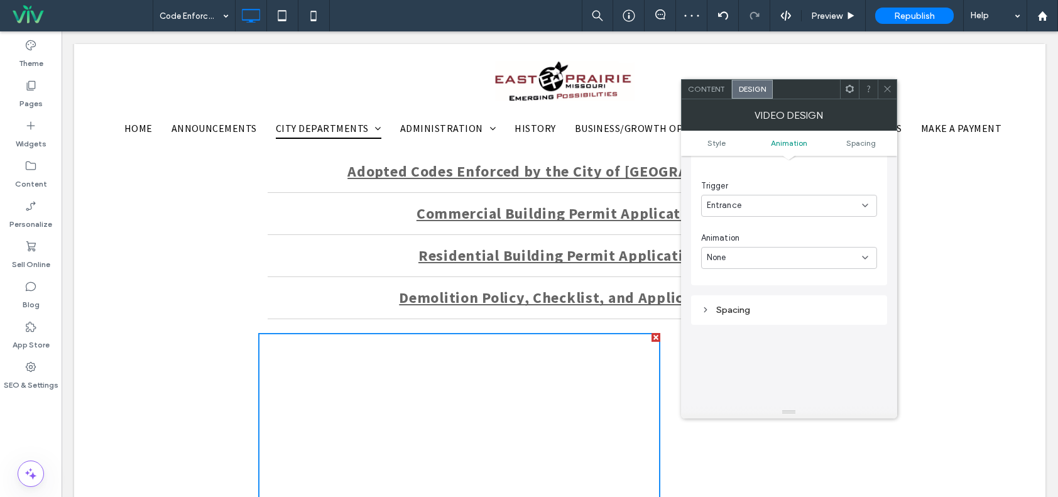
scroll to position [314, 0]
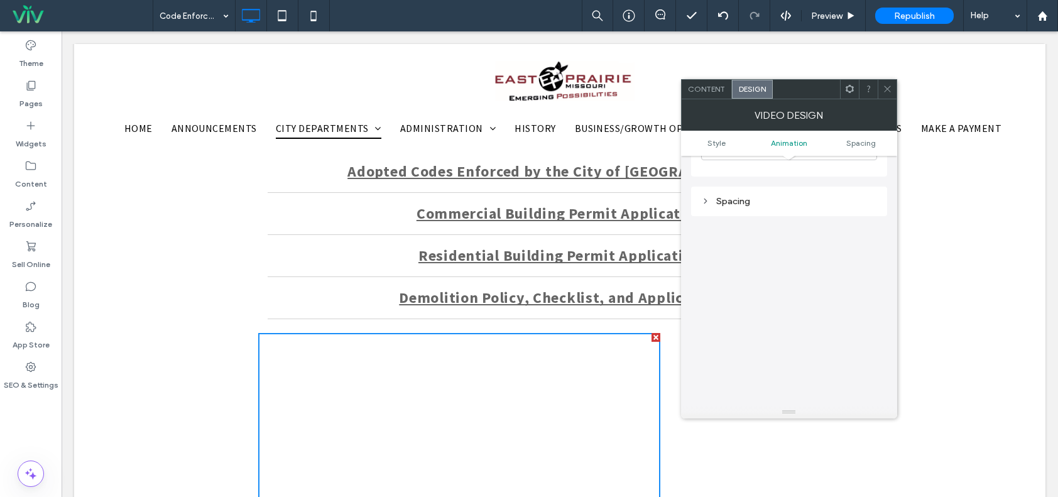
click at [710, 94] on div "Content" at bounding box center [707, 89] width 50 height 19
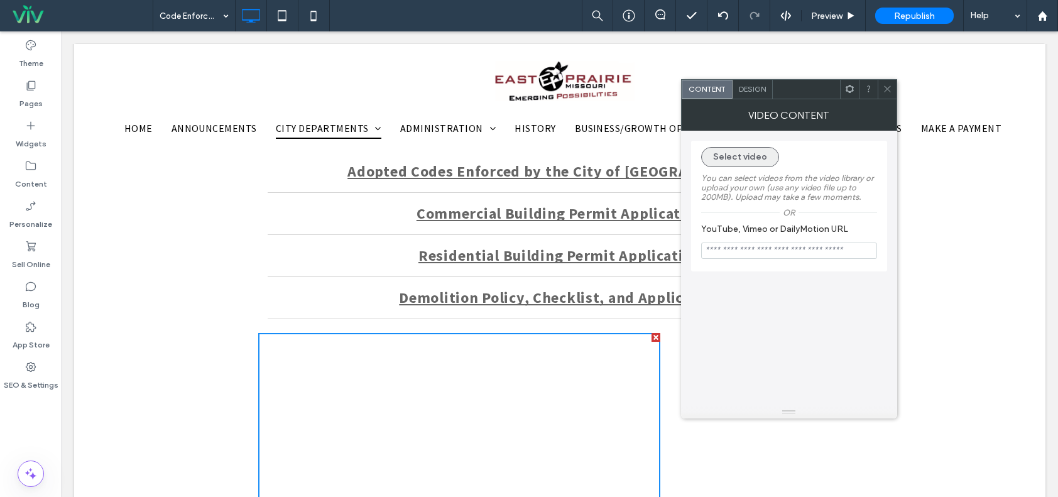
click at [741, 163] on button "Select video" at bounding box center [740, 157] width 78 height 20
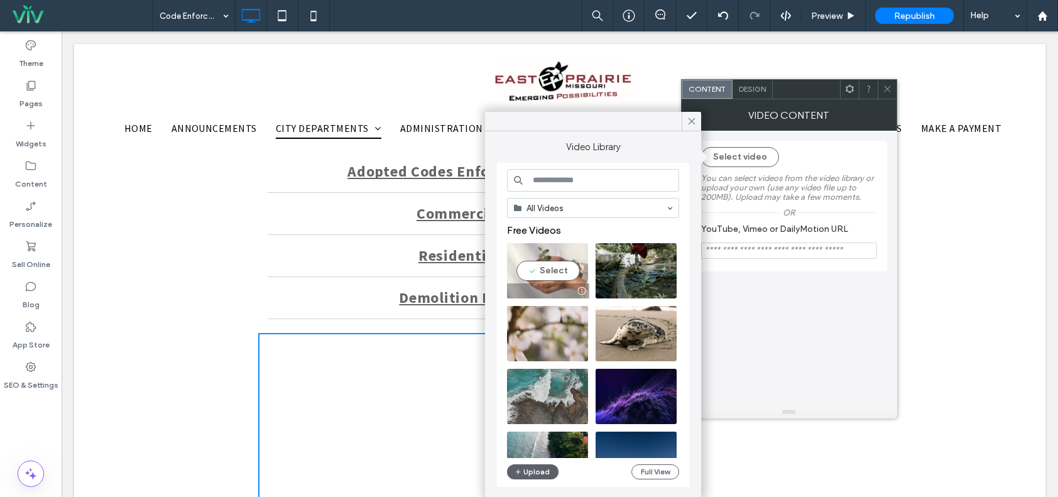
click at [559, 273] on video at bounding box center [547, 270] width 81 height 55
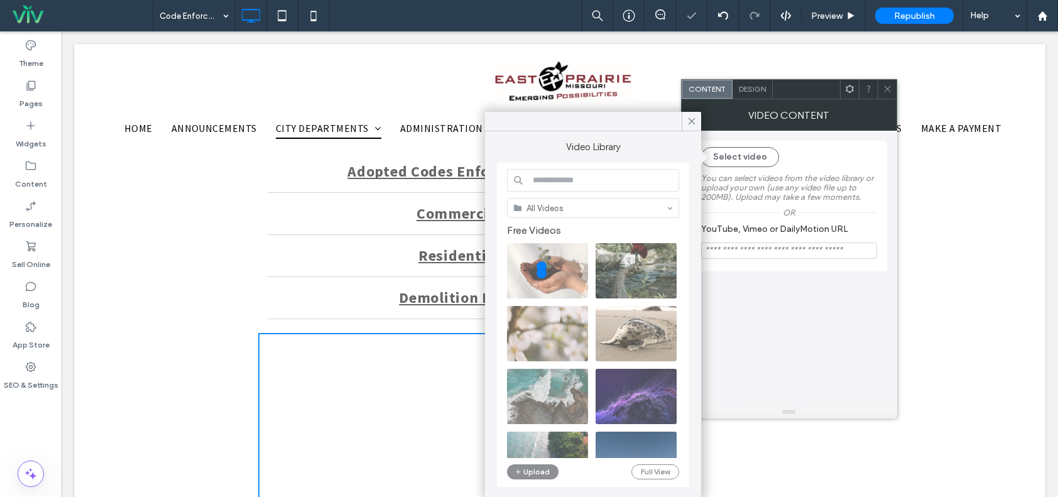
type input "**********"
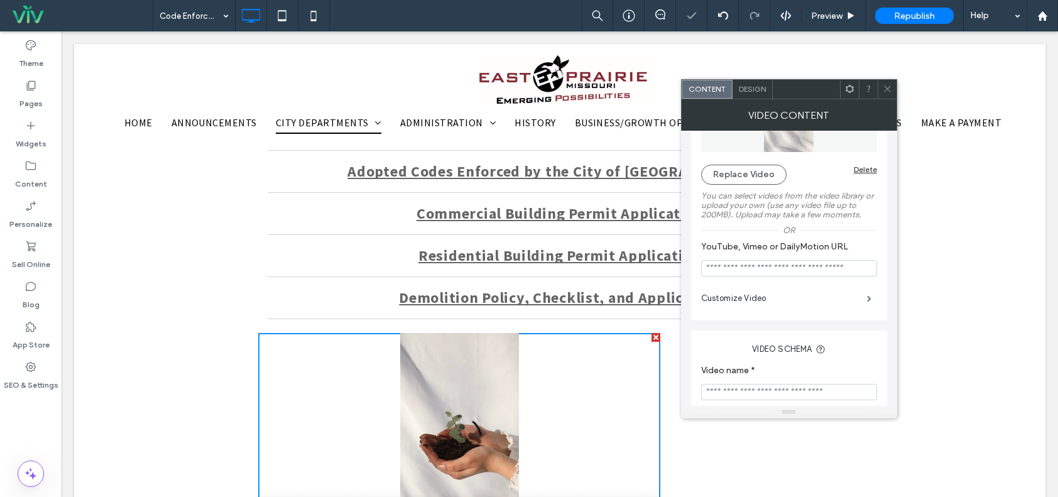
scroll to position [188, 0]
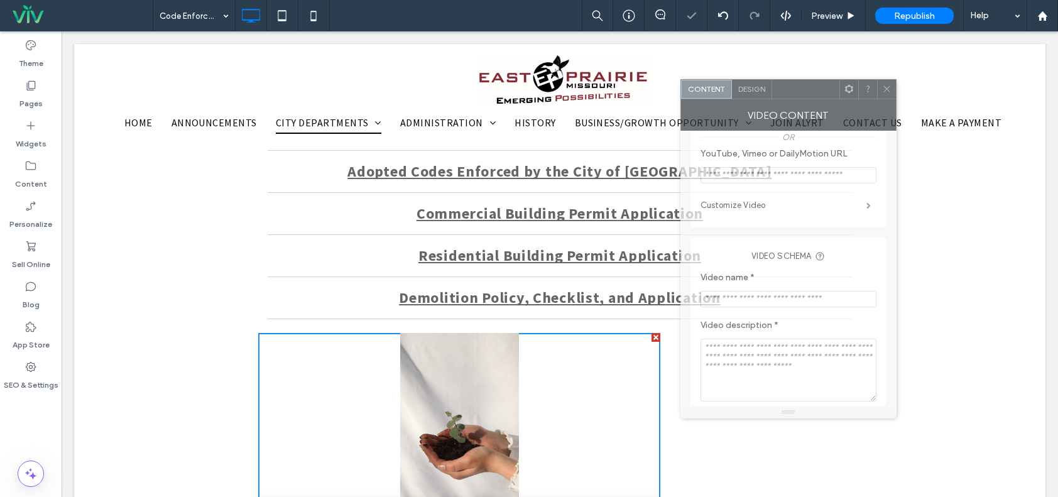
drag, startPoint x: 811, startPoint y: 90, endPoint x: 760, endPoint y: 21, distance: 85.8
click at [772, 80] on div at bounding box center [805, 89] width 67 height 19
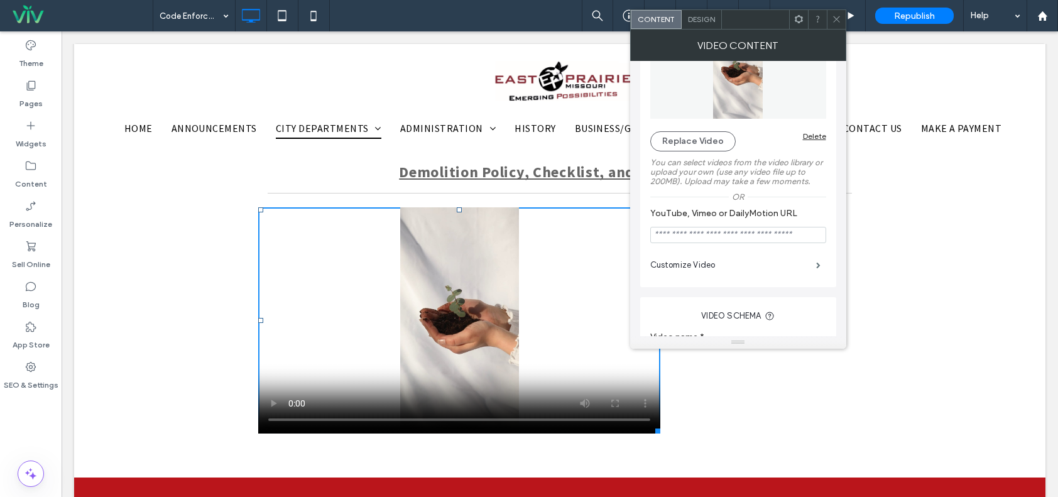
scroll to position [63, 0]
click at [734, 265] on label "Customize Video" at bounding box center [733, 261] width 166 height 25
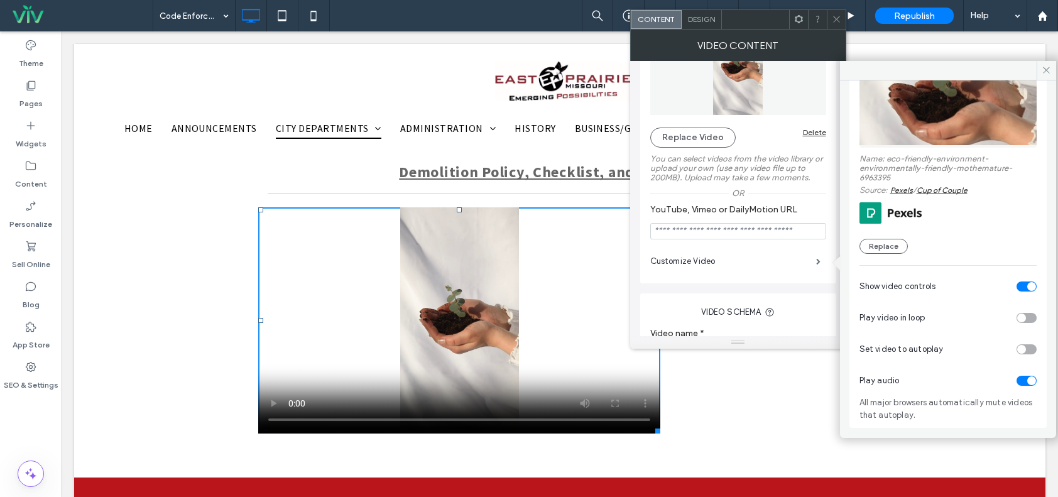
scroll to position [131, 0]
click at [1020, 354] on div "toggle" at bounding box center [1027, 349] width 20 height 10
click at [838, 19] on icon at bounding box center [836, 18] width 9 height 9
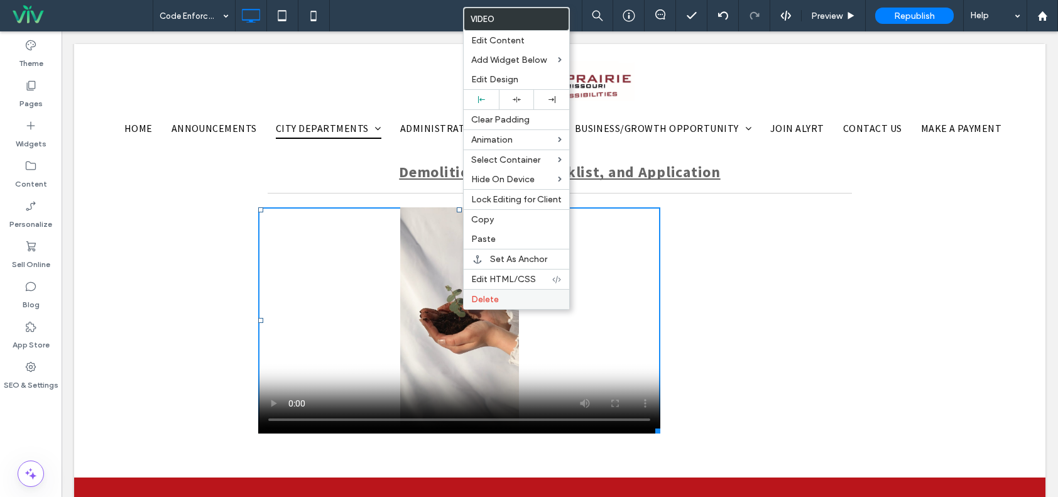
click at [475, 297] on span "Delete" at bounding box center [485, 299] width 28 height 11
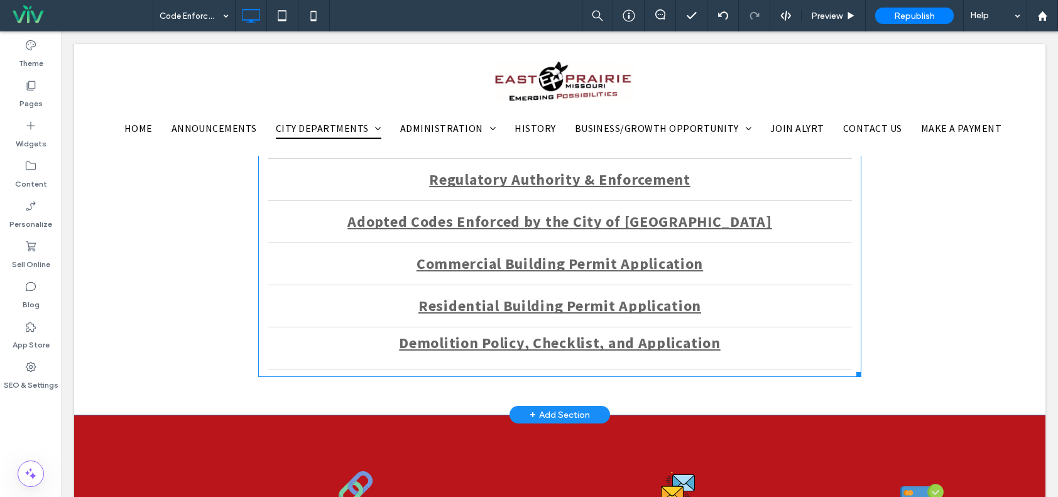
scroll to position [503, 0]
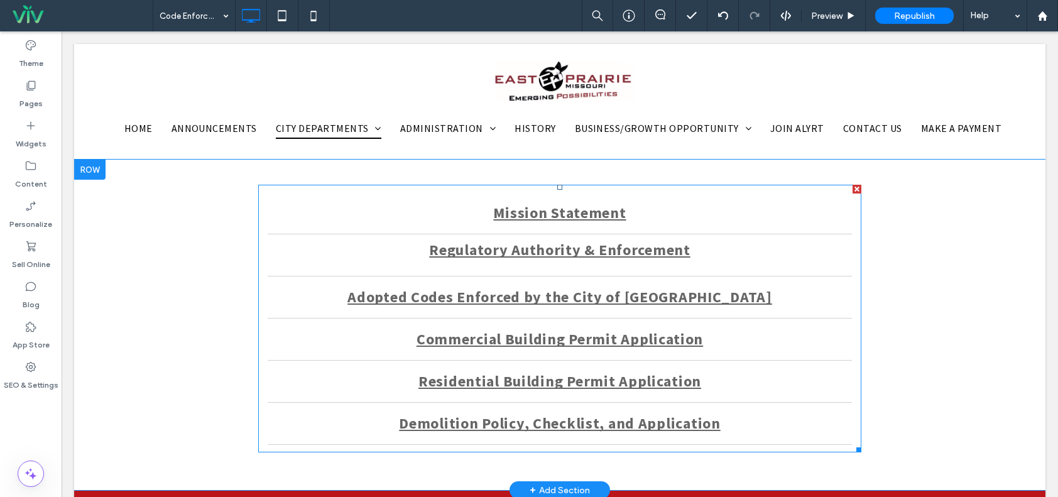
click at [350, 240] on link "Regulatory Authority & Enforcement" at bounding box center [560, 249] width 584 height 41
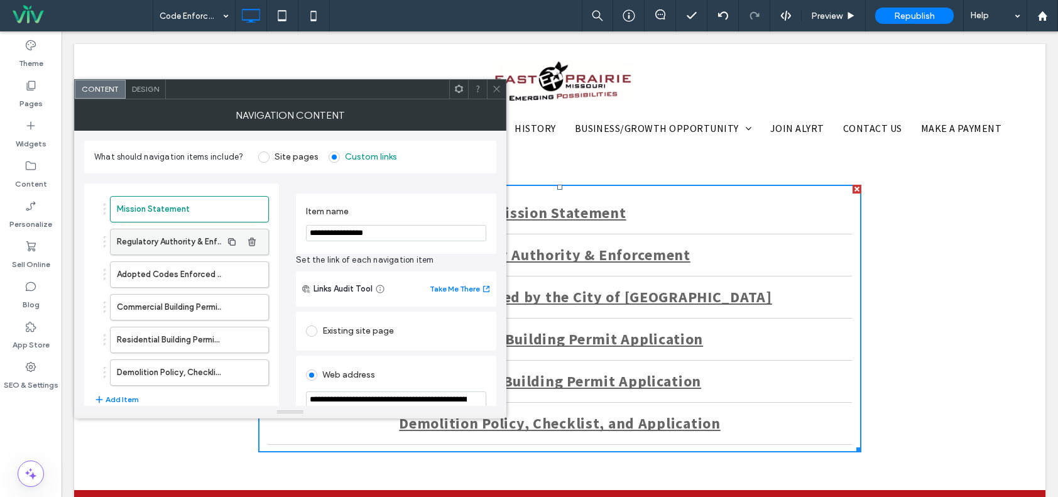
click at [205, 239] on label "Regulatory Authority & Enforcement" at bounding box center [169, 241] width 105 height 25
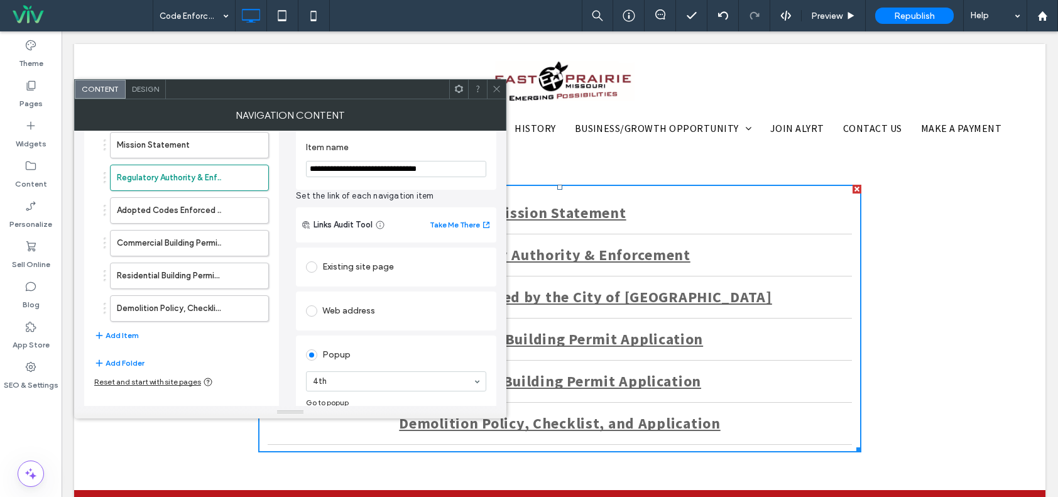
scroll to position [123, 0]
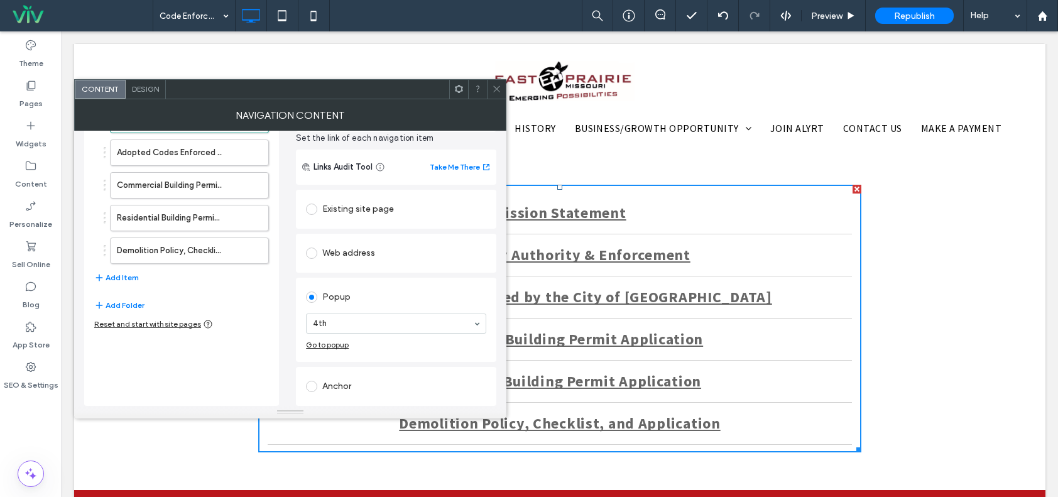
click at [364, 248] on div "Web address" at bounding box center [396, 253] width 180 height 20
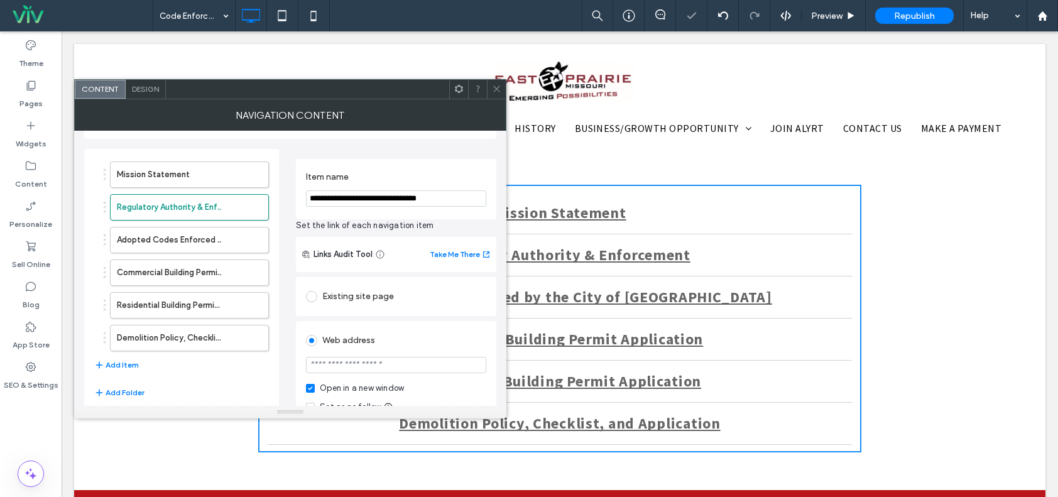
scroll to position [63, 0]
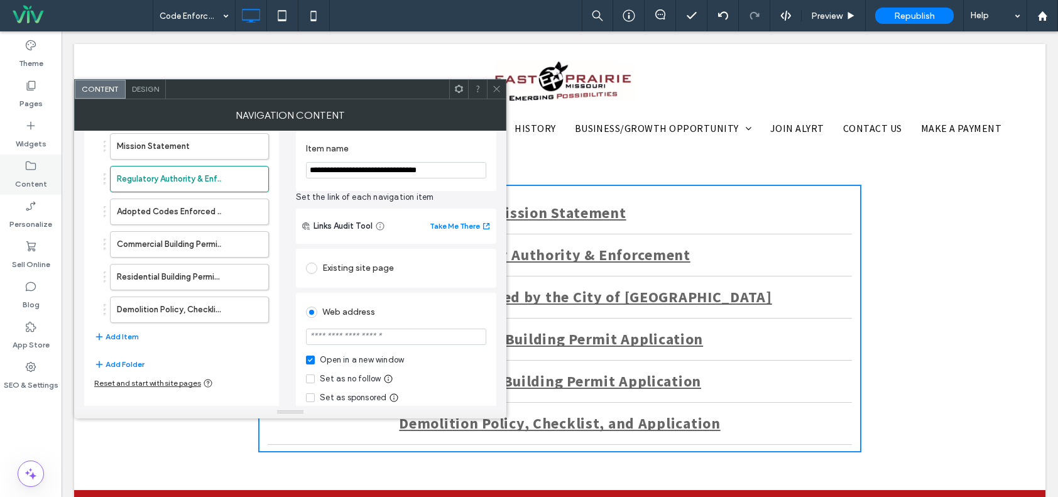
click at [34, 170] on use at bounding box center [31, 165] width 10 height 9
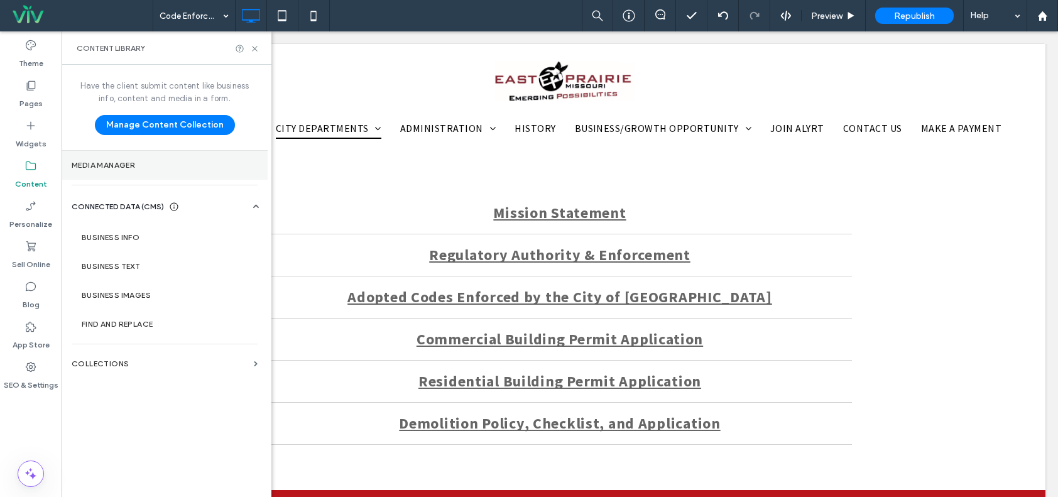
click at [143, 170] on section "Media Manager" at bounding box center [165, 165] width 206 height 29
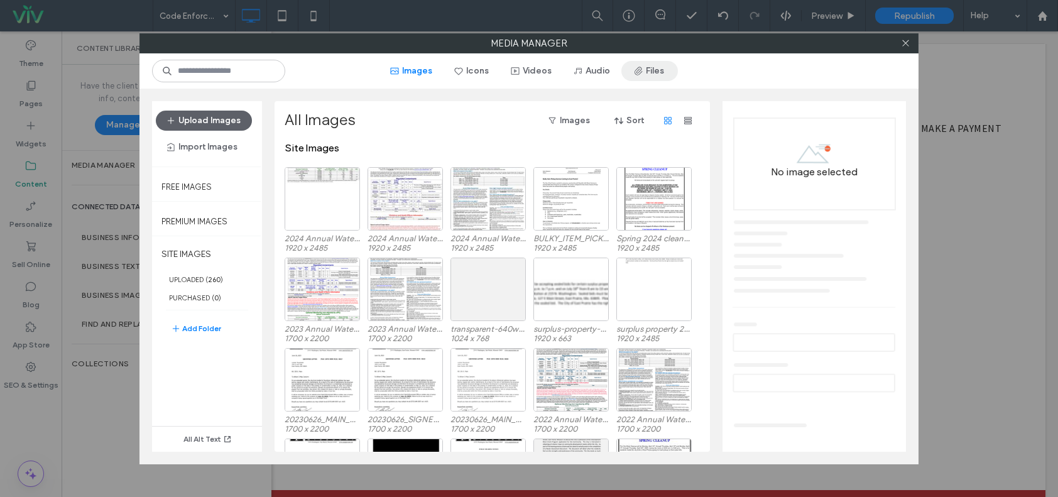
click at [670, 68] on button "Files" at bounding box center [649, 71] width 57 height 20
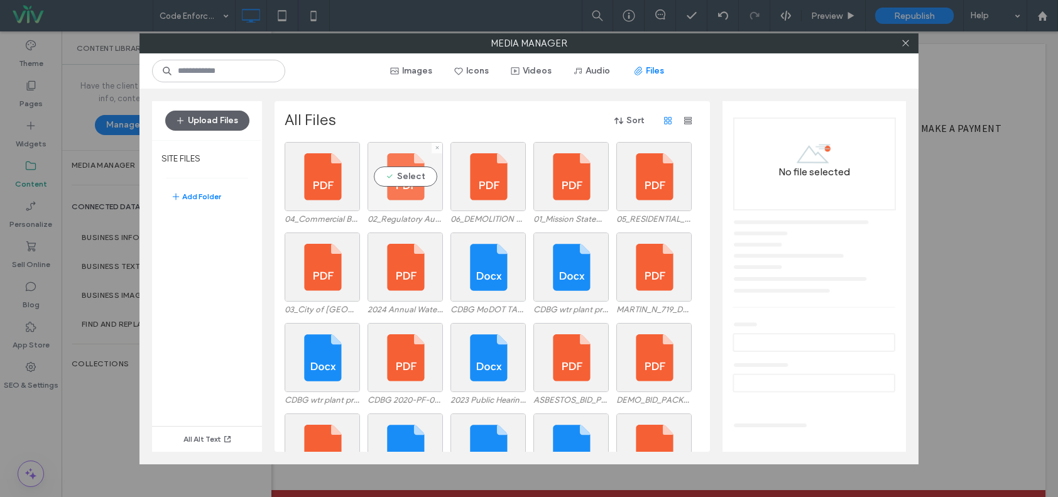
click at [410, 172] on div "Select" at bounding box center [405, 176] width 75 height 69
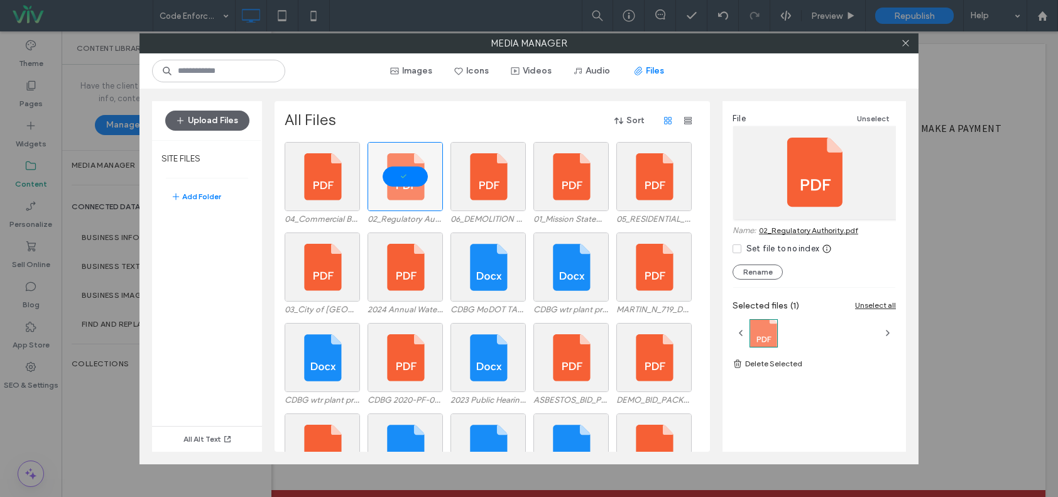
click at [802, 231] on link "02_Regulatory Authority.pdf" at bounding box center [808, 230] width 99 height 9
click at [906, 40] on icon at bounding box center [905, 42] width 9 height 9
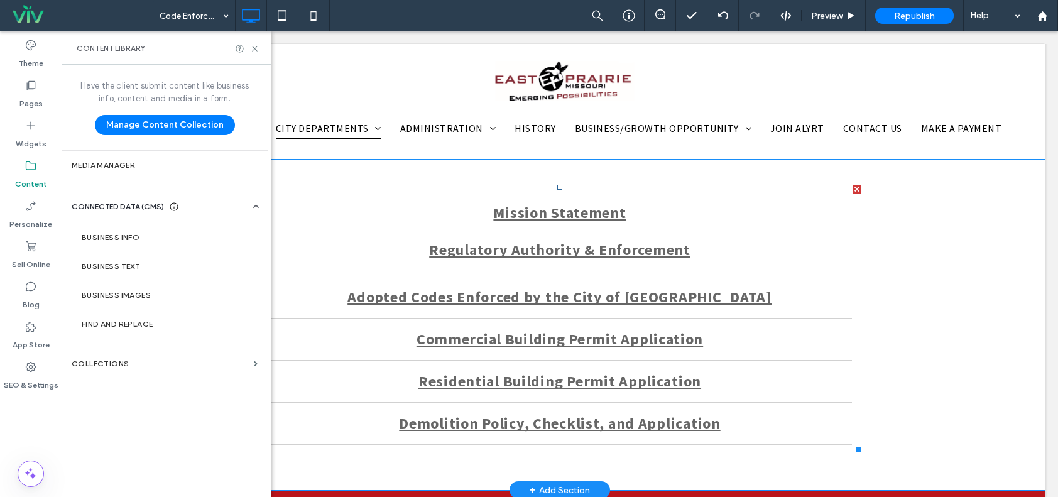
click at [592, 265] on link "Regulatory Authority & Enforcement" at bounding box center [560, 249] width 584 height 41
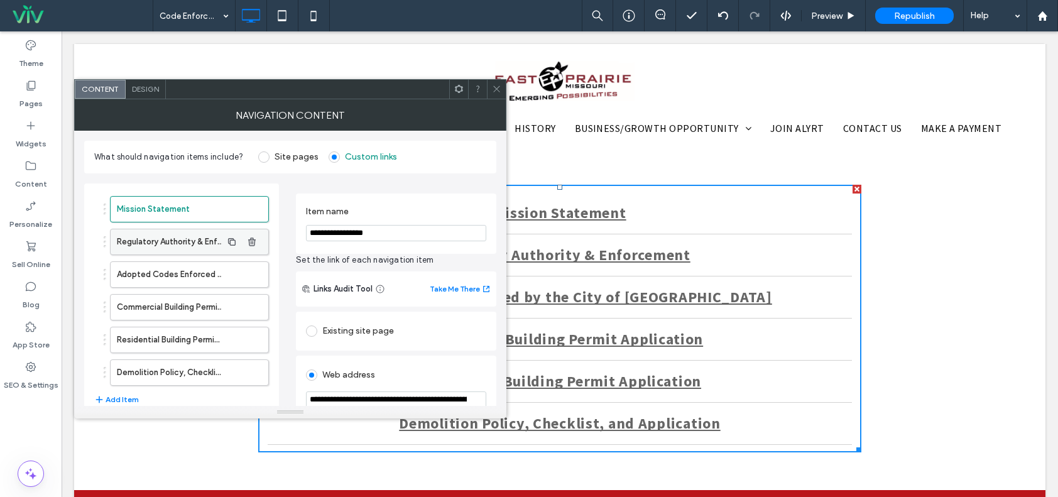
click at [205, 234] on label "Regulatory Authority & Enforcement" at bounding box center [169, 241] width 105 height 25
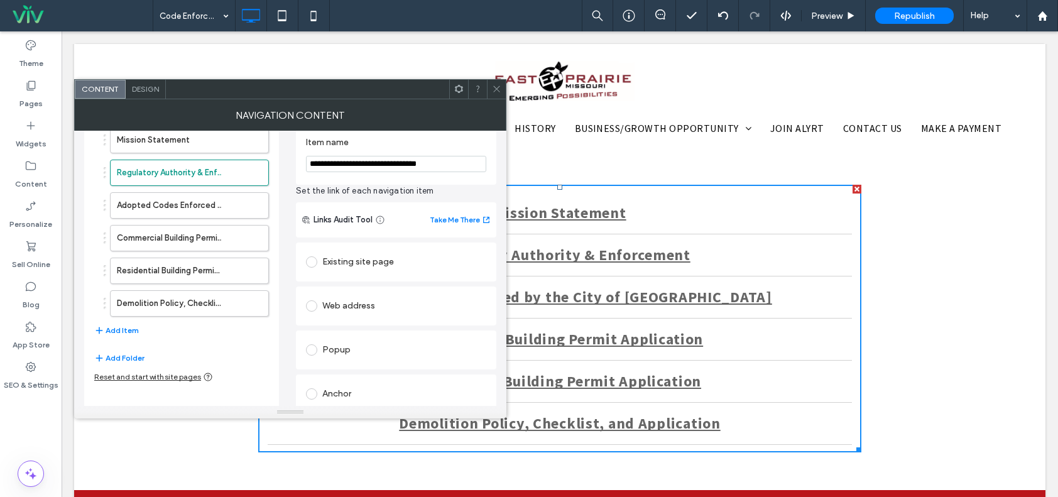
scroll to position [117, 0]
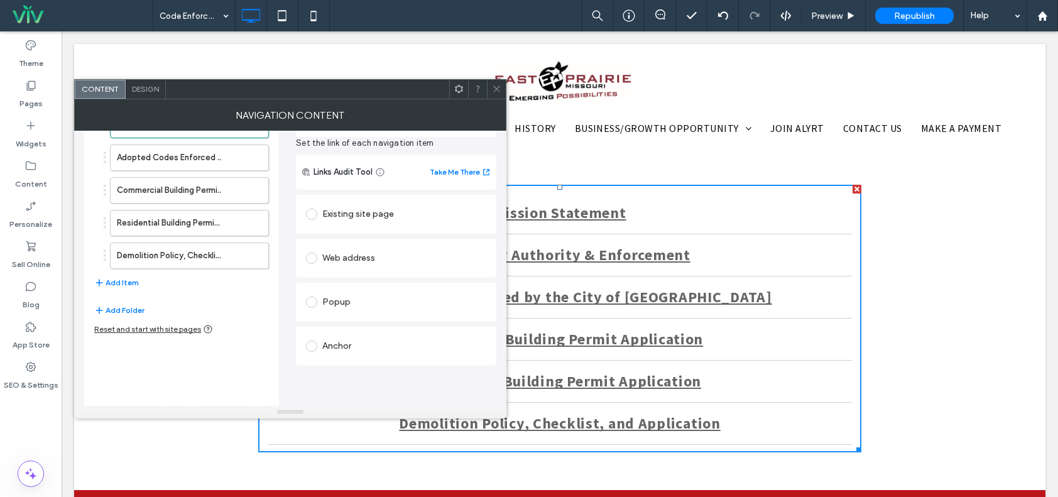
click at [354, 251] on div "Web address" at bounding box center [396, 258] width 180 height 20
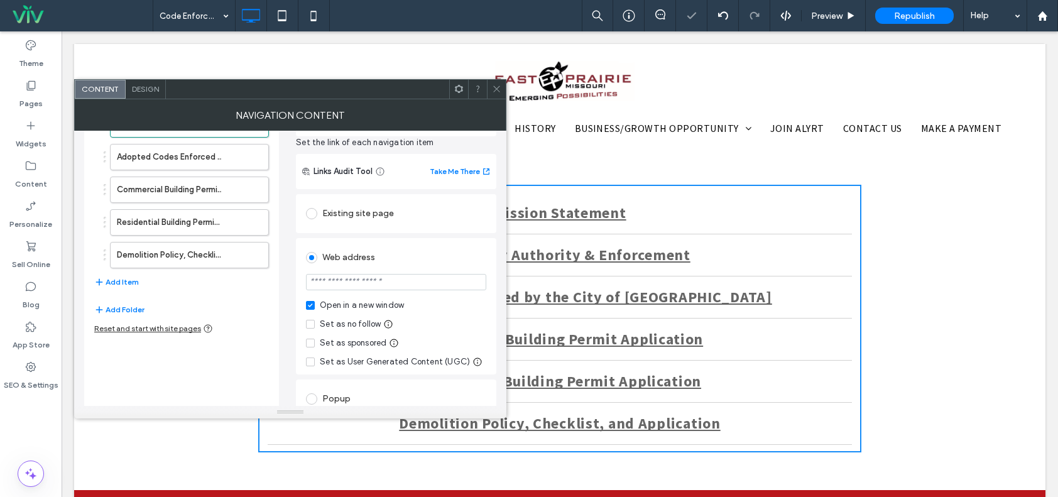
click at [369, 285] on input "url" at bounding box center [396, 282] width 180 height 16
paste input "**********"
type input "**********"
click at [379, 239] on div "**********" at bounding box center [396, 306] width 200 height 136
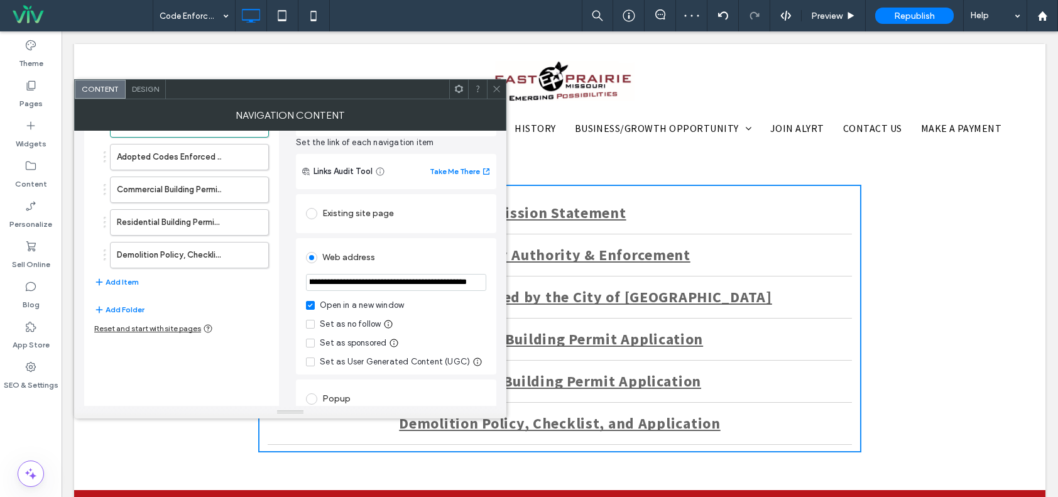
scroll to position [0, 0]
click at [497, 99] on div "NAVIGATION CONTENT" at bounding box center [290, 114] width 432 height 31
drag, startPoint x: 498, startPoint y: 92, endPoint x: 511, endPoint y: 46, distance: 48.5
click at [498, 92] on icon at bounding box center [496, 88] width 9 height 9
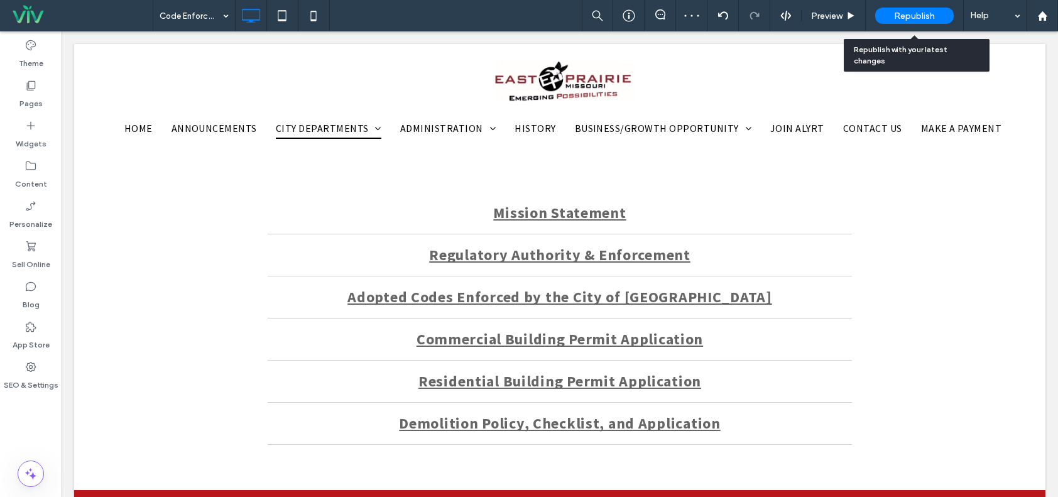
click at [909, 19] on span "Republish" at bounding box center [914, 16] width 41 height 11
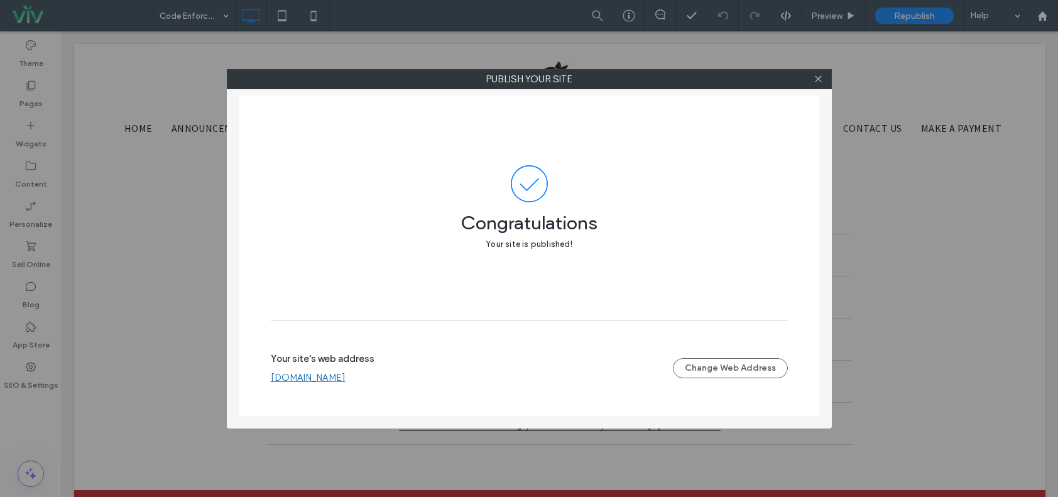
drag, startPoint x: 816, startPoint y: 76, endPoint x: 809, endPoint y: 86, distance: 11.9
click at [816, 76] on icon at bounding box center [818, 78] width 9 height 9
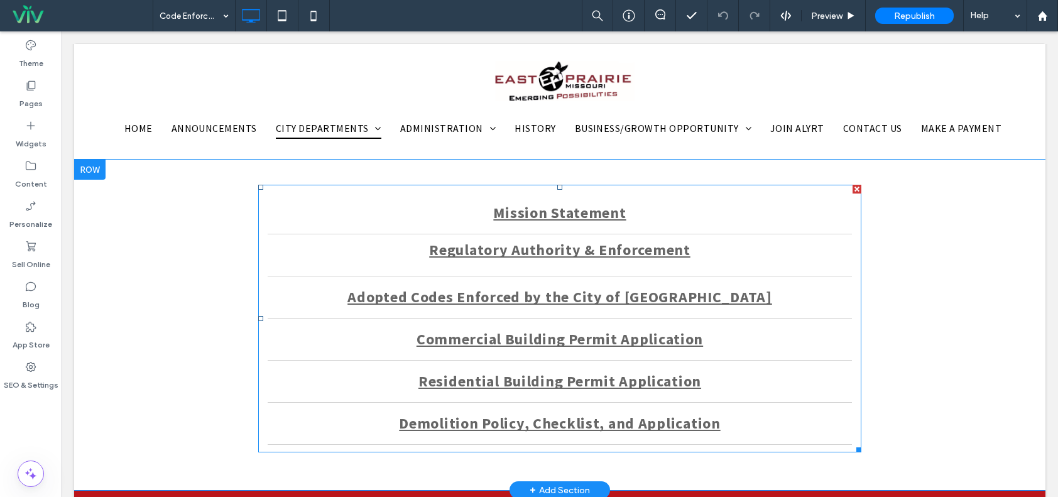
click at [654, 259] on span "Regulatory Authority & Enforcement" at bounding box center [559, 250] width 261 height 23
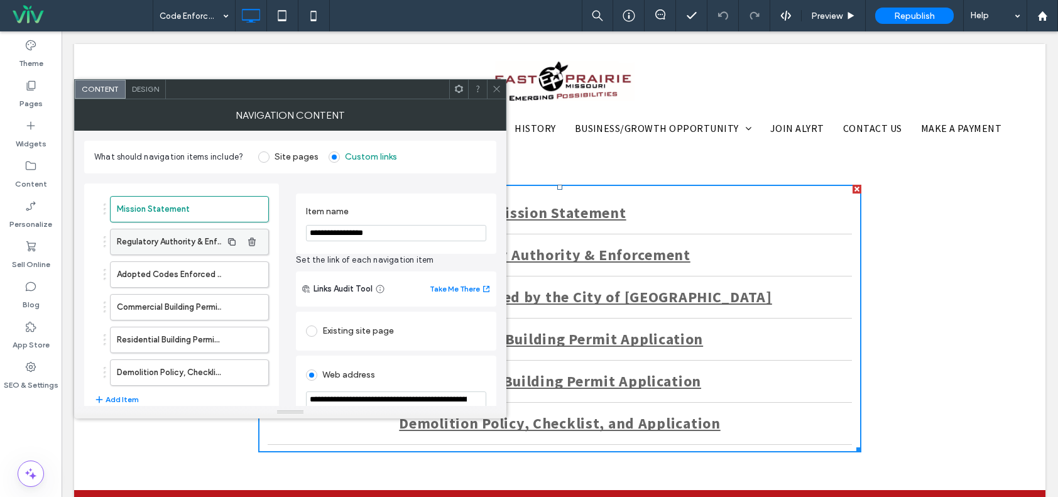
click at [178, 244] on label "Regulatory Authority & Enforcement" at bounding box center [169, 241] width 105 height 25
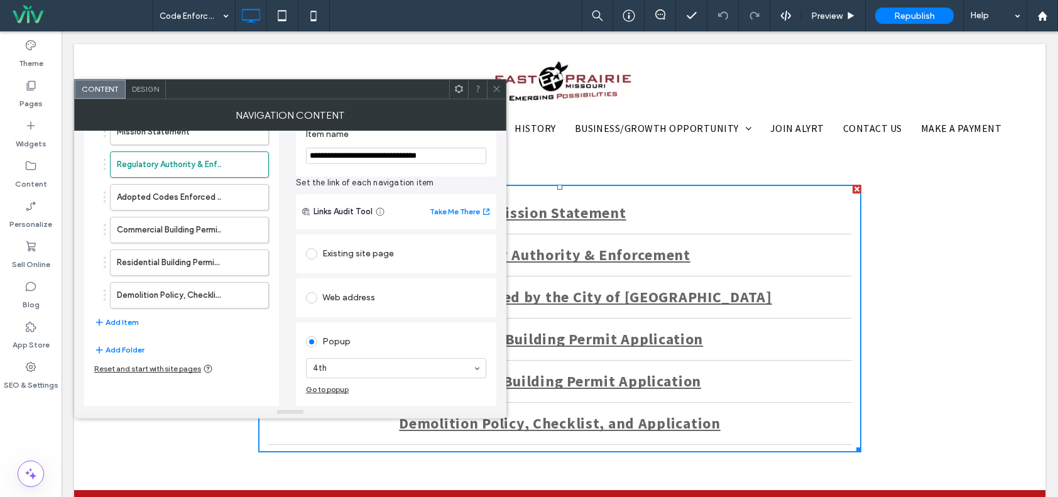
scroll to position [123, 0]
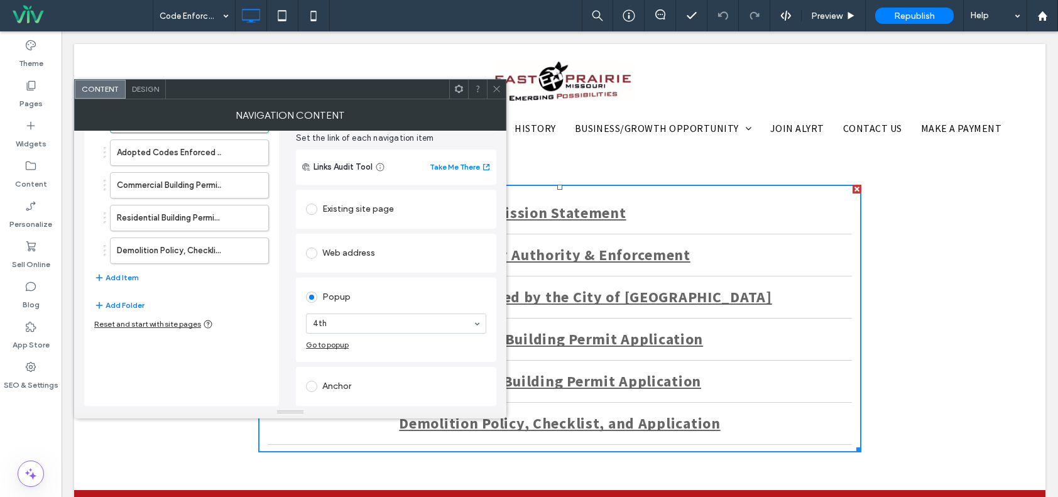
click at [377, 262] on div "Web address" at bounding box center [396, 253] width 180 height 20
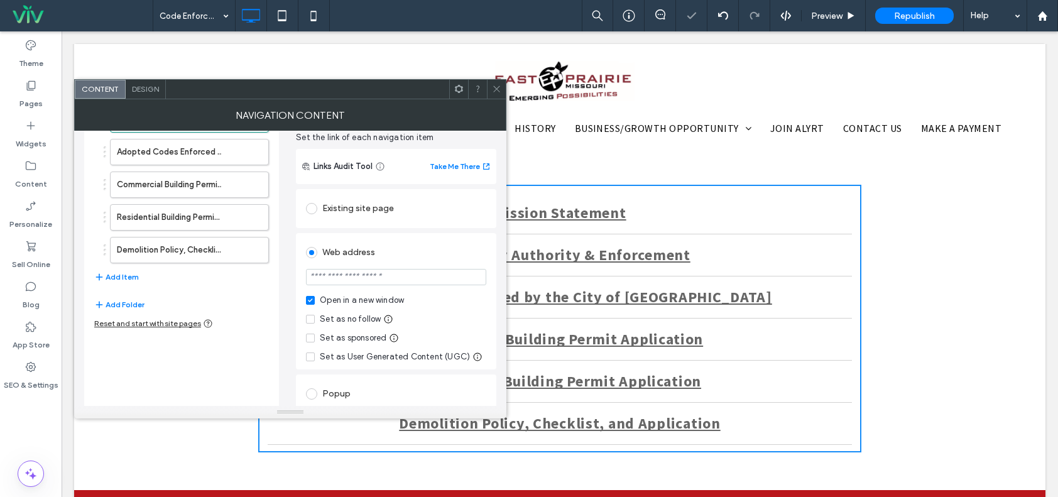
click at [356, 278] on input "url" at bounding box center [396, 277] width 180 height 16
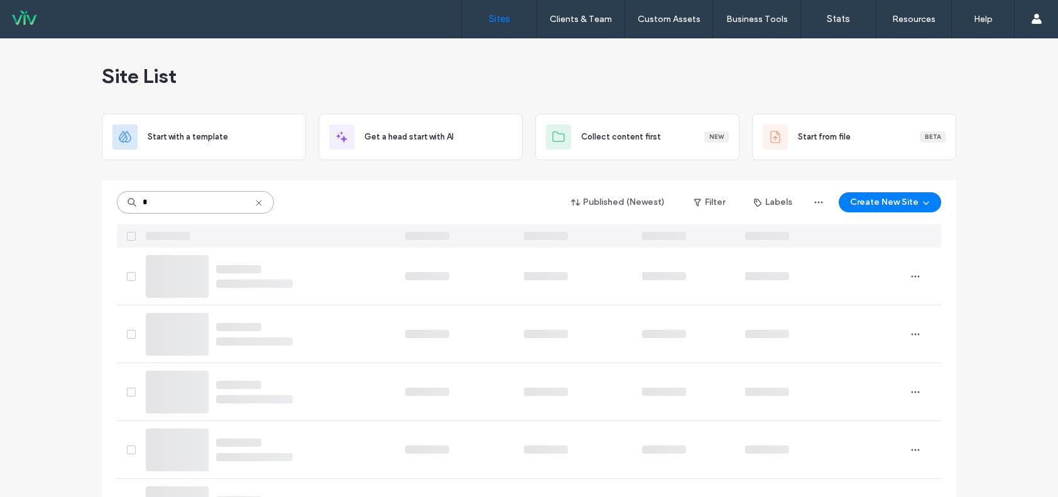
click at [204, 204] on input "*" at bounding box center [195, 202] width 157 height 23
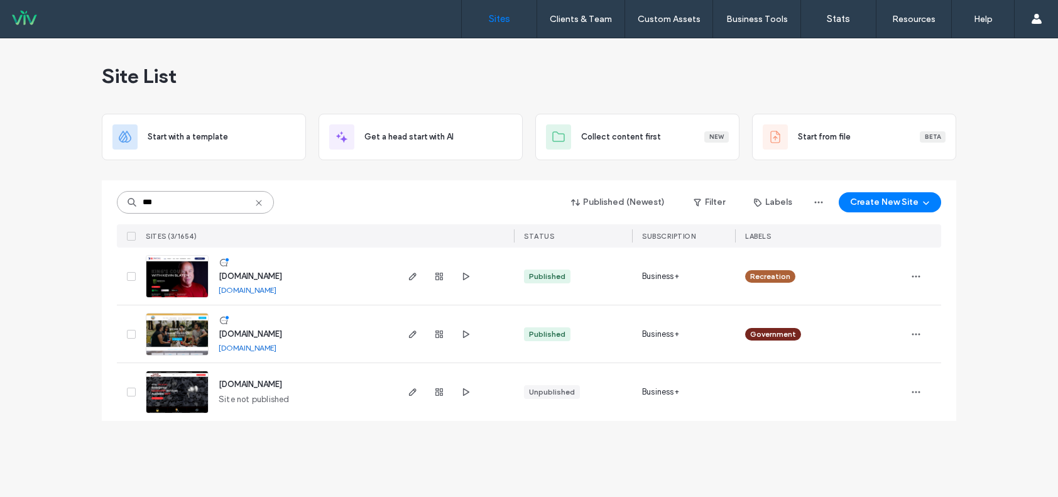
type input "***"
click at [183, 279] on img at bounding box center [177, 298] width 62 height 85
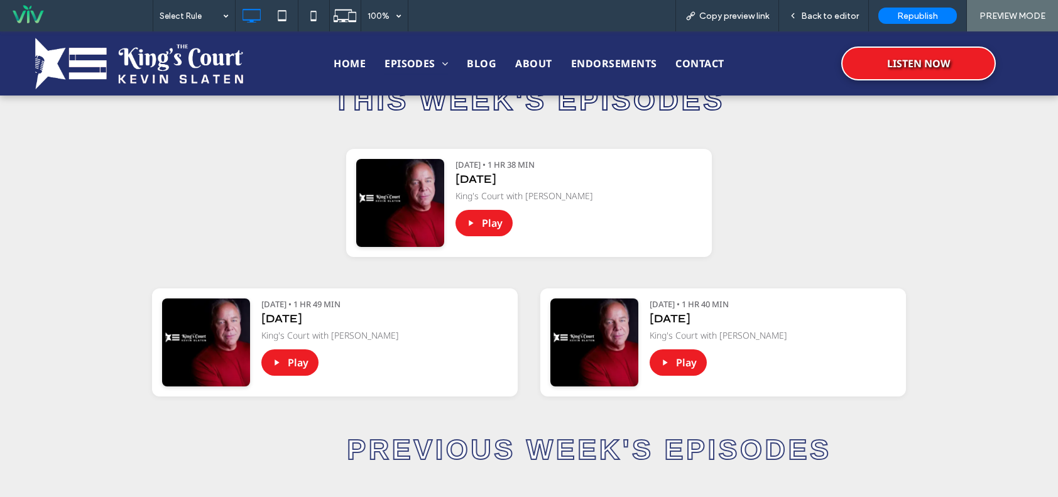
scroll to position [565, 0]
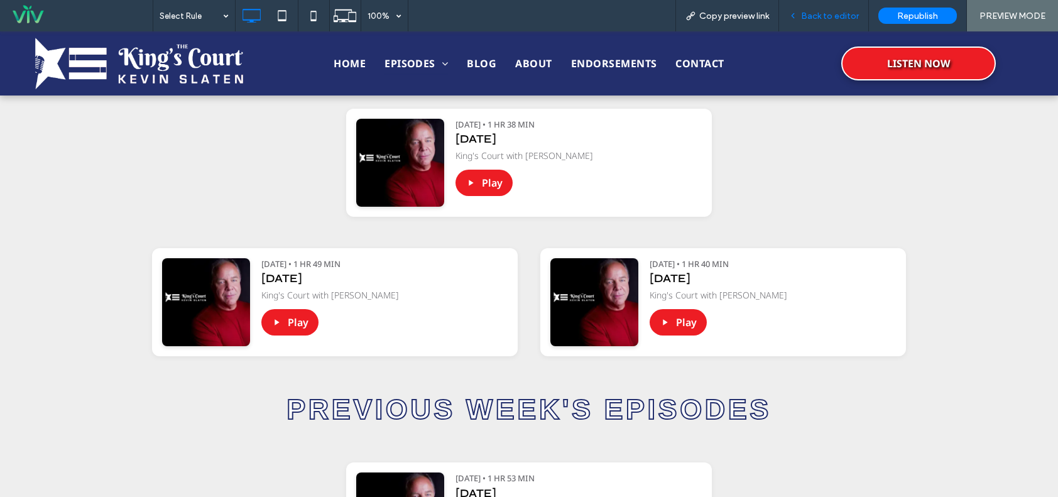
click at [805, 15] on span "Back to editor" at bounding box center [830, 16] width 58 height 11
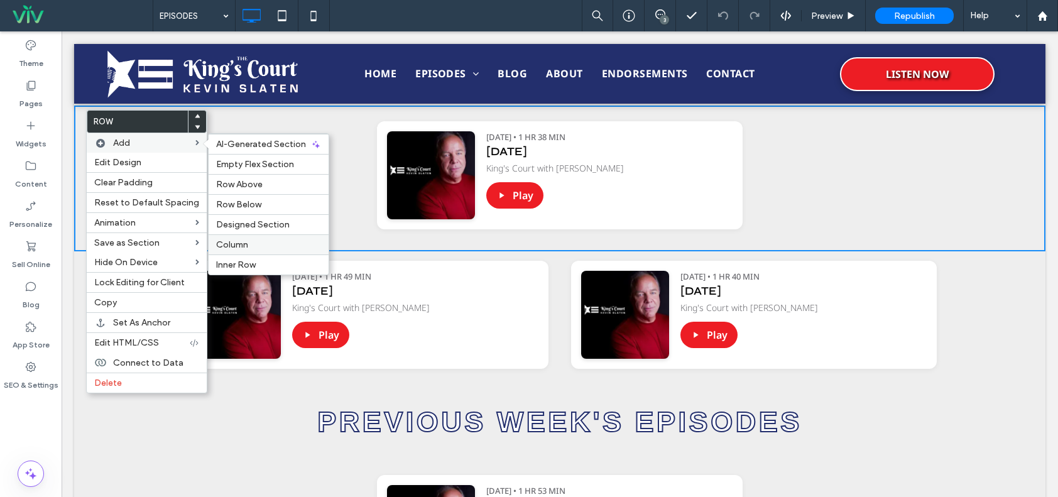
click at [246, 241] on label "Column" at bounding box center [268, 244] width 105 height 11
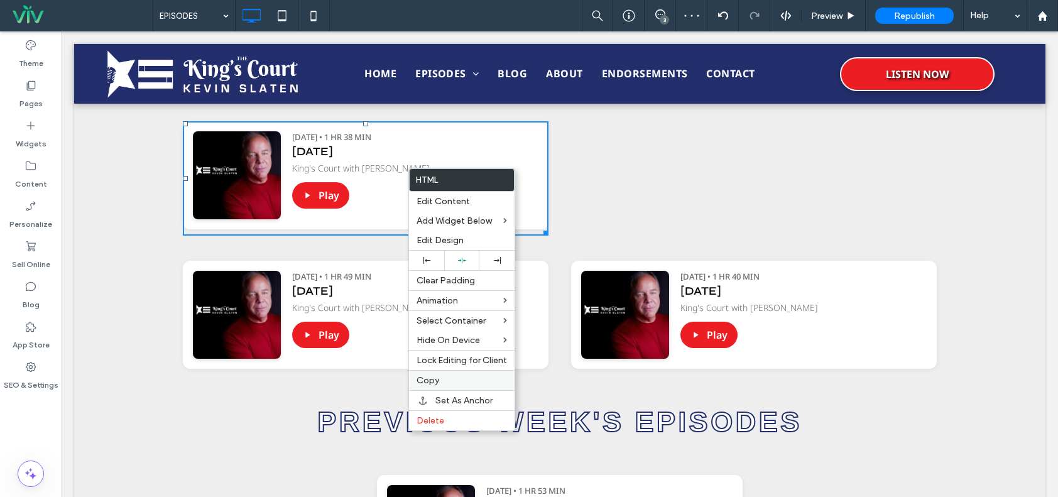
click at [441, 376] on label "Copy" at bounding box center [462, 380] width 90 height 11
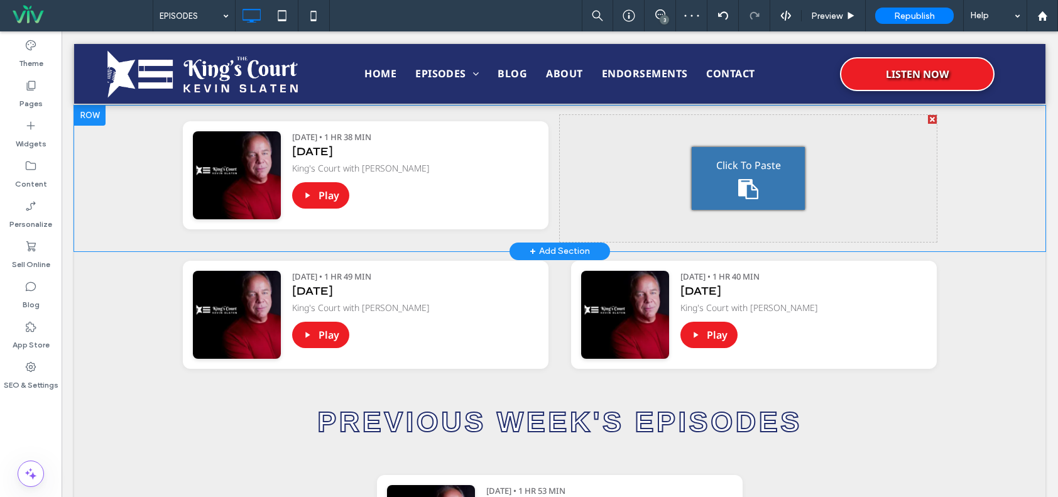
click at [758, 176] on div "Click To Paste" at bounding box center [748, 178] width 113 height 63
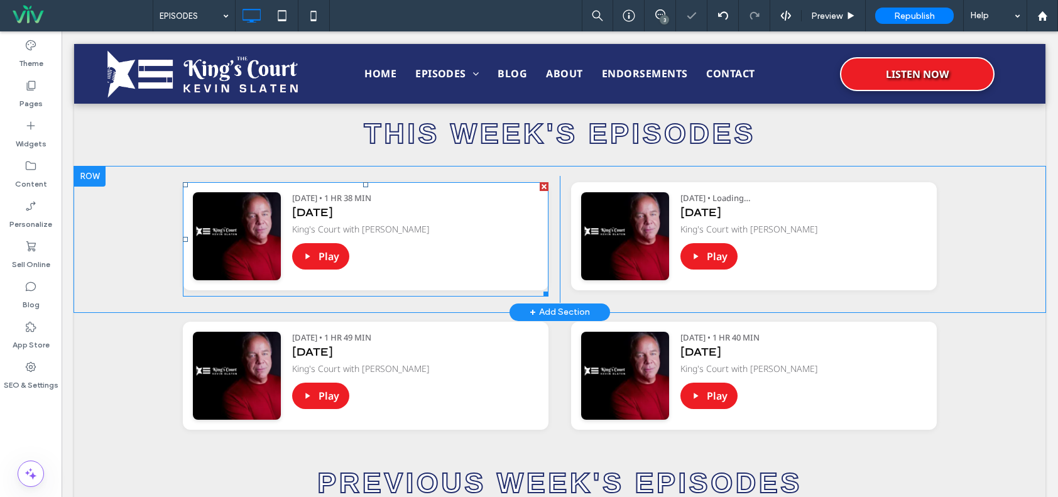
scroll to position [503, 0]
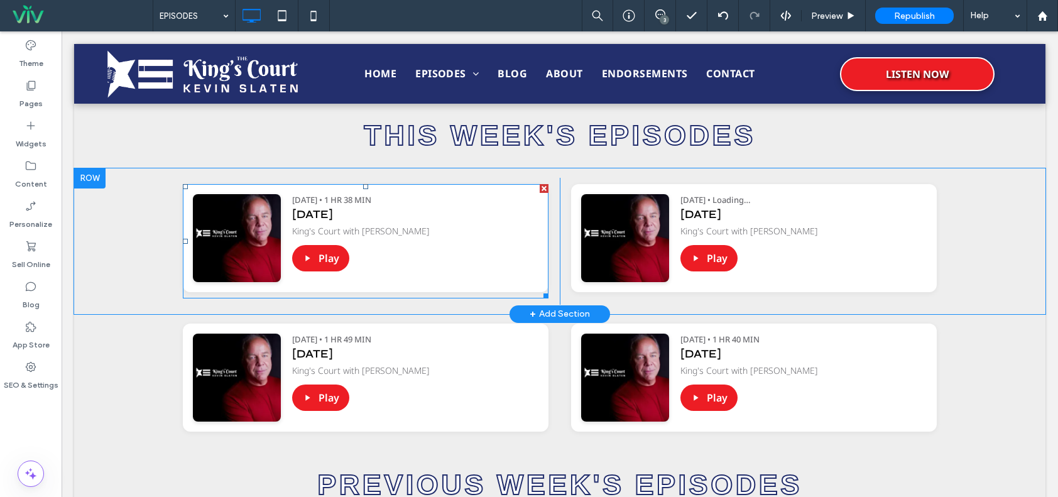
click at [438, 216] on span at bounding box center [366, 241] width 366 height 114
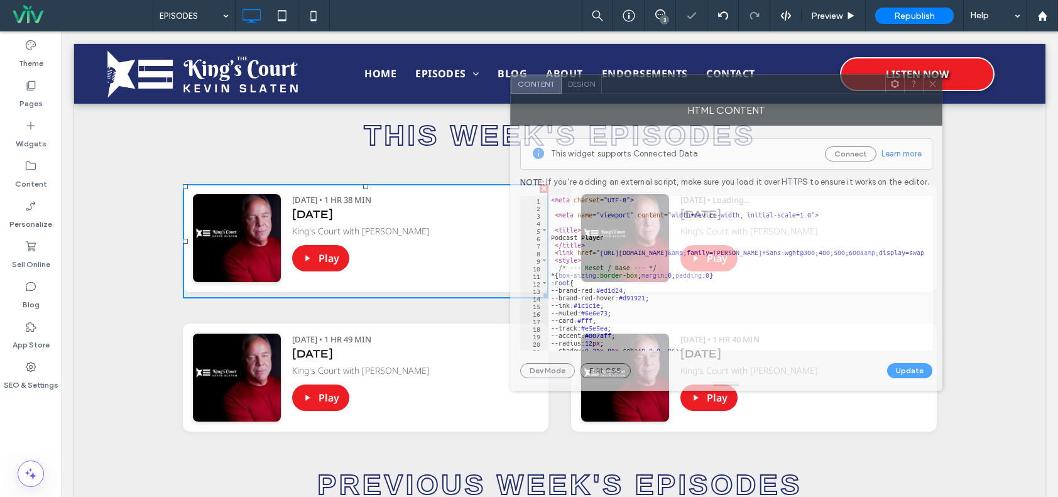
drag, startPoint x: 640, startPoint y: 87, endPoint x: 556, endPoint y: 50, distance: 91.7
click at [602, 75] on div at bounding box center [743, 84] width 283 height 19
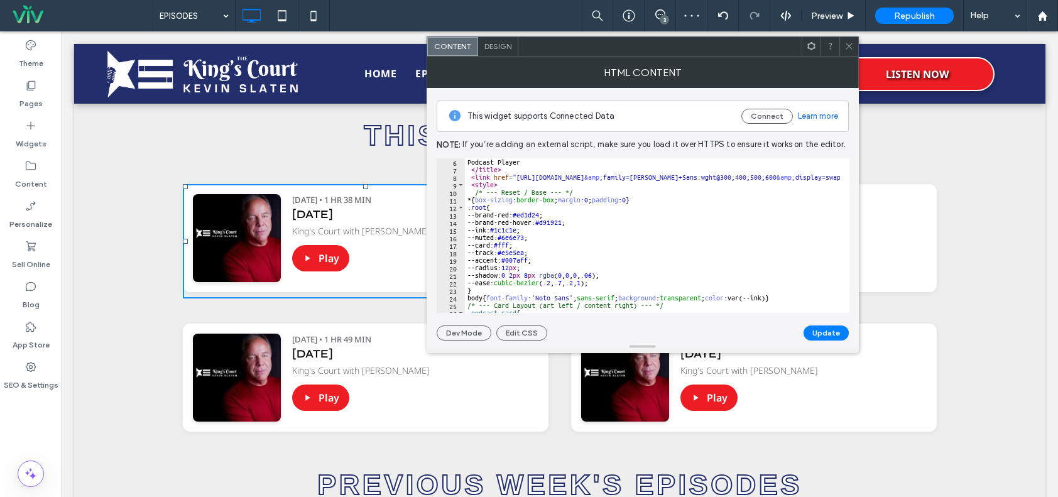
scroll to position [0, 0]
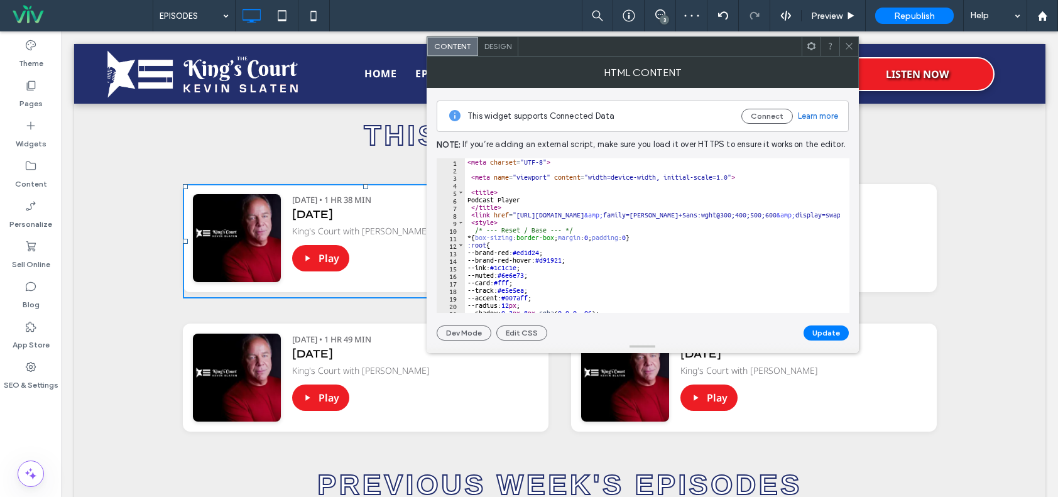
click at [844, 44] on icon at bounding box center [848, 45] width 9 height 9
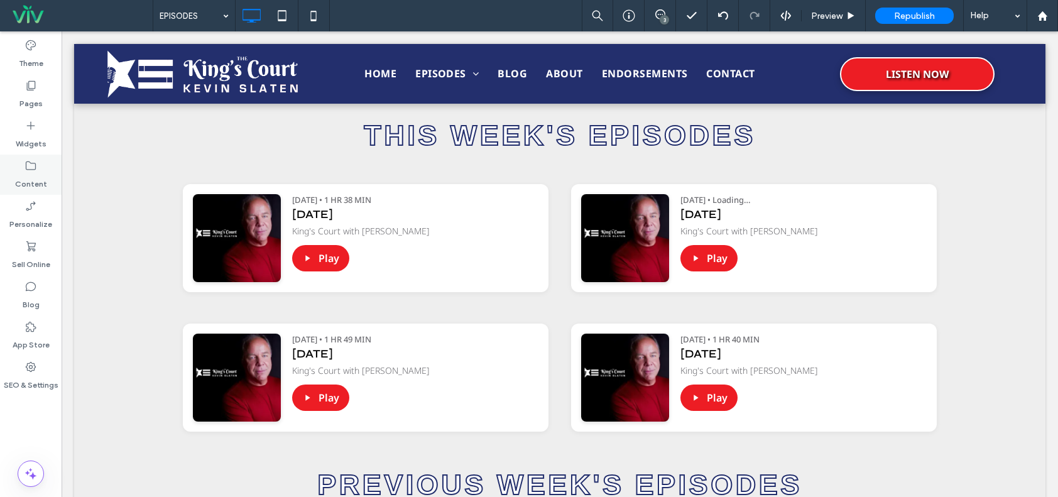
click at [39, 180] on label "Content" at bounding box center [31, 181] width 32 height 18
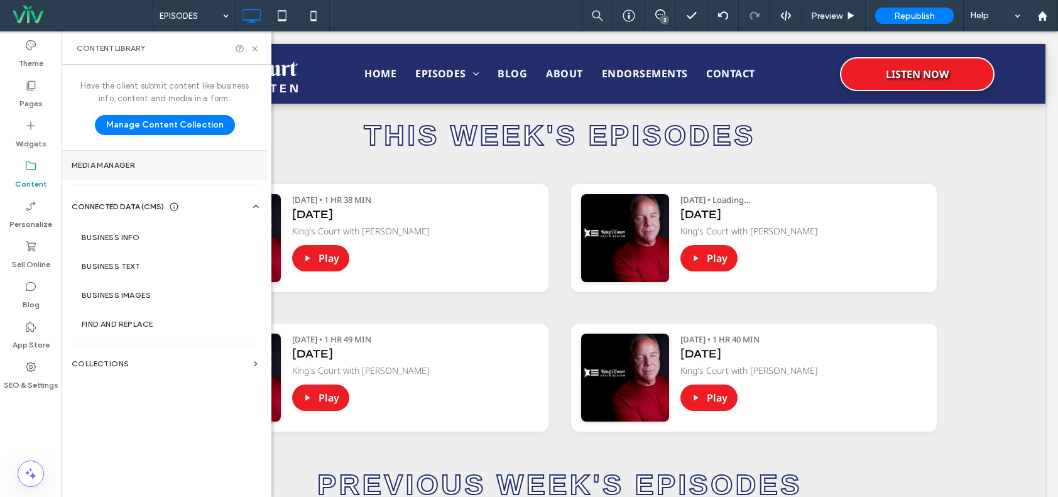
click at [119, 166] on label "Media Manager" at bounding box center [165, 165] width 186 height 9
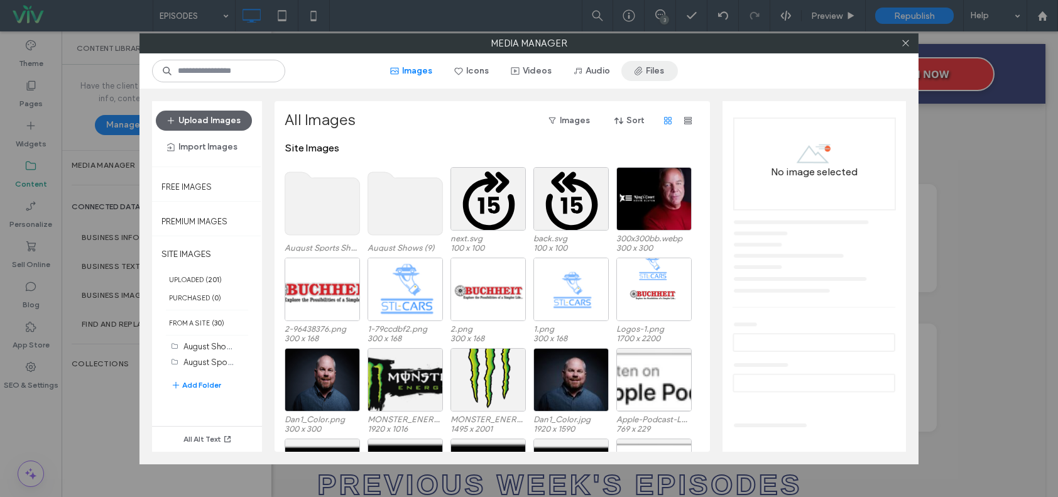
click at [640, 73] on icon "button" at bounding box center [638, 71] width 10 height 10
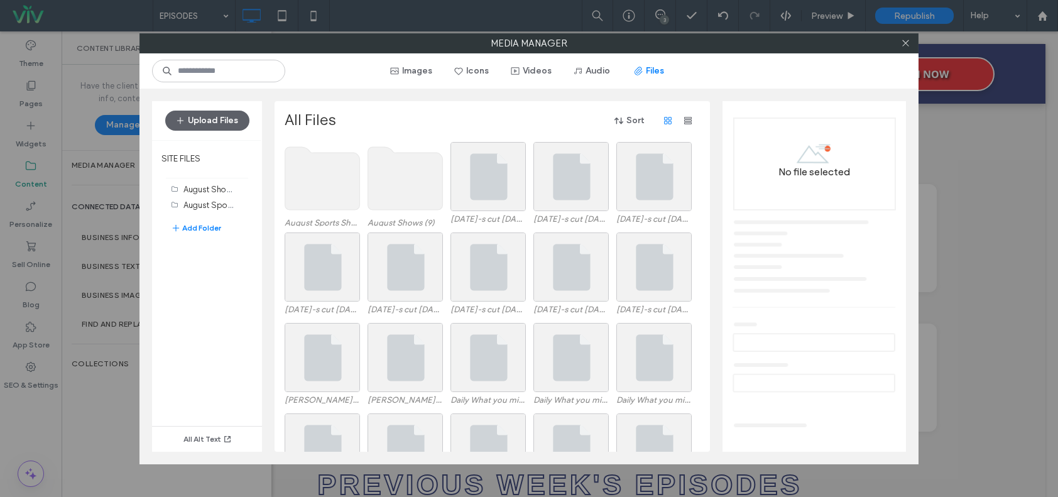
click at [400, 103] on div "All Files Sort August Sports Shows (5) August Shows (9) Today-s cut 6-23-23.mp3…" at bounding box center [492, 276] width 435 height 351
click at [227, 120] on button "Upload Files" at bounding box center [207, 121] width 84 height 20
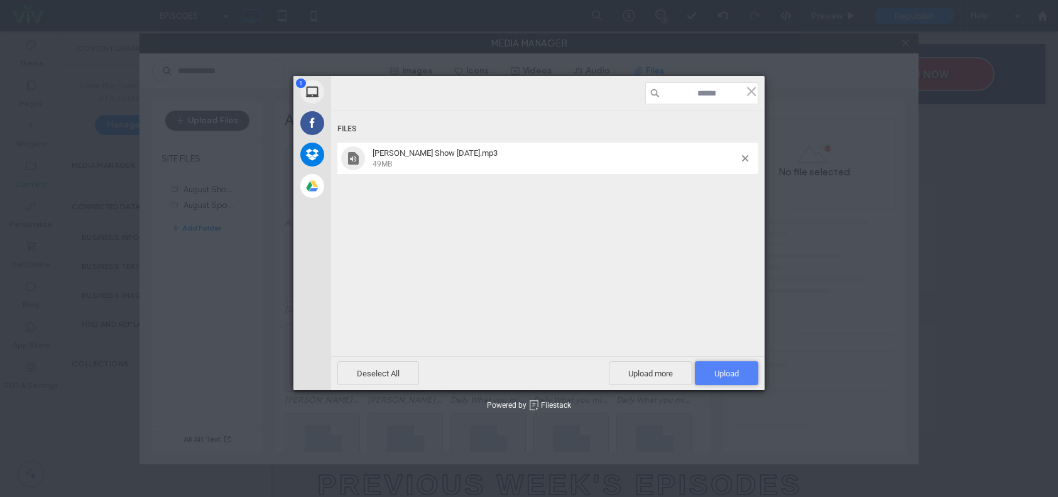
click at [711, 368] on span "Upload 1" at bounding box center [726, 373] width 63 height 24
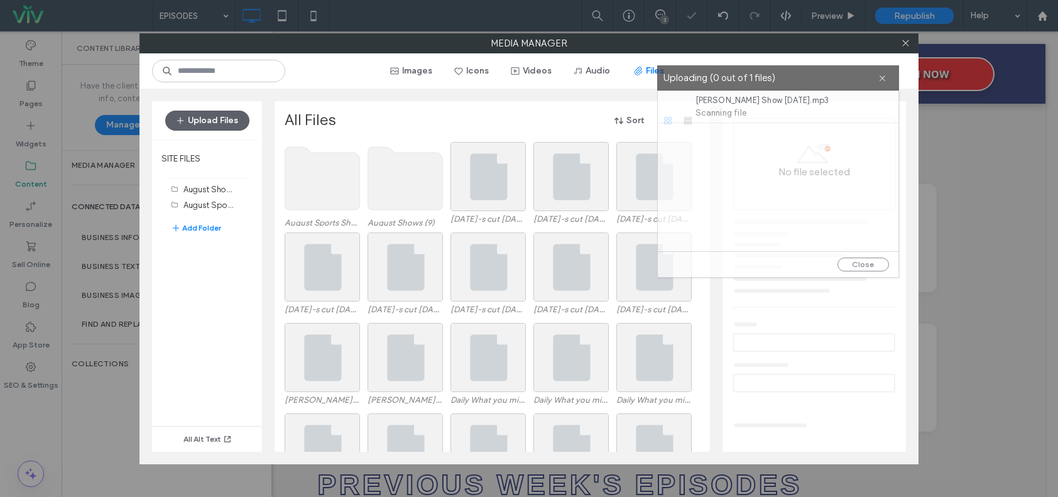
drag, startPoint x: 608, startPoint y: 151, endPoint x: 857, endPoint y: 73, distance: 261.3
click at [857, 73] on label "Uploading (0 out of 1 files)" at bounding box center [770, 78] width 215 height 17
drag, startPoint x: 857, startPoint y: 71, endPoint x: 818, endPoint y: 65, distance: 39.4
click at [818, 69] on label "Uploading (0 out of 1 files)" at bounding box center [771, 77] width 215 height 17
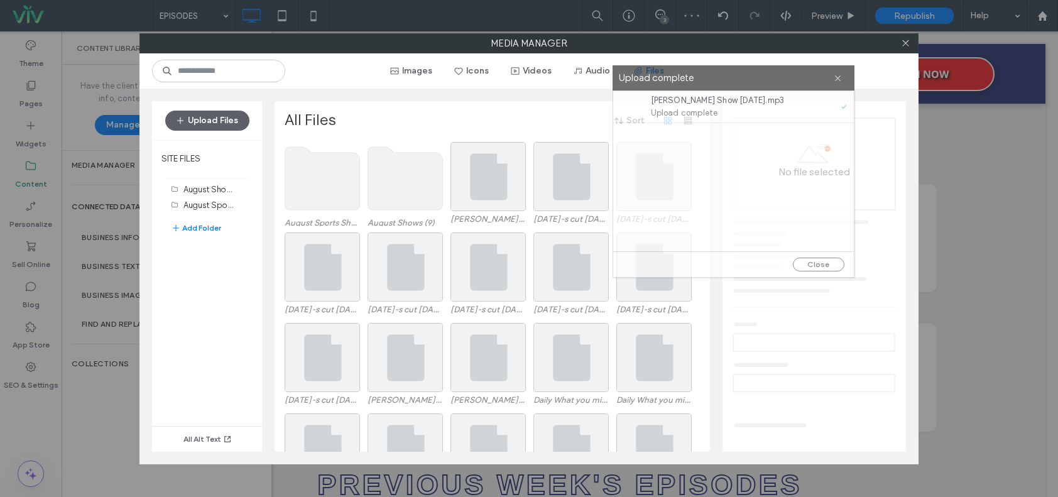
drag, startPoint x: 818, startPoint y: 66, endPoint x: 812, endPoint y: 72, distance: 8.9
click at [812, 72] on label "Upload complete" at bounding box center [726, 78] width 215 height 17
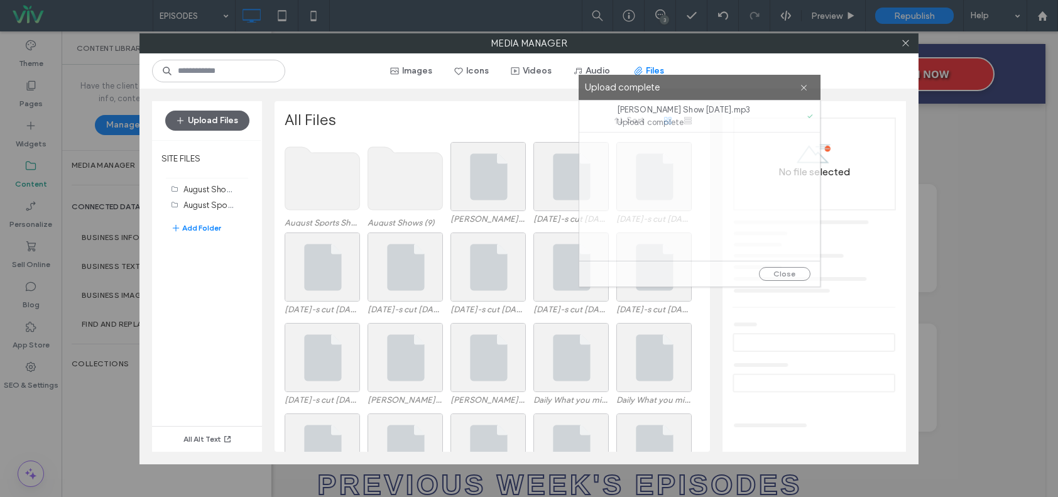
drag, startPoint x: 811, startPoint y: 72, endPoint x: 777, endPoint y: 82, distance: 35.2
click at [777, 82] on label "Upload complete" at bounding box center [692, 87] width 215 height 17
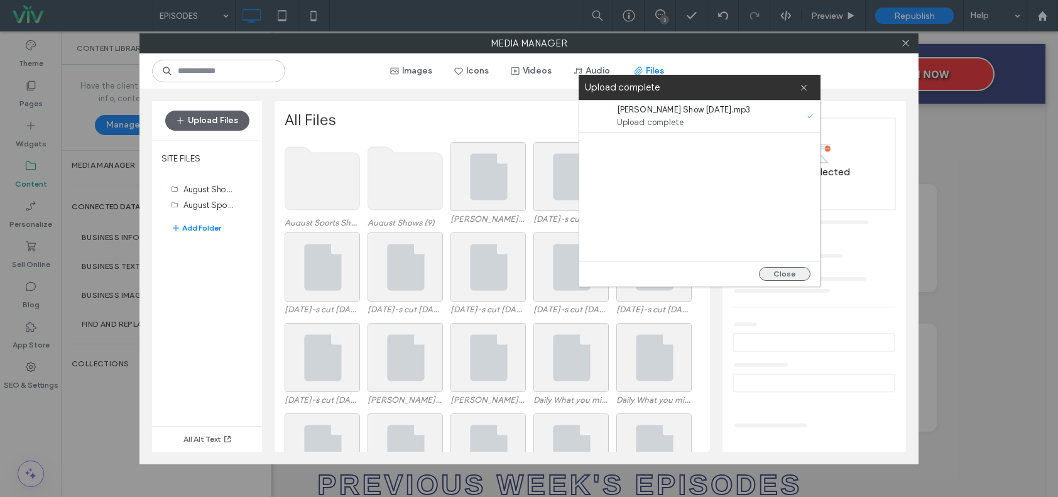
drag, startPoint x: 794, startPoint y: 273, endPoint x: 658, endPoint y: 267, distance: 135.8
click at [794, 273] on button "Close" at bounding box center [785, 274] width 52 height 14
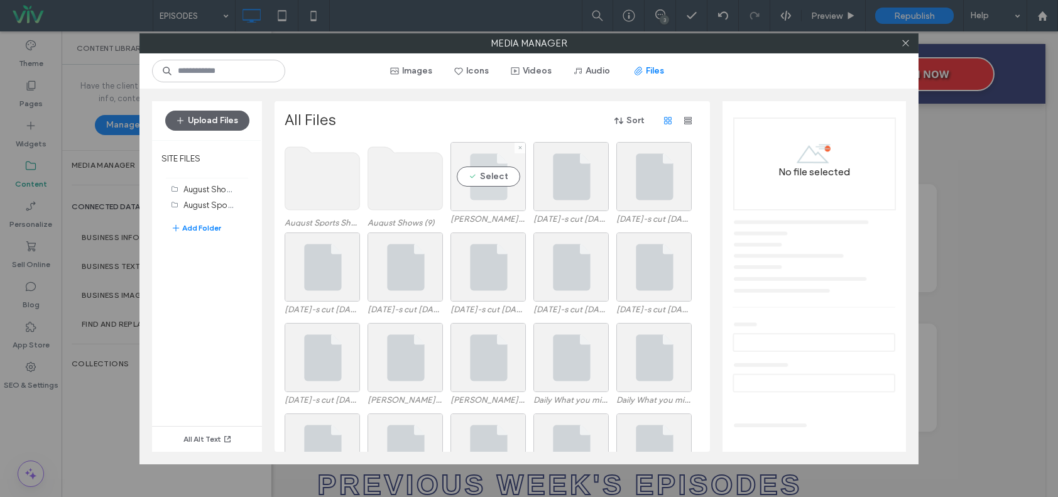
click at [500, 184] on div "Select" at bounding box center [487, 176] width 75 height 69
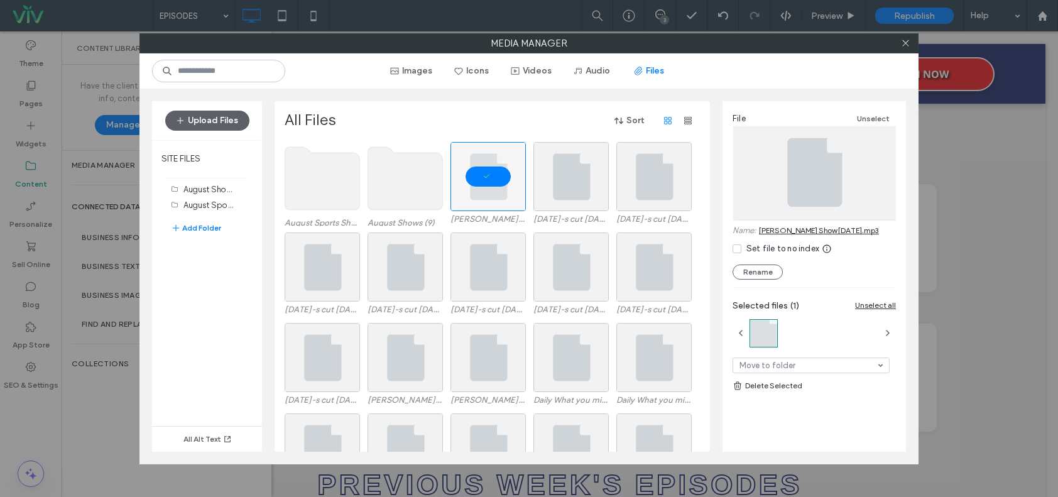
click at [799, 231] on link "Slaten Show 8-14-25.mp3" at bounding box center [819, 230] width 120 height 9
click at [912, 44] on div at bounding box center [905, 43] width 19 height 19
click at [901, 38] on icon at bounding box center [905, 42] width 9 height 9
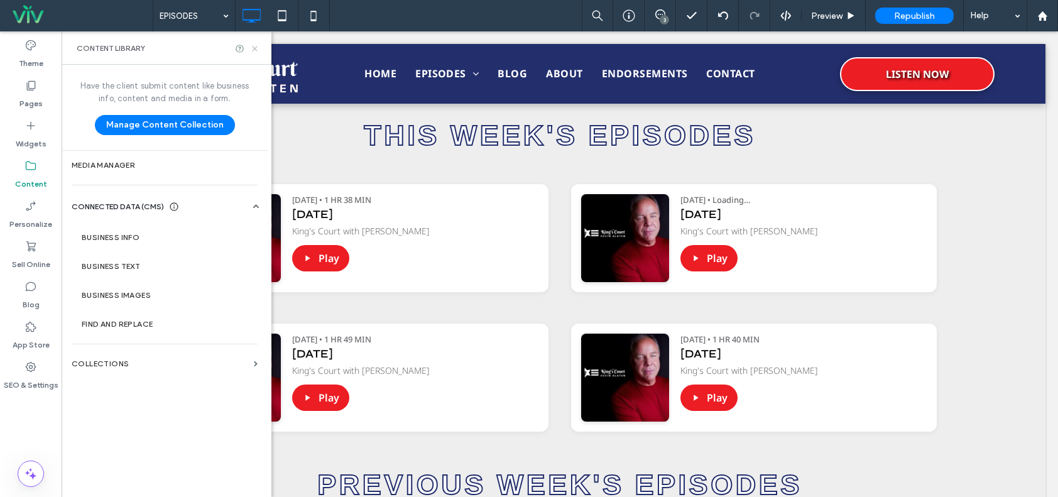
click at [257, 45] on icon at bounding box center [254, 48] width 9 height 9
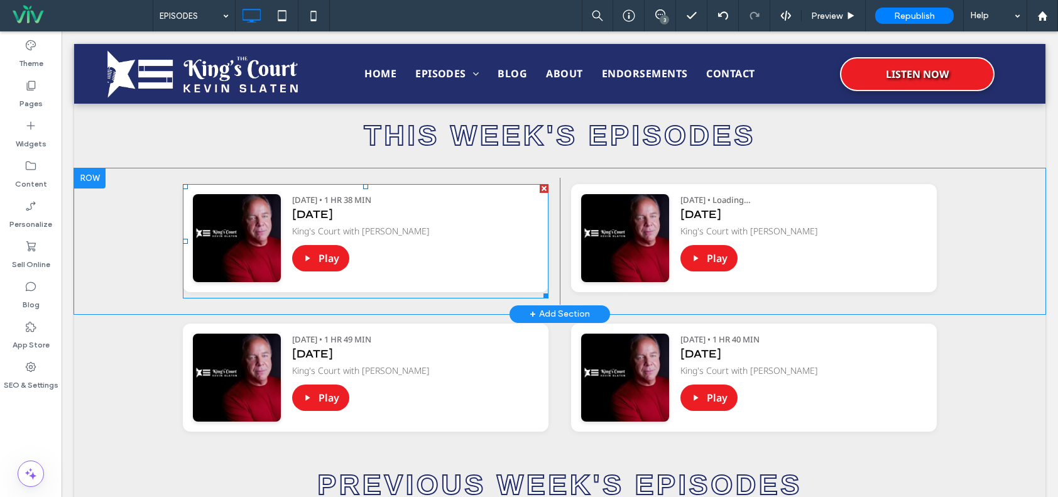
click at [493, 251] on span at bounding box center [366, 241] width 366 height 114
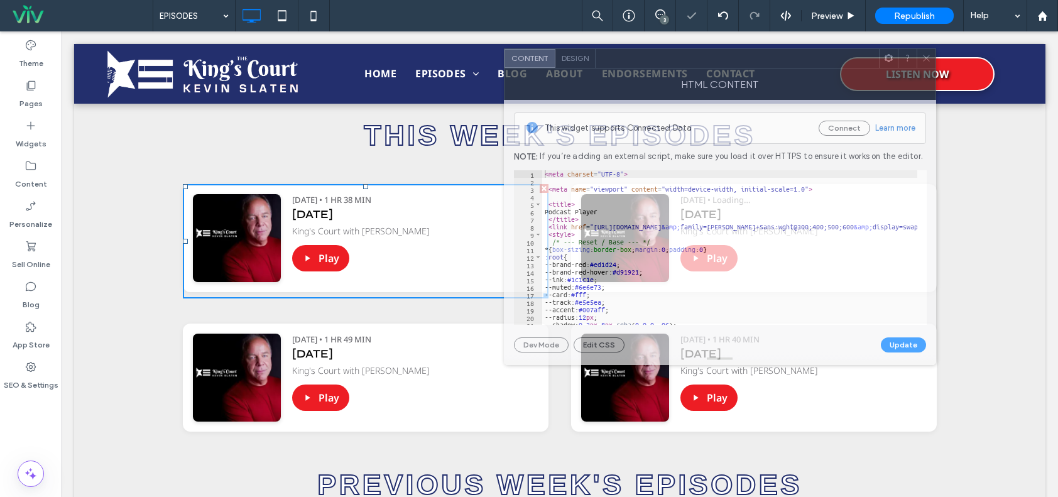
drag, startPoint x: 721, startPoint y: 101, endPoint x: 653, endPoint y: 52, distance: 82.8
click at [654, 52] on div at bounding box center [737, 58] width 283 height 19
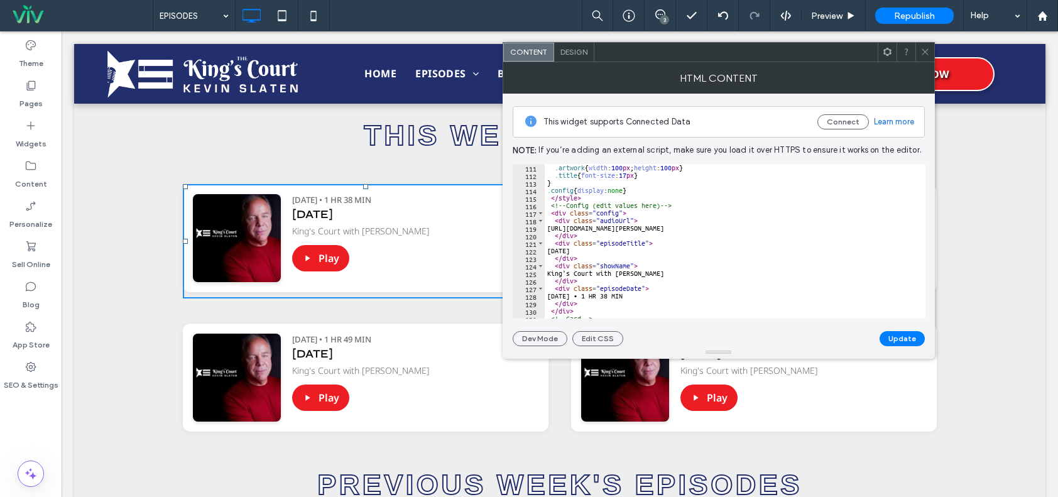
scroll to position [829, 0]
drag, startPoint x: 557, startPoint y: 227, endPoint x: 845, endPoint y: 229, distance: 287.8
click at [845, 229] on div ".artwork { width : 100 px ; height : 100 px } .title { font-size : 17 px } } .c…" at bounding box center [836, 244] width 582 height 160
paste textarea "Cursor at row 119"
click at [592, 249] on div ".artwork { width : 100 px ; height : 100 px } .title { font-size : 17 px } } .c…" at bounding box center [836, 244] width 582 height 160
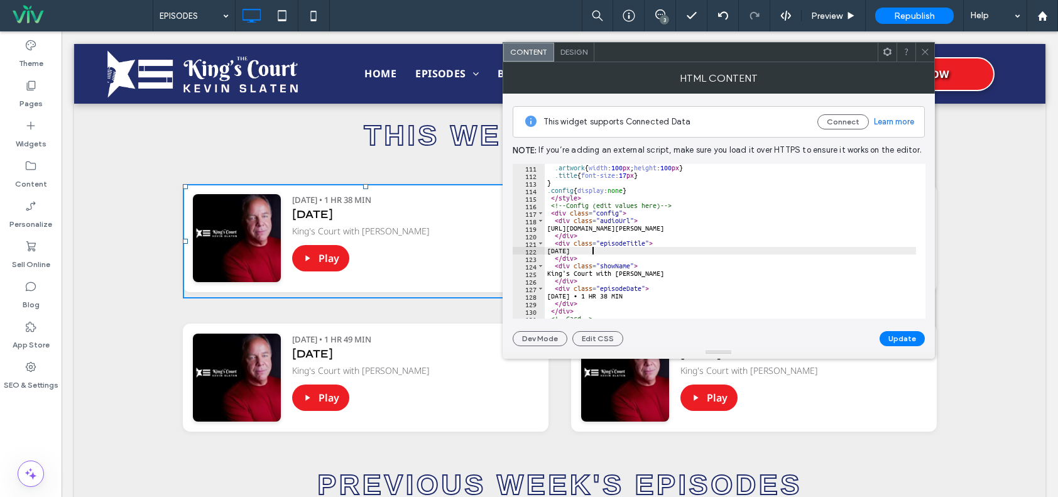
scroll to position [867, 0]
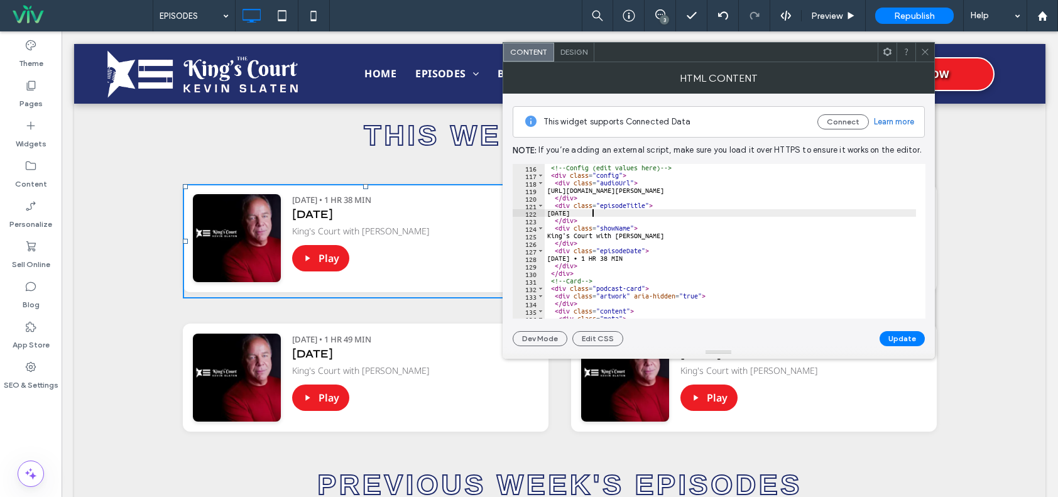
click at [591, 256] on div "<!-- Config (edit values here) --> < div class = "config" > < div class = "audi…" at bounding box center [836, 244] width 582 height 160
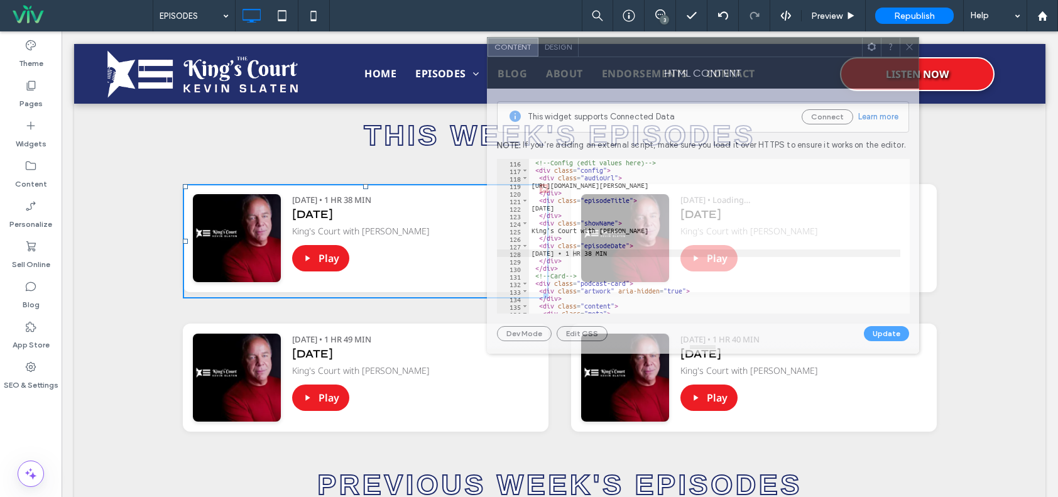
drag, startPoint x: 662, startPoint y: 50, endPoint x: 646, endPoint y: 45, distance: 16.5
click at [646, 45] on div at bounding box center [720, 47] width 283 height 19
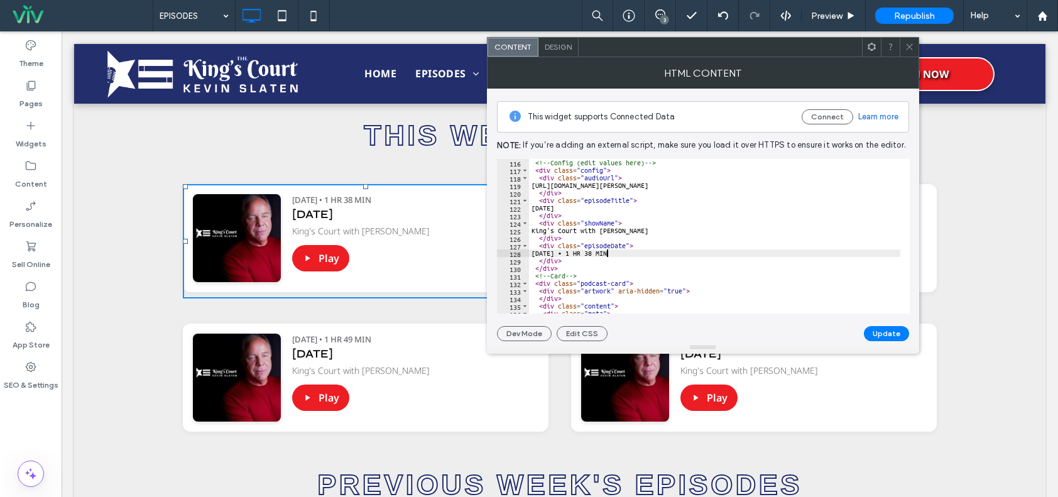
click at [608, 254] on div "<!-- Config (edit values here) --> < div class = "config" > < div class = "audi…" at bounding box center [820, 239] width 582 height 160
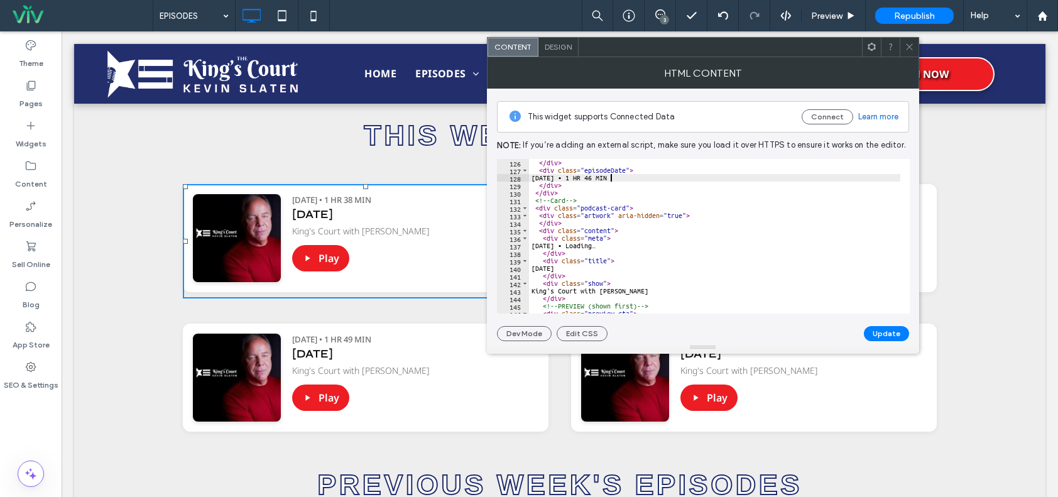
scroll to position [942, 0]
click at [577, 242] on div "</ div > < div class = "episodeDate" > THURSDAY • 1 HR 46 MIN </ div > </ div >…" at bounding box center [820, 239] width 582 height 160
click at [578, 267] on div "</ div > < div class = "episodeDate" > THURSDAY • 1 HR 46 MIN </ div > </ div >…" at bounding box center [820, 239] width 582 height 160
click at [632, 261] on div "</ div > < div class = "episodeDate" > THURSDAY • 1 HR 46 MIN </ div > </ div >…" at bounding box center [820, 239] width 582 height 160
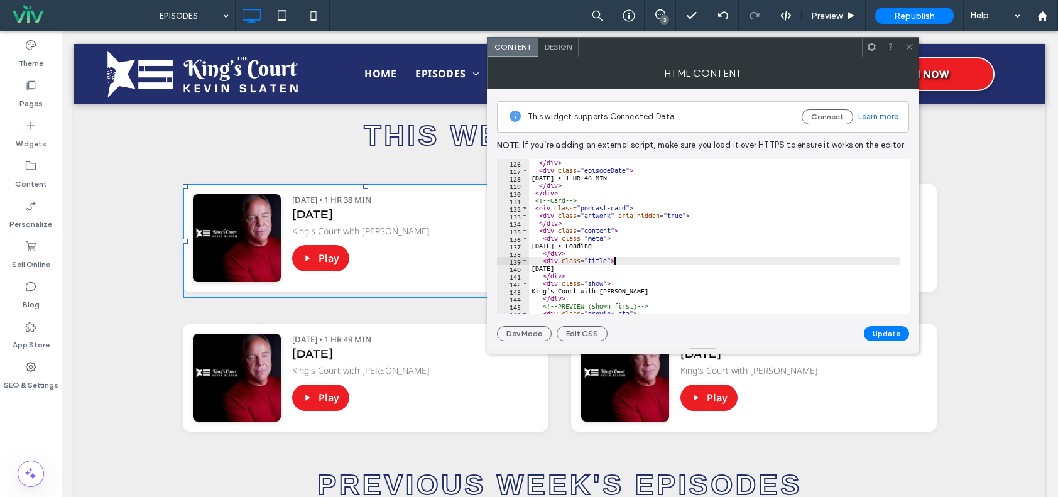
click at [633, 259] on div "</ div > < div class = "episodeDate" > THURSDAY • 1 HR 46 MIN </ div > </ div >…" at bounding box center [820, 239] width 582 height 160
type textarea "**********"
click at [901, 330] on button "Update" at bounding box center [886, 333] width 45 height 15
click at [905, 48] on icon at bounding box center [909, 46] width 9 height 9
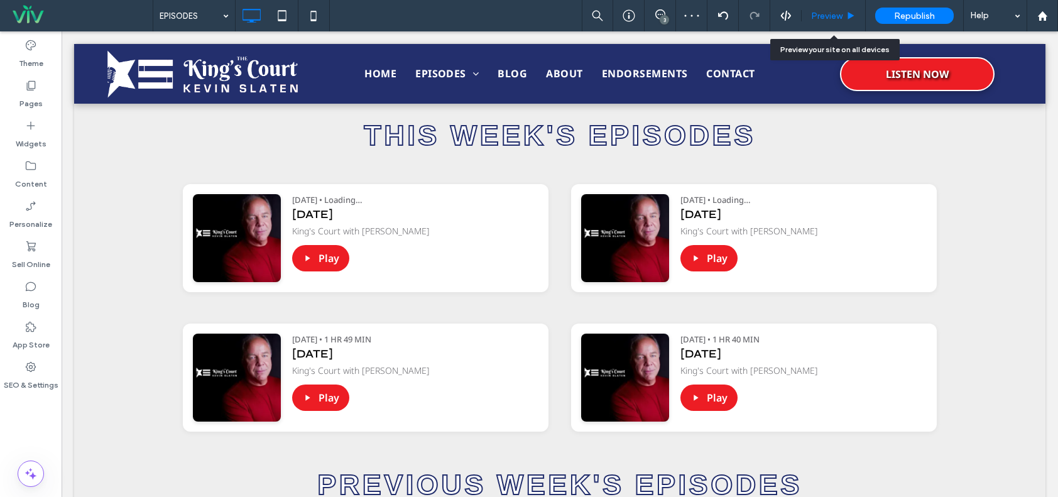
click at [847, 12] on icon at bounding box center [850, 15] width 9 height 9
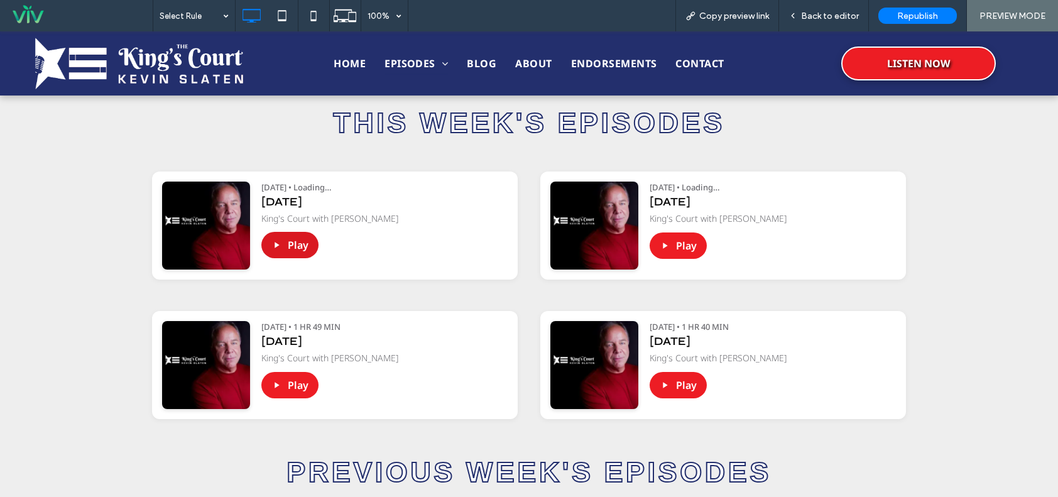
click at [292, 249] on button "Play" at bounding box center [289, 245] width 57 height 26
click at [827, 9] on div "Back to editor" at bounding box center [824, 15] width 90 height 31
click at [824, 12] on span "Back to editor" at bounding box center [830, 16] width 58 height 11
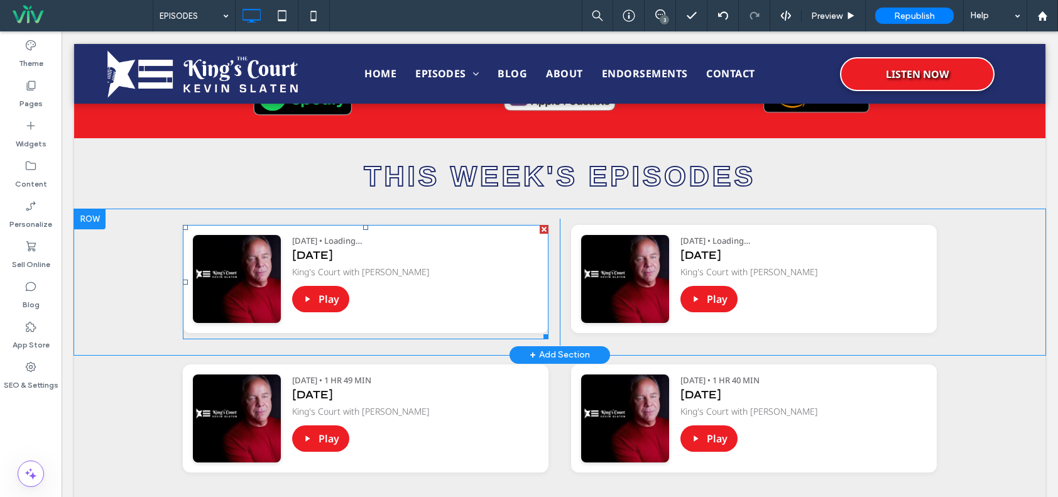
scroll to position [440, 0]
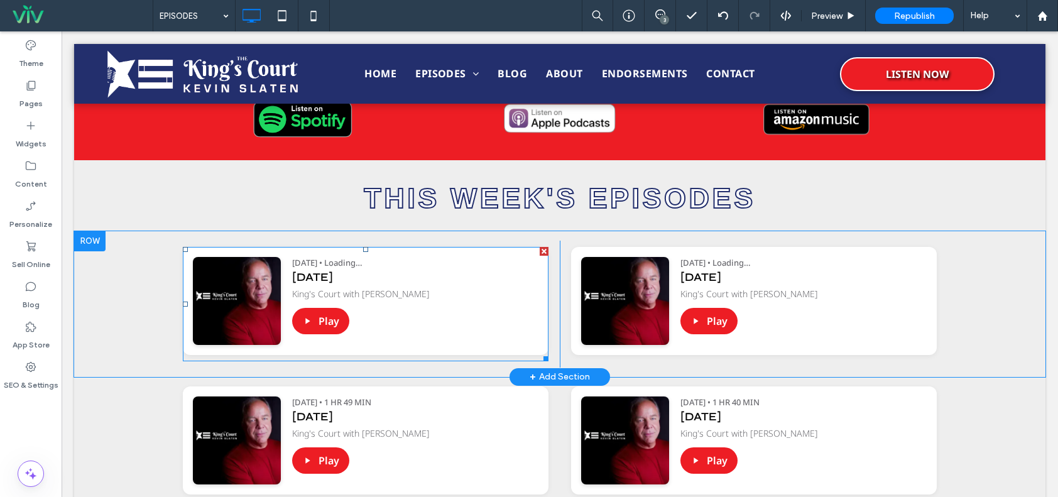
click at [379, 297] on span at bounding box center [366, 304] width 366 height 114
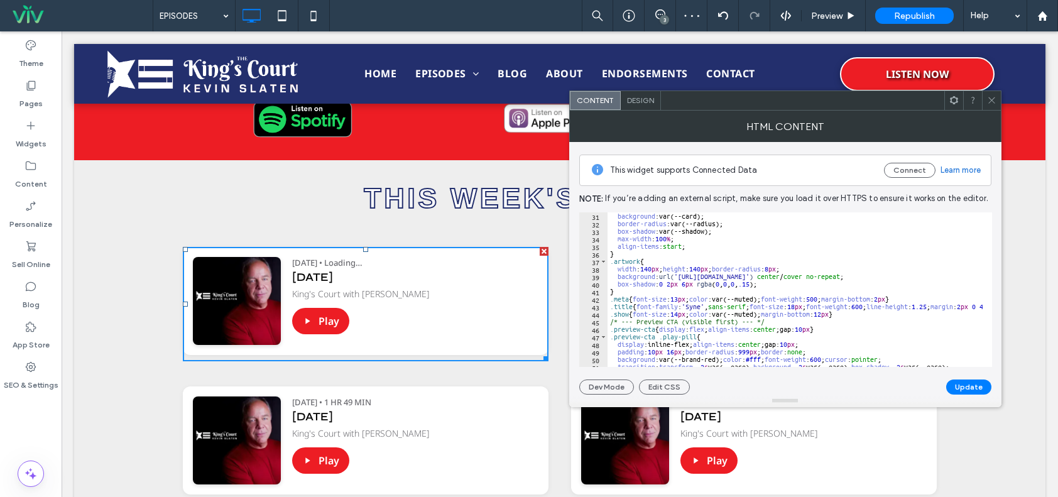
scroll to position [226, 0]
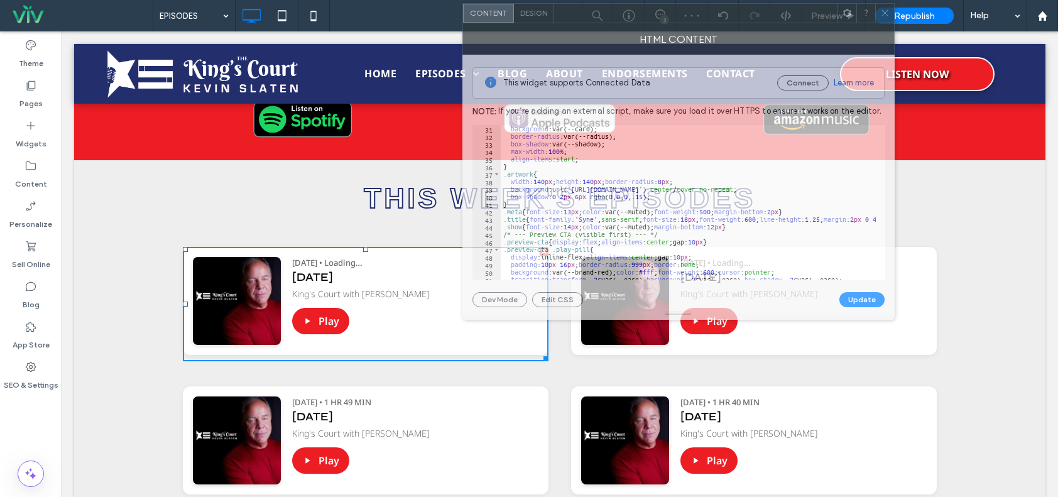
drag, startPoint x: 749, startPoint y: 97, endPoint x: 657, endPoint y: 51, distance: 102.6
click at [647, 14] on div at bounding box center [695, 13] width 283 height 19
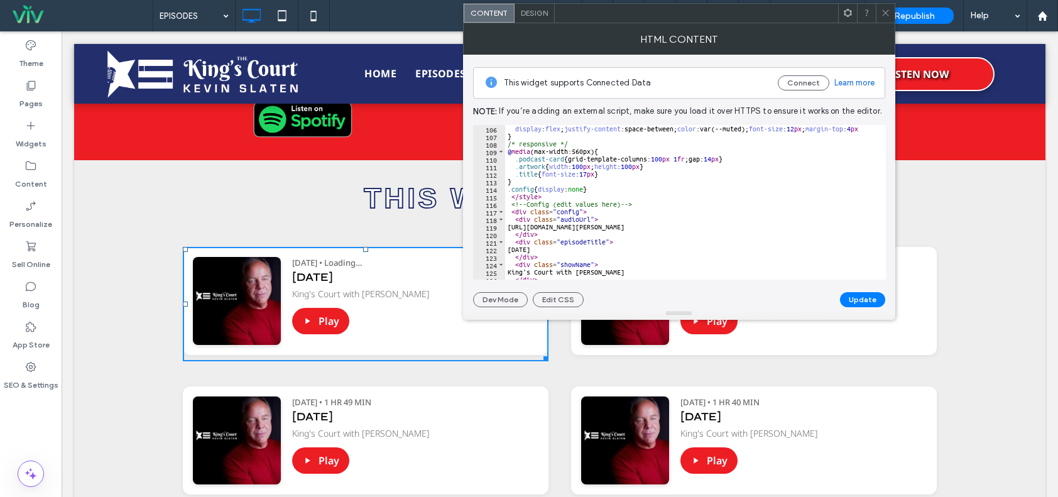
scroll to position [829, 0]
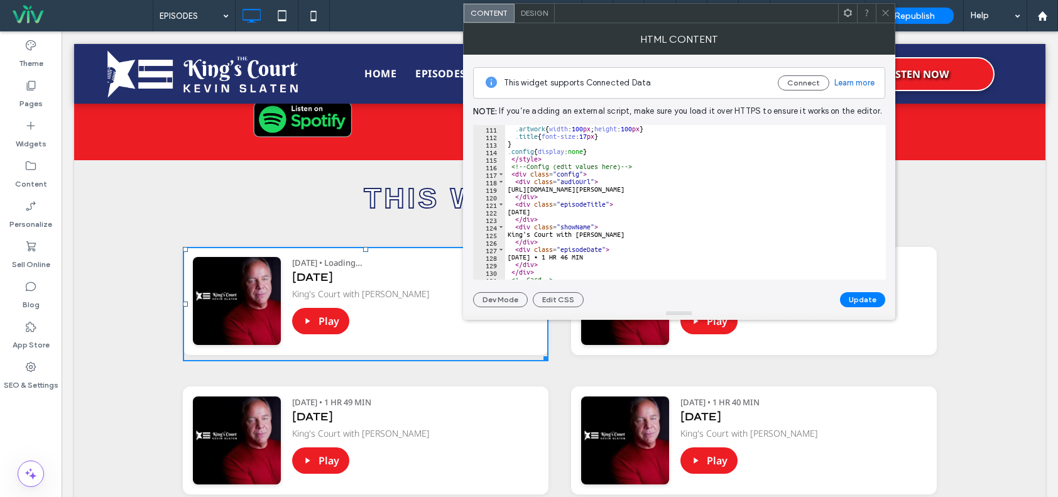
click at [812, 183] on div ".artwork { width : 100 px ; height : 100 px } .title { font-size : 17 px } } .c…" at bounding box center [796, 205] width 582 height 160
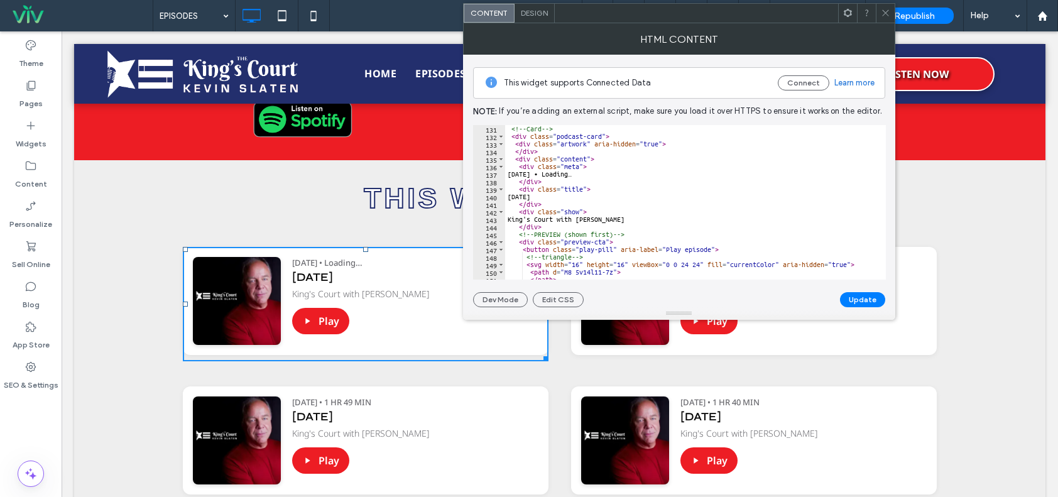
scroll to position [980, 0]
click at [701, 194] on div "<!-- Card --> < div class = "podcast-card" > < div class = "artwork" aria-hidde…" at bounding box center [796, 205] width 582 height 160
click at [690, 210] on div "<!-- Card --> < div class = "podcast-card" > < div class = "artwork" aria-hidde…" at bounding box center [796, 205] width 582 height 160
click at [688, 215] on div "<!-- Card --> < div class = "podcast-card" > < div class = "artwork" aria-hidde…" at bounding box center [796, 205] width 582 height 160
click at [687, 224] on div "<!-- Card --> < div class = "podcast-card" > < div class = "artwork" aria-hidde…" at bounding box center [796, 205] width 582 height 160
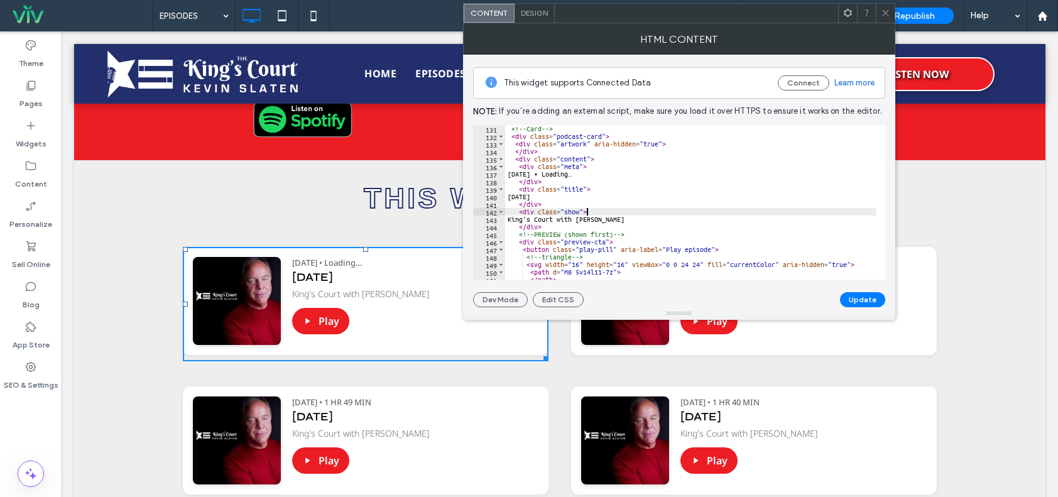
type textarea "******"
click at [687, 224] on div "<!-- Card --> < div class = "podcast-card" > < div class = "artwork" aria-hidde…" at bounding box center [796, 205] width 582 height 160
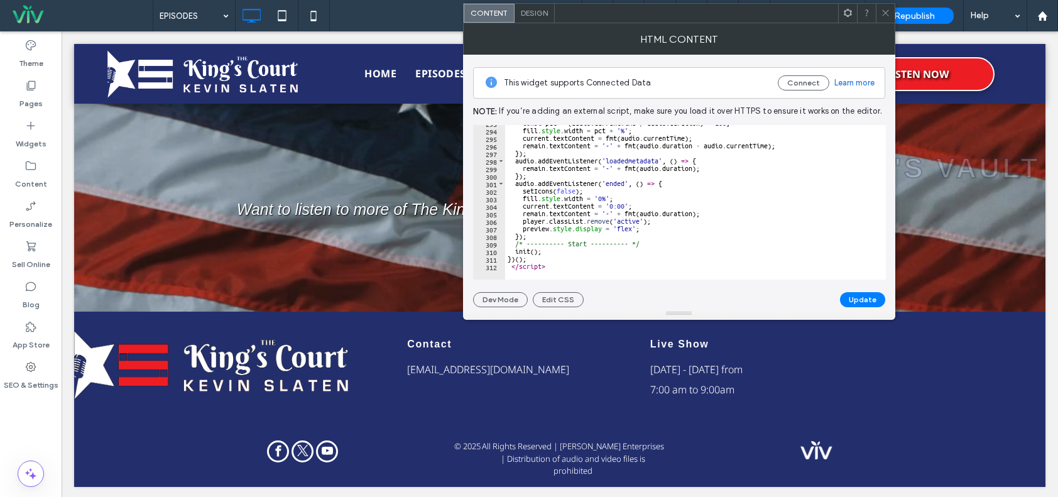
scroll to position [1906, 0]
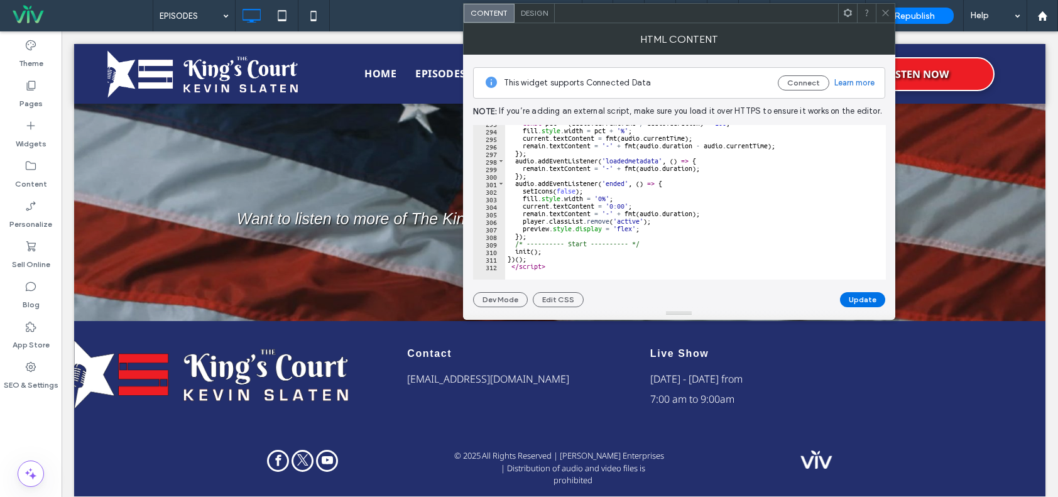
click at [866, 296] on button "Update" at bounding box center [862, 299] width 45 height 15
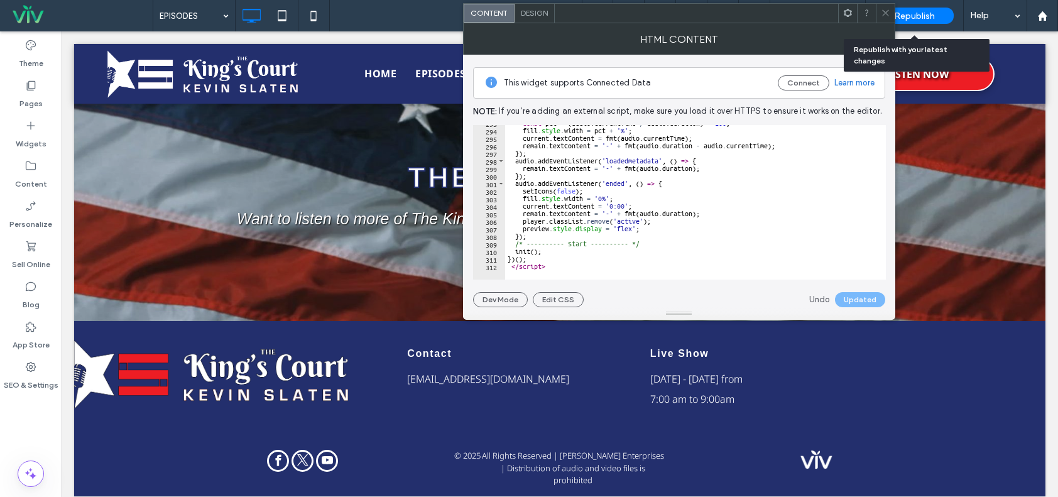
click at [883, 8] on span at bounding box center [885, 13] width 9 height 19
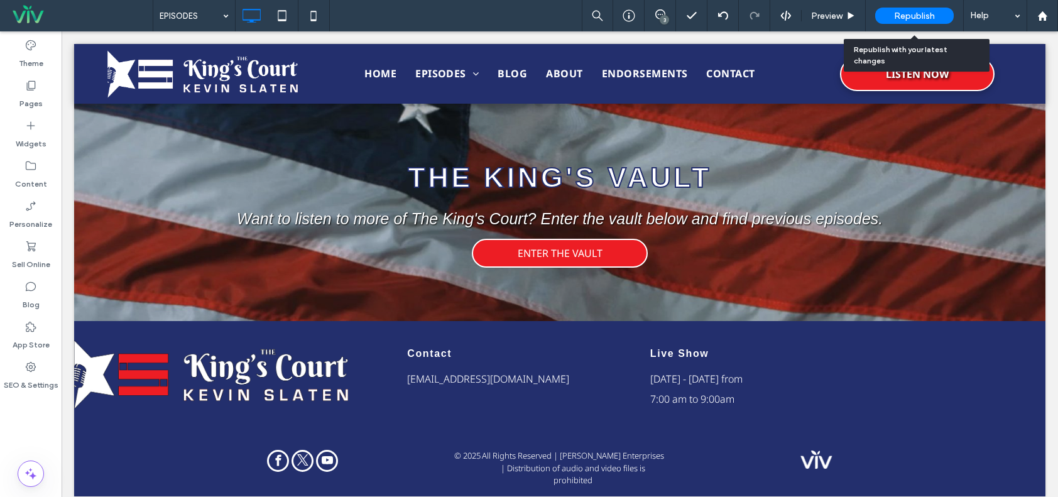
click at [890, 9] on div "Republish" at bounding box center [914, 16] width 79 height 16
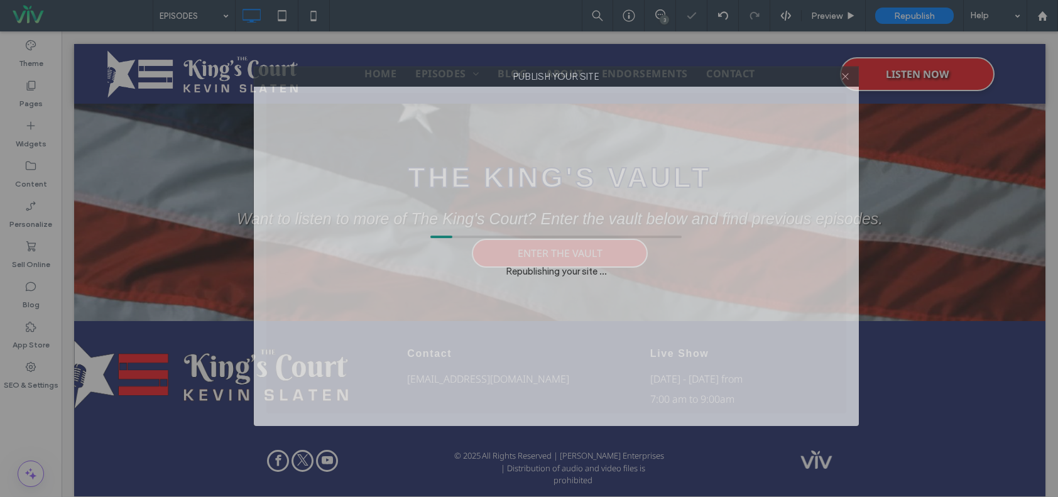
drag, startPoint x: 373, startPoint y: 78, endPoint x: 444, endPoint y: 45, distance: 77.8
click at [444, 67] on label "Publish your site" at bounding box center [556, 76] width 604 height 19
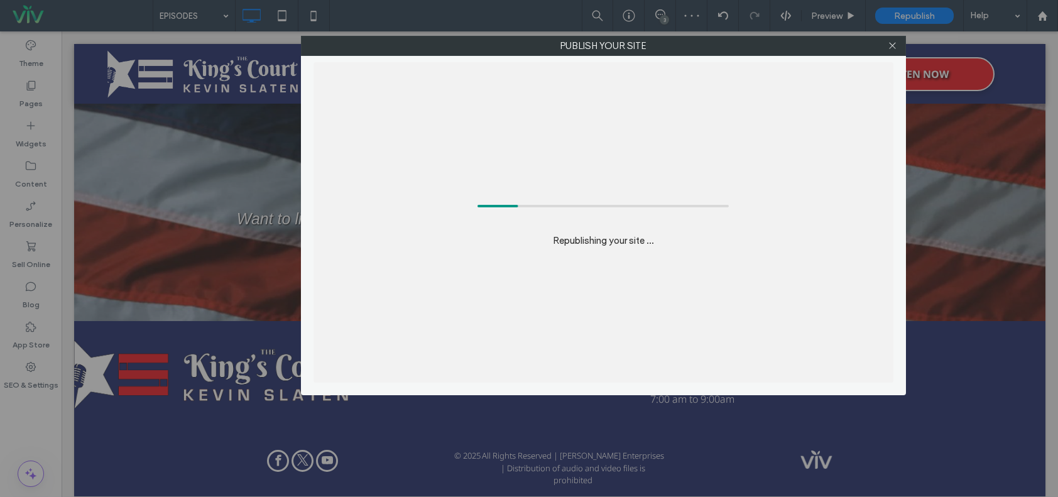
click at [652, 40] on label "Publish your site" at bounding box center [604, 45] width 604 height 19
click at [647, 43] on label "Publish your site" at bounding box center [604, 45] width 604 height 19
click at [641, 43] on label "Publish your site" at bounding box center [604, 45] width 604 height 19
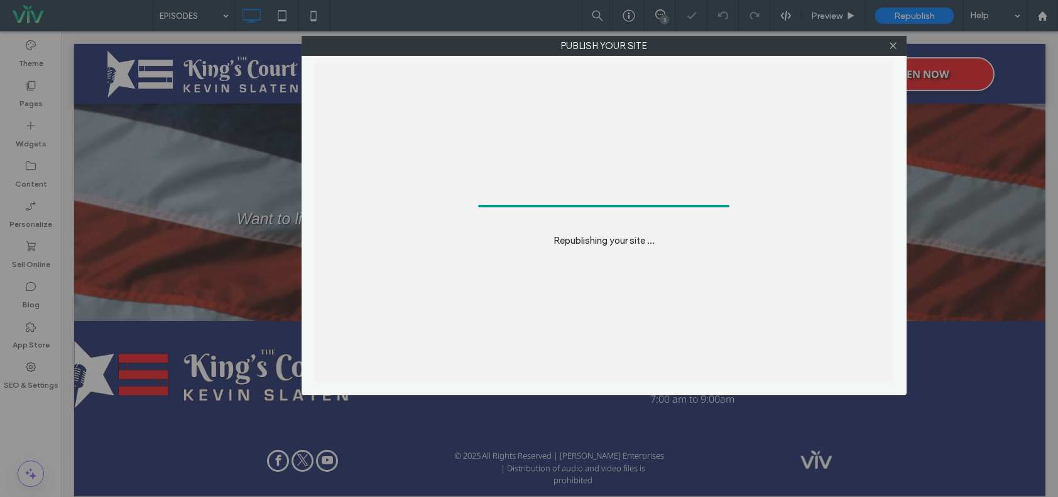
click at [641, 43] on label "Publish your site" at bounding box center [604, 45] width 604 height 19
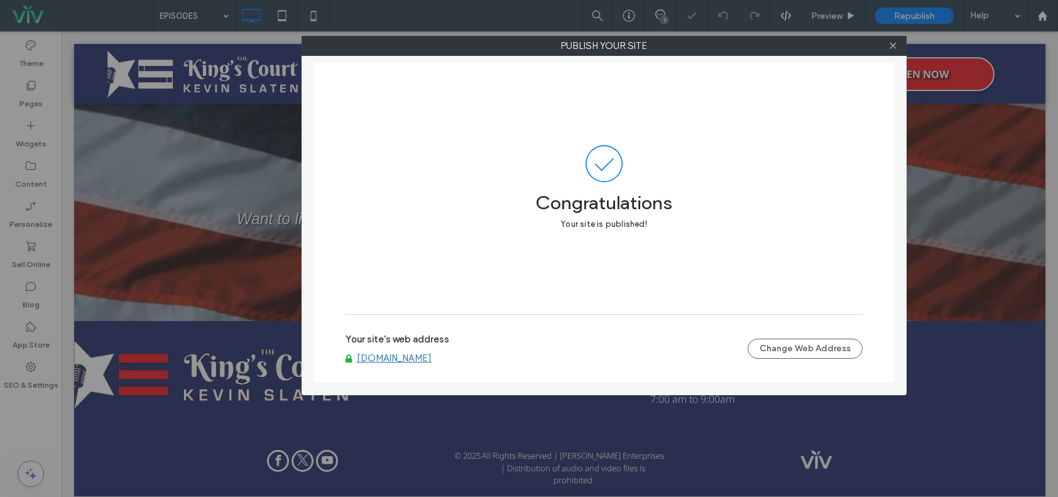
click at [432, 357] on link "www.kevinslatenshow.com" at bounding box center [394, 357] width 75 height 11
click at [895, 44] on icon at bounding box center [892, 45] width 9 height 9
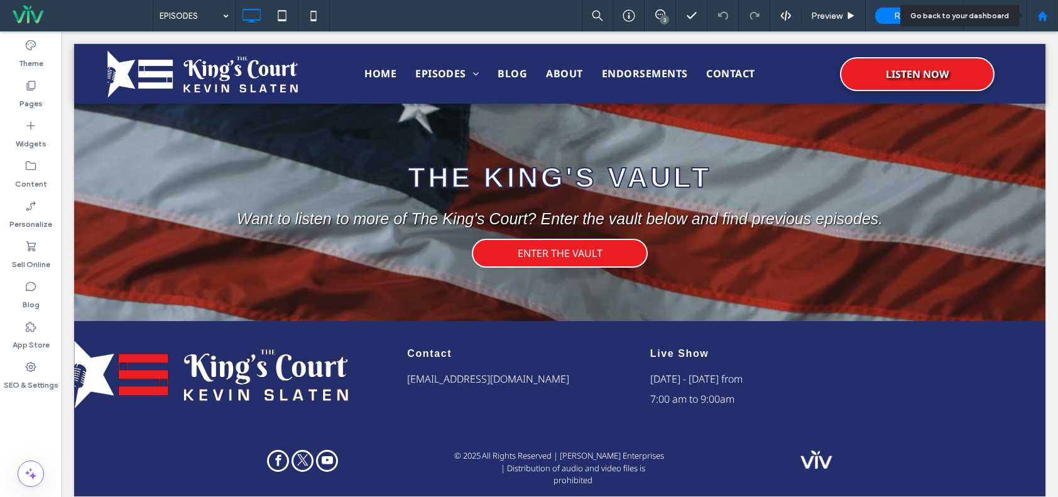
click at [1051, 11] on div at bounding box center [1042, 16] width 30 height 11
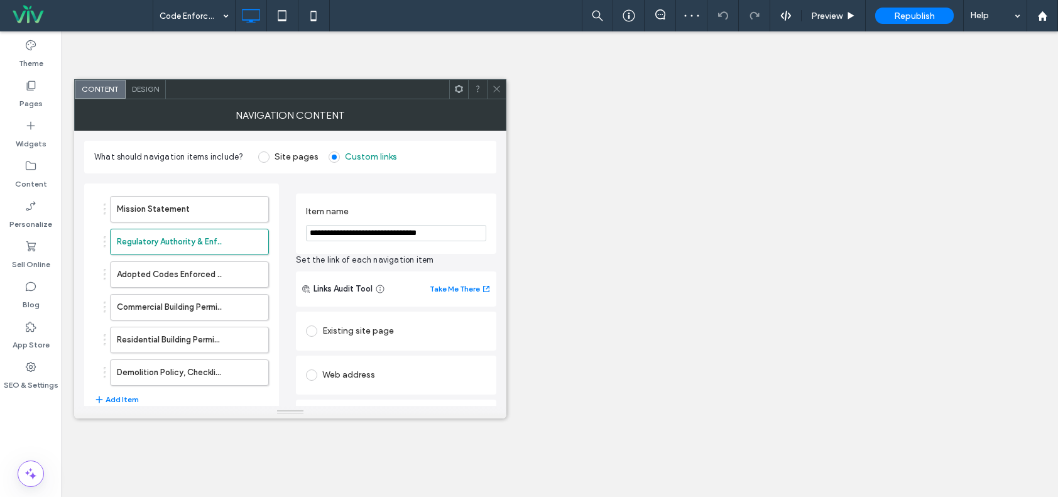
click at [361, 321] on div "Existing site page" at bounding box center [396, 331] width 180 height 20
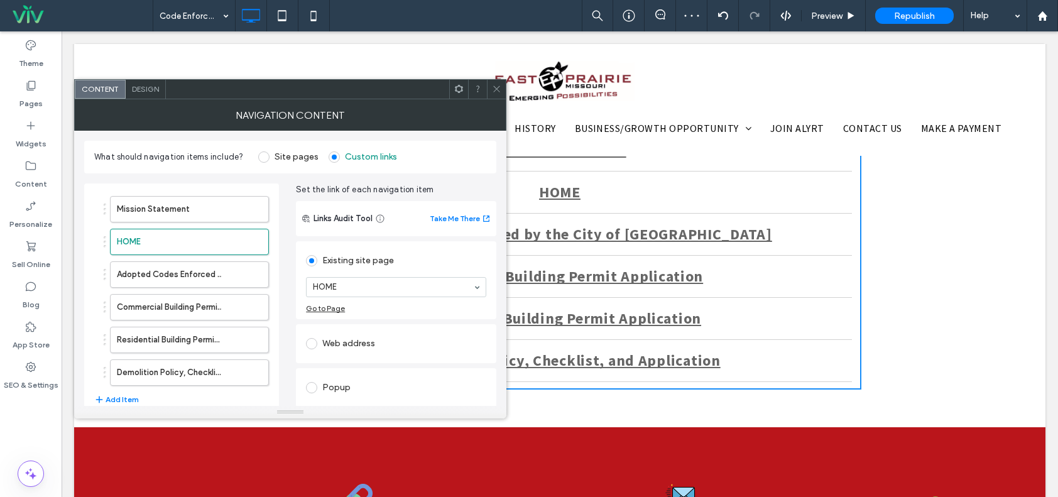
click at [373, 347] on div "Web address" at bounding box center [396, 344] width 180 height 20
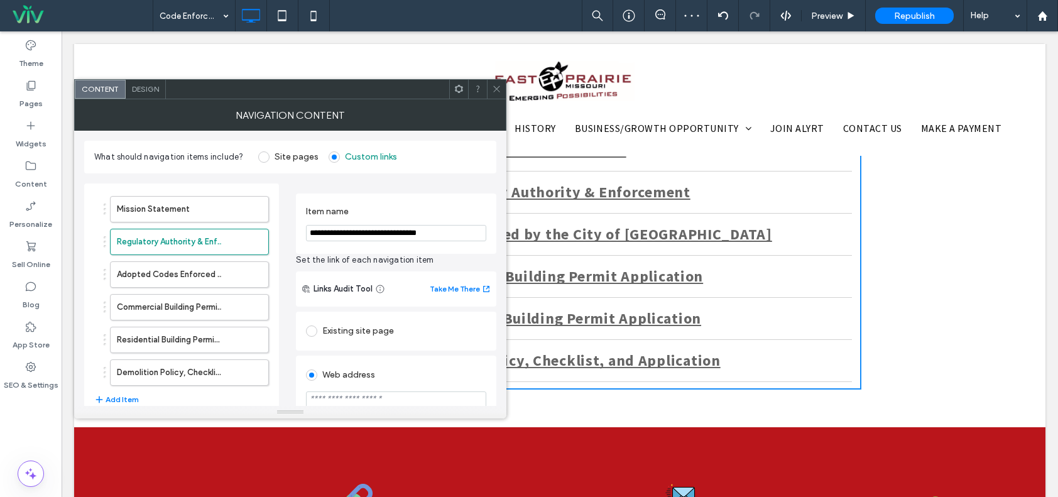
scroll to position [126, 0]
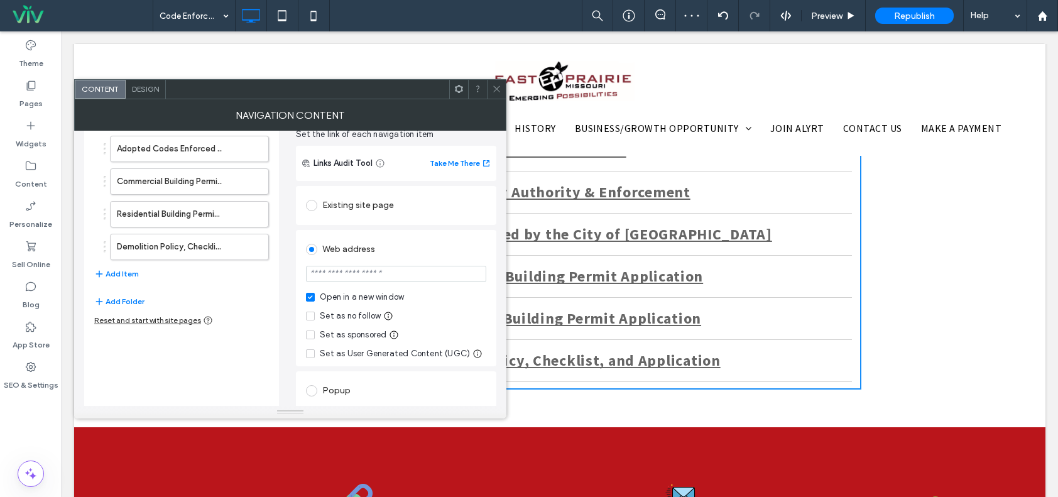
click at [337, 274] on input "url" at bounding box center [396, 274] width 180 height 16
paste input "**********"
type input "**********"
click at [434, 227] on div "**********" at bounding box center [396, 318] width 200 height 271
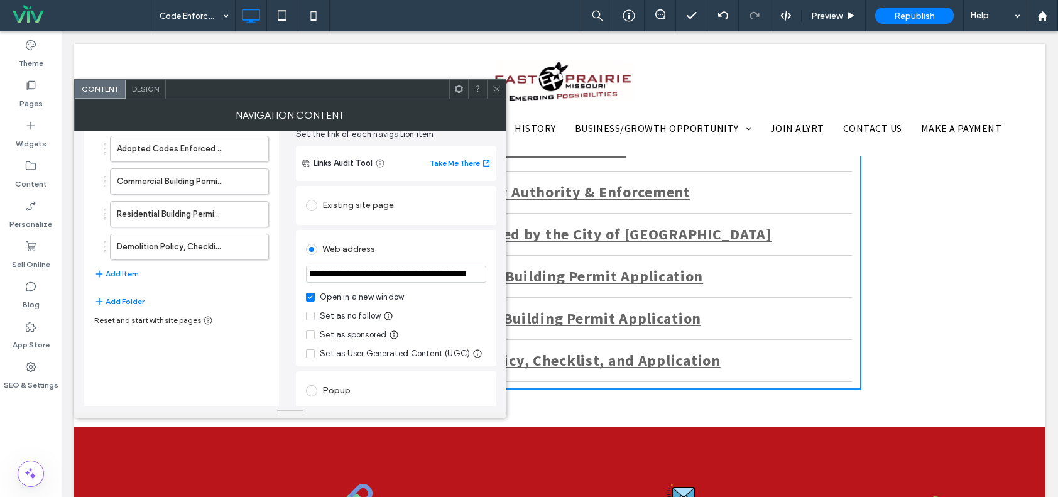
scroll to position [0, 0]
click at [193, 210] on label "Residential Building Permit Application" at bounding box center [169, 214] width 105 height 25
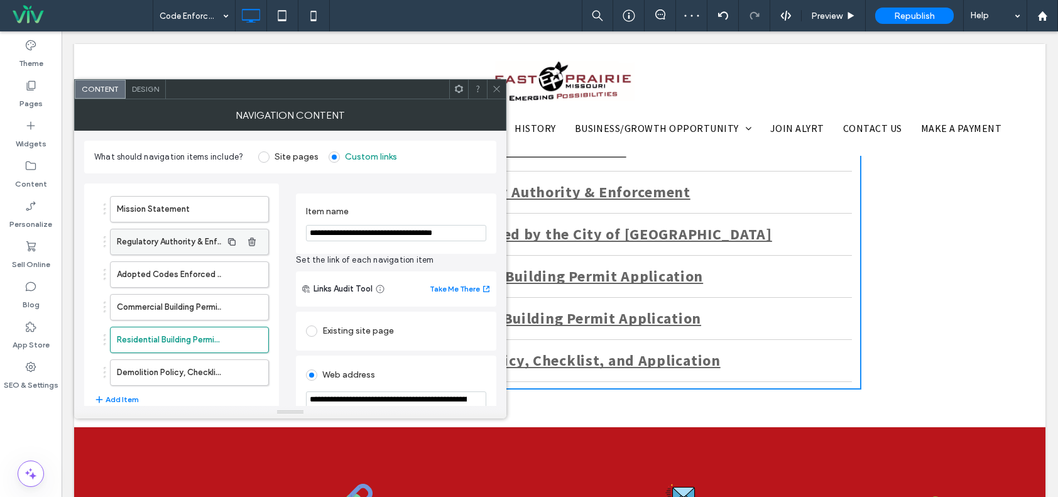
click at [180, 237] on label "Regulatory Authority & Enforcement" at bounding box center [169, 241] width 105 height 25
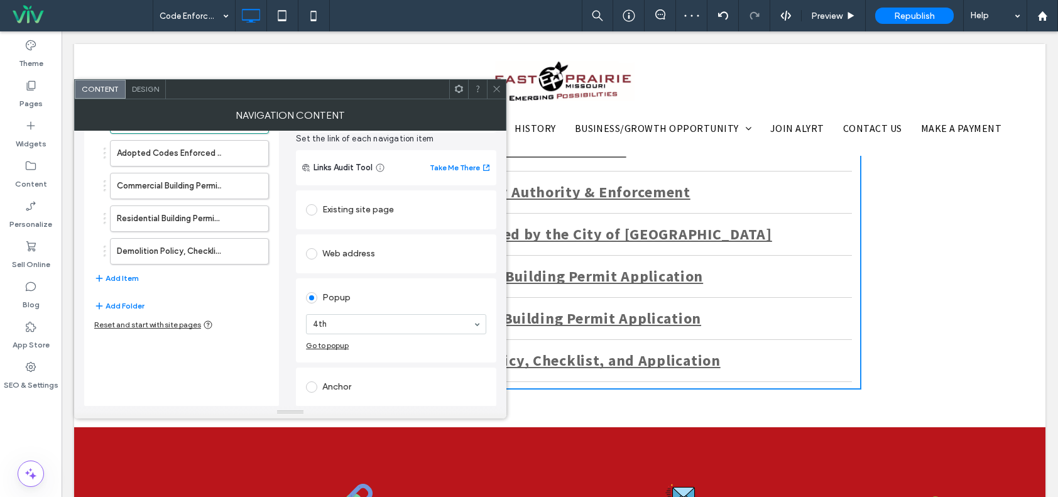
scroll to position [123, 0]
click at [358, 209] on div "Existing site page" at bounding box center [396, 209] width 180 height 20
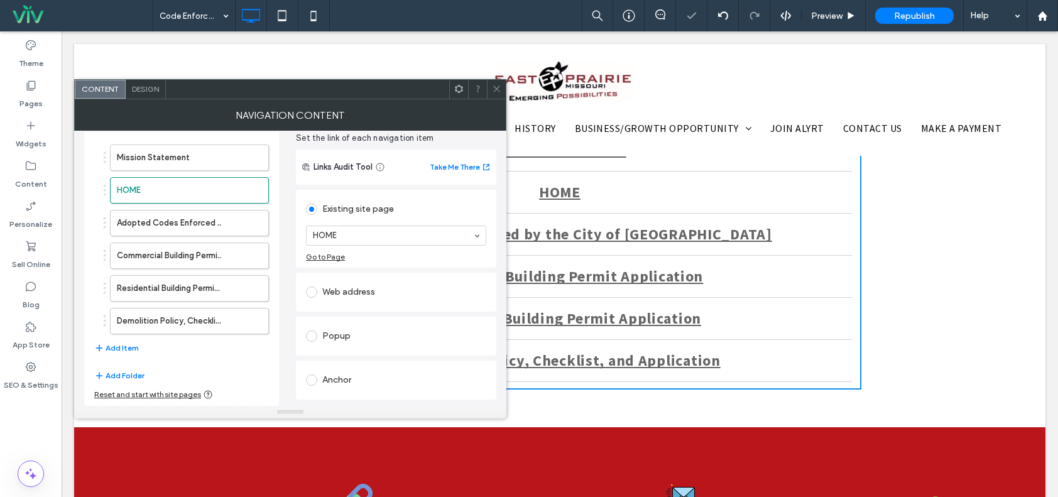
click at [341, 282] on div "Web address" at bounding box center [396, 292] width 180 height 20
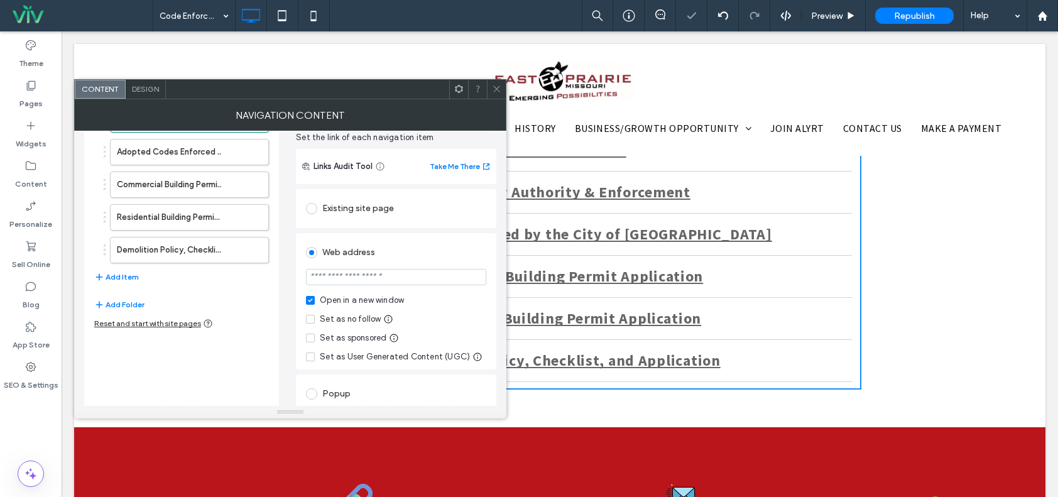
click at [346, 282] on input "url" at bounding box center [396, 277] width 180 height 16
paste input "**********"
type input "**********"
click at [447, 232] on div "**********" at bounding box center [396, 322] width 200 height 271
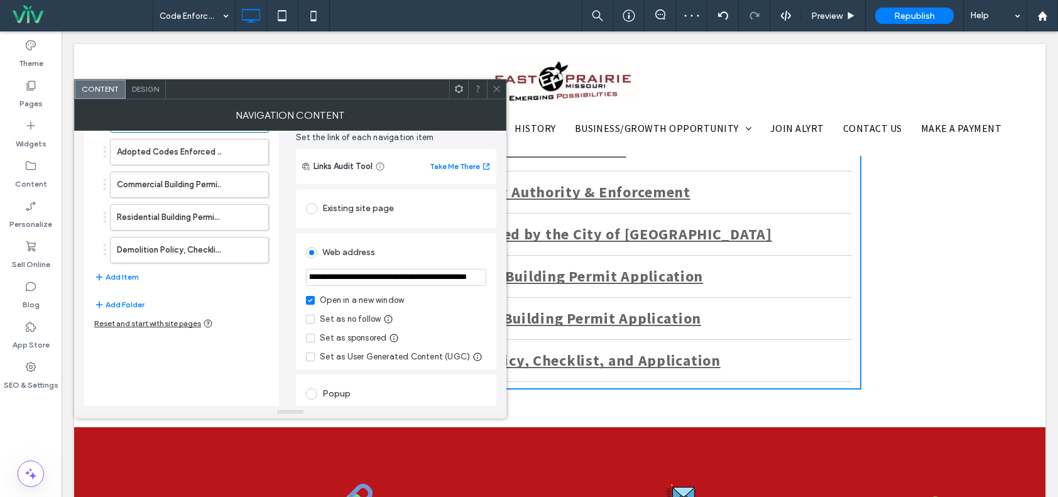
scroll to position [0, 0]
click at [396, 213] on div "Existing site page" at bounding box center [396, 209] width 180 height 20
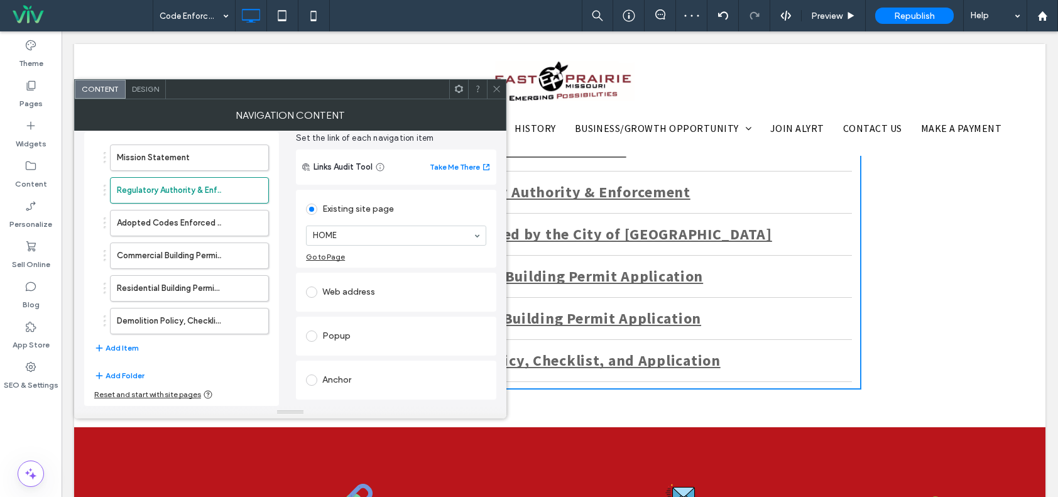
scroll to position [52, 0]
click at [368, 274] on div "**********" at bounding box center [396, 292] width 200 height 39
click at [369, 283] on div "Web address" at bounding box center [396, 292] width 180 height 20
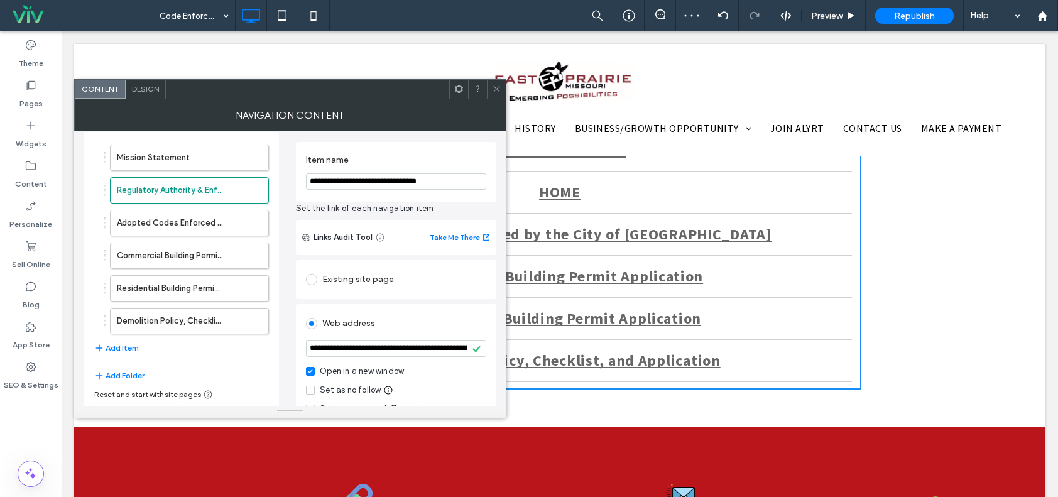
scroll to position [123, 0]
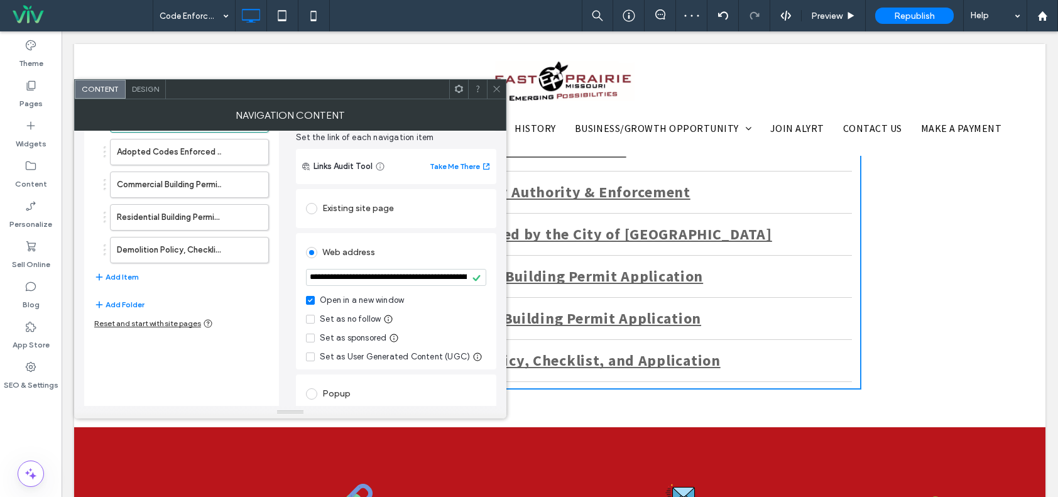
click at [378, 273] on input "**********" at bounding box center [396, 277] width 180 height 17
click at [168, 219] on label "Residential Building Permit Application" at bounding box center [169, 217] width 105 height 25
click at [171, 181] on label "Commercial Building Permit Application" at bounding box center [169, 184] width 105 height 25
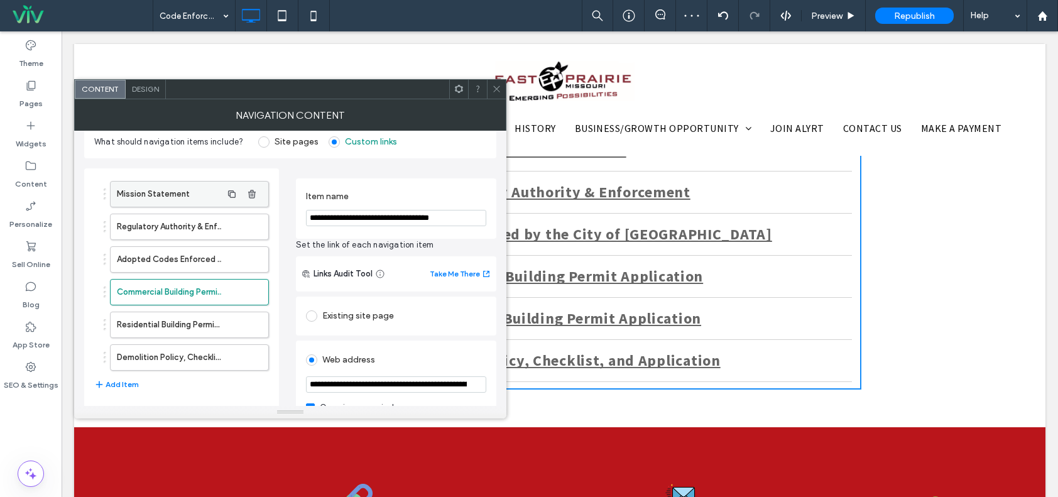
scroll to position [0, 0]
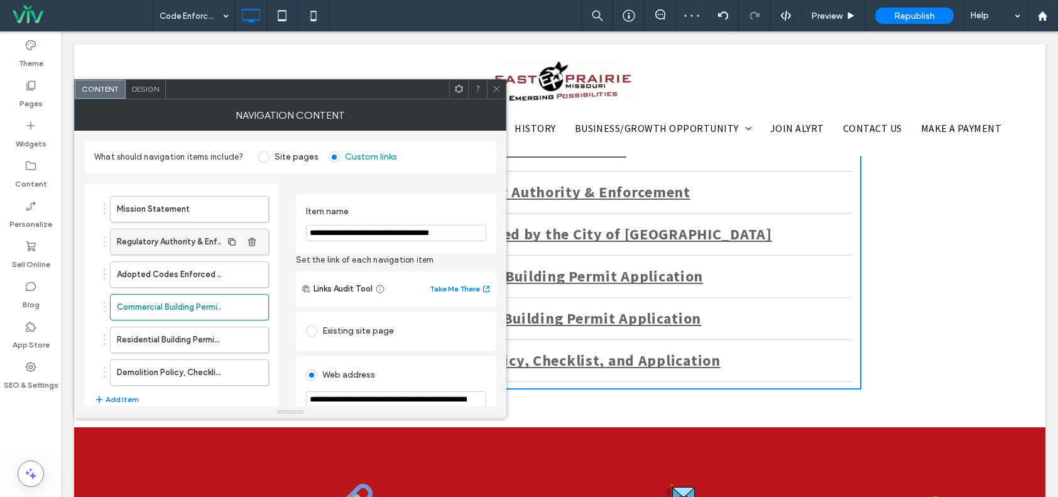
click at [178, 237] on label "Regulatory Authority & Enforcement" at bounding box center [169, 241] width 105 height 25
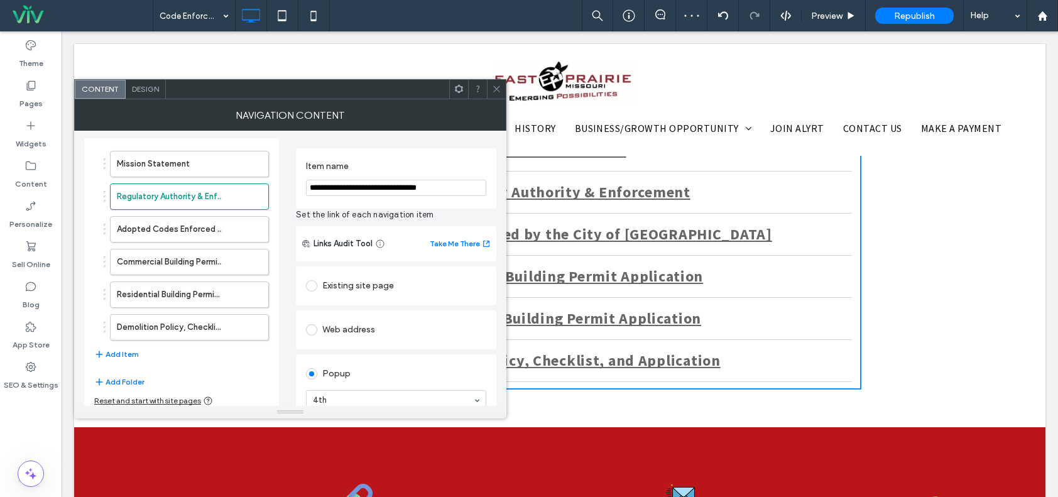
scroll to position [123, 0]
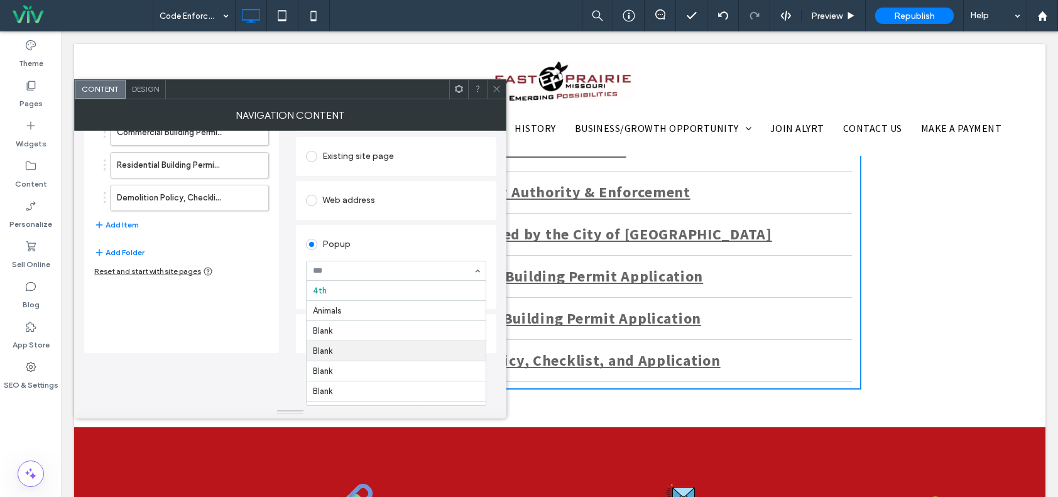
click at [263, 308] on div "Mission Statement Regulatory Authority & Enforcement Adopted Codes Enforced by …" at bounding box center [181, 181] width 195 height 344
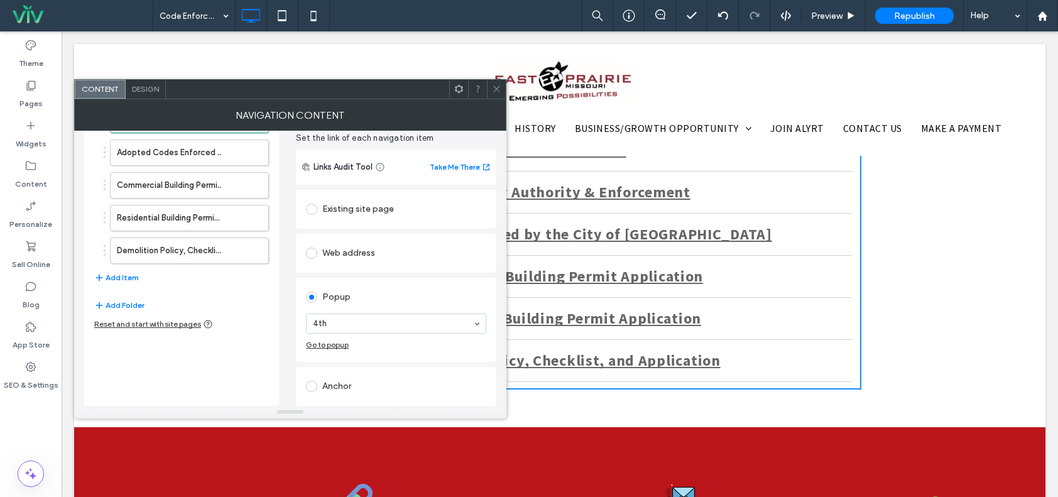
click at [317, 387] on label at bounding box center [314, 386] width 16 height 11
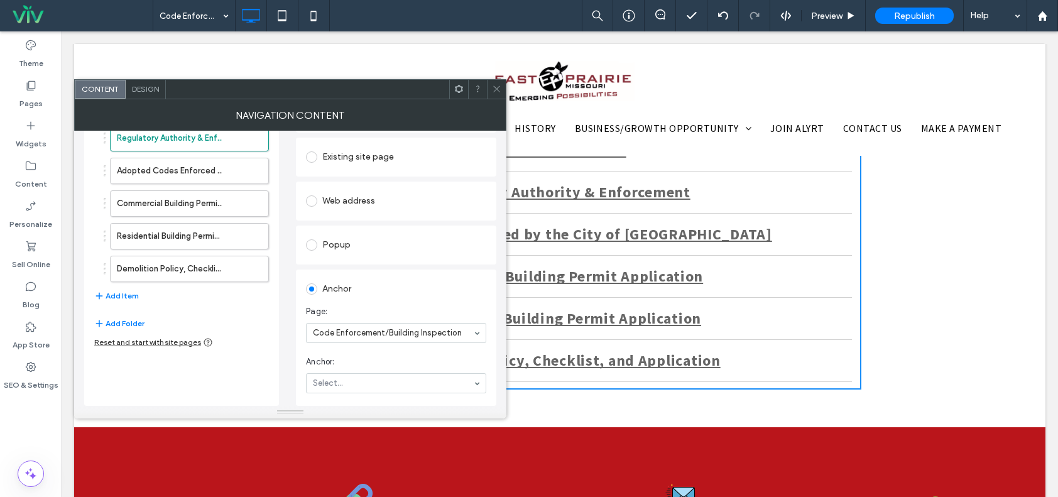
click at [342, 188] on div "Web address" at bounding box center [396, 201] width 180 height 26
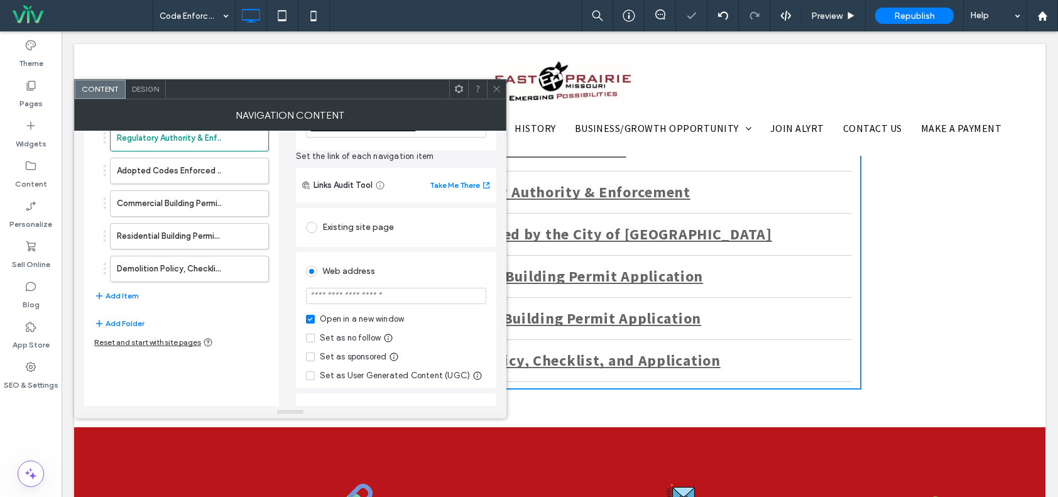
scroll to position [123, 0]
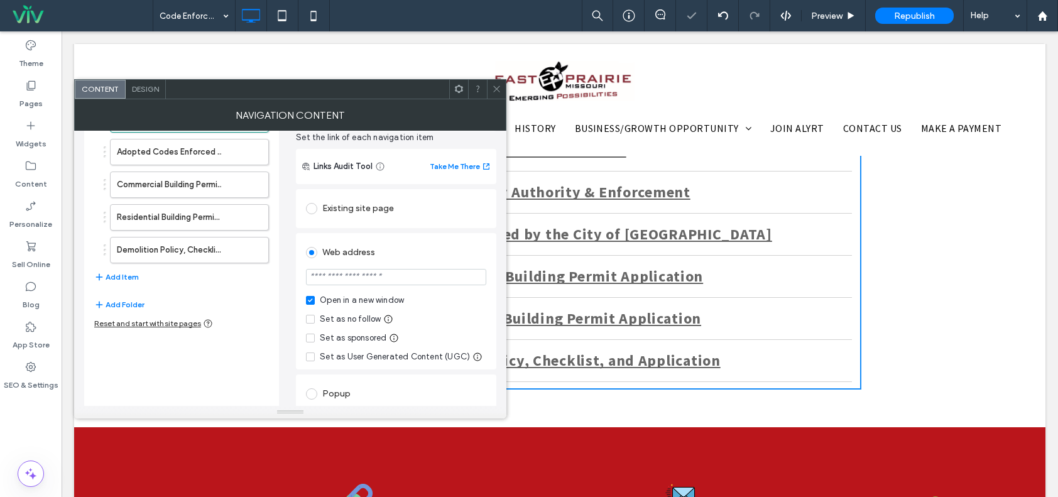
click at [357, 284] on input "url" at bounding box center [396, 277] width 180 height 16
paste input "**********"
type input "**********"
click at [364, 231] on div "**********" at bounding box center [396, 322] width 200 height 271
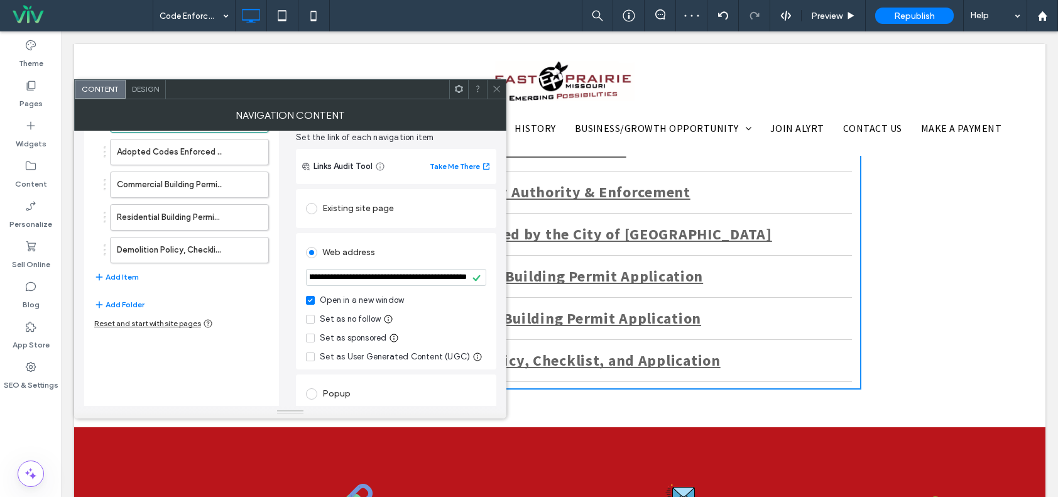
scroll to position [0, 0]
click at [364, 231] on div "**********" at bounding box center [396, 322] width 200 height 271
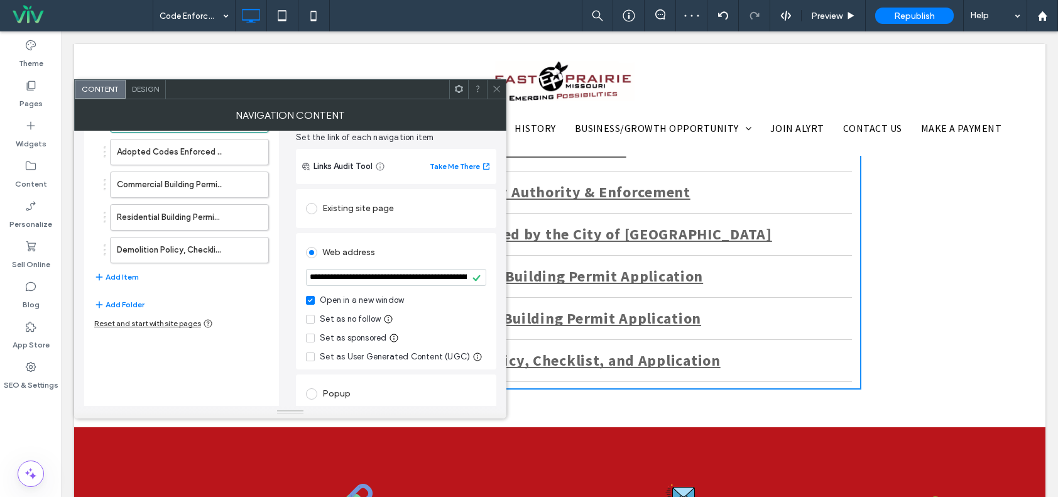
click at [364, 231] on div "**********" at bounding box center [396, 322] width 200 height 271
click at [363, 231] on div "**********" at bounding box center [396, 322] width 200 height 271
click at [363, 235] on div "**********" at bounding box center [396, 322] width 200 height 271
click at [362, 234] on div "**********" at bounding box center [396, 301] width 200 height 136
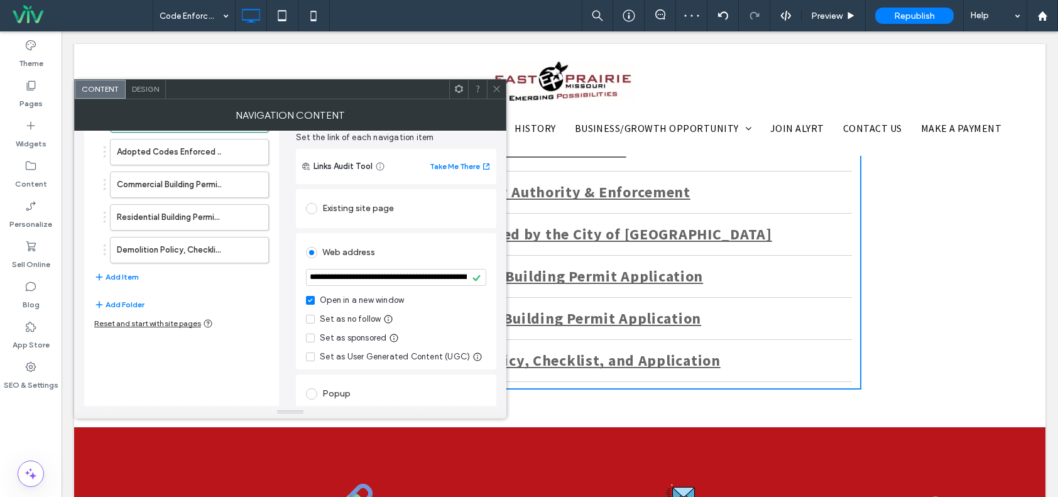
click at [362, 233] on div "**********" at bounding box center [396, 301] width 200 height 136
click at [360, 276] on input "**********" at bounding box center [396, 277] width 180 height 17
click at [368, 234] on div "**********" at bounding box center [396, 301] width 200 height 136
click at [331, 324] on div "Set as no follow" at bounding box center [350, 319] width 61 height 13
click at [331, 321] on div "Set as no follow" at bounding box center [350, 319] width 61 height 13
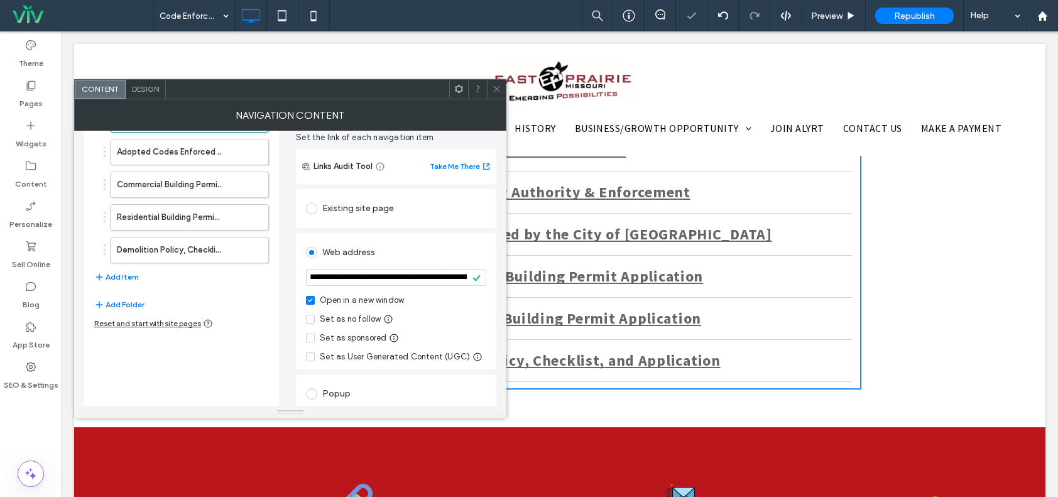
click at [383, 240] on div "Web address" at bounding box center [396, 250] width 180 height 23
click at [378, 277] on input "**********" at bounding box center [396, 277] width 180 height 17
drag, startPoint x: 457, startPoint y: 310, endPoint x: 551, endPoint y: 283, distance: 97.4
drag, startPoint x: 466, startPoint y: 278, endPoint x: 466, endPoint y: 263, distance: 14.5
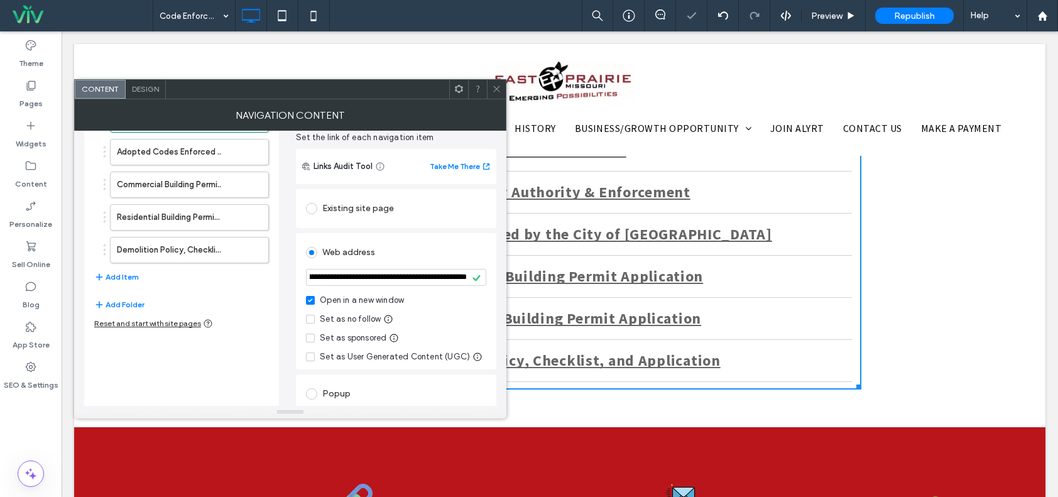
click at [466, 278] on input "**********" at bounding box center [396, 277] width 180 height 17
click at [437, 222] on div "Existing site page" at bounding box center [396, 208] width 200 height 39
click at [437, 229] on div "**********" at bounding box center [396, 322] width 200 height 271
click at [497, 89] on use at bounding box center [496, 89] width 6 height 6
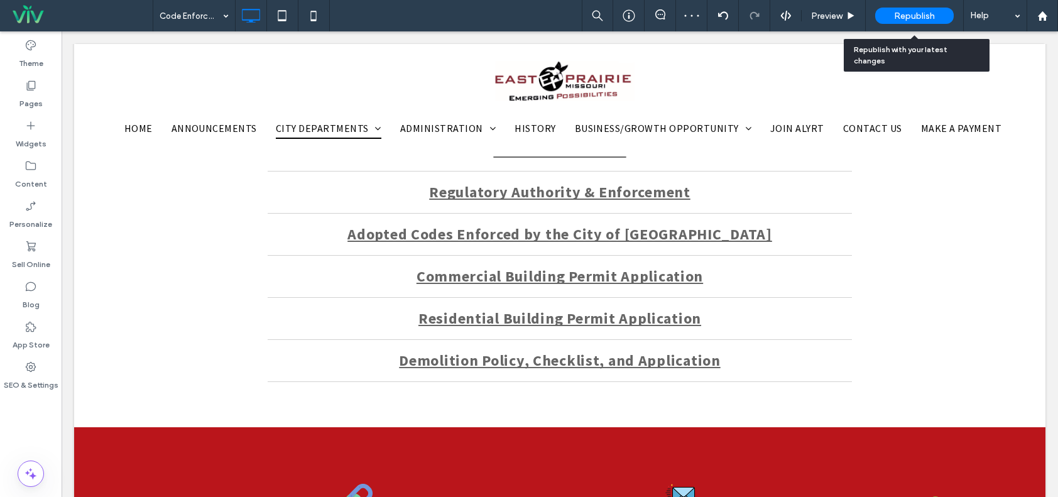
click at [895, 18] on span "Republish" at bounding box center [914, 16] width 41 height 11
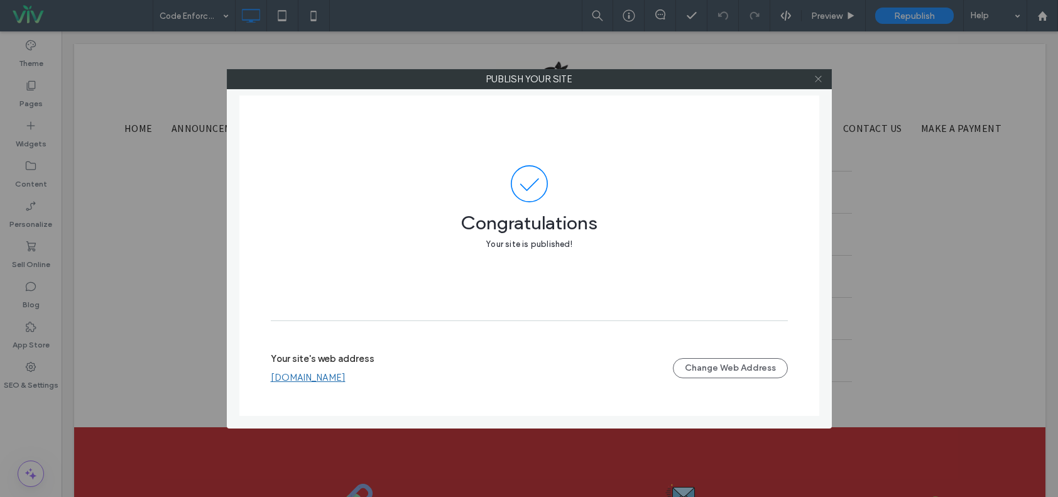
click at [821, 77] on icon at bounding box center [818, 78] width 9 height 9
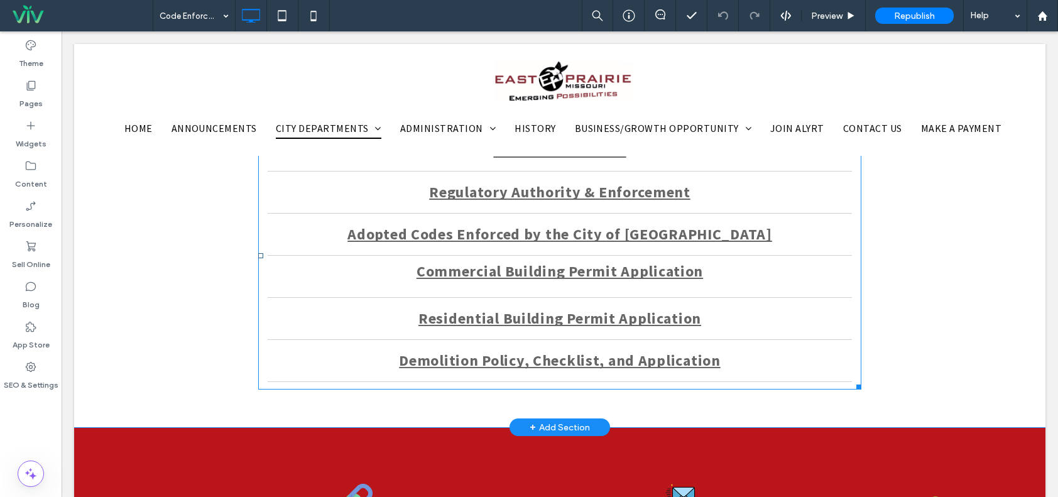
click at [423, 264] on span "Commercial Building Permit Application" at bounding box center [560, 271] width 286 height 23
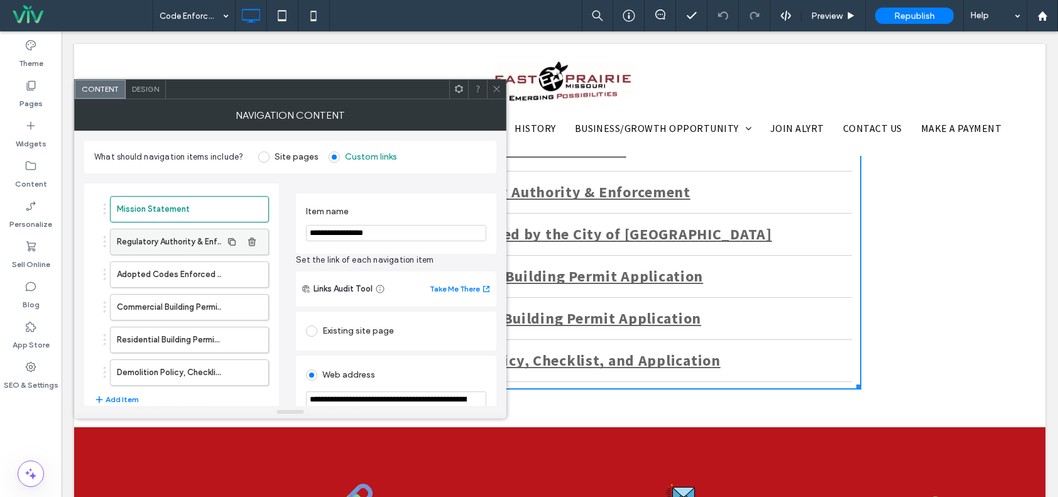
click at [166, 242] on label "Regulatory Authority & Enforcement" at bounding box center [169, 241] width 105 height 25
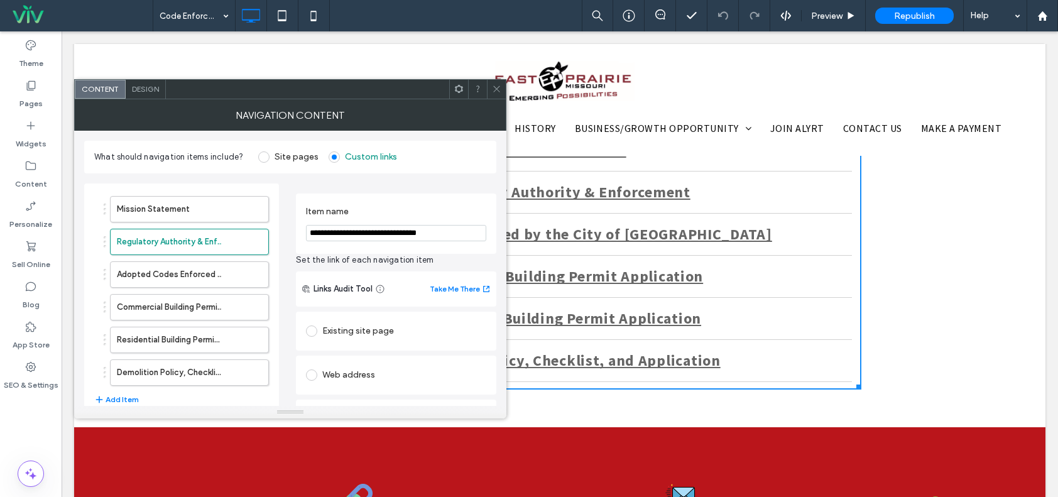
click at [385, 232] on input "**********" at bounding box center [396, 233] width 180 height 16
type input "**********"
click at [428, 252] on div "**********" at bounding box center [396, 224] width 200 height 60
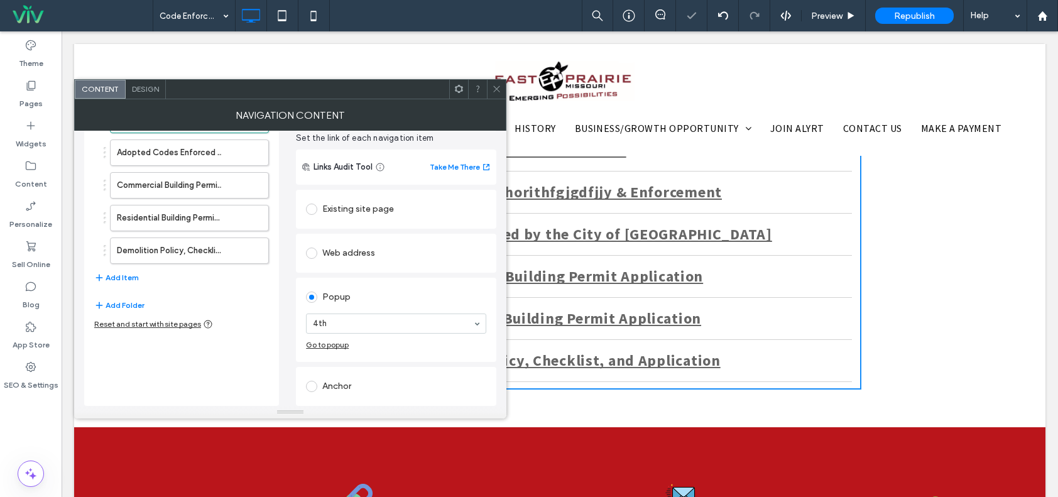
click at [356, 254] on div "Web address" at bounding box center [396, 253] width 180 height 20
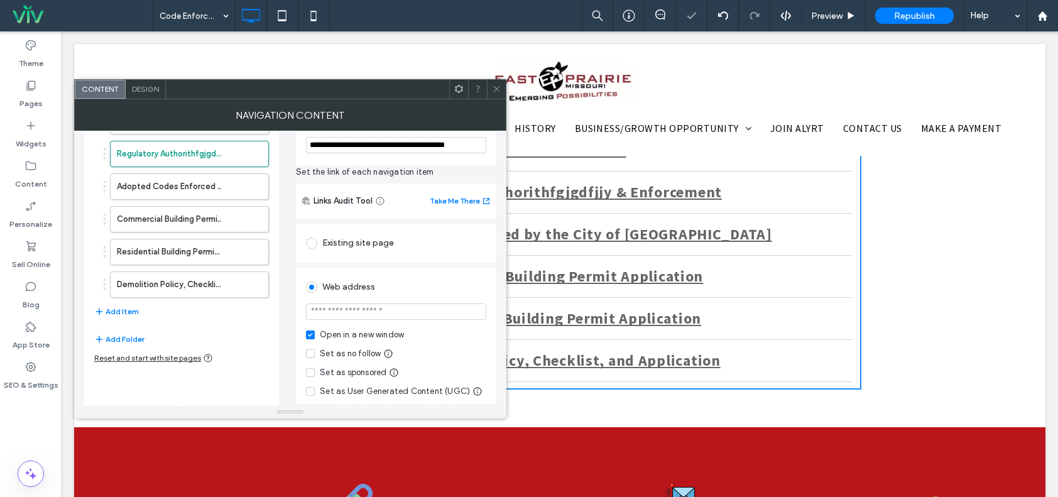
scroll to position [60, 0]
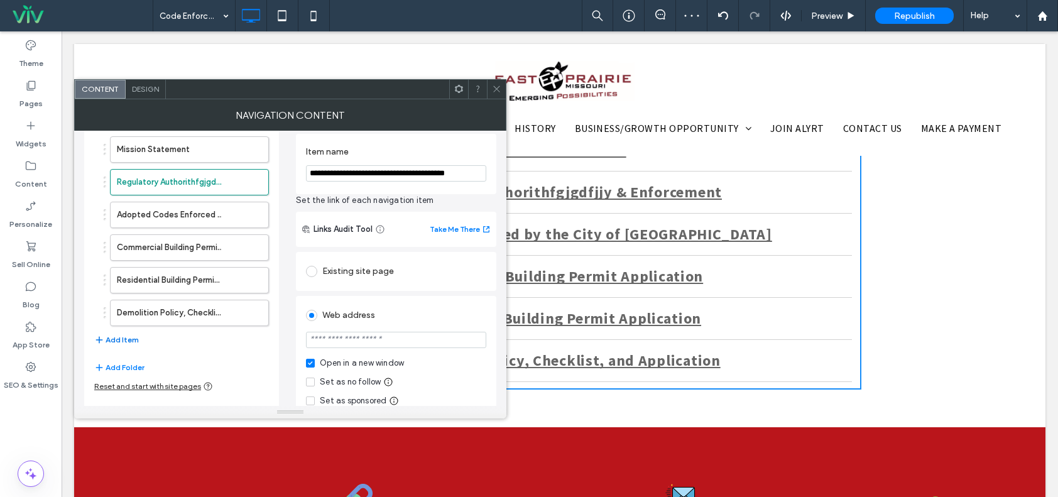
click at [131, 335] on button "Add Item" at bounding box center [116, 339] width 45 height 15
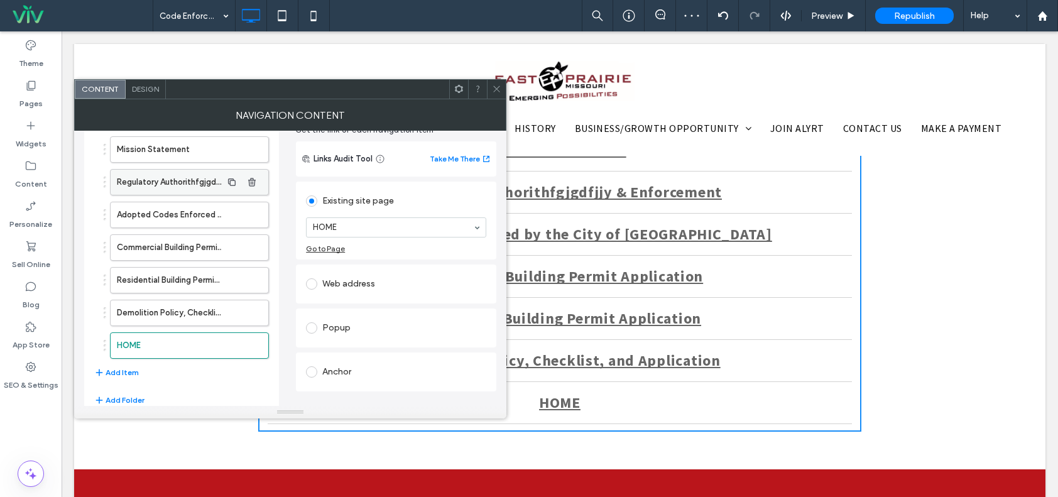
click at [194, 182] on label "Regulatory Authorithfgjgdfjjy & Enforcement" at bounding box center [169, 182] width 105 height 25
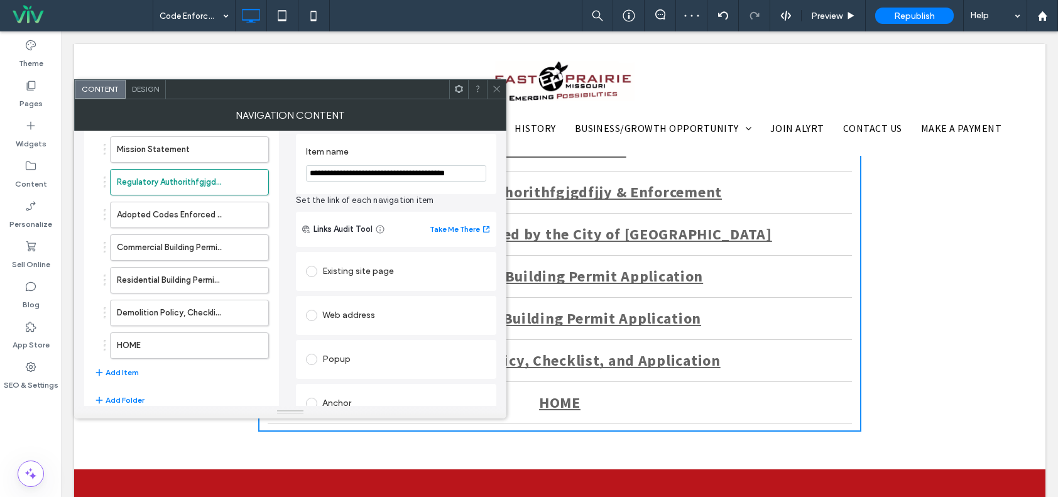
click at [417, 172] on input "**********" at bounding box center [396, 173] width 180 height 16
drag, startPoint x: 418, startPoint y: 195, endPoint x: 412, endPoint y: 190, distance: 8.5
click at [419, 195] on span "Set the link of each navigation item" at bounding box center [396, 200] width 200 height 13
click at [384, 171] on input "**********" at bounding box center [396, 173] width 180 height 16
drag, startPoint x: 475, startPoint y: 175, endPoint x: 270, endPoint y: 171, distance: 205.5
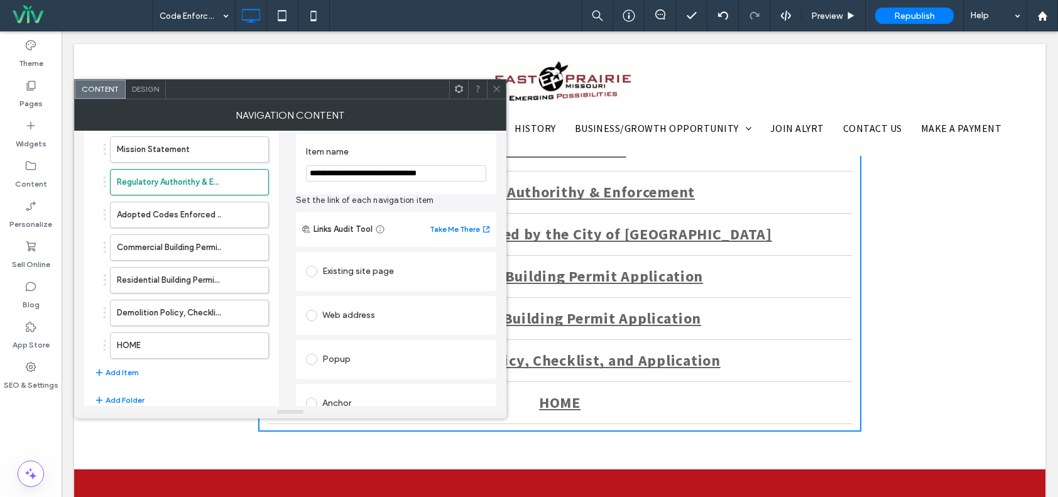
click at [270, 171] on div "**********" at bounding box center [290, 288] width 412 height 349
type input "**********"
click at [195, 338] on label "HOME" at bounding box center [169, 345] width 105 height 25
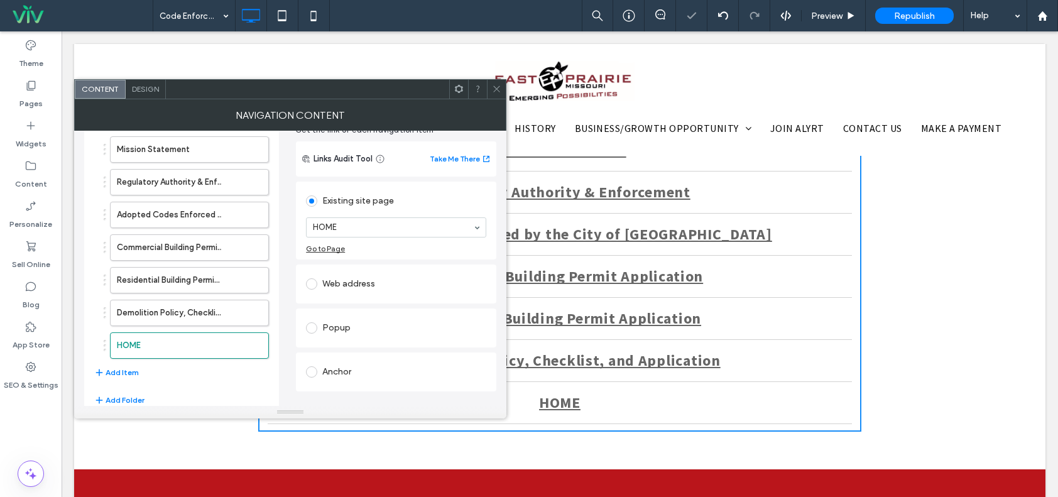
click at [364, 290] on div "Web address" at bounding box center [396, 284] width 180 height 20
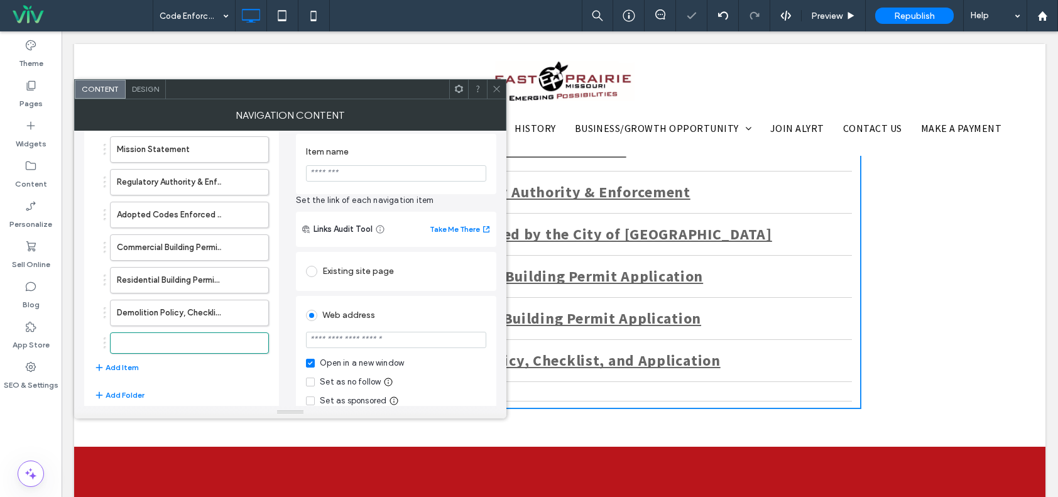
click at [346, 176] on input "Item name" at bounding box center [396, 173] width 180 height 16
paste input "**********"
type input "**********"
click at [393, 197] on span "Set the link of each navigation item" at bounding box center [396, 200] width 200 height 13
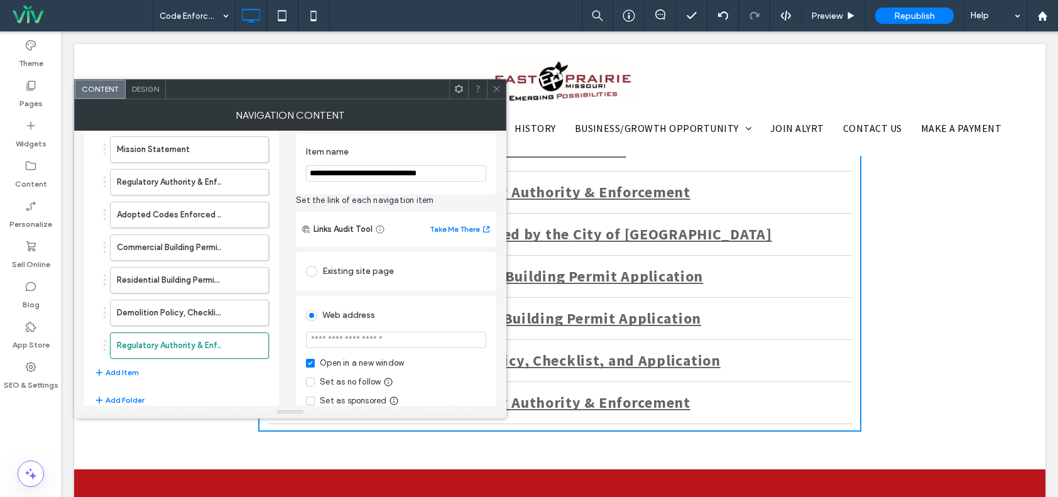
click at [346, 339] on input "url" at bounding box center [396, 340] width 180 height 16
paste input "**********"
type input "**********"
click at [341, 299] on div "**********" at bounding box center [396, 364] width 200 height 136
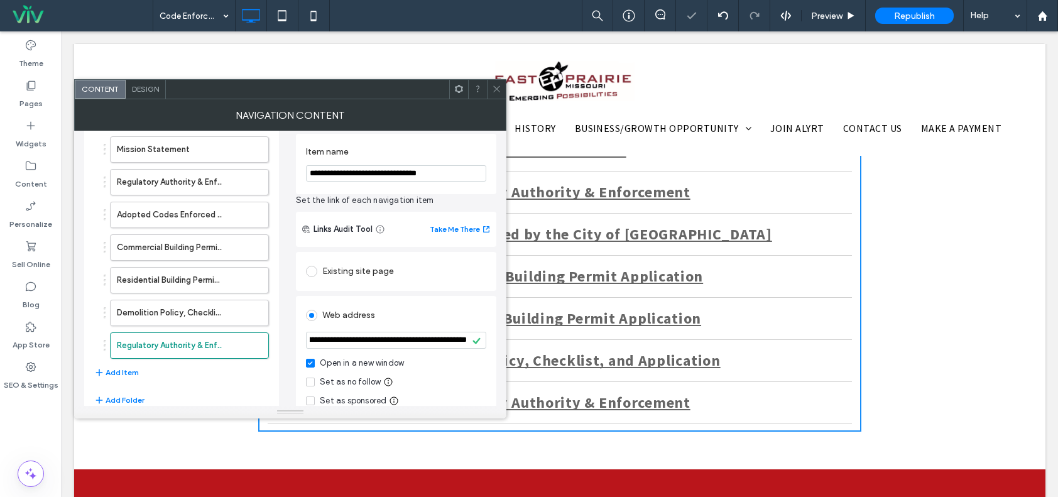
scroll to position [0, 0]
click at [199, 390] on div "Mission Statement Regulatory Authority & Enforcement Adopted Codes Enforced by …" at bounding box center [181, 322] width 195 height 396
click at [175, 182] on label "Regulatory Authority & Enforcement" at bounding box center [169, 182] width 105 height 25
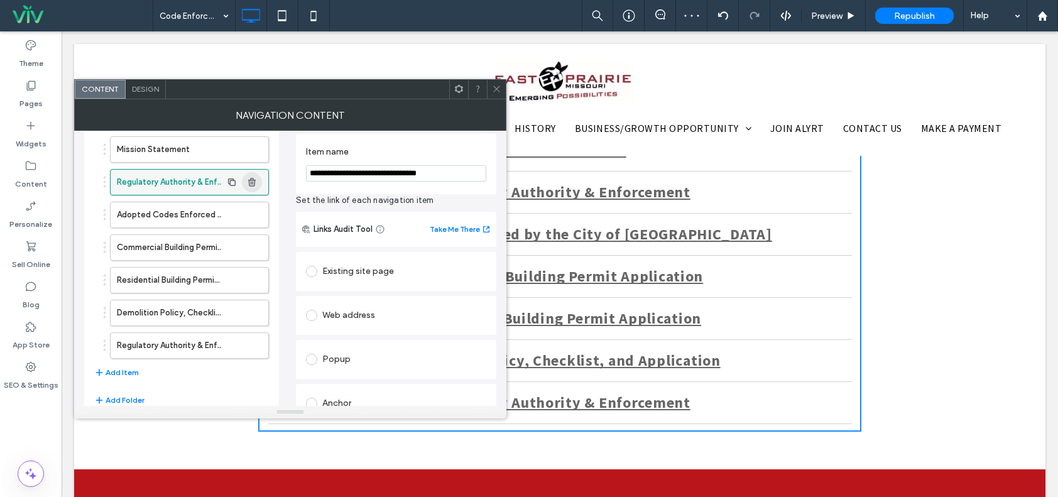
click at [251, 183] on icon "button" at bounding box center [252, 182] width 10 height 10
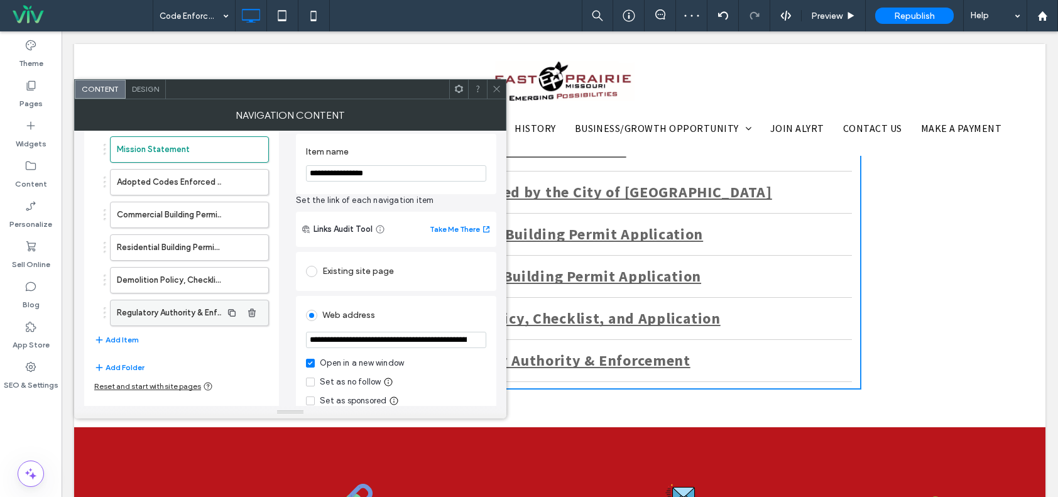
click at [180, 312] on label "Regulatory Authority & Enforcement" at bounding box center [169, 312] width 105 height 25
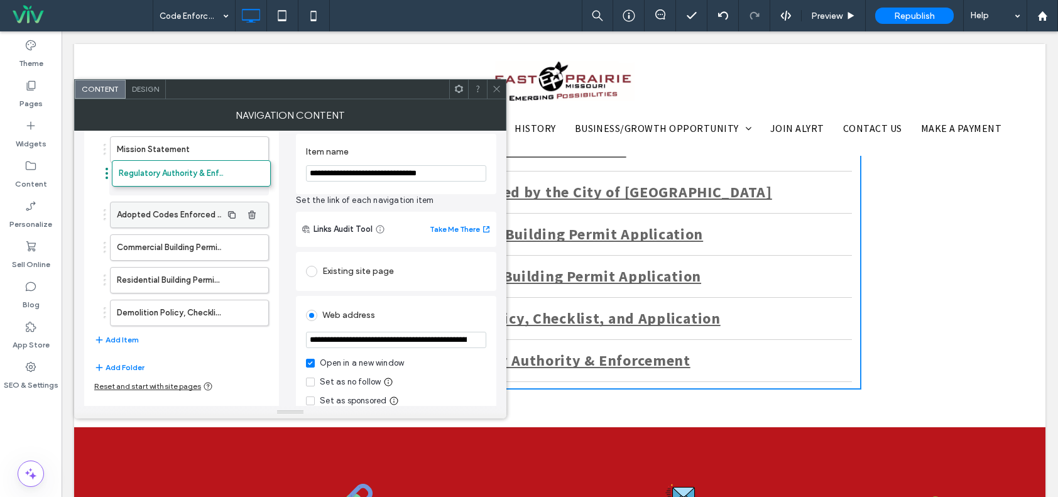
drag, startPoint x: 178, startPoint y: 315, endPoint x: 180, endPoint y: 176, distance: 138.9
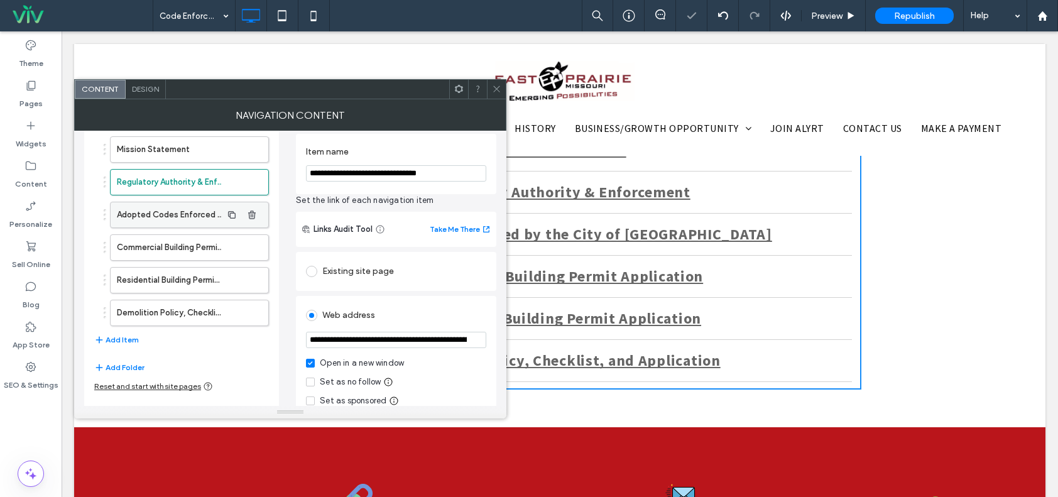
click at [179, 216] on label "Adopted Codes Enforced by the City of [GEOGRAPHIC_DATA]" at bounding box center [169, 214] width 105 height 25
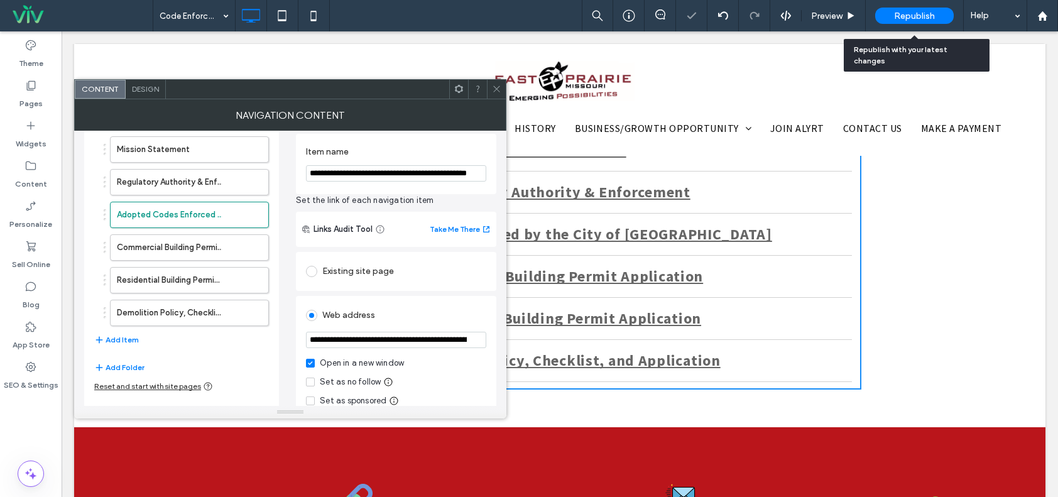
click at [902, 19] on span "Republish" at bounding box center [914, 16] width 41 height 11
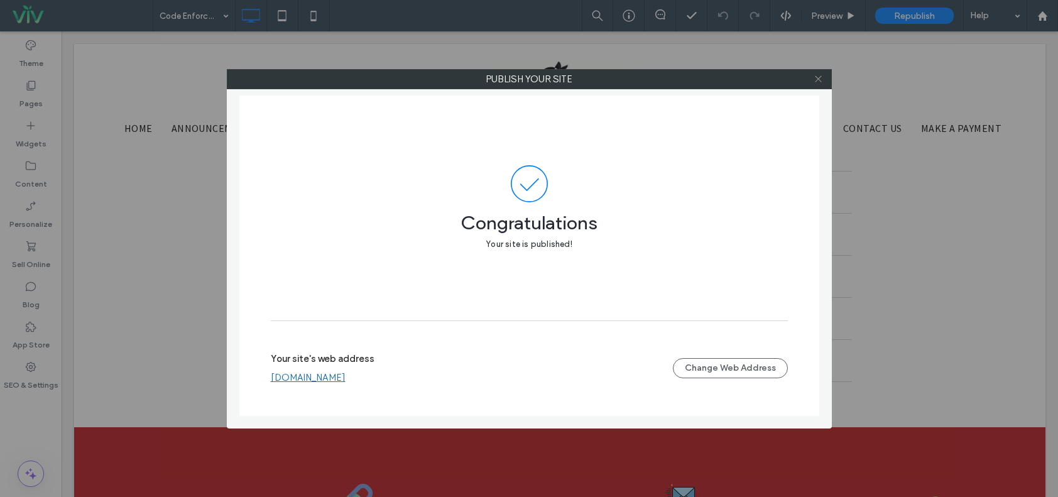
click at [819, 79] on use at bounding box center [818, 79] width 6 height 6
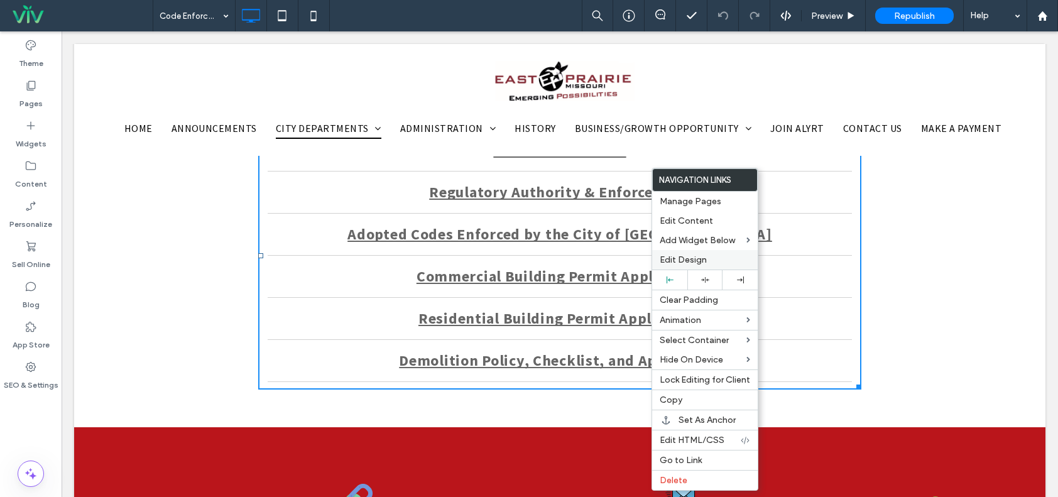
drag, startPoint x: 694, startPoint y: 258, endPoint x: 528, endPoint y: 248, distance: 166.2
click at [694, 258] on span "Edit Design" at bounding box center [683, 259] width 47 height 11
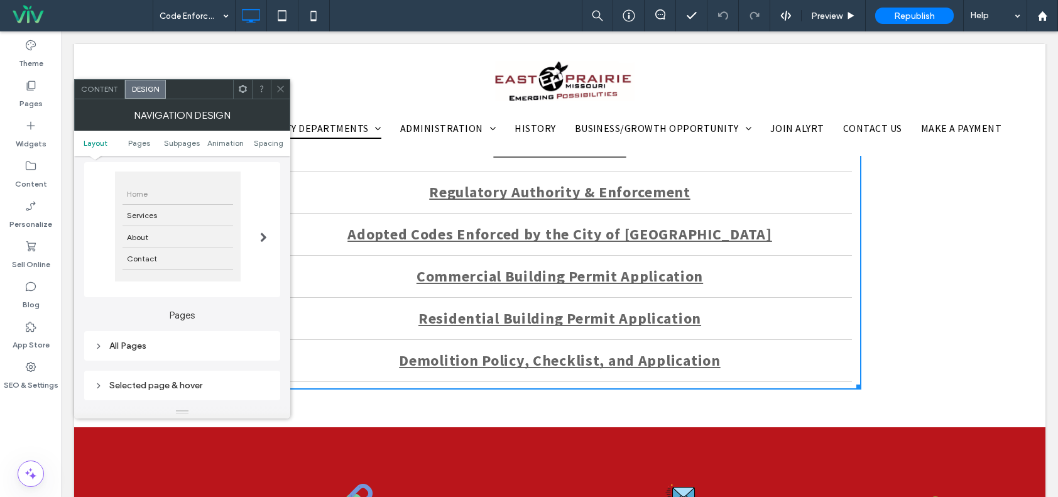
scroll to position [188, 0]
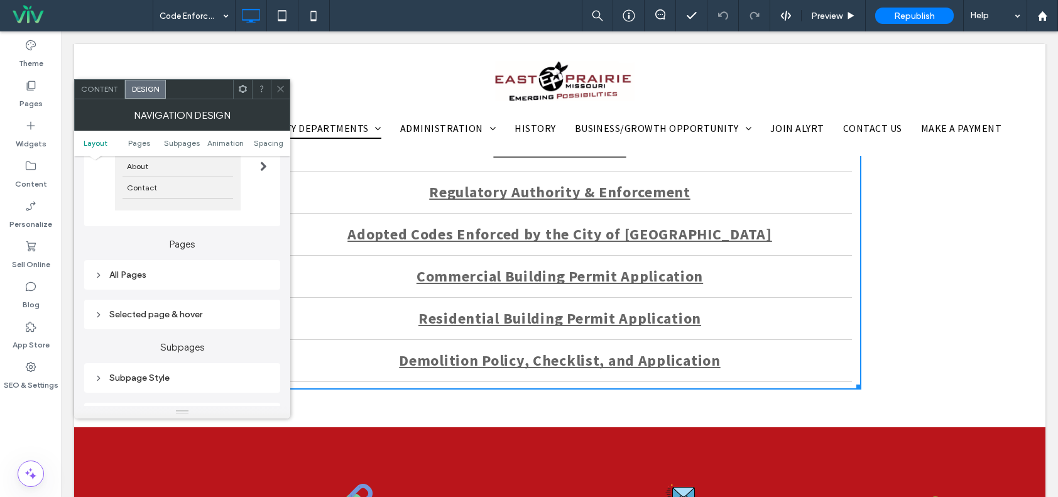
click at [103, 92] on span "Content" at bounding box center [99, 88] width 37 height 9
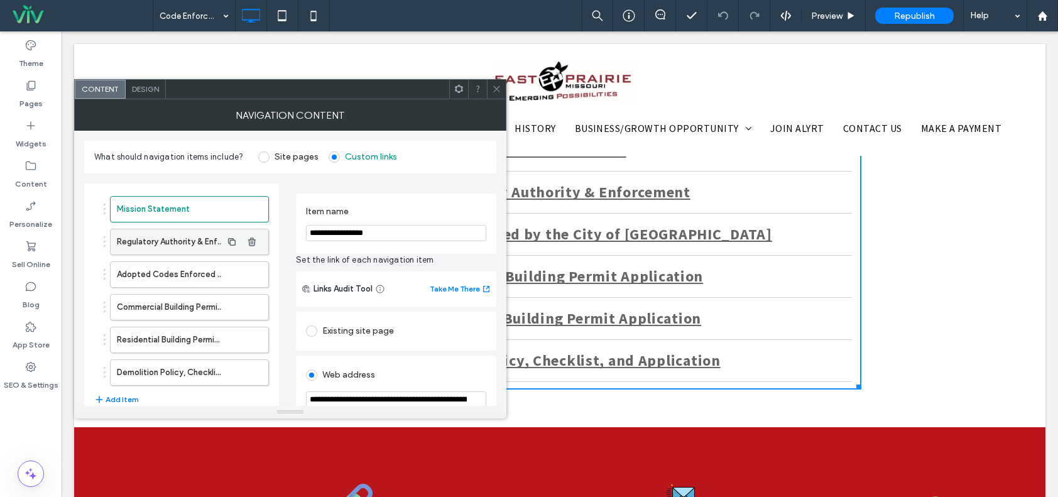
click at [191, 242] on label "Regulatory Authority & Enforcement" at bounding box center [169, 241] width 105 height 25
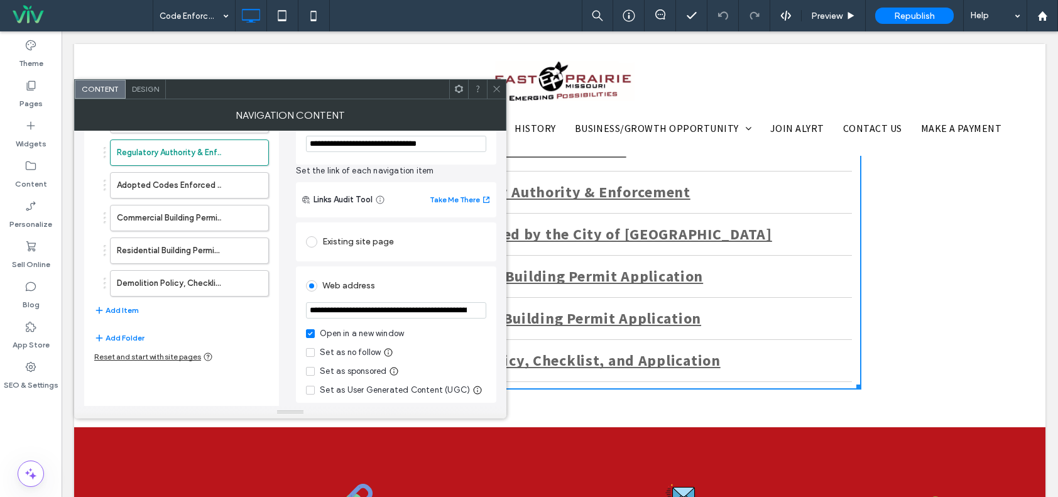
scroll to position [49, 0]
